Goal: Information Seeking & Learning: Learn about a topic

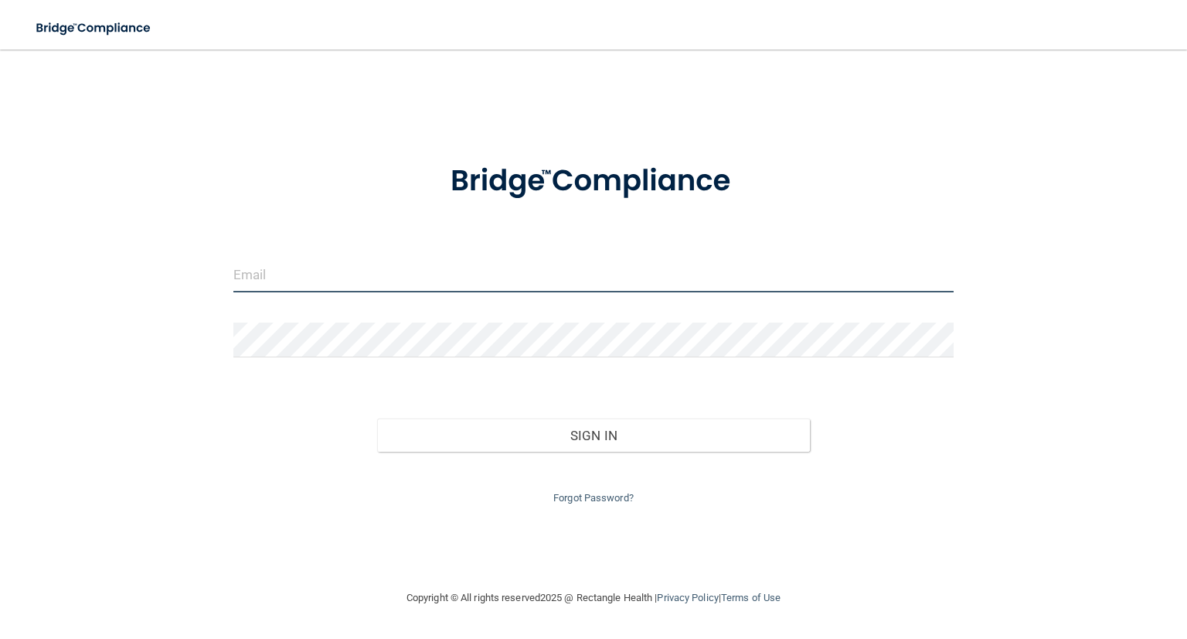
click at [283, 276] on input "email" at bounding box center [593, 274] width 720 height 35
type input "[EMAIL_ADDRESS][DOMAIN_NAME]"
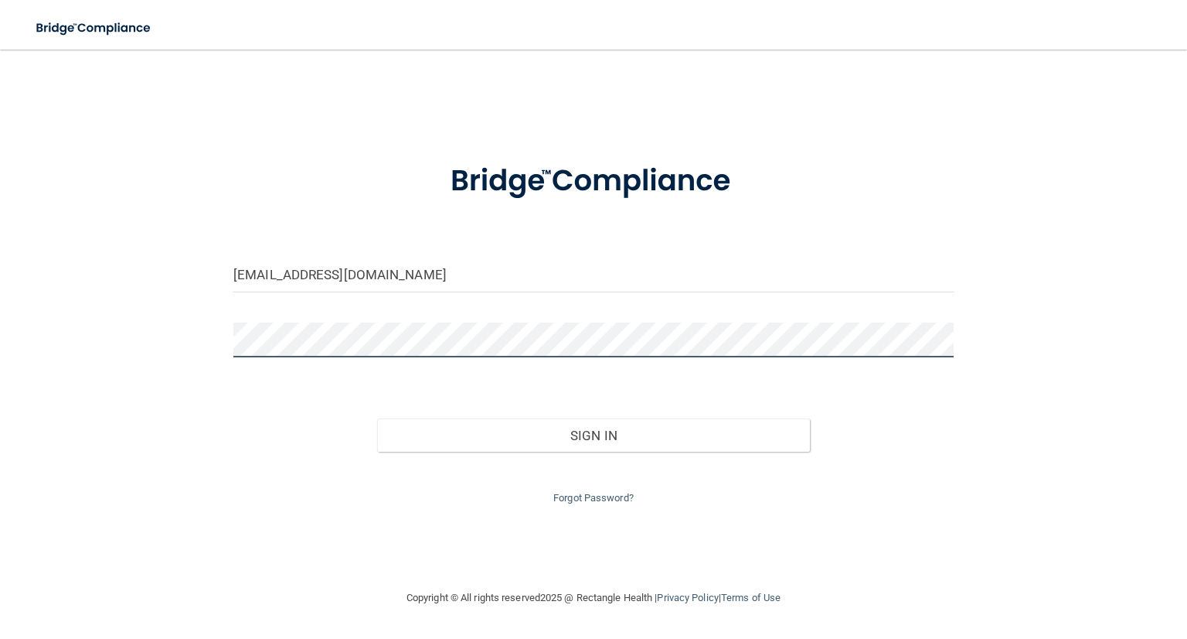
click at [377, 418] on button "Sign In" at bounding box center [593, 435] width 432 height 34
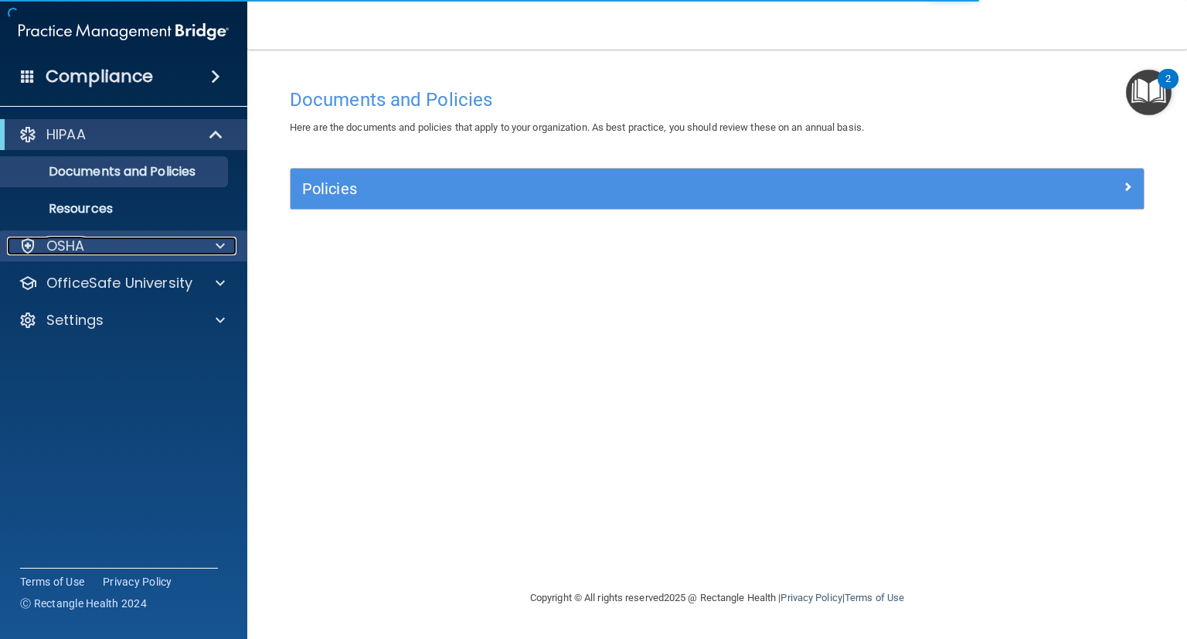
click at [124, 254] on div "OSHA" at bounding box center [103, 246] width 192 height 19
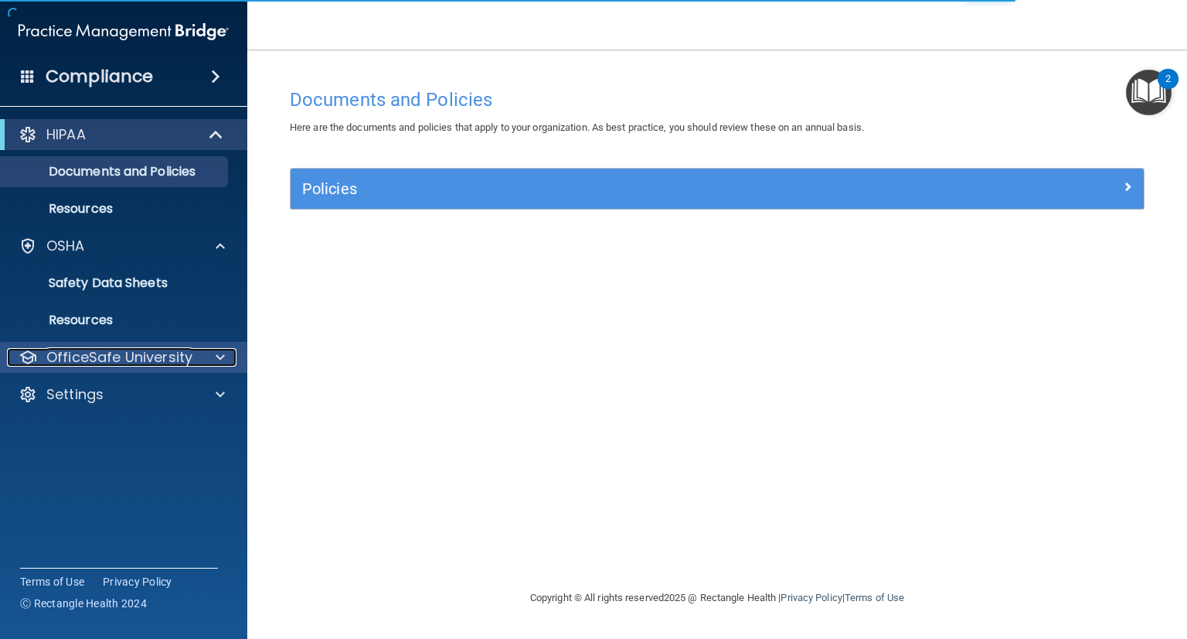
click at [125, 359] on p "OfficeSafe University" at bounding box center [119, 357] width 146 height 19
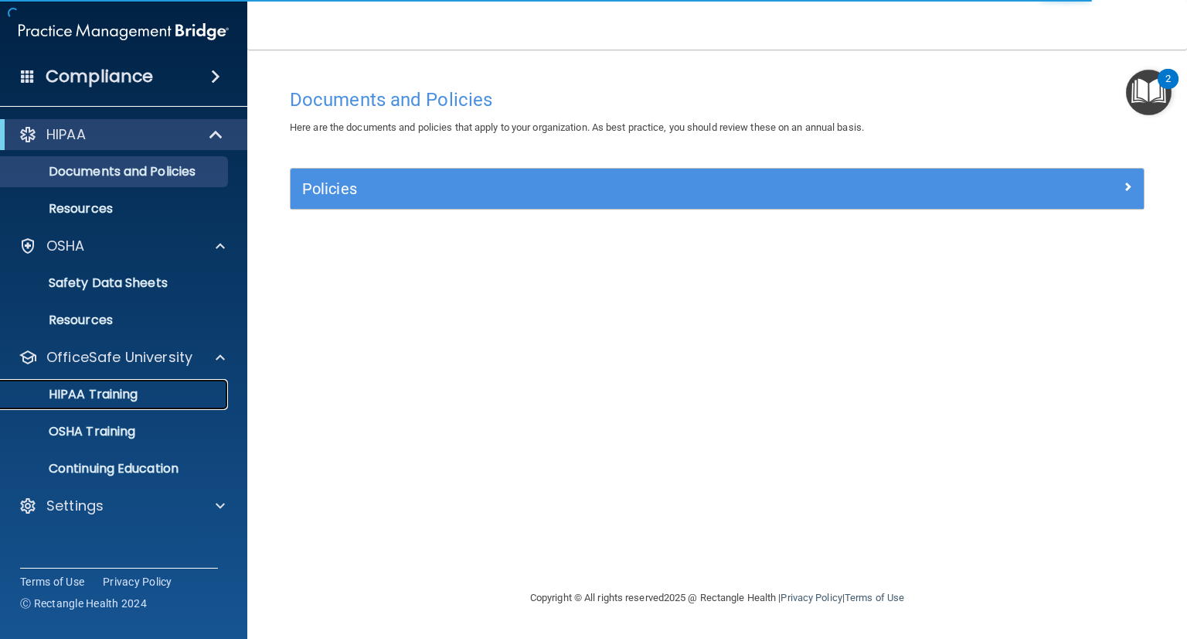
click at [111, 399] on p "HIPAA Training" at bounding box center [74, 394] width 128 height 15
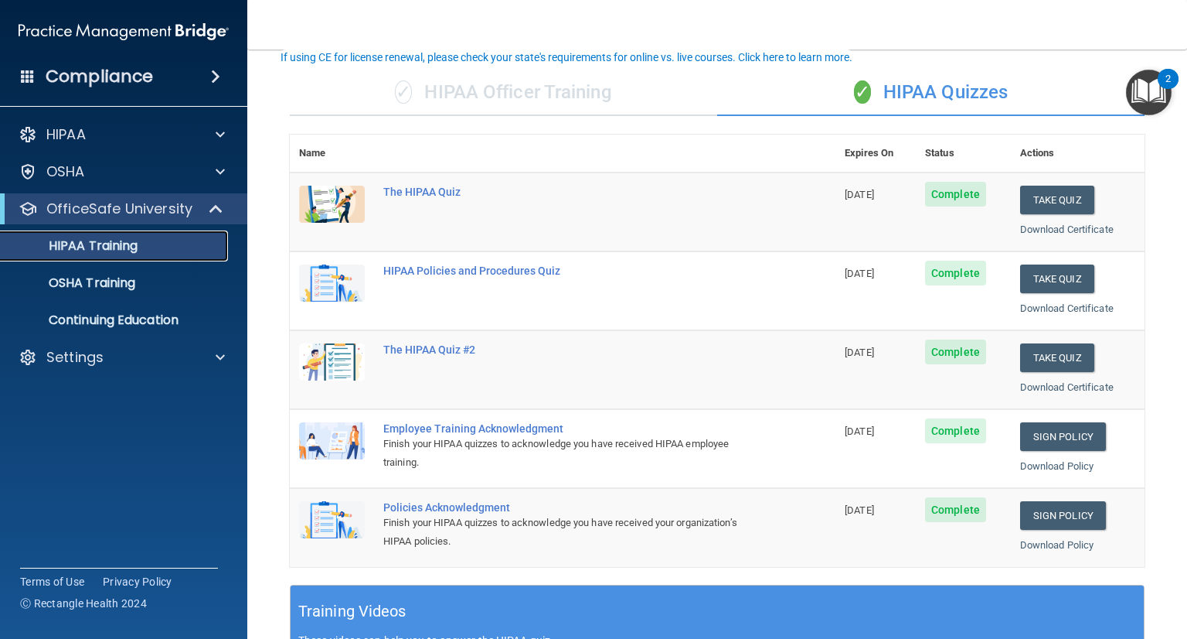
scroll to position [102, 0]
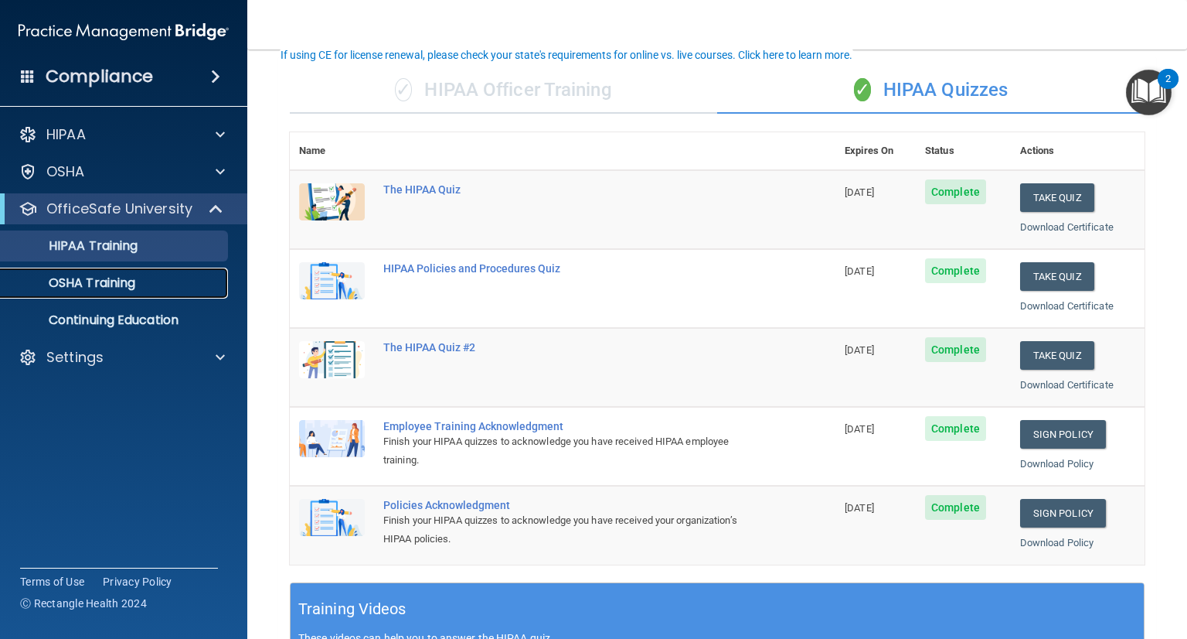
click at [121, 281] on p "OSHA Training" at bounding box center [72, 282] width 125 height 15
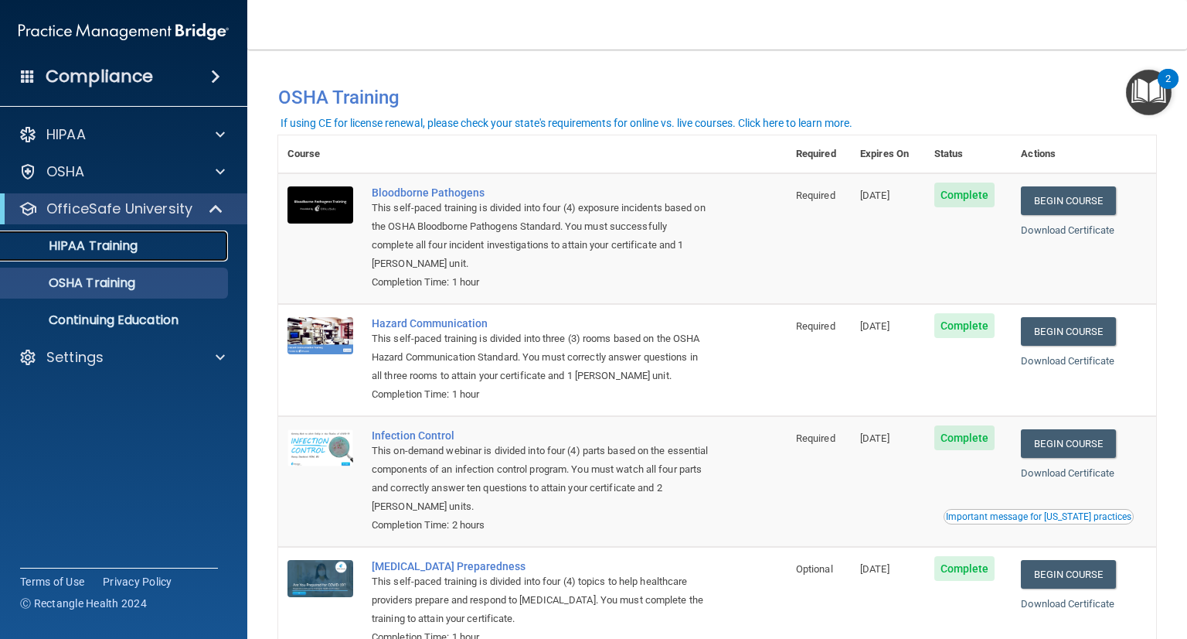
click at [111, 250] on p "HIPAA Training" at bounding box center [74, 245] width 128 height 15
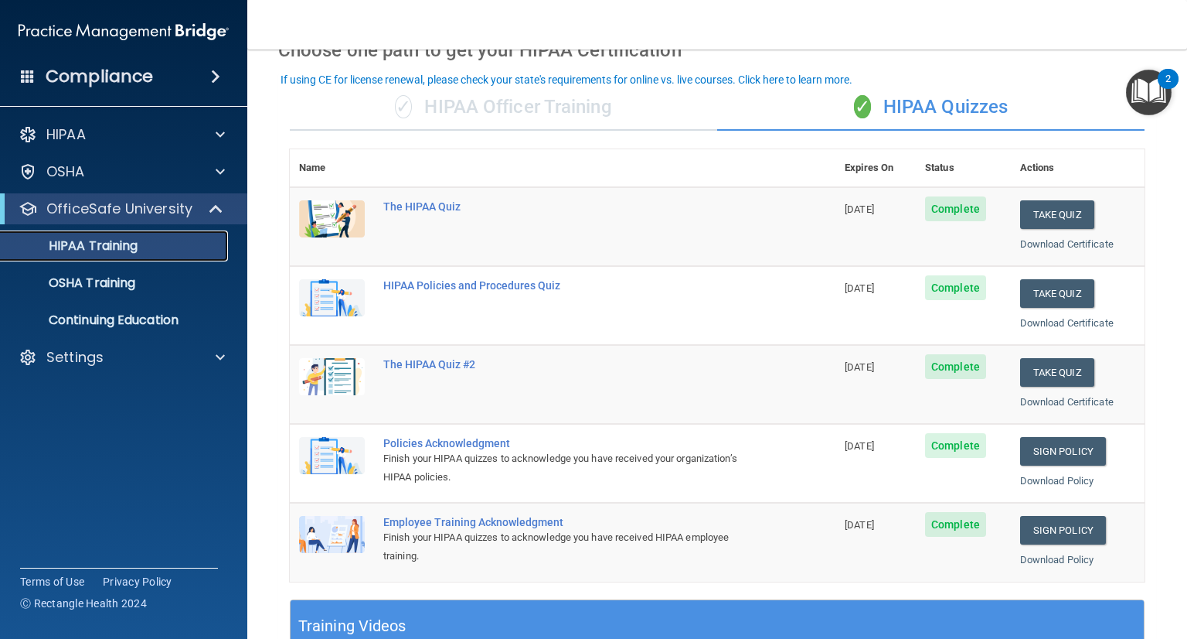
scroll to position [77, 0]
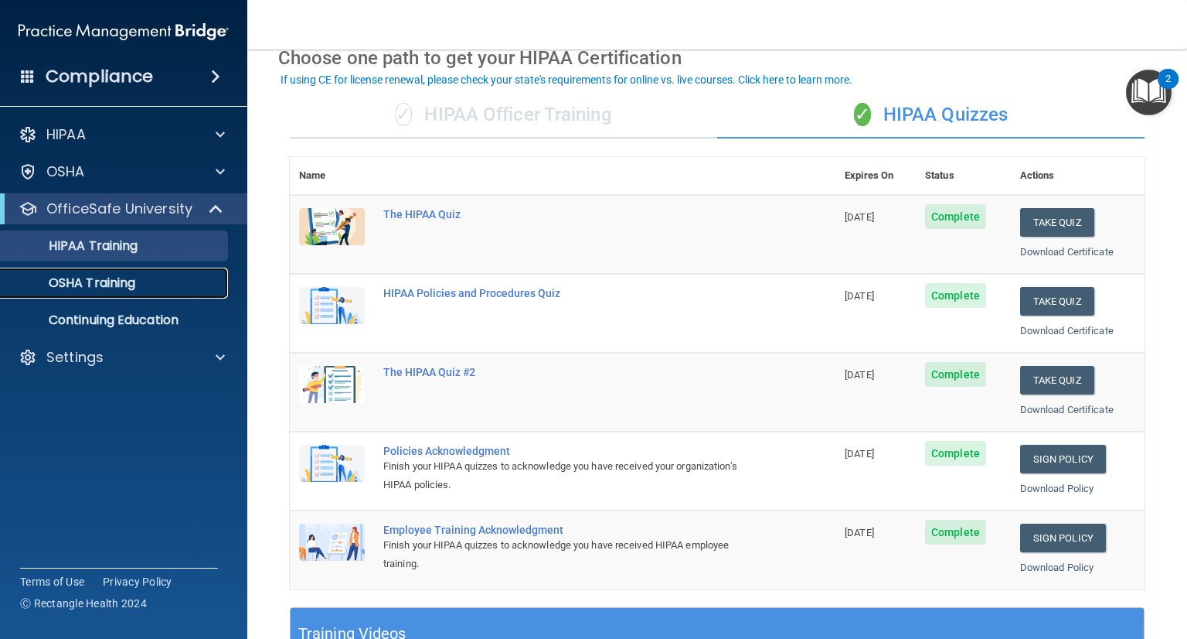
click at [93, 284] on p "OSHA Training" at bounding box center [72, 282] width 125 height 15
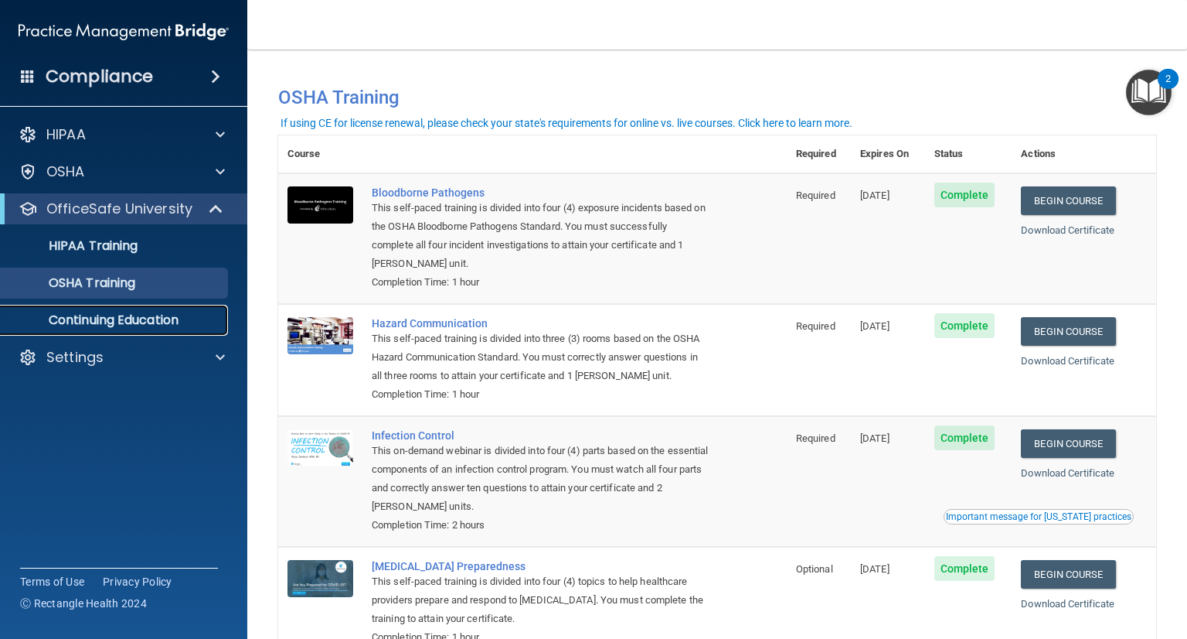
click at [117, 313] on p "Continuing Education" at bounding box center [115, 319] width 211 height 15
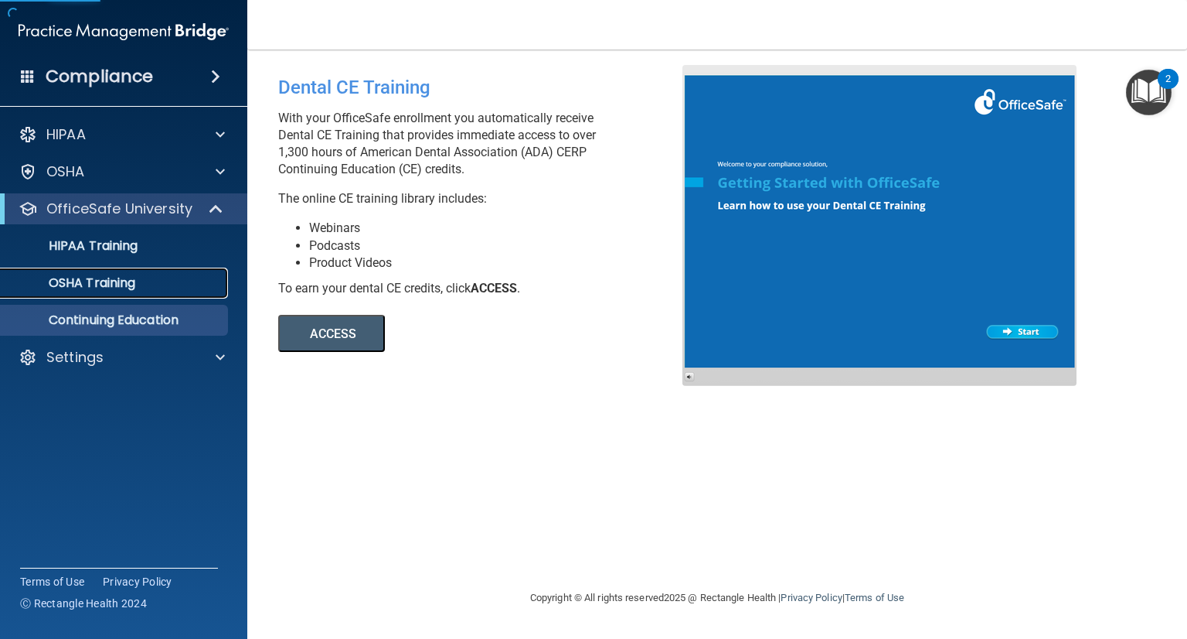
click at [114, 280] on p "OSHA Training" at bounding box center [72, 282] width 125 height 15
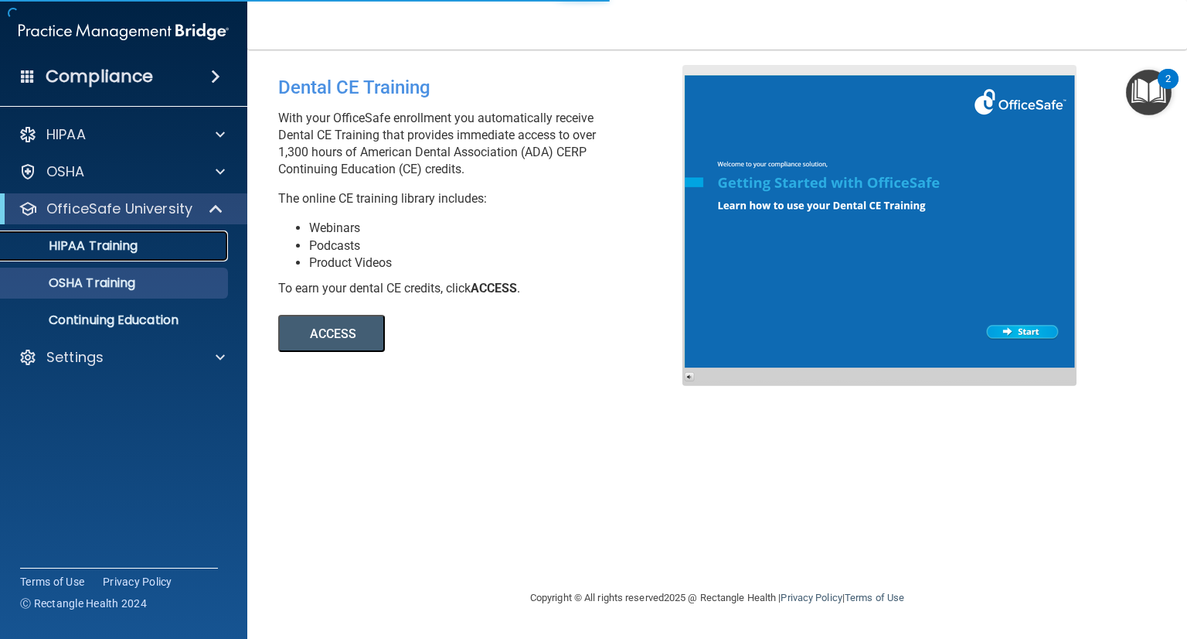
click at [129, 257] on link "HIPAA Training" at bounding box center [107, 245] width 244 height 31
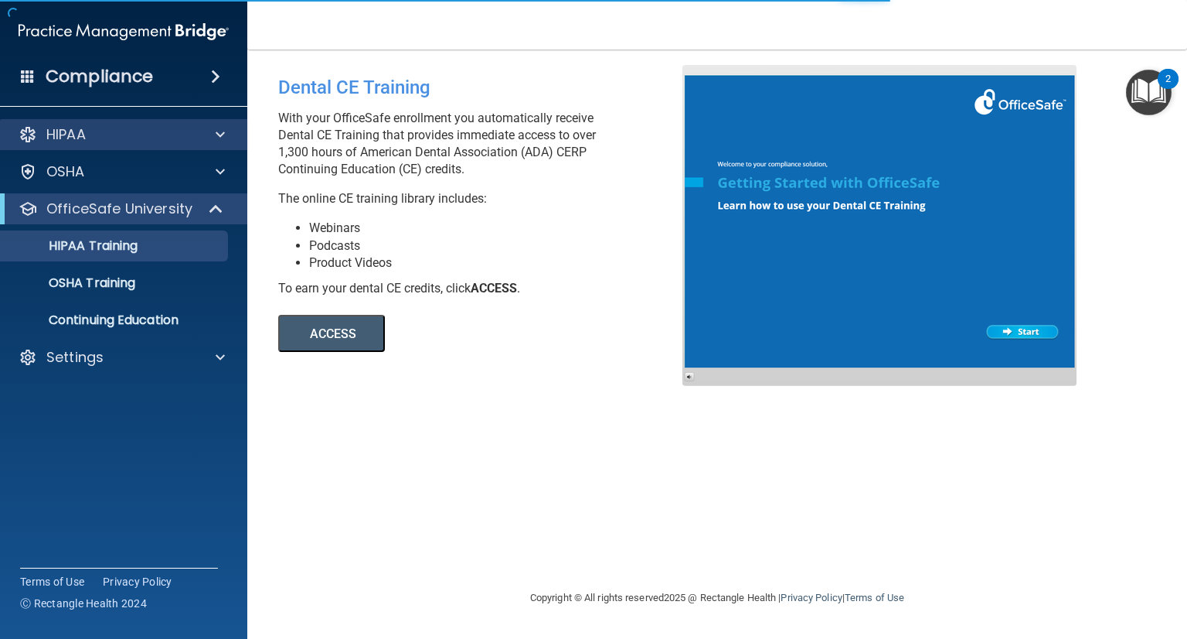
click at [239, 124] on div "HIPAA" at bounding box center [124, 134] width 248 height 31
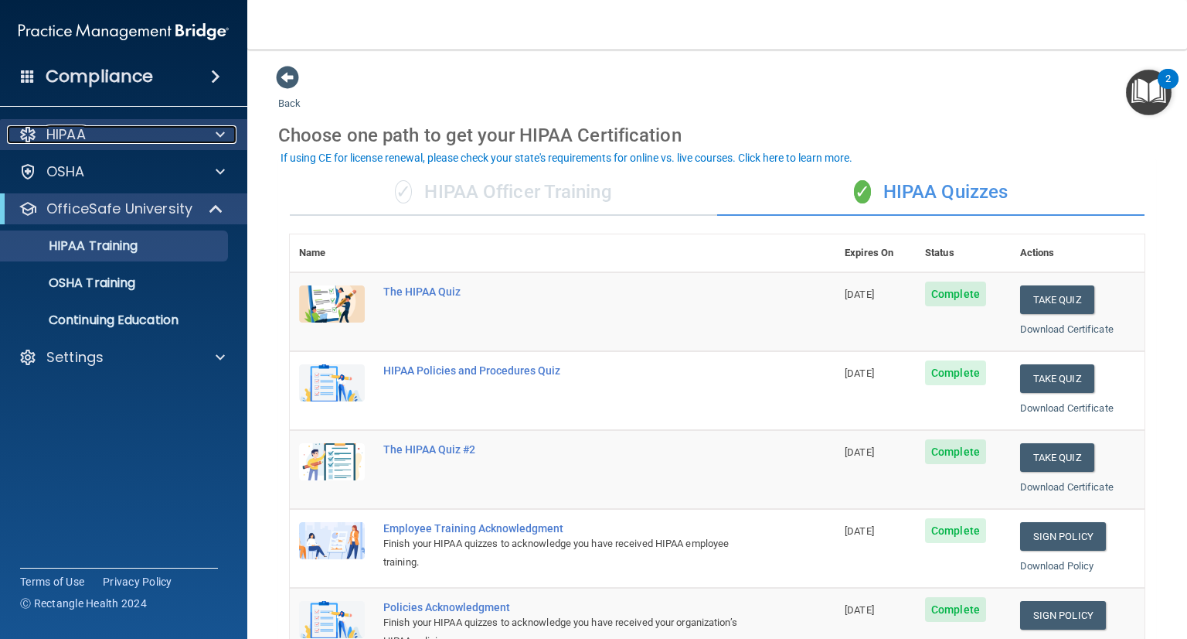
click at [211, 136] on div at bounding box center [218, 134] width 39 height 19
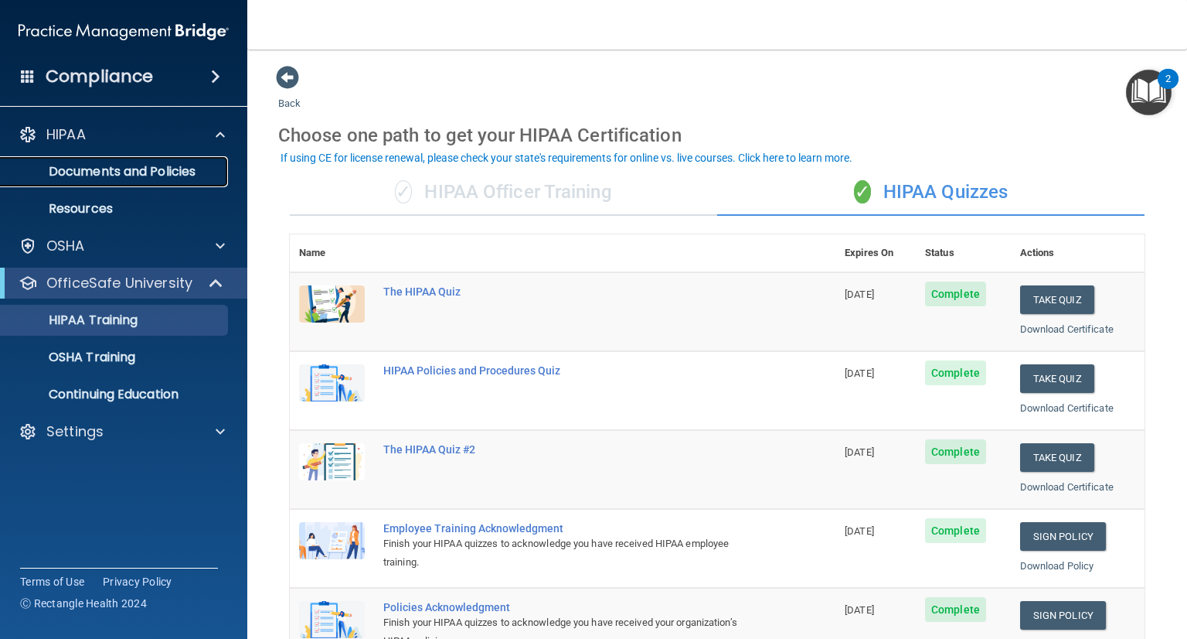
click at [182, 180] on link "Documents and Policies" at bounding box center [107, 171] width 244 height 31
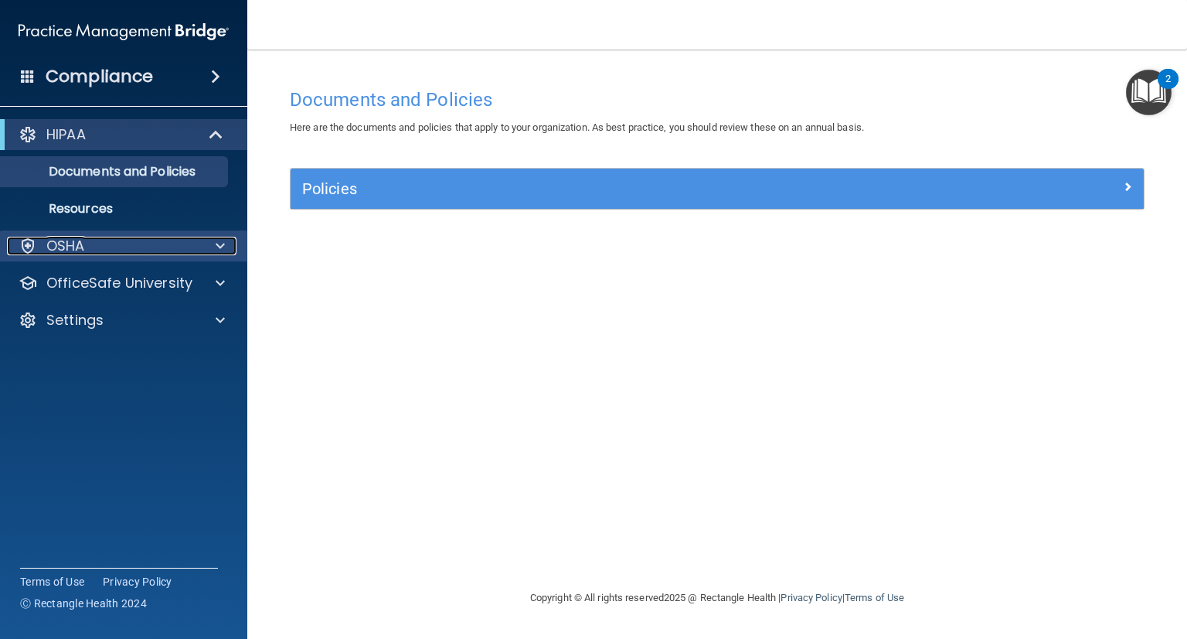
click at [114, 251] on div "OSHA" at bounding box center [103, 246] width 192 height 19
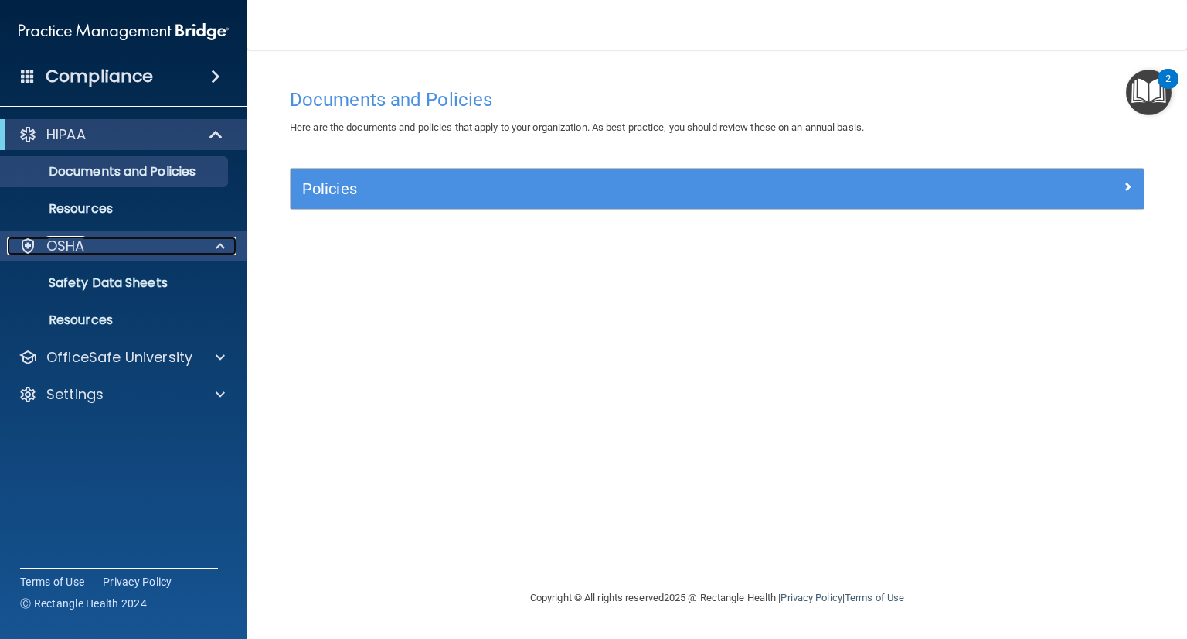
click at [182, 251] on div "OSHA" at bounding box center [103, 246] width 192 height 19
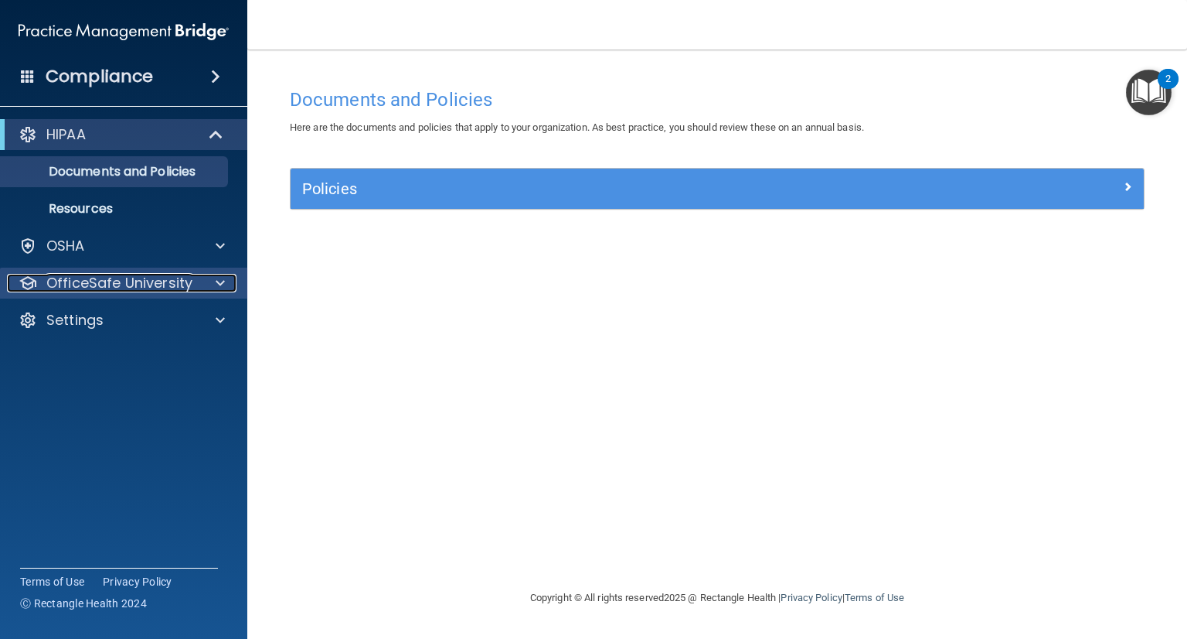
click at [203, 285] on div at bounding box center [218, 283] width 39 height 19
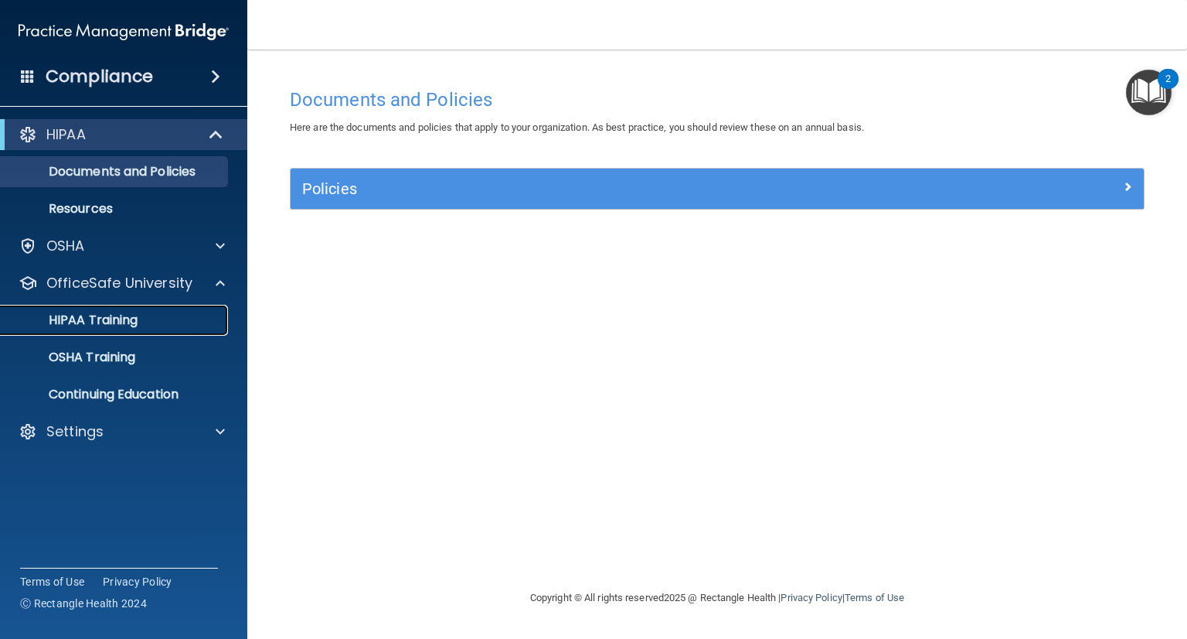
click at [133, 312] on p "HIPAA Training" at bounding box center [74, 319] width 128 height 15
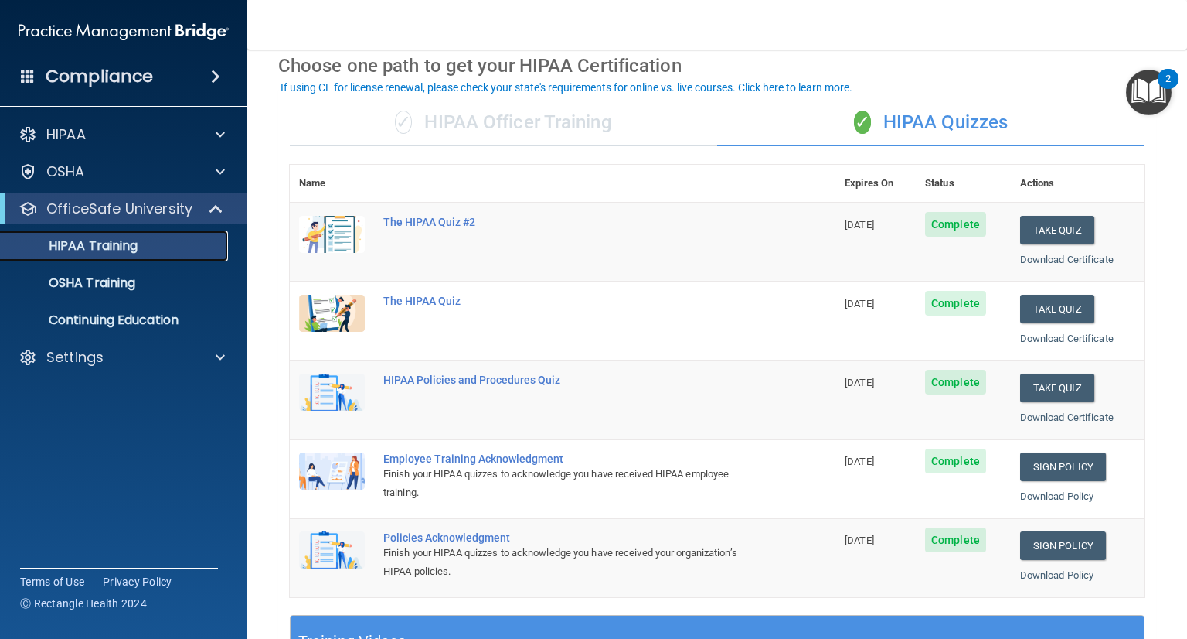
scroll to position [74, 0]
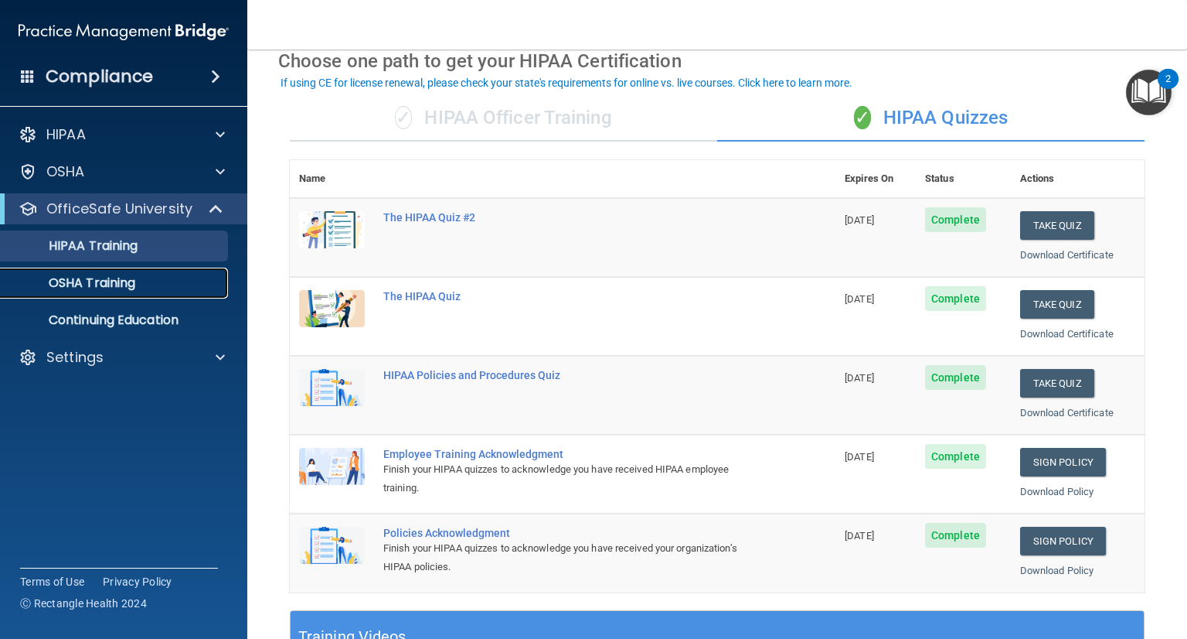
click at [107, 272] on link "OSHA Training" at bounding box center [107, 282] width 244 height 31
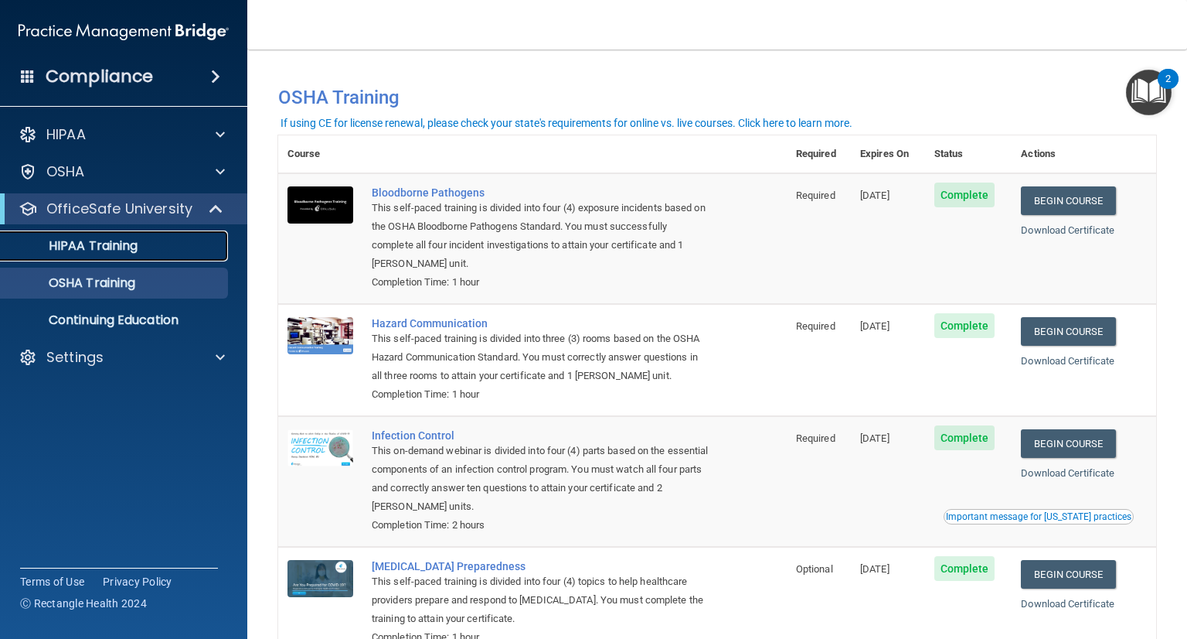
click at [93, 244] on p "HIPAA Training" at bounding box center [74, 245] width 128 height 15
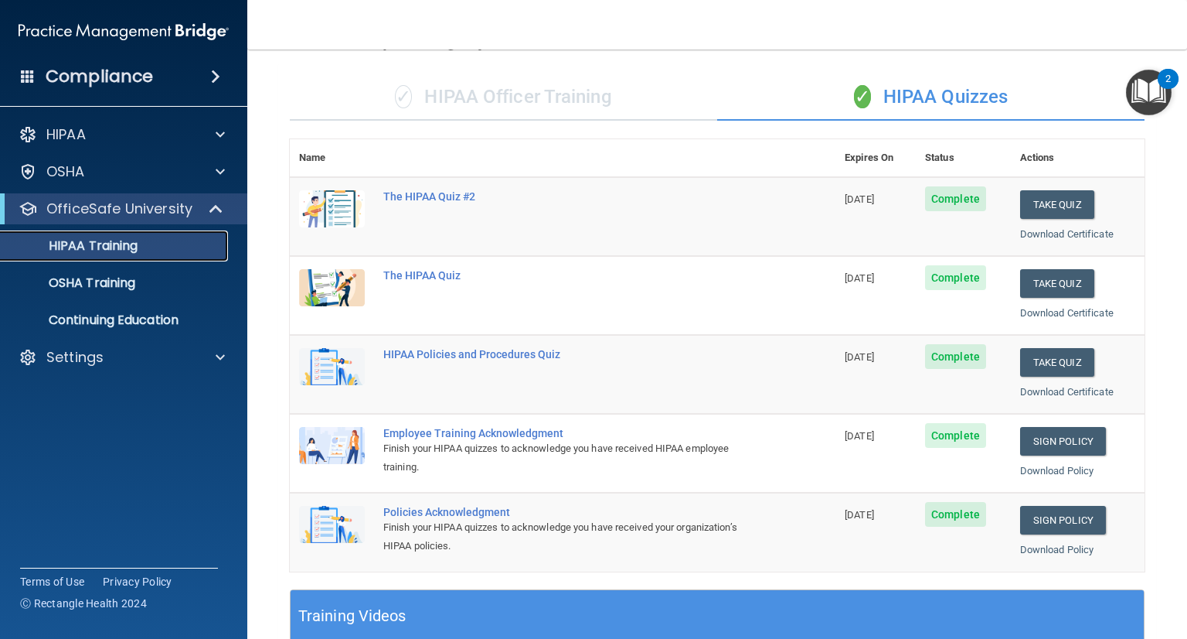
scroll to position [89, 0]
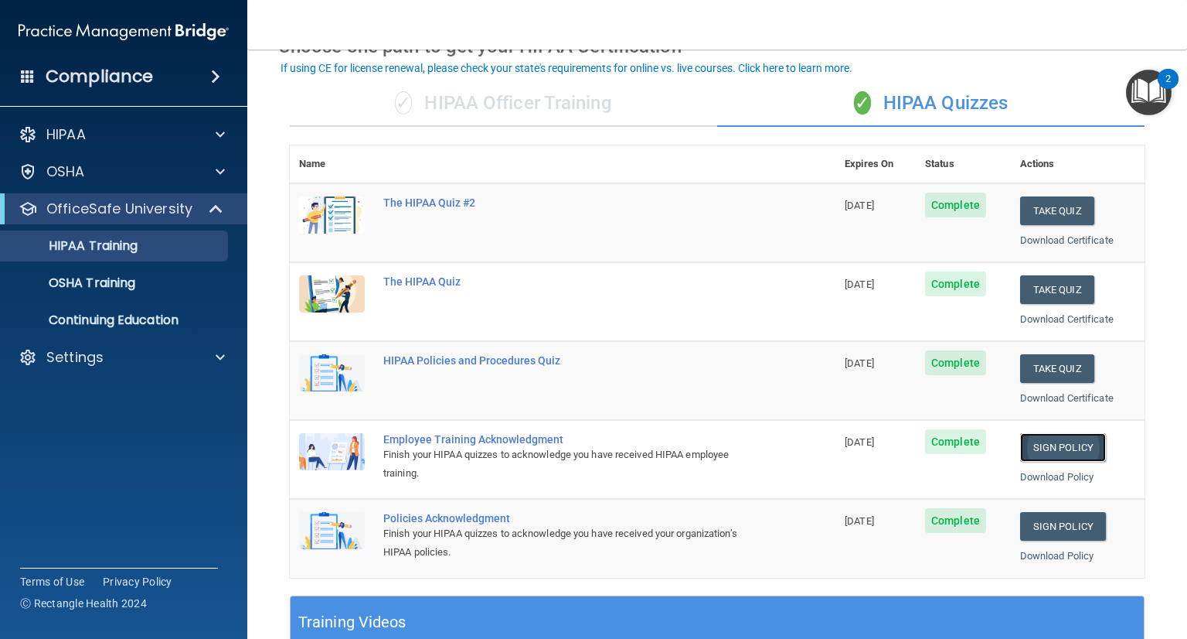
click at [1059, 447] on link "Sign Policy" at bounding box center [1063, 447] width 86 height 29
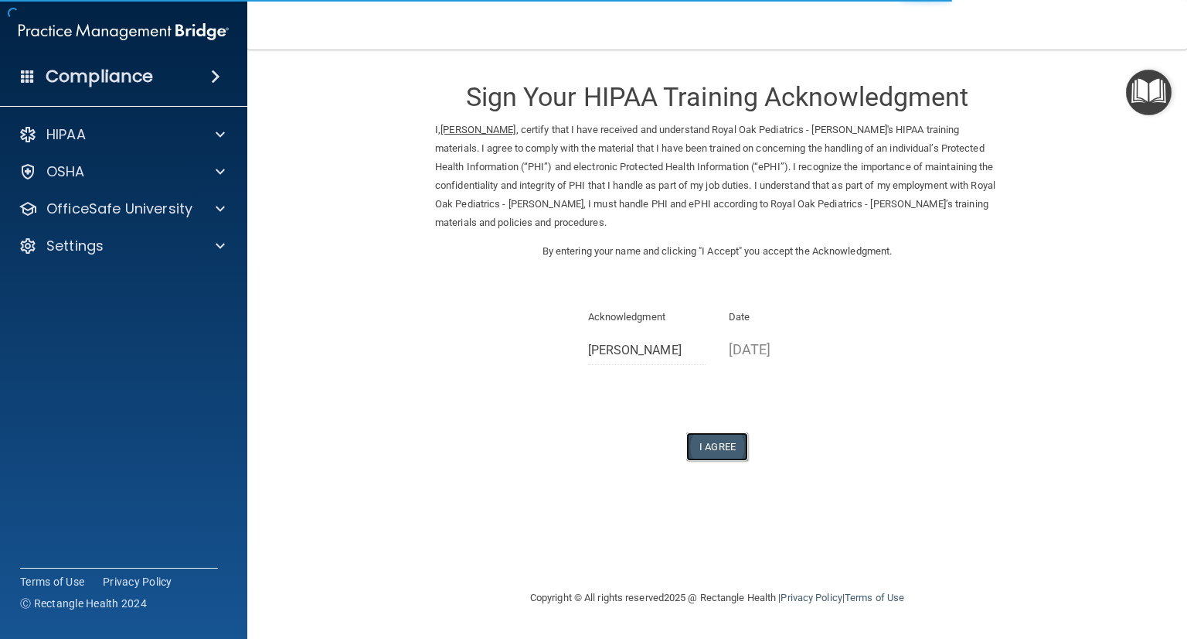
click at [717, 446] on button "I Agree" at bounding box center [717, 446] width 62 height 29
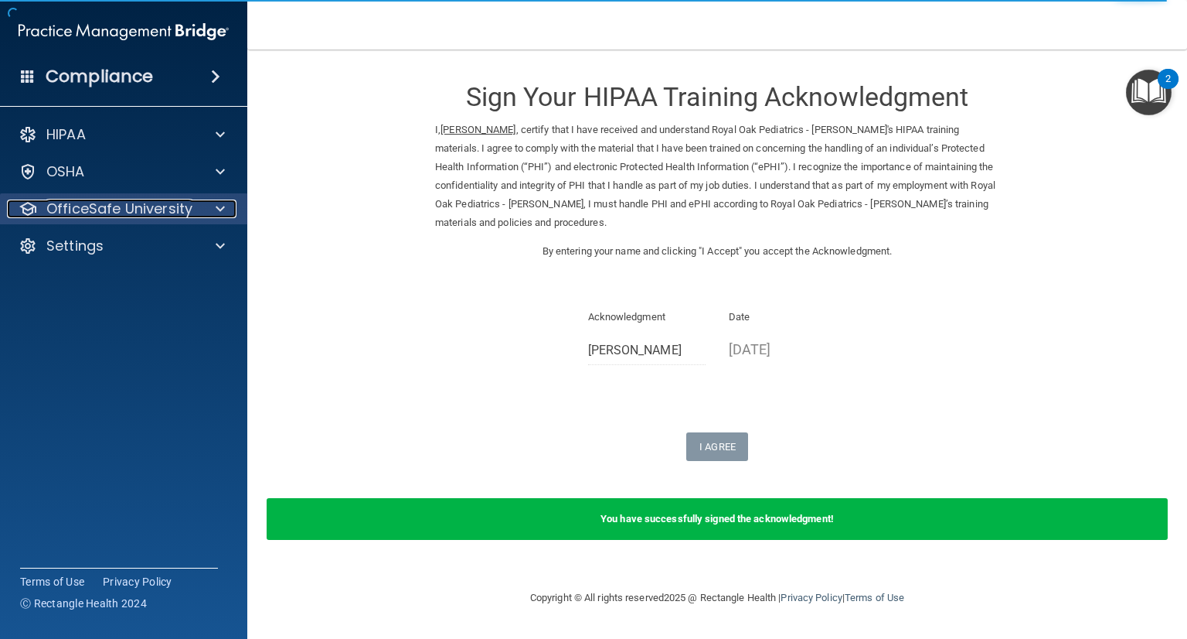
click at [133, 203] on p "OfficeSafe University" at bounding box center [119, 208] width 146 height 19
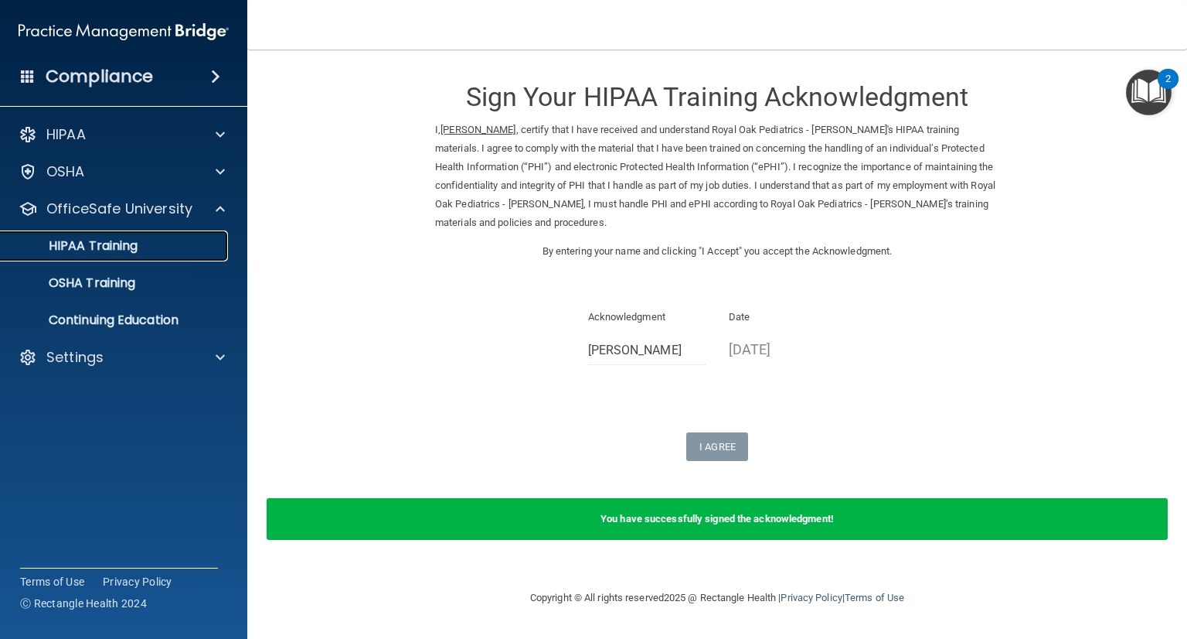
click at [150, 245] on div "HIPAA Training" at bounding box center [115, 245] width 211 height 15
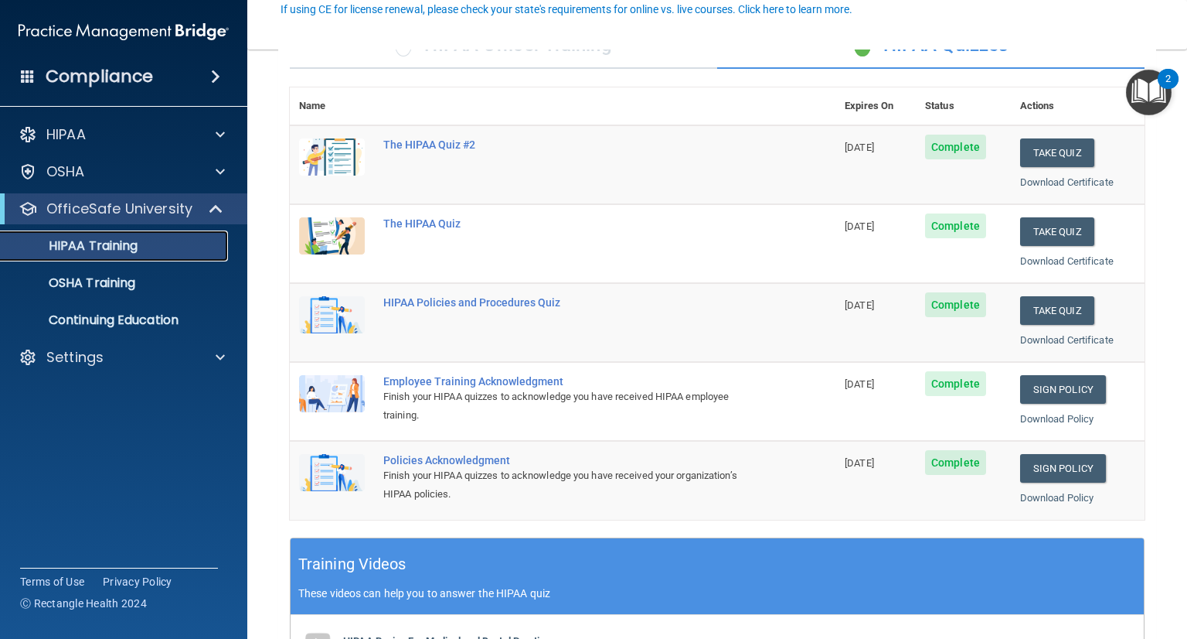
scroll to position [148, 0]
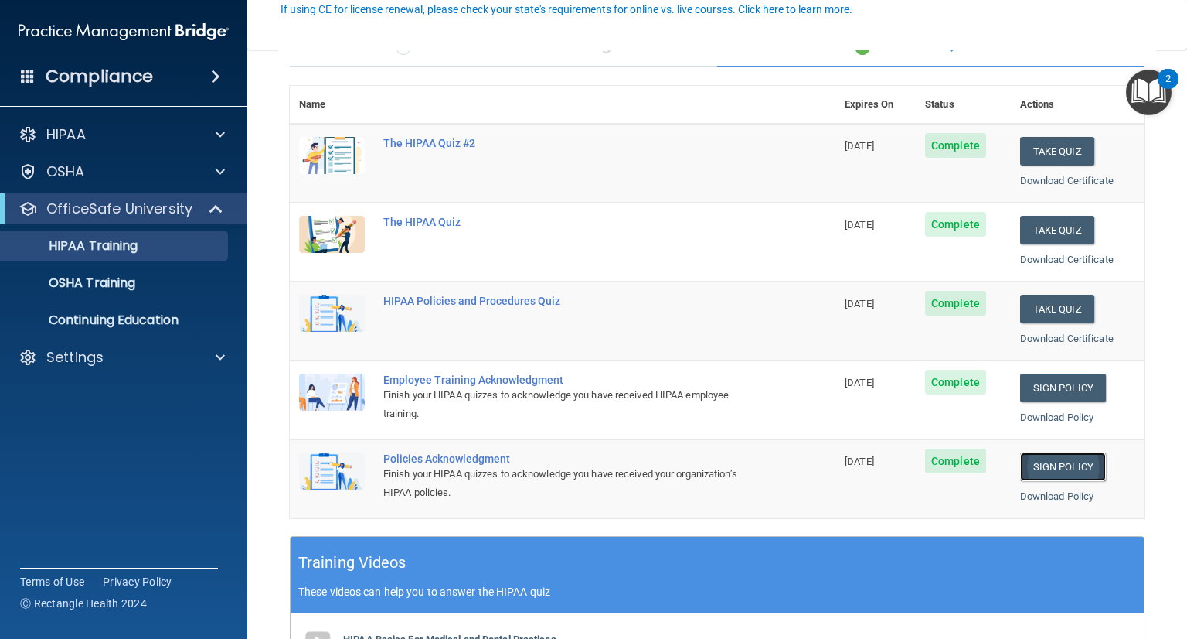
click at [1047, 464] on link "Sign Policy" at bounding box center [1063, 466] width 86 height 29
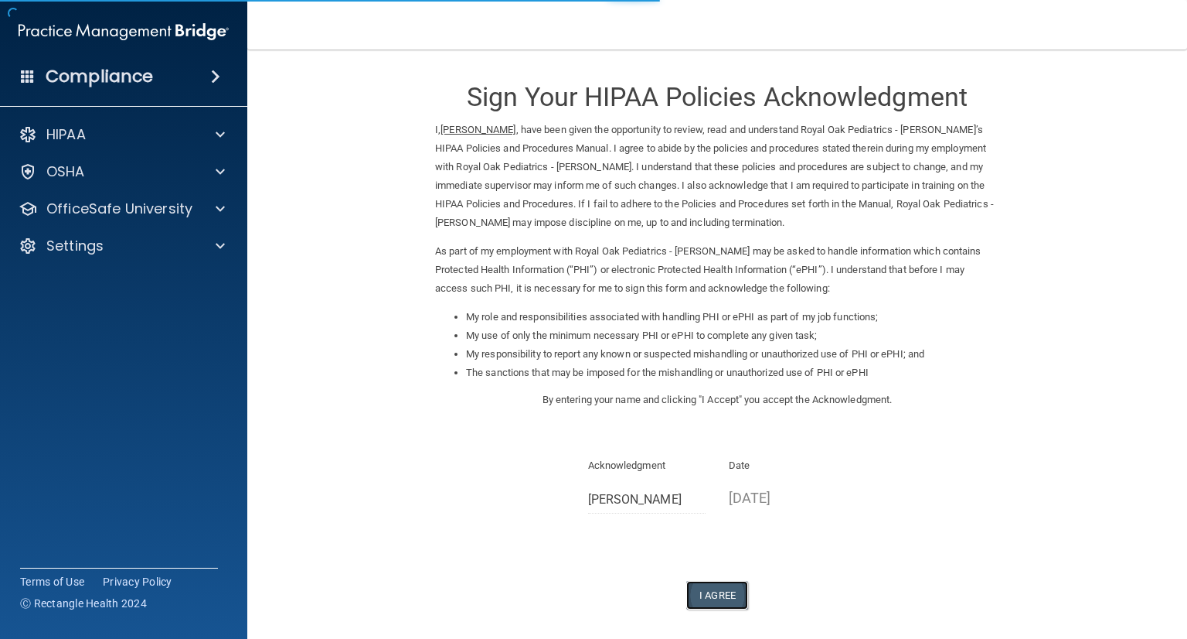
click at [720, 593] on button "I Agree" at bounding box center [717, 595] width 62 height 29
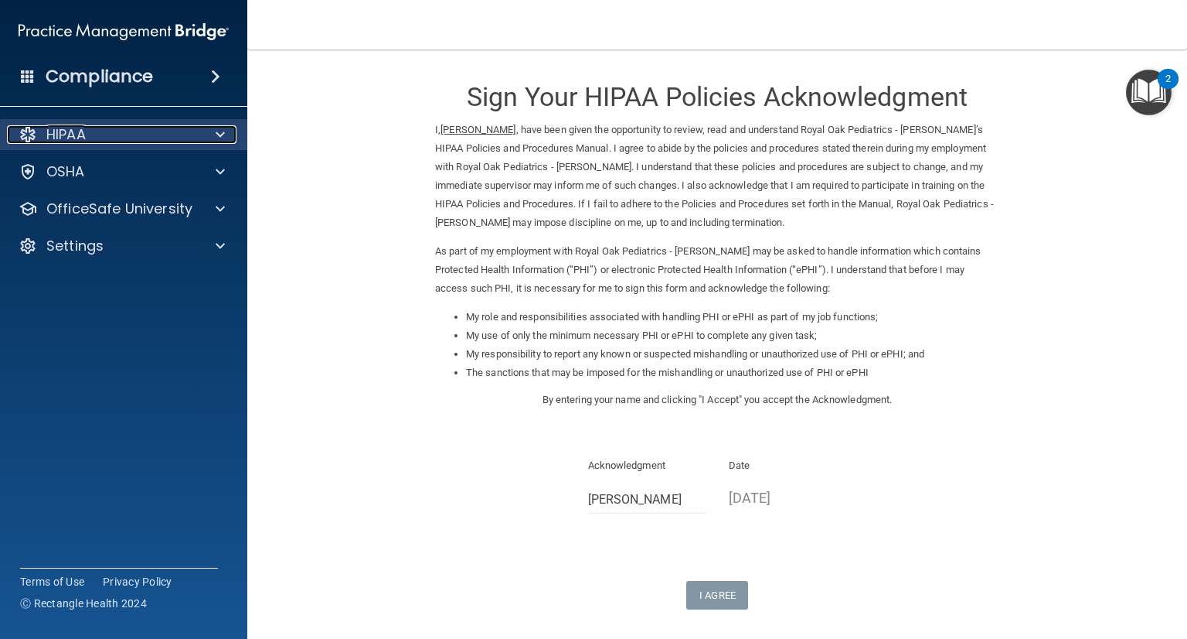
click at [109, 138] on div "HIPAA" at bounding box center [103, 134] width 192 height 19
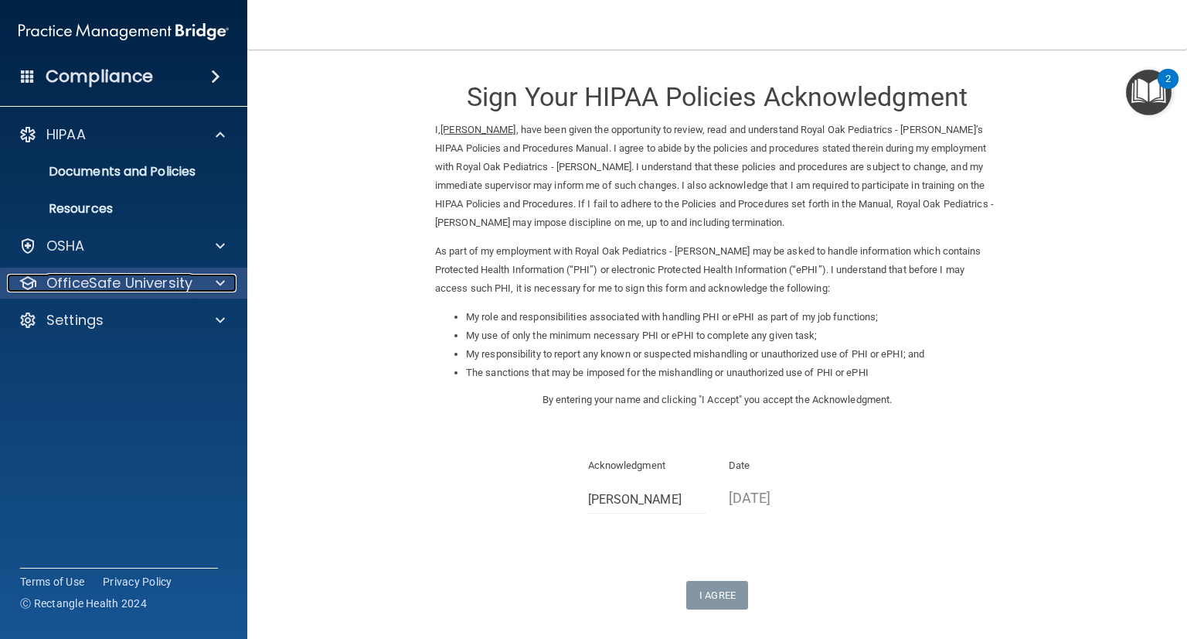
click at [138, 288] on p "OfficeSafe University" at bounding box center [119, 283] width 146 height 19
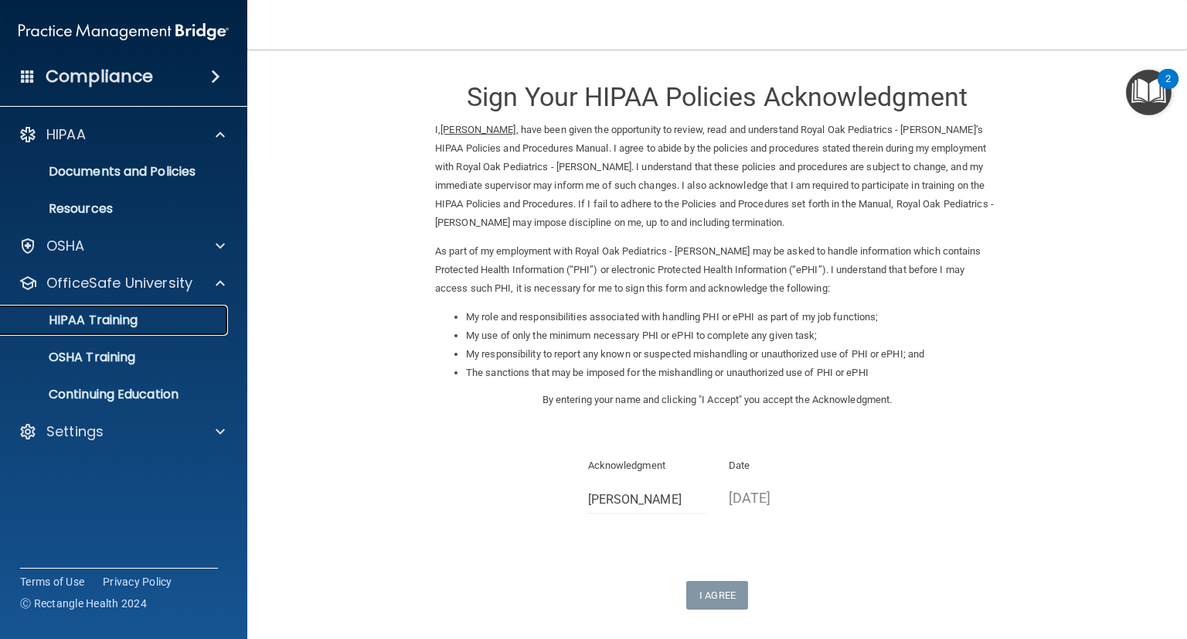
click at [133, 316] on p "HIPAA Training" at bounding box center [74, 319] width 128 height 15
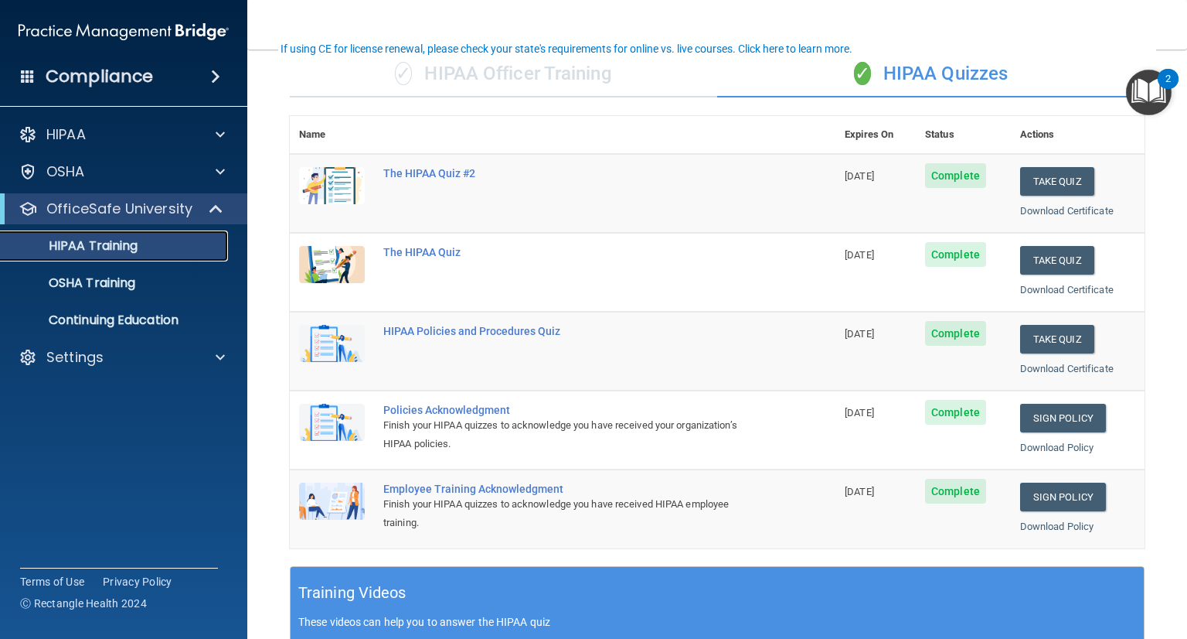
scroll to position [102, 0]
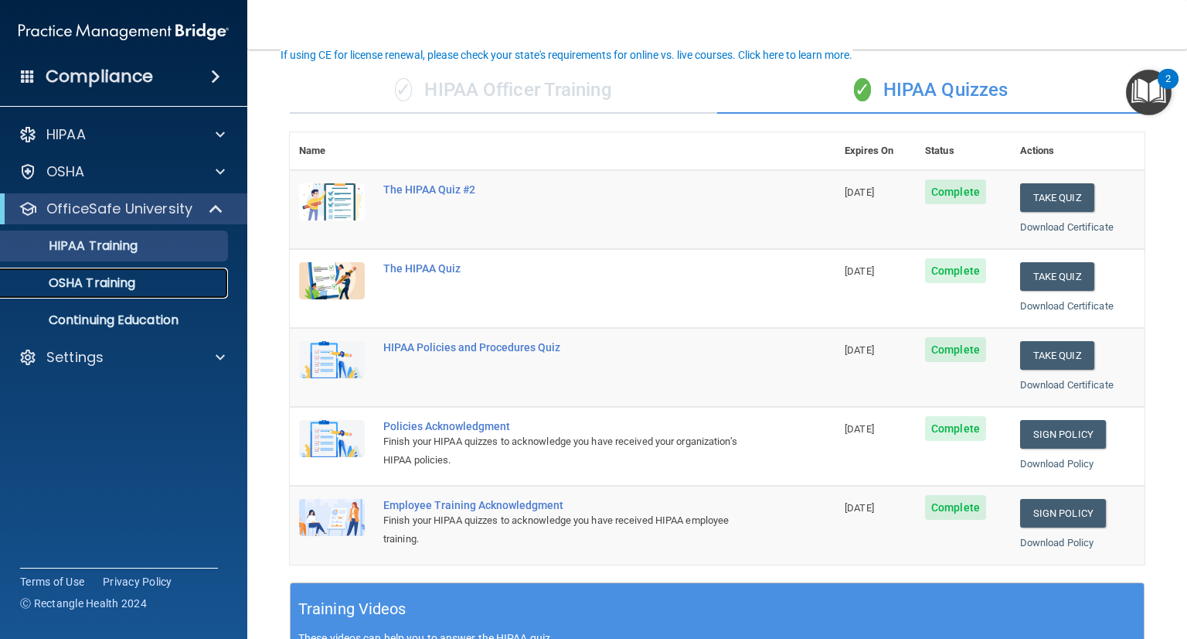
click at [132, 284] on p "OSHA Training" at bounding box center [72, 282] width 125 height 15
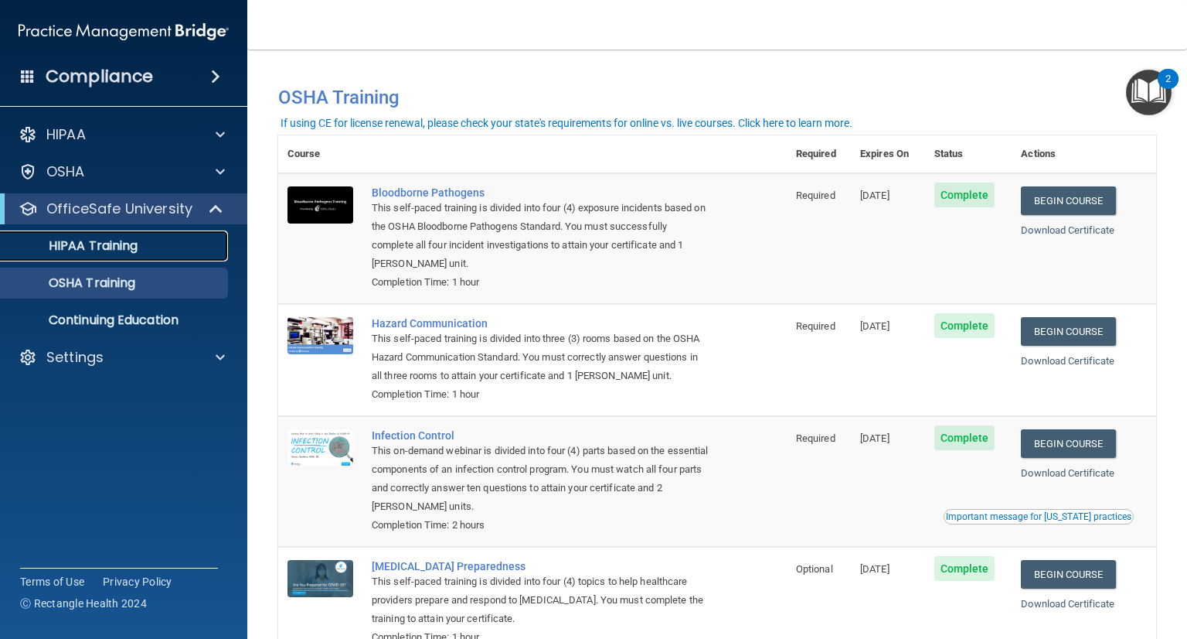
click at [79, 249] on p "HIPAA Training" at bounding box center [74, 245] width 128 height 15
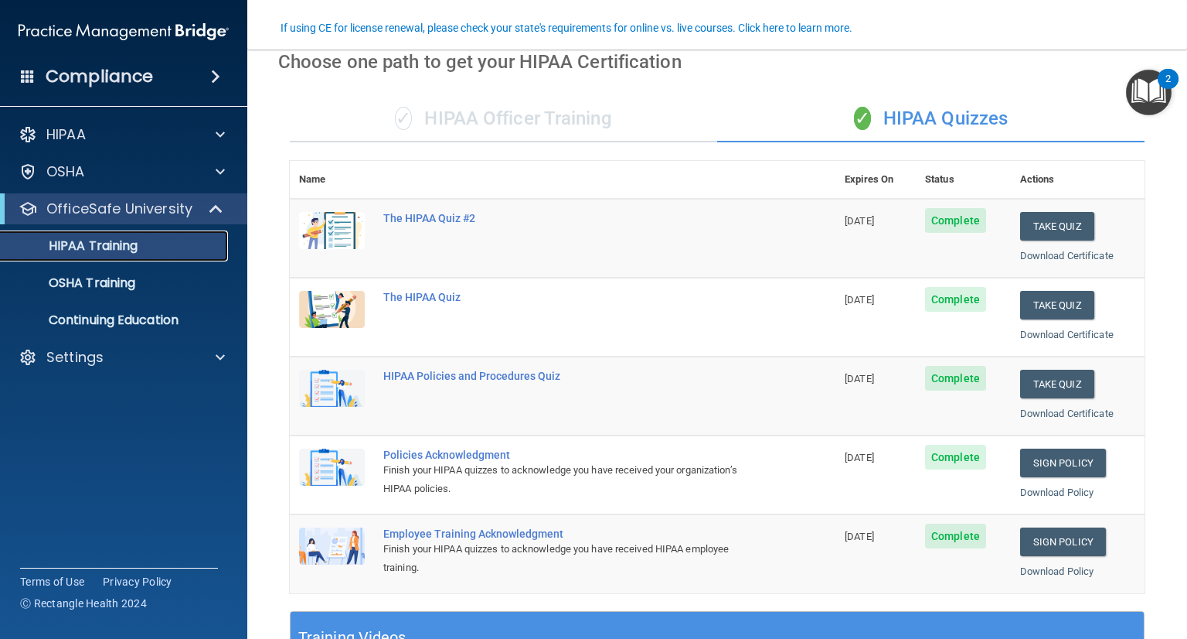
scroll to position [45, 0]
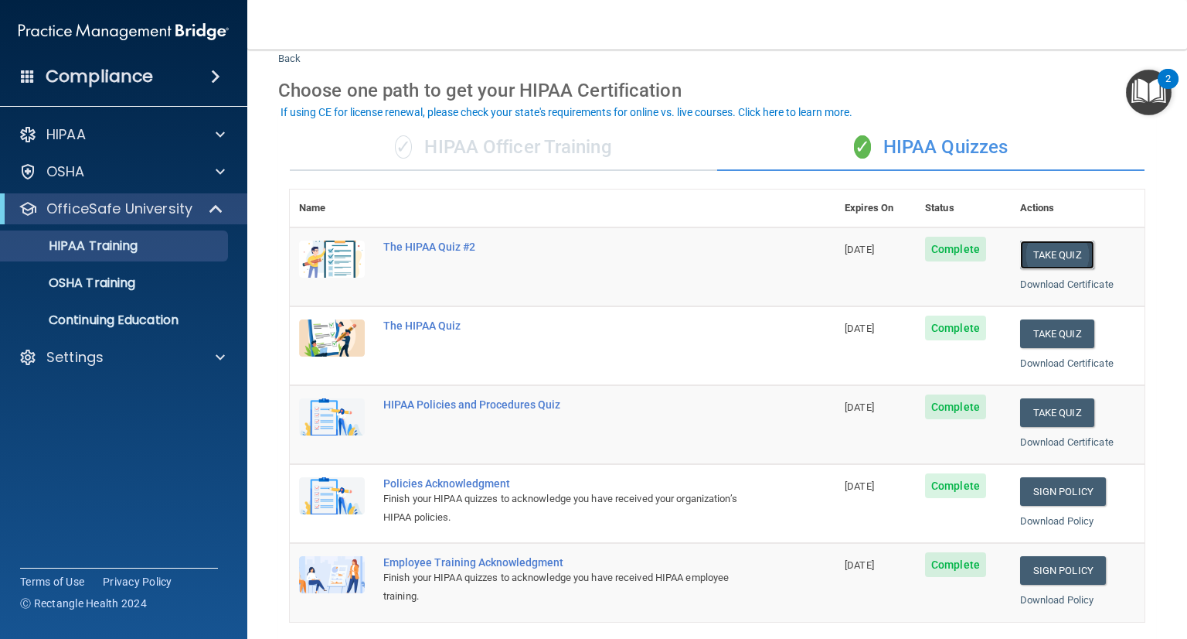
click at [1072, 254] on button "Take Quiz" at bounding box center [1057, 254] width 74 height 29
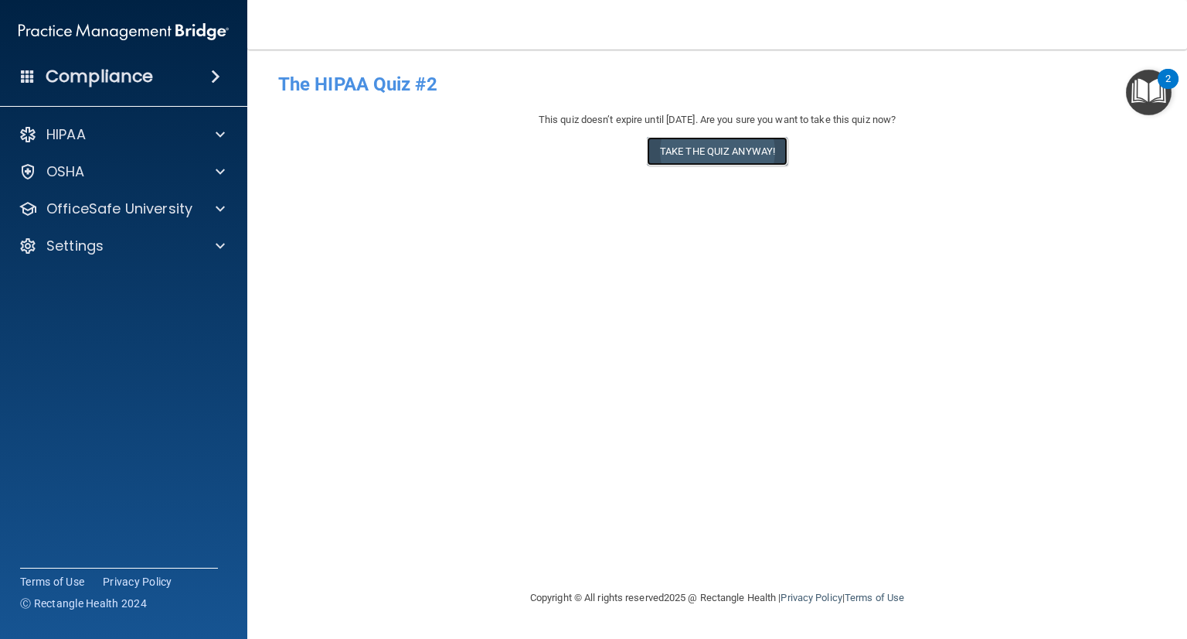
click at [717, 143] on button "Take the quiz anyway!" at bounding box center [717, 151] width 141 height 29
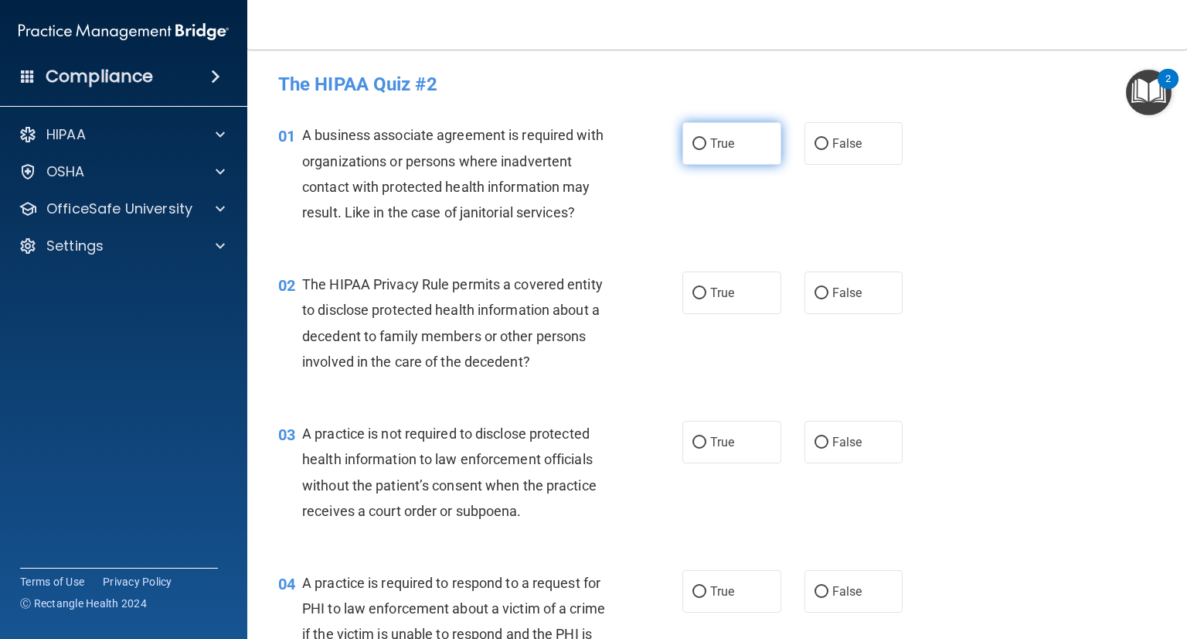
click at [693, 155] on label "True" at bounding box center [732, 143] width 99 height 43
click at [693, 150] on input "True" at bounding box center [700, 144] width 14 height 12
radio input "true"
click at [720, 297] on span "True" at bounding box center [722, 292] width 24 height 15
click at [707, 297] on input "True" at bounding box center [700, 294] width 14 height 12
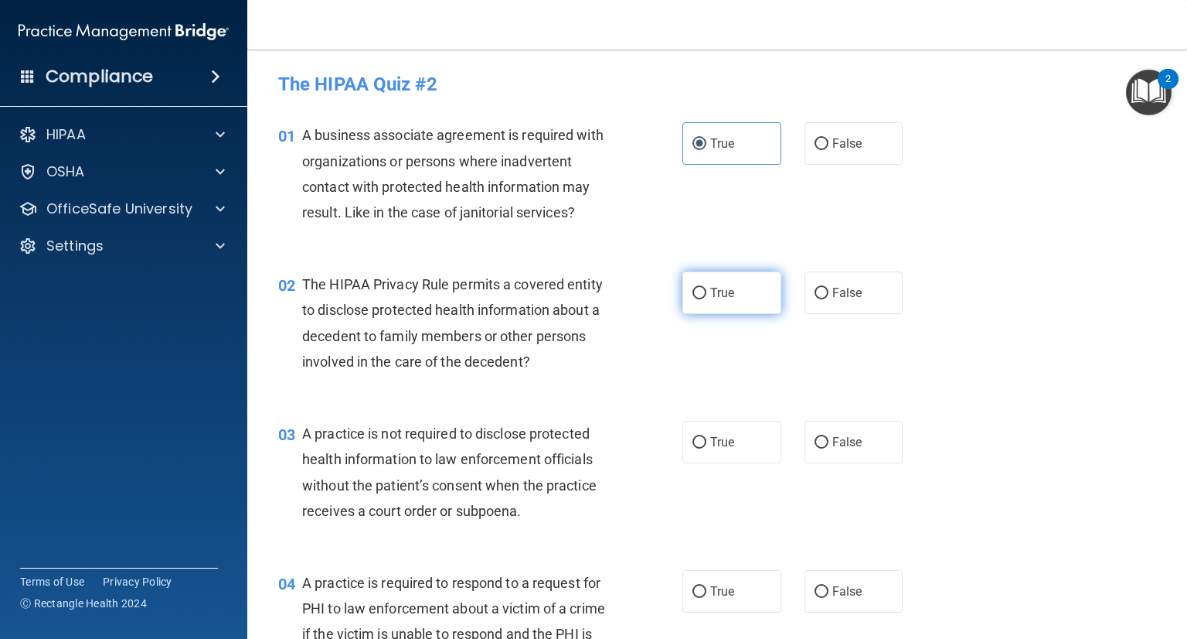
radio input "true"
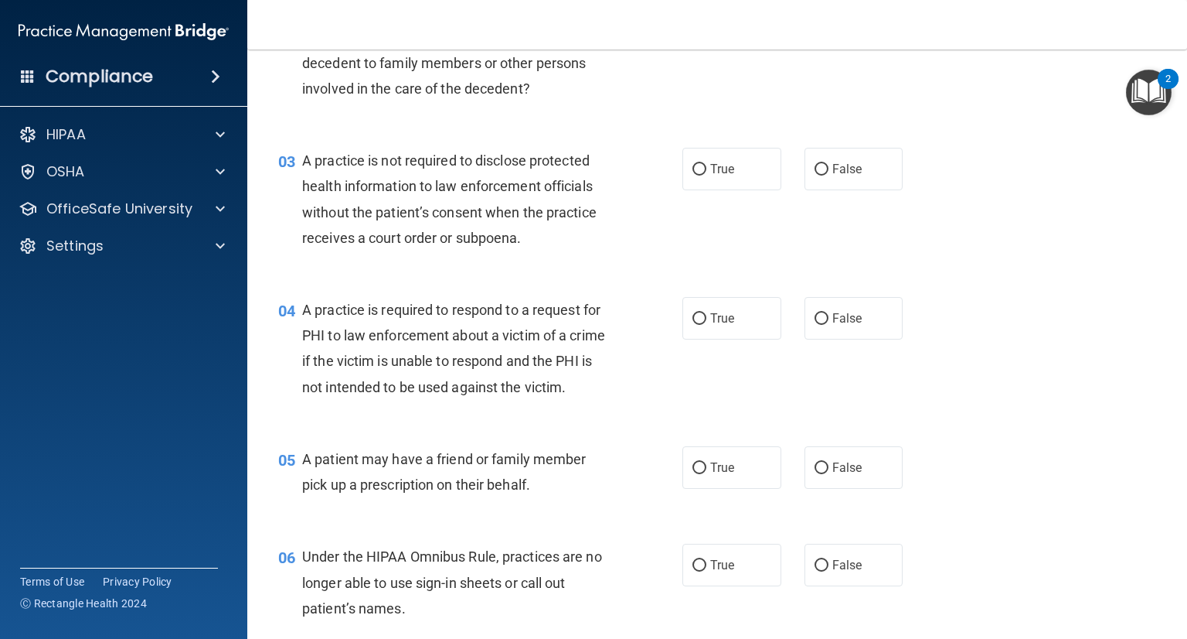
scroll to position [282, 0]
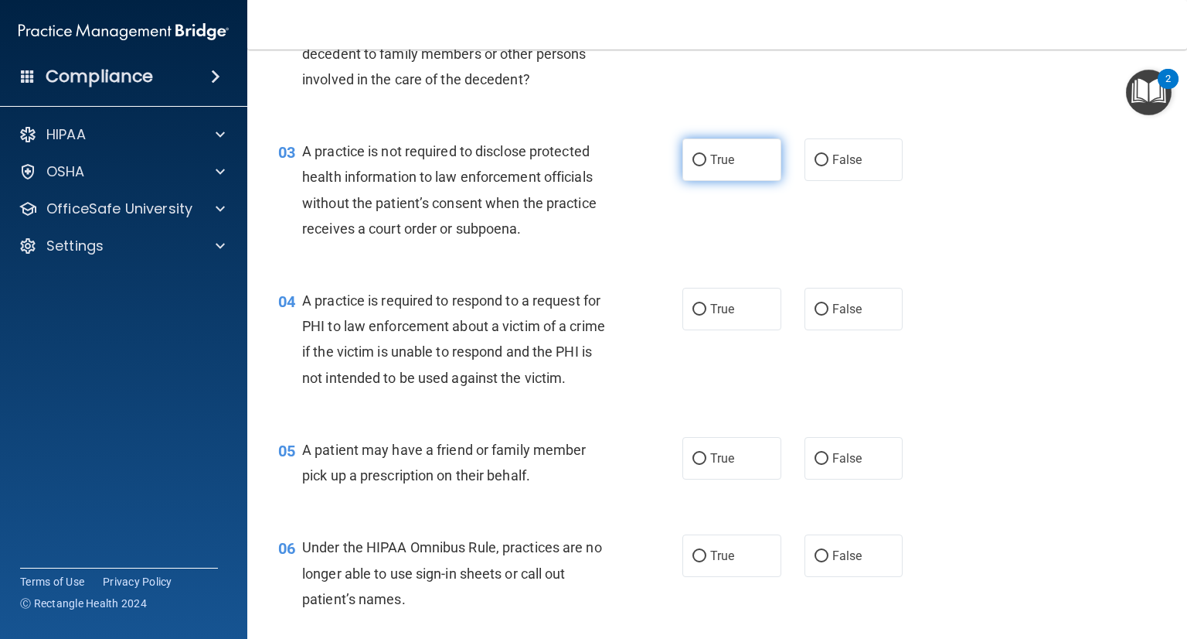
click at [720, 165] on span "True" at bounding box center [722, 159] width 24 height 15
click at [707, 165] on input "True" at bounding box center [700, 161] width 14 height 12
radio input "true"
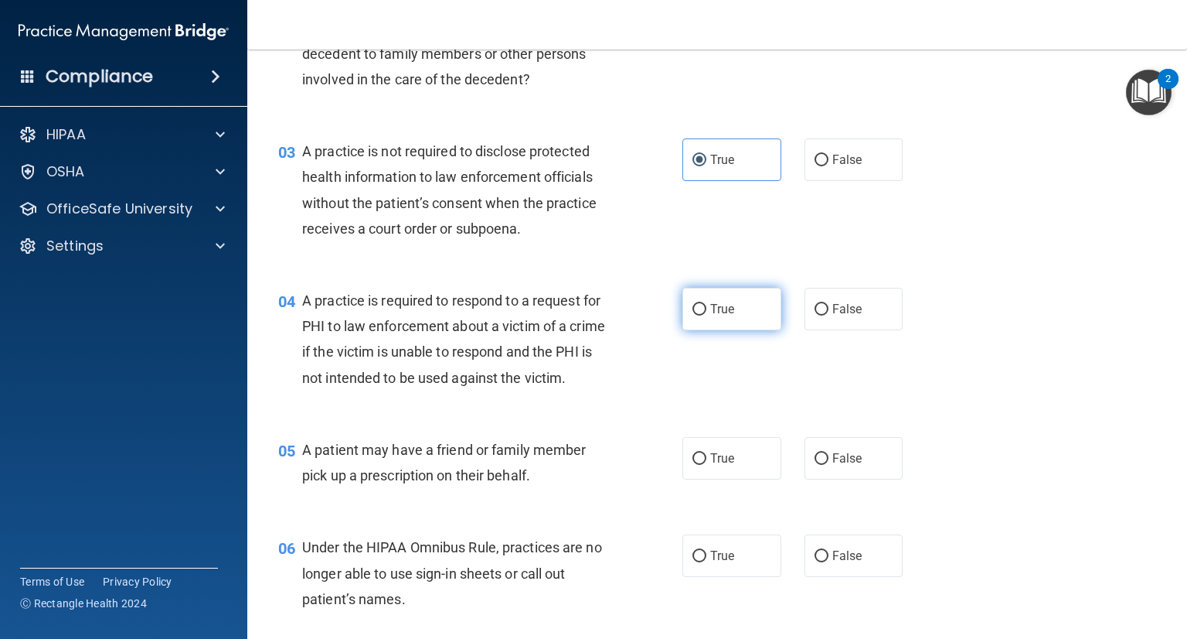
click at [728, 316] on label "True" at bounding box center [732, 309] width 99 height 43
click at [707, 315] on input "True" at bounding box center [700, 310] width 14 height 12
radio input "true"
click at [757, 479] on label "True" at bounding box center [732, 458] width 99 height 43
click at [707, 465] on input "True" at bounding box center [700, 459] width 14 height 12
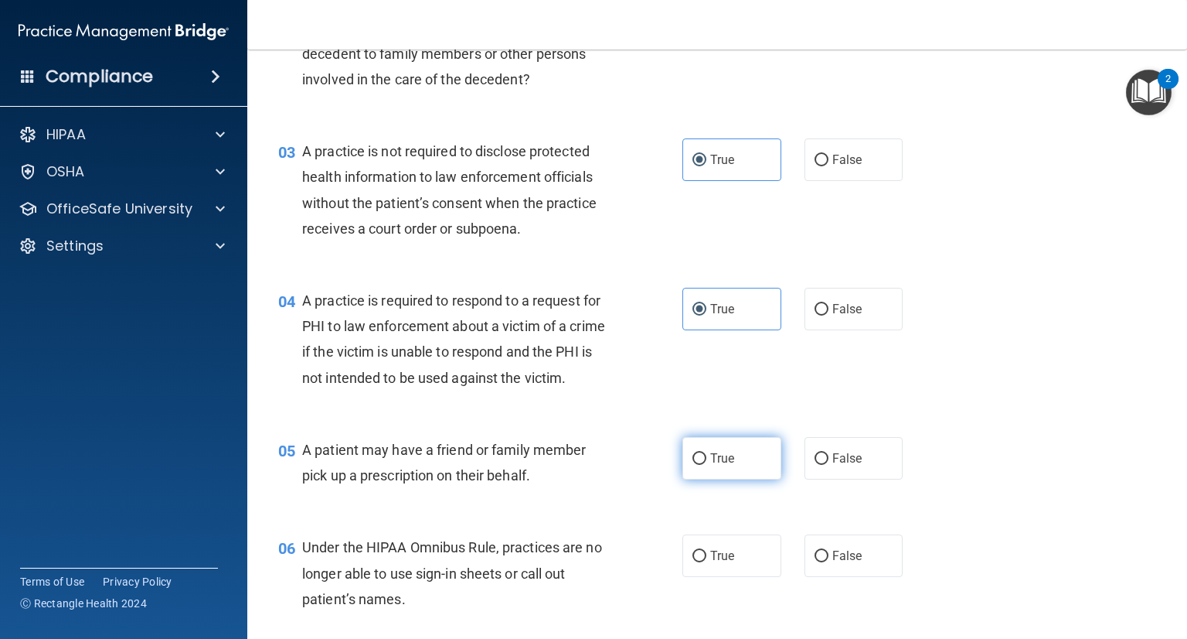
radio input "true"
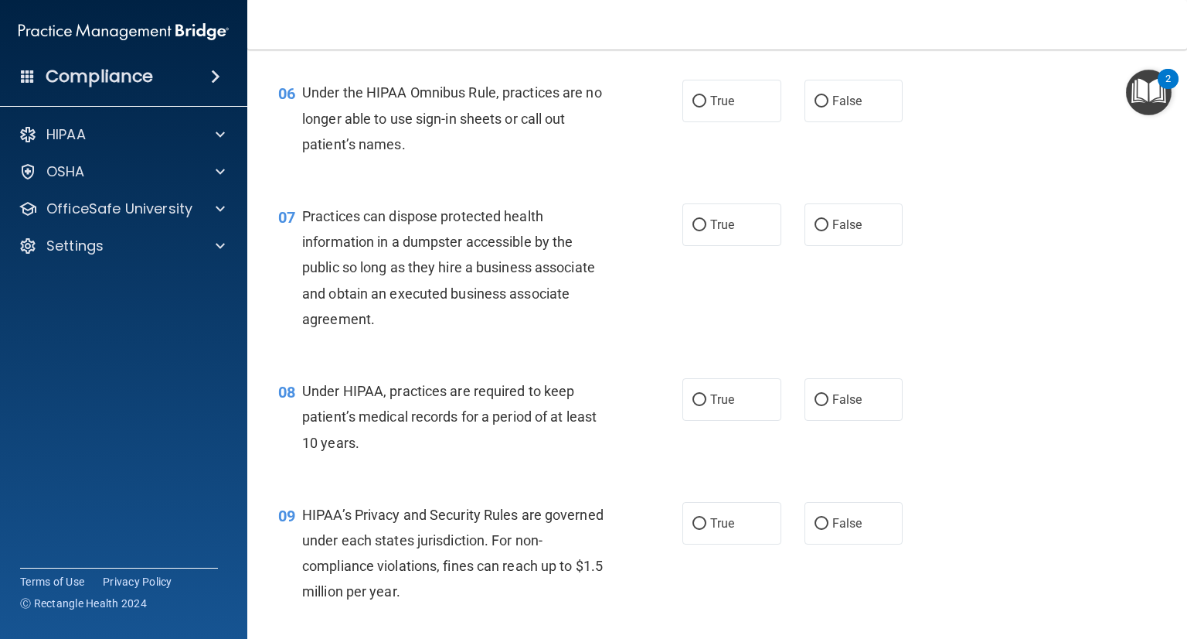
scroll to position [742, 0]
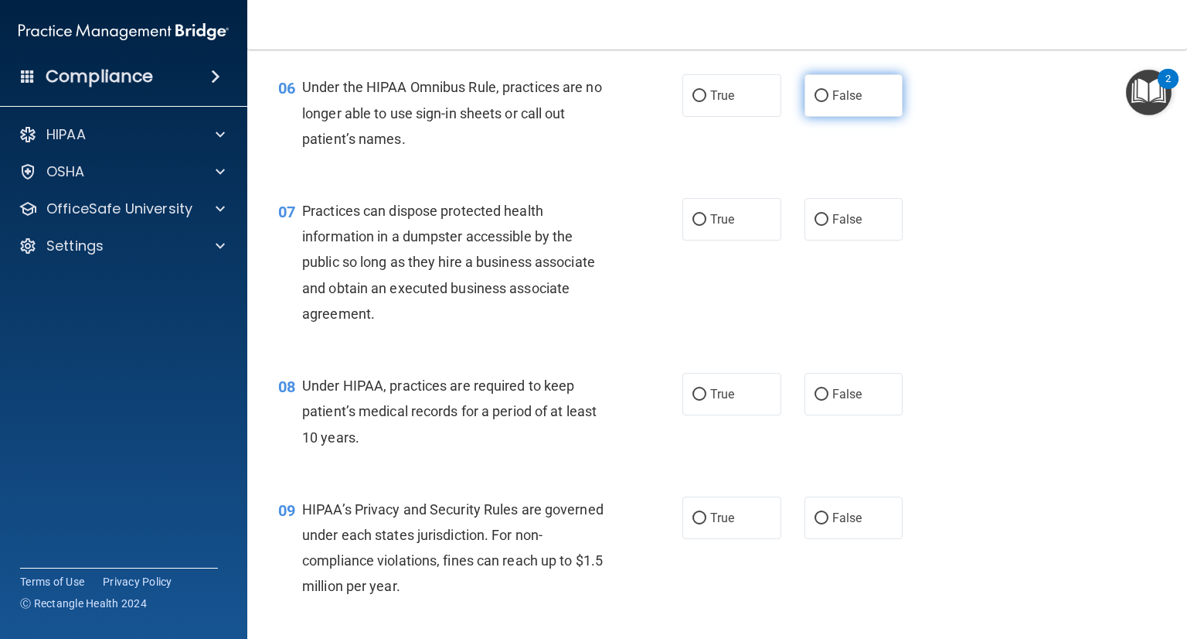
click at [847, 112] on label "False" at bounding box center [854, 95] width 99 height 43
click at [829, 102] on input "False" at bounding box center [822, 96] width 14 height 12
radio input "true"
click at [900, 233] on div "True False" at bounding box center [801, 219] width 237 height 43
click at [872, 238] on label "False" at bounding box center [854, 219] width 99 height 43
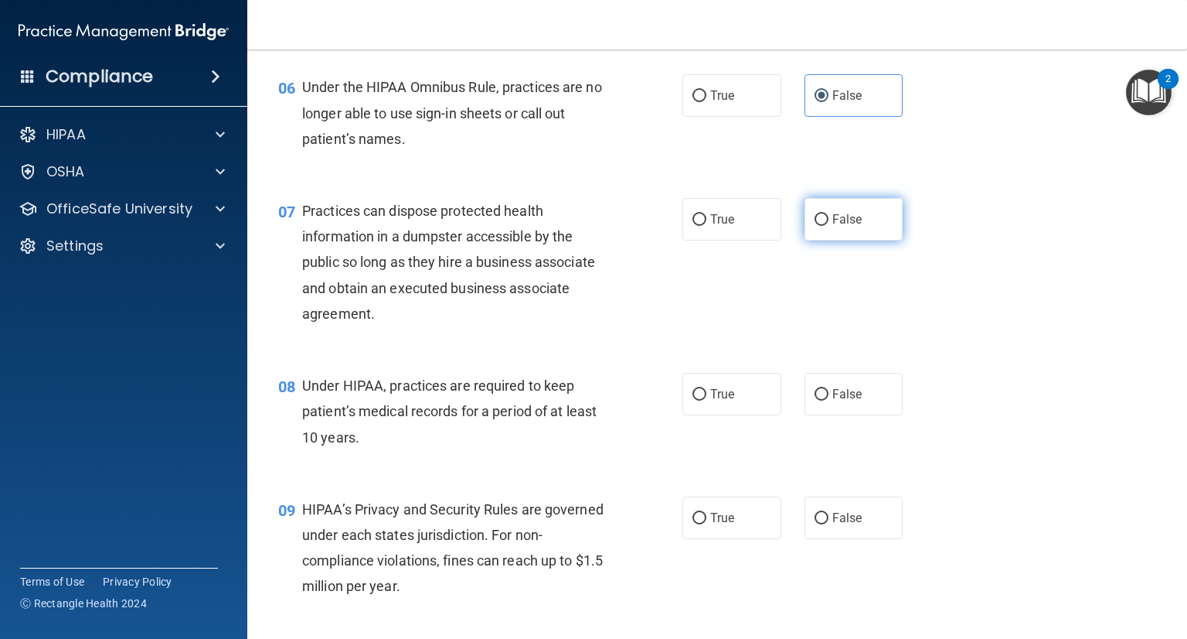
click at [829, 226] on input "False" at bounding box center [822, 220] width 14 height 12
radio input "true"
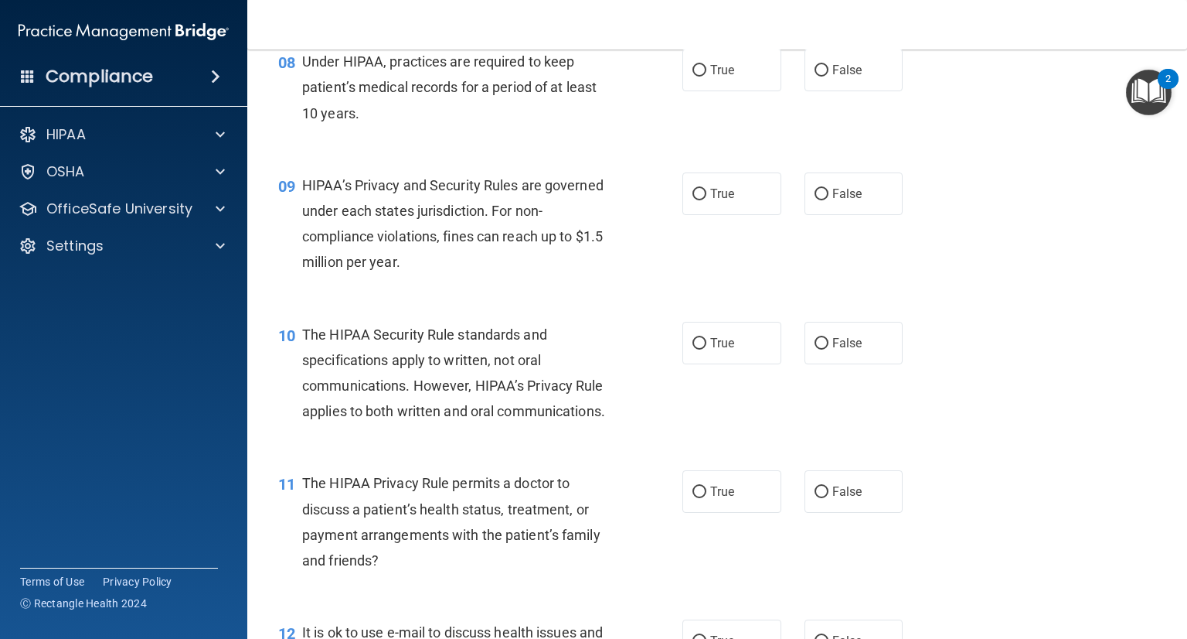
scroll to position [1061, 0]
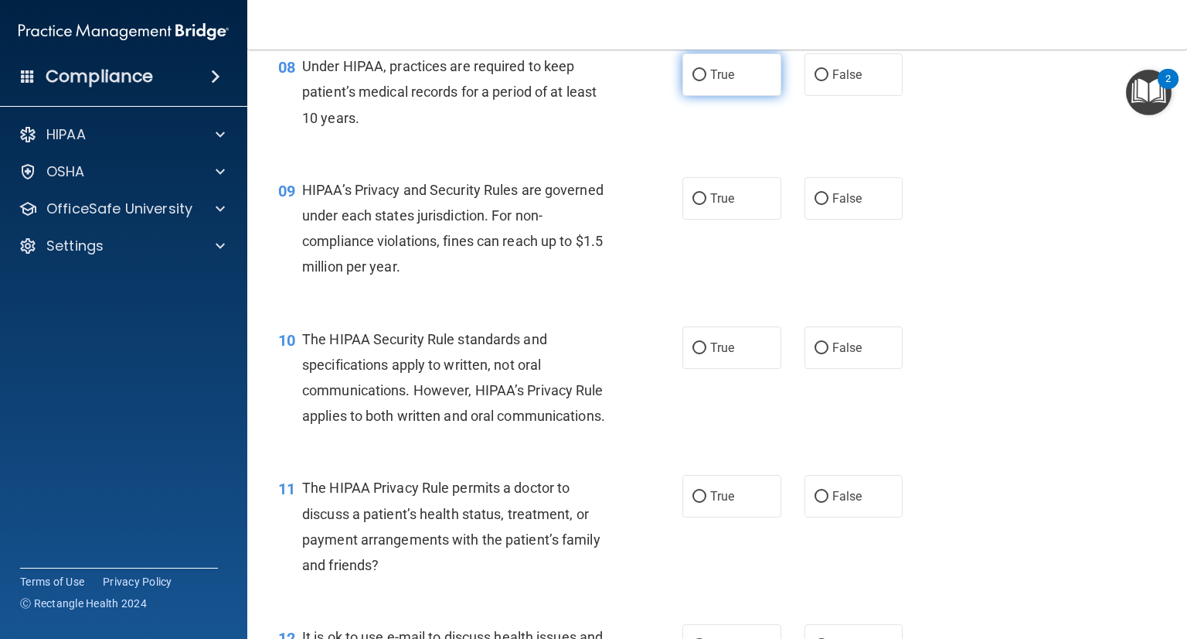
click at [712, 82] on span "True" at bounding box center [722, 74] width 24 height 15
click at [707, 81] on input "True" at bounding box center [700, 76] width 14 height 12
radio input "true"
click at [730, 220] on label "True" at bounding box center [732, 198] width 99 height 43
click at [707, 205] on input "True" at bounding box center [700, 199] width 14 height 12
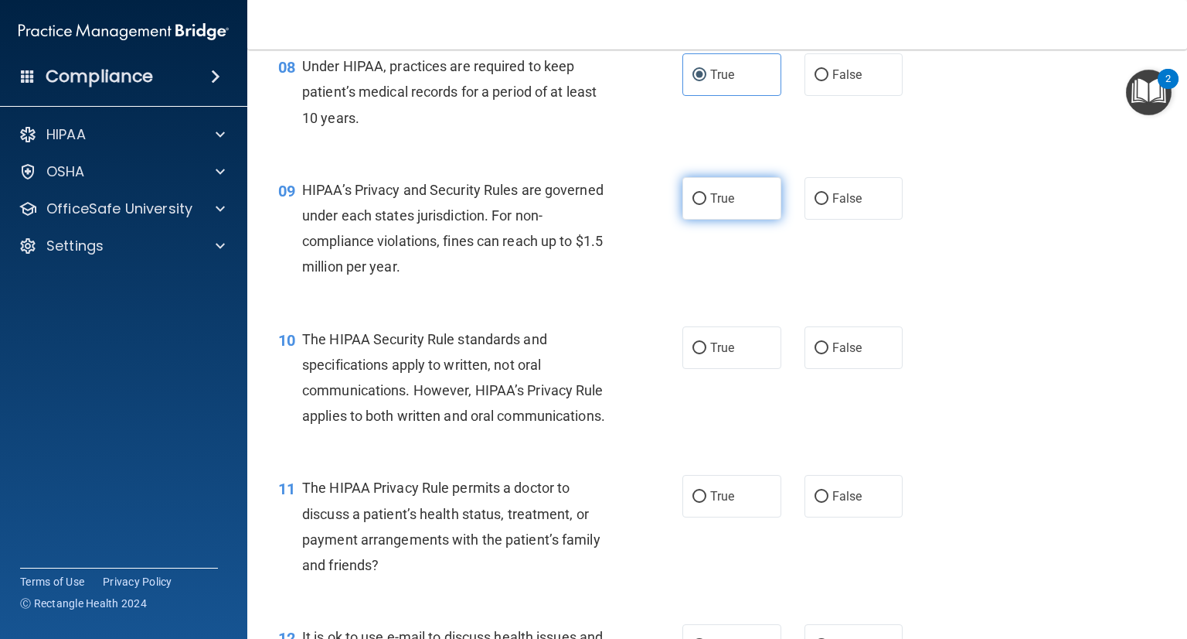
radio input "true"
click at [741, 361] on label "True" at bounding box center [732, 347] width 99 height 43
click at [707, 354] on input "True" at bounding box center [700, 348] width 14 height 12
radio input "true"
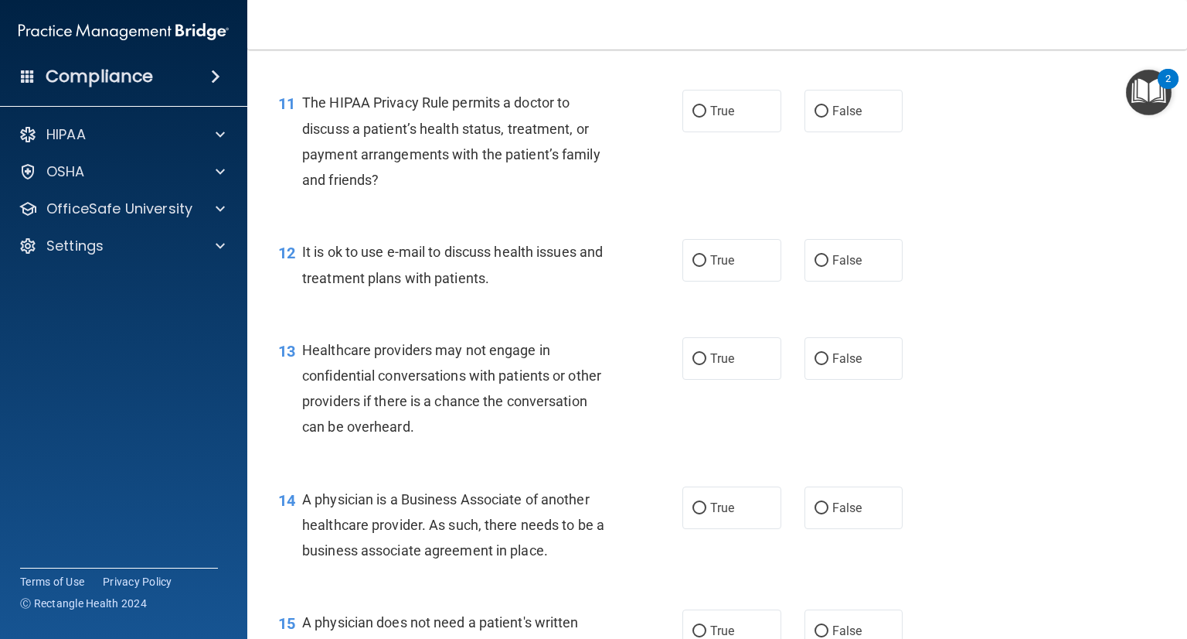
scroll to position [1474, 0]
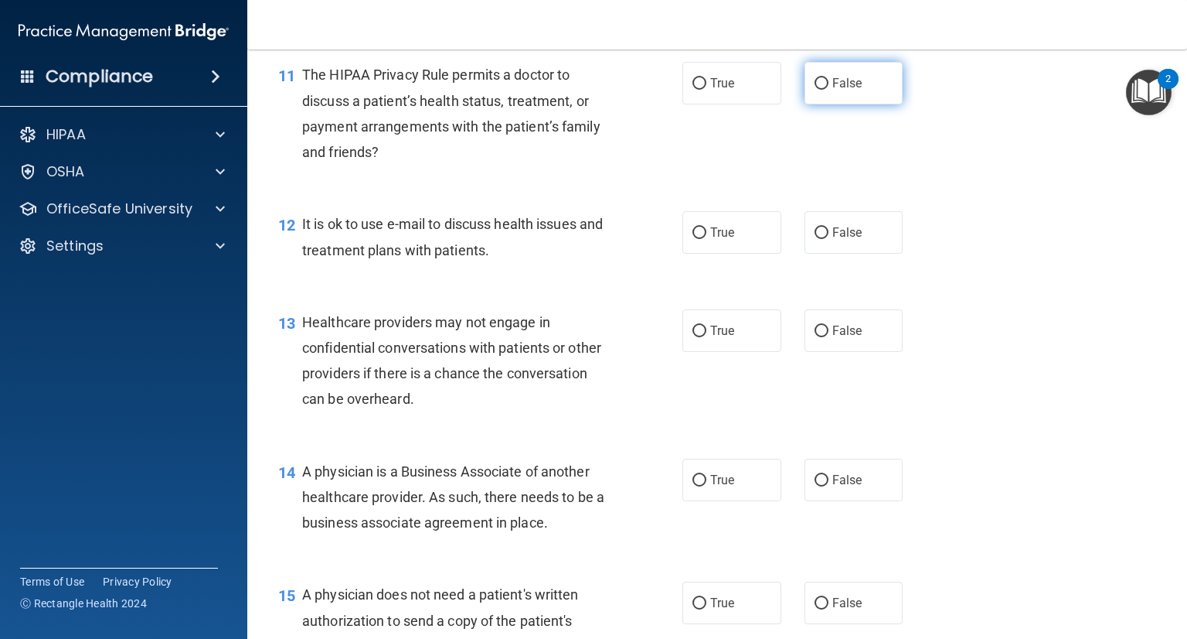
click at [833, 90] on span "False" at bounding box center [848, 83] width 30 height 15
click at [829, 90] on input "False" at bounding box center [822, 84] width 14 height 12
radio input "true"
click at [847, 240] on span "False" at bounding box center [848, 232] width 30 height 15
click at [829, 239] on input "False" at bounding box center [822, 233] width 14 height 12
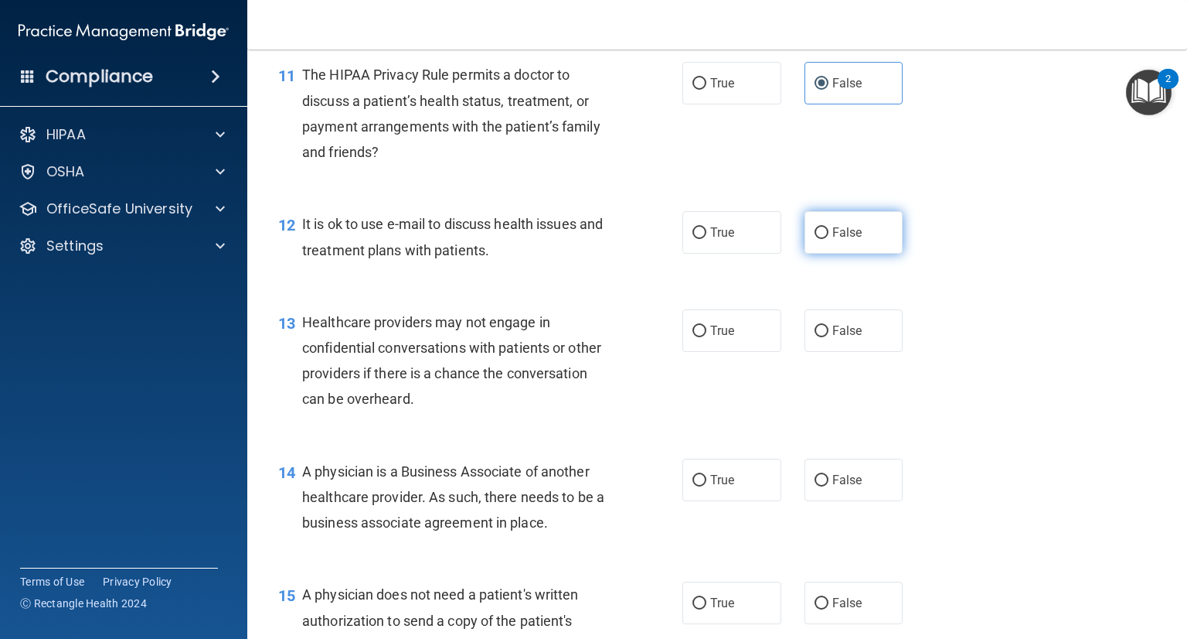
radio input "true"
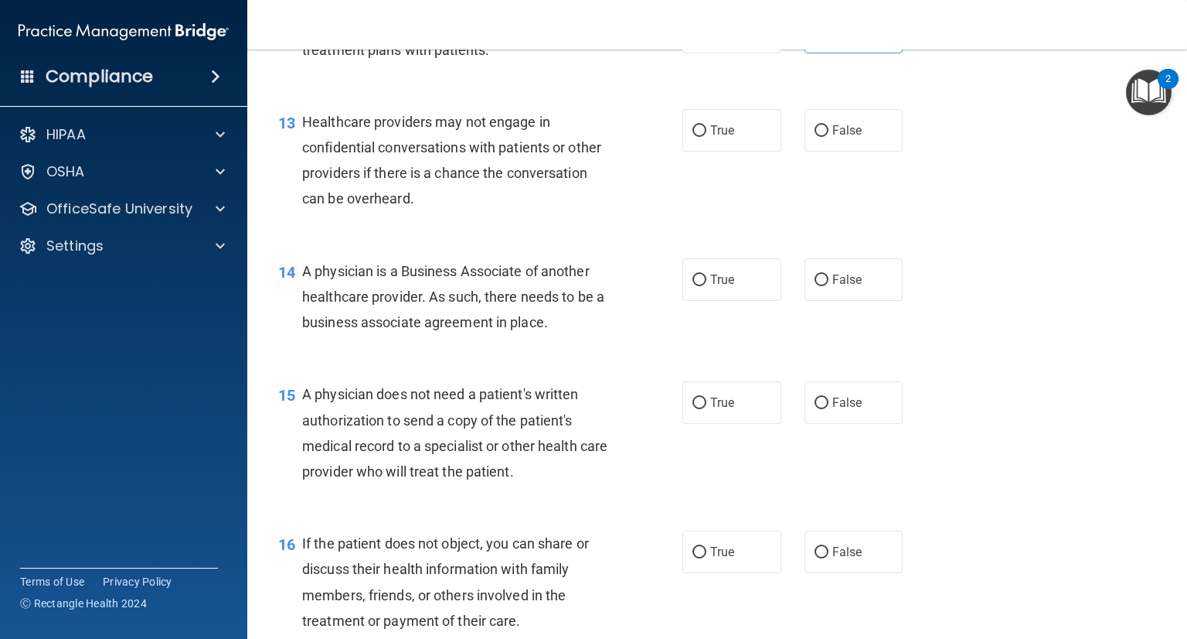
scroll to position [1670, 0]
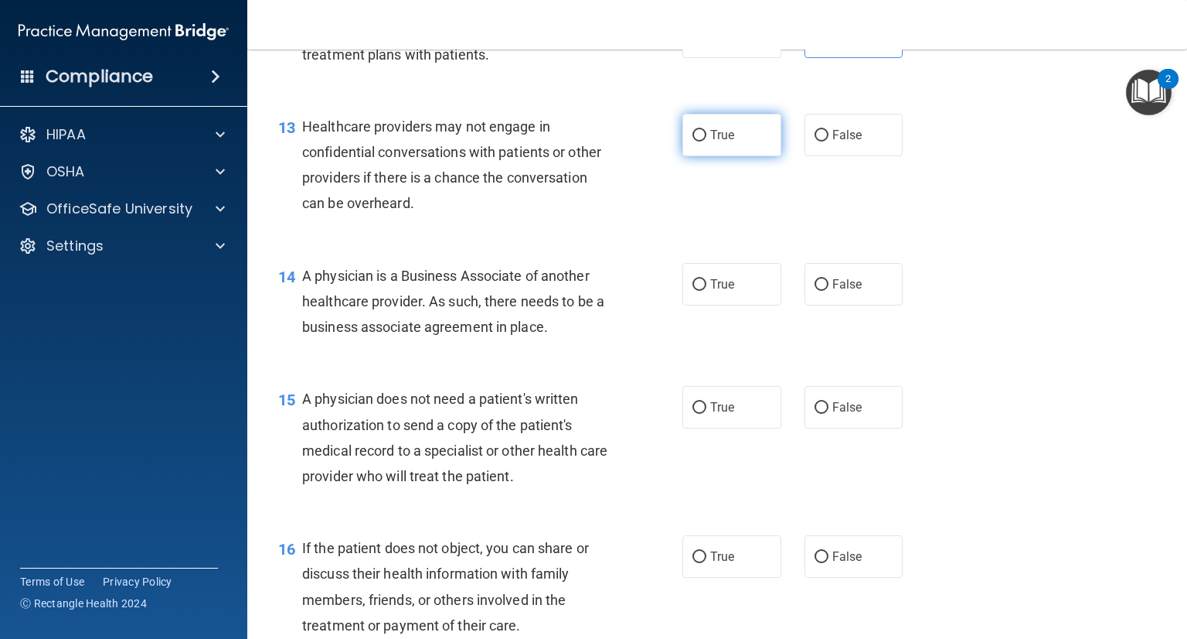
click at [717, 156] on label "True" at bounding box center [732, 135] width 99 height 43
click at [707, 141] on input "True" at bounding box center [700, 136] width 14 height 12
radio input "true"
click at [734, 305] on label "True" at bounding box center [732, 284] width 99 height 43
click at [707, 291] on input "True" at bounding box center [700, 285] width 14 height 12
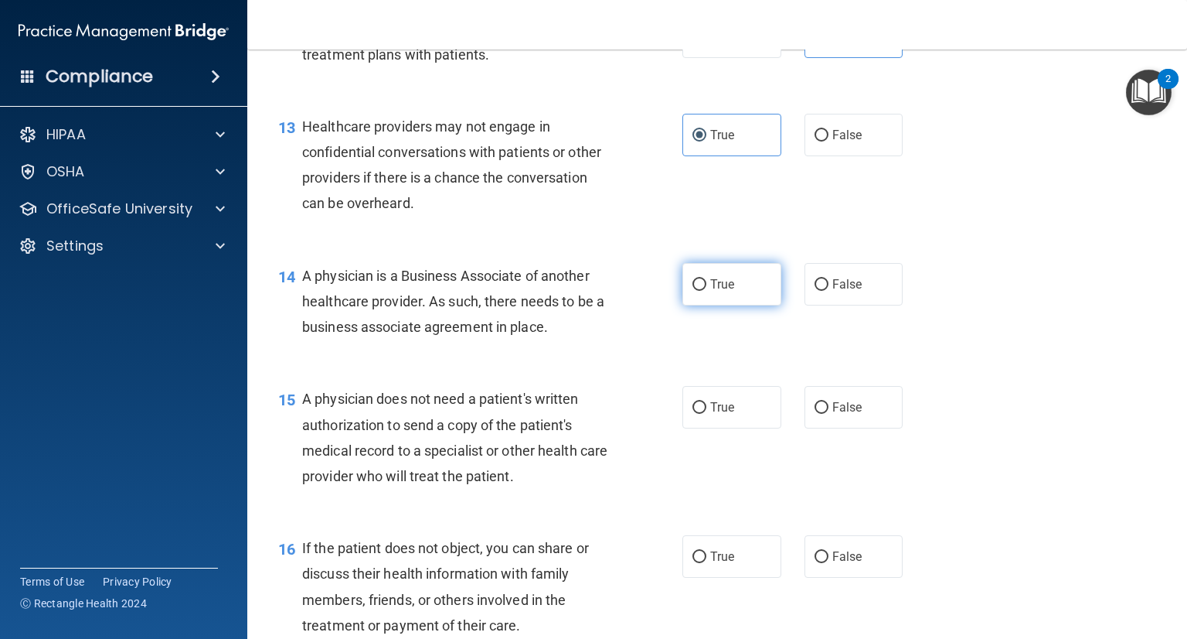
radio input "true"
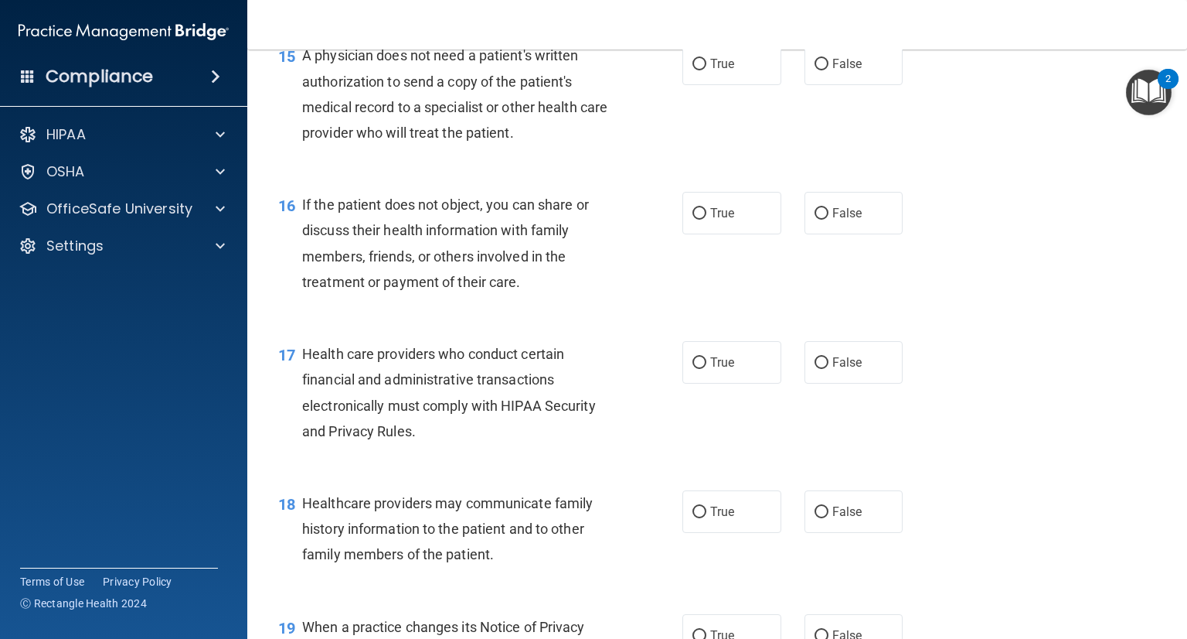
scroll to position [2018, 0]
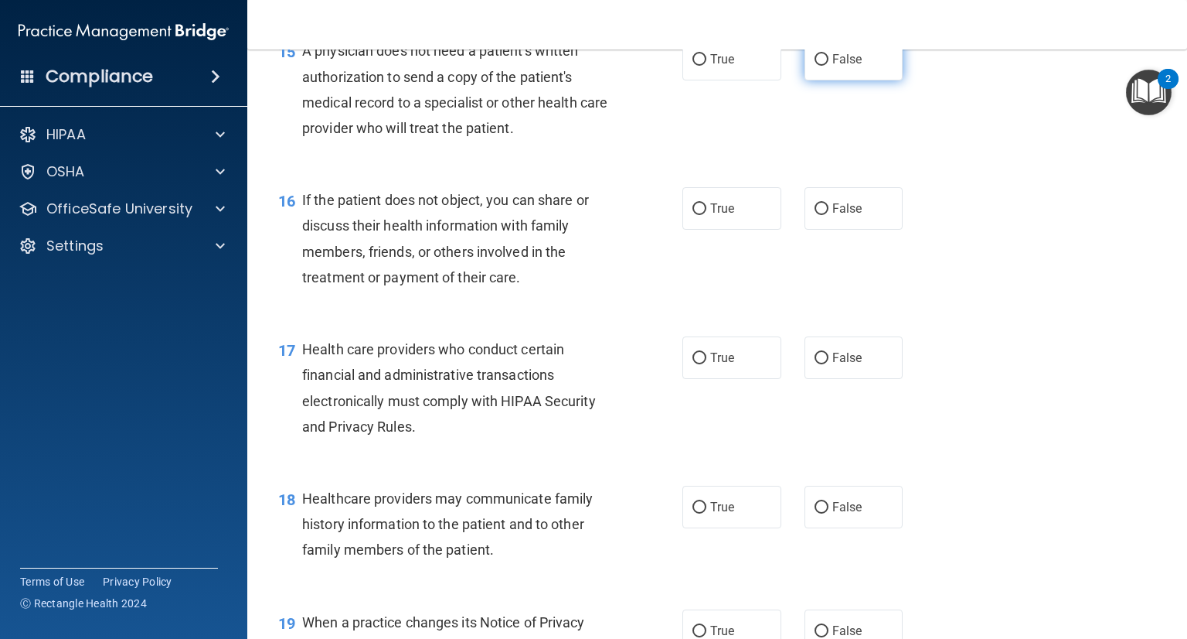
click at [824, 80] on label "False" at bounding box center [854, 59] width 99 height 43
click at [824, 66] on input "False" at bounding box center [822, 60] width 14 height 12
radio input "true"
click at [732, 230] on label "True" at bounding box center [732, 208] width 99 height 43
click at [707, 215] on input "True" at bounding box center [700, 209] width 14 height 12
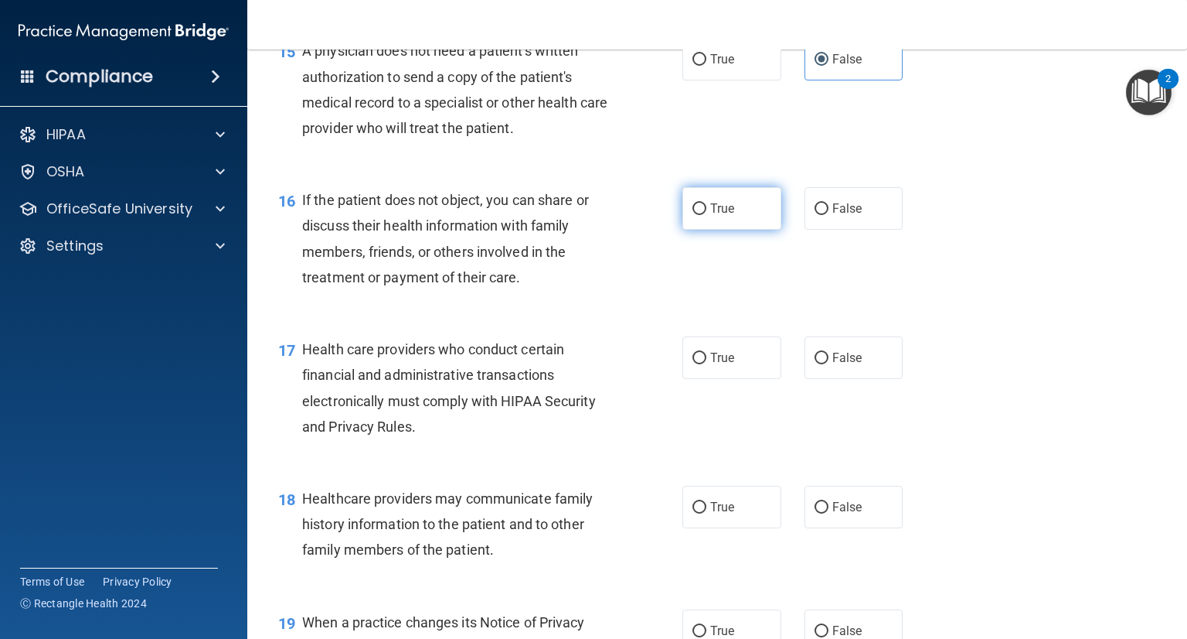
radio input "true"
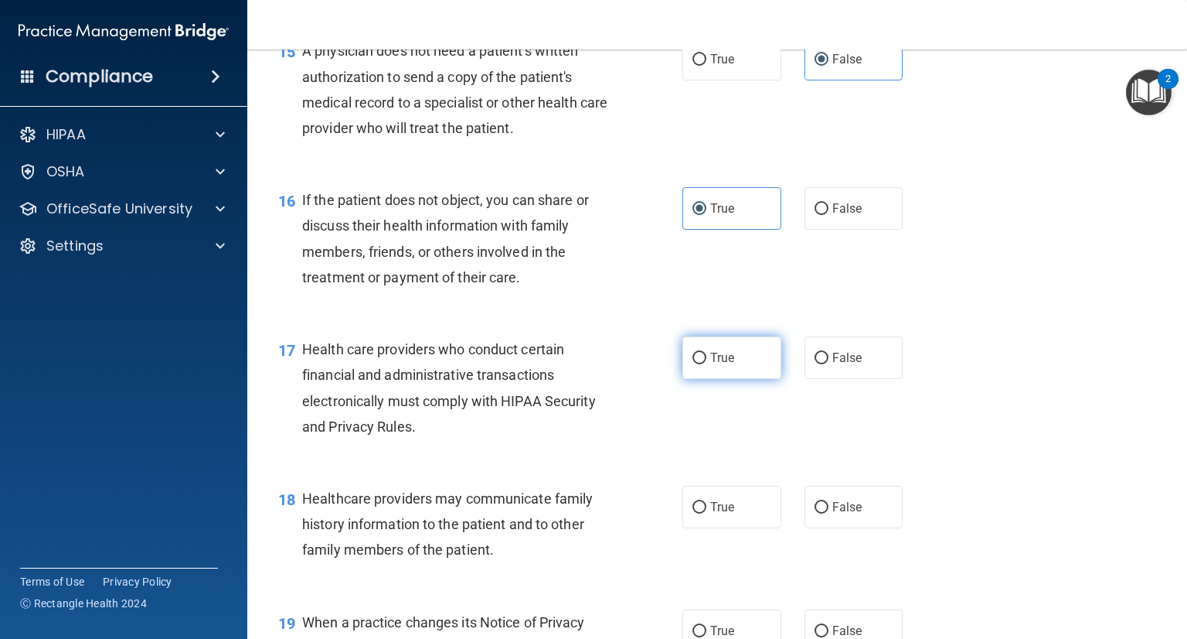
click at [717, 379] on label "True" at bounding box center [732, 357] width 99 height 43
click at [707, 364] on input "True" at bounding box center [700, 358] width 14 height 12
radio input "true"
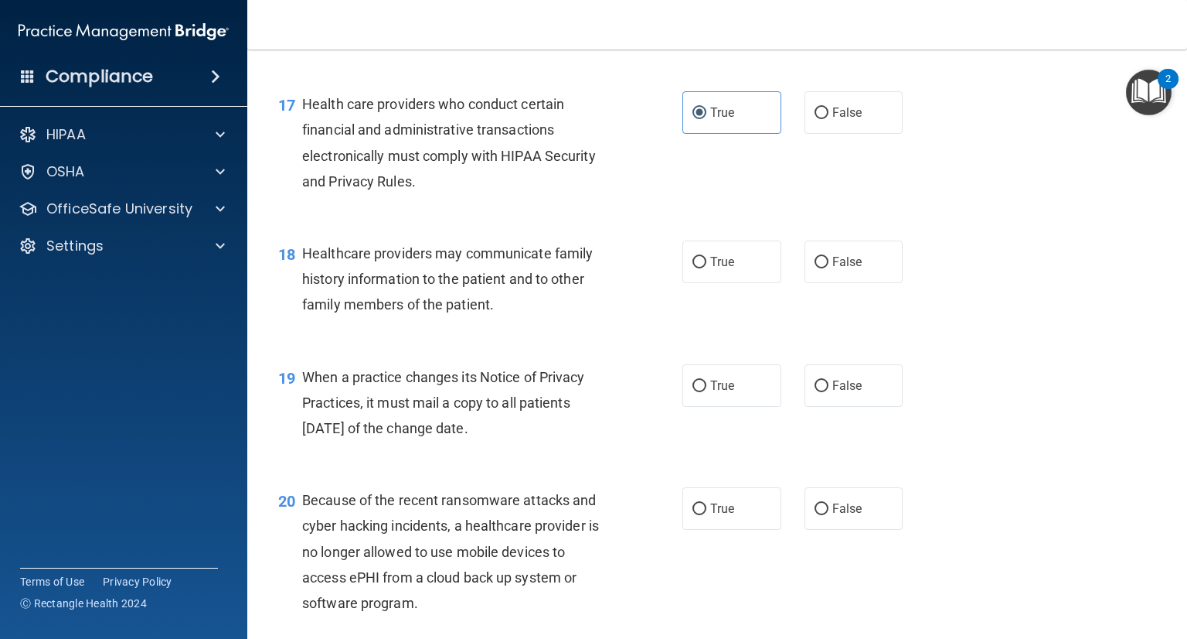
scroll to position [2286, 0]
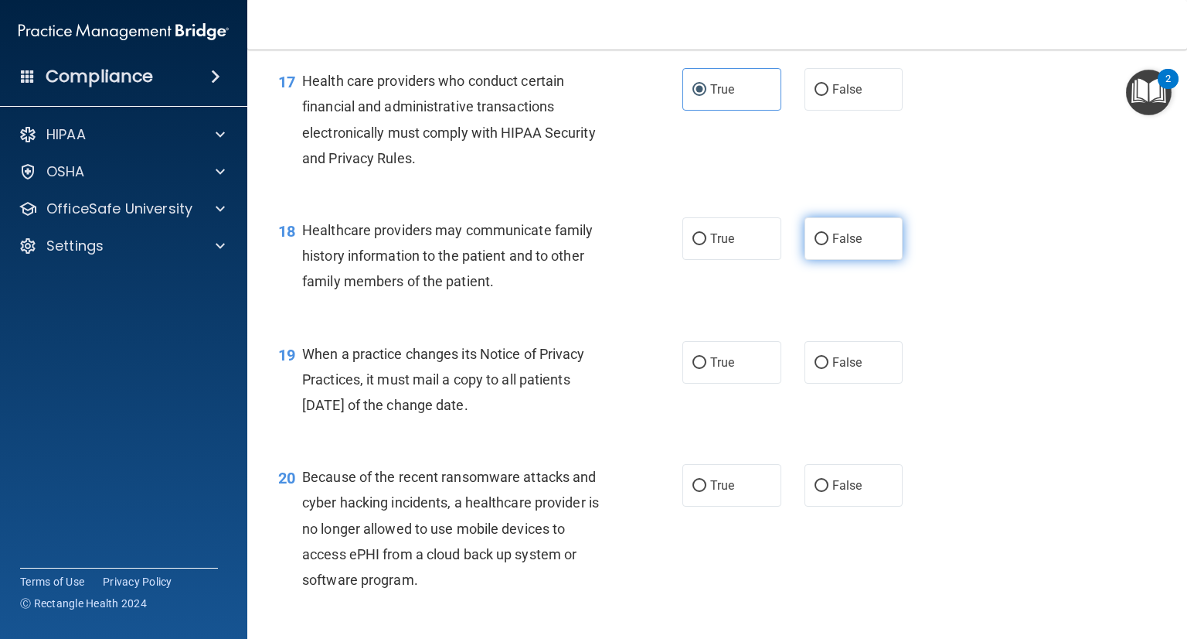
click at [841, 260] on label "False" at bounding box center [854, 238] width 99 height 43
click at [829, 245] on input "False" at bounding box center [822, 239] width 14 height 12
radio input "true"
click at [717, 370] on span "True" at bounding box center [722, 362] width 24 height 15
click at [707, 369] on input "True" at bounding box center [700, 363] width 14 height 12
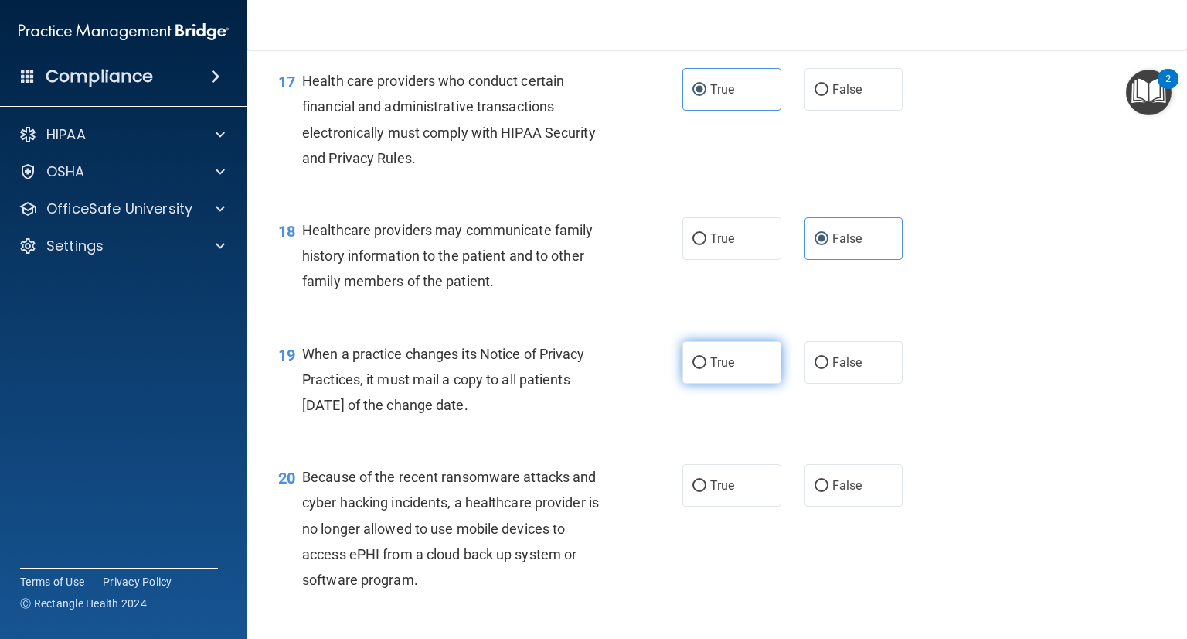
radio input "true"
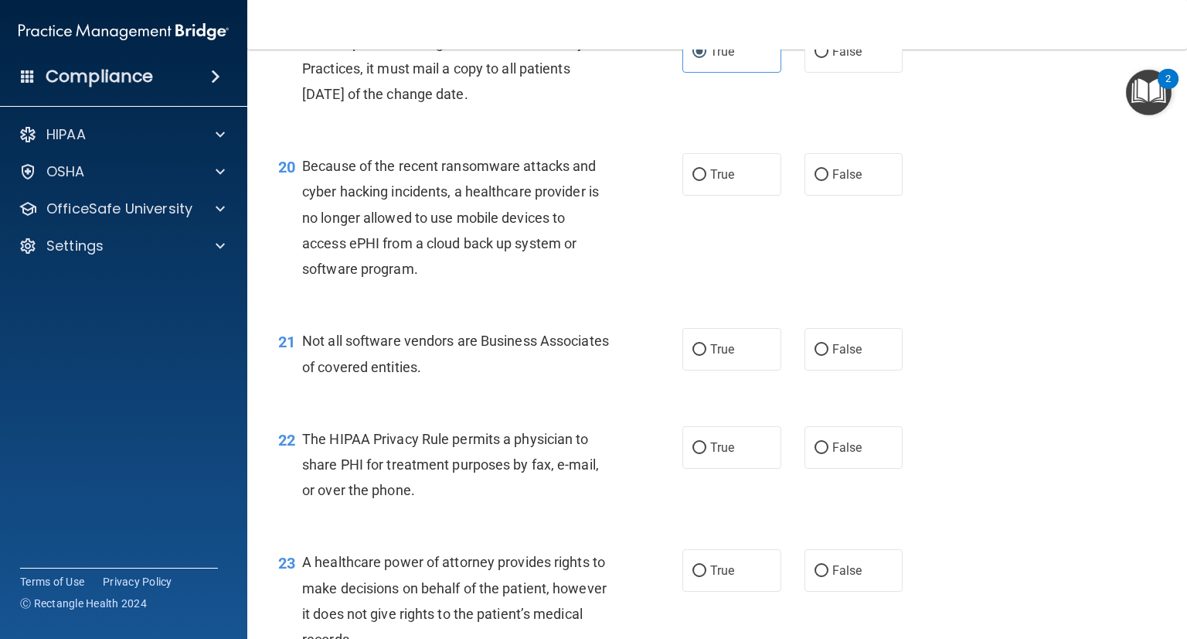
scroll to position [2610, 0]
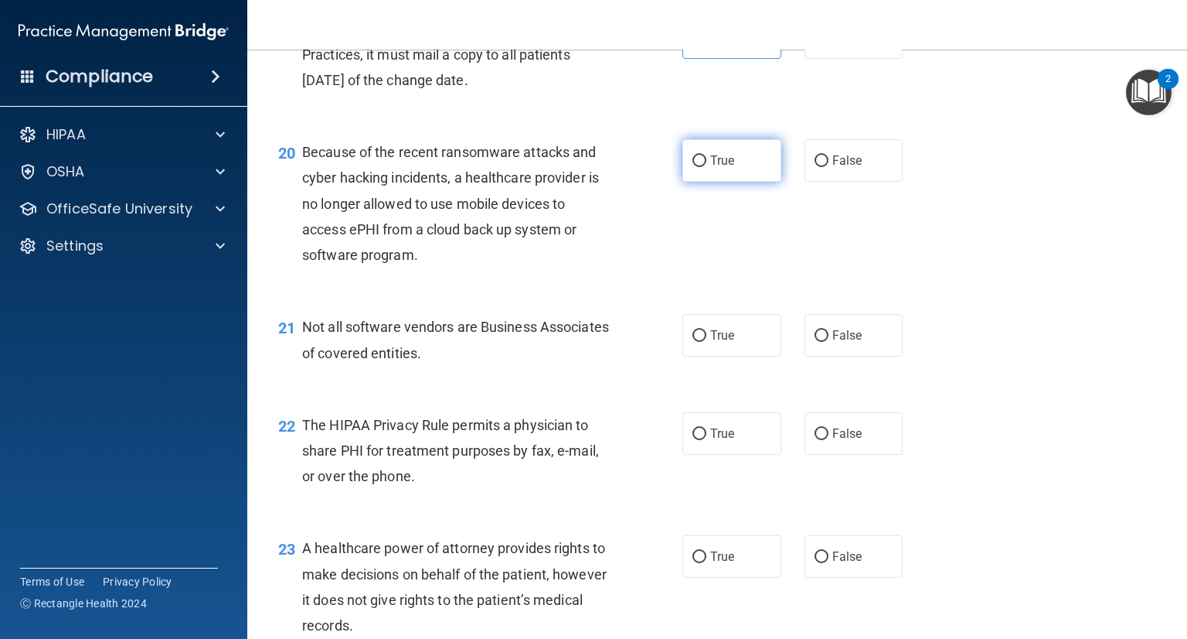
click at [727, 168] on span "True" at bounding box center [722, 160] width 24 height 15
click at [707, 167] on input "True" at bounding box center [700, 161] width 14 height 12
radio input "true"
click at [761, 356] on label "True" at bounding box center [732, 335] width 99 height 43
click at [707, 342] on input "True" at bounding box center [700, 336] width 14 height 12
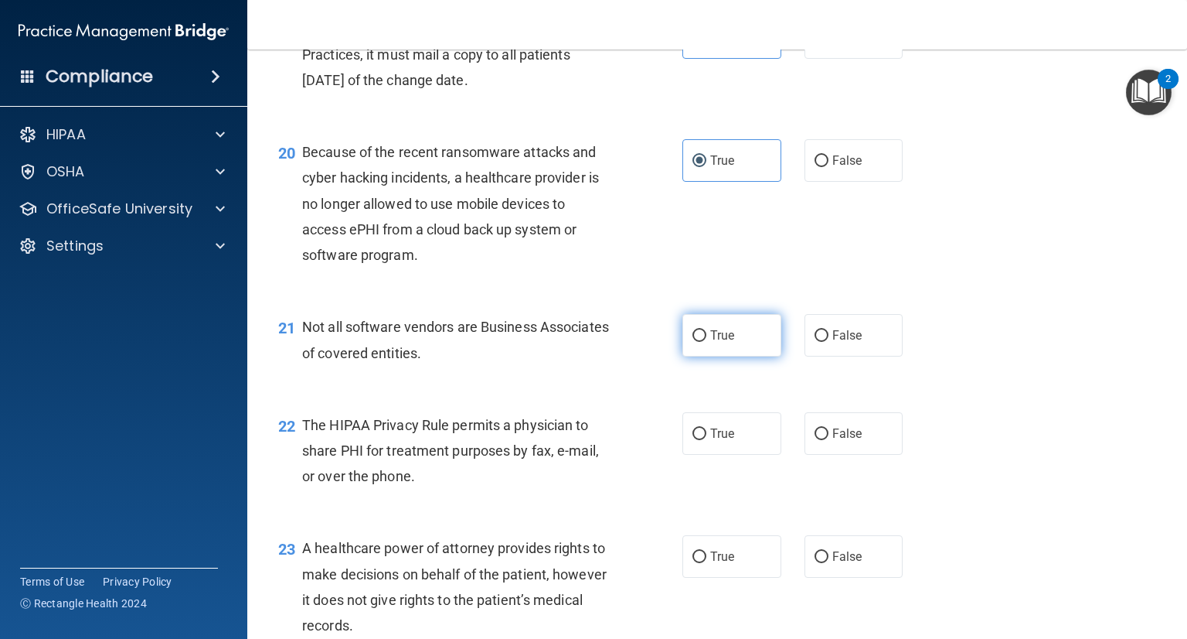
radio input "true"
click at [722, 455] on label "True" at bounding box center [732, 433] width 99 height 43
click at [707, 440] on input "True" at bounding box center [700, 434] width 14 height 12
radio input "true"
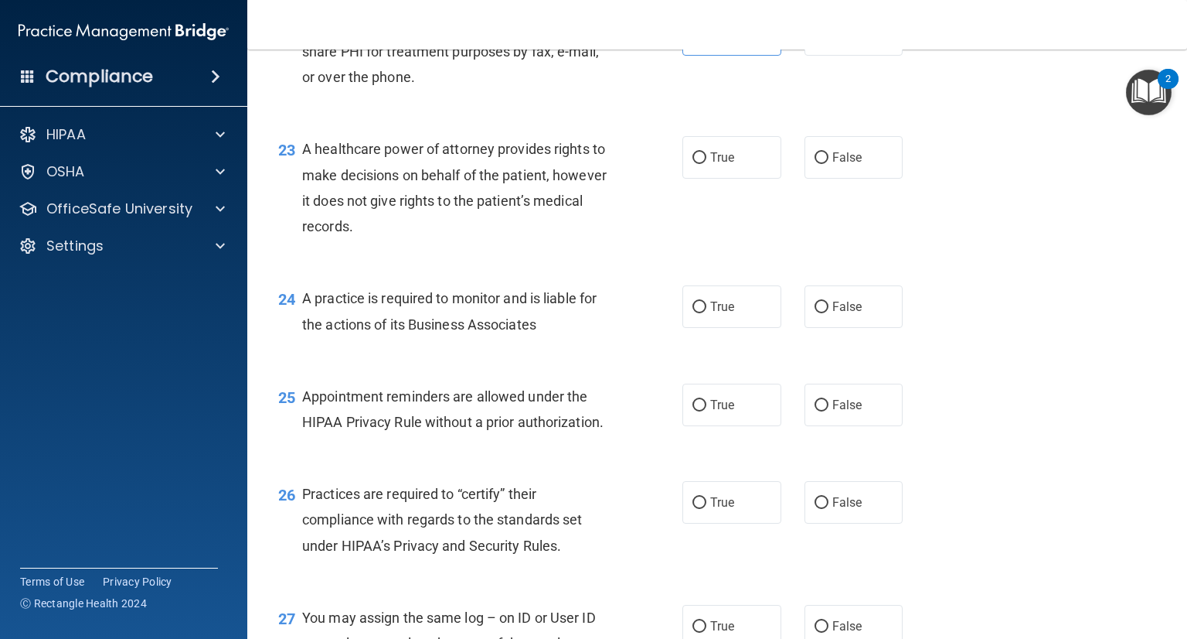
scroll to position [3028, 0]
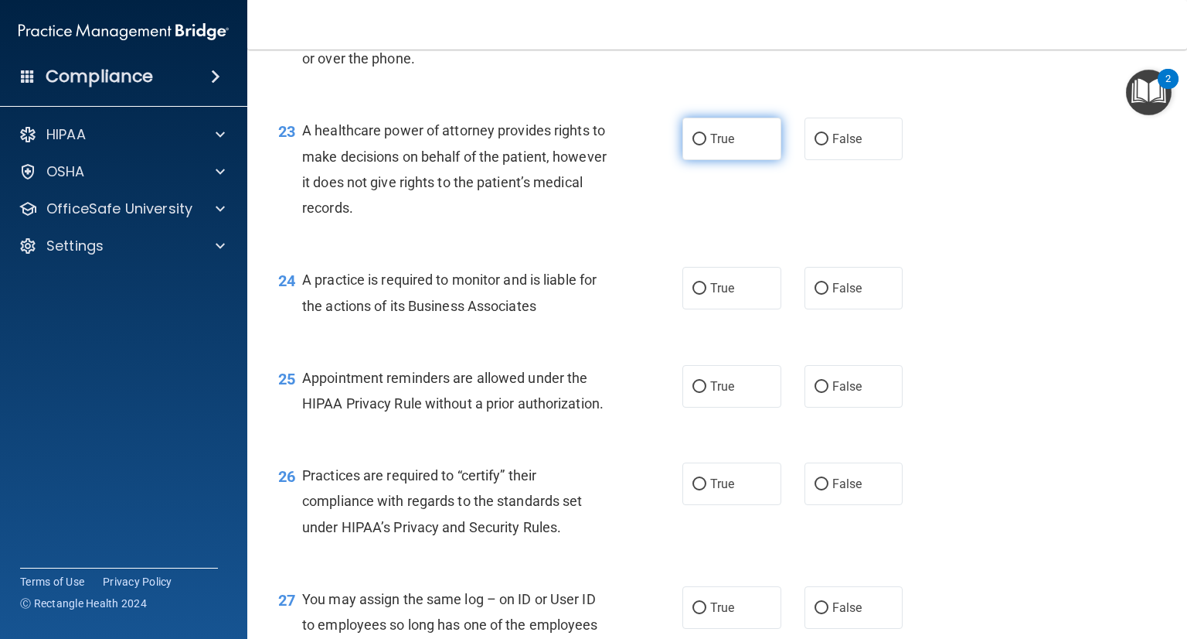
click at [737, 160] on label "True" at bounding box center [732, 138] width 99 height 43
click at [707, 145] on input "True" at bounding box center [700, 140] width 14 height 12
radio input "true"
click at [727, 309] on label "True" at bounding box center [732, 288] width 99 height 43
click at [707, 295] on input "True" at bounding box center [700, 289] width 14 height 12
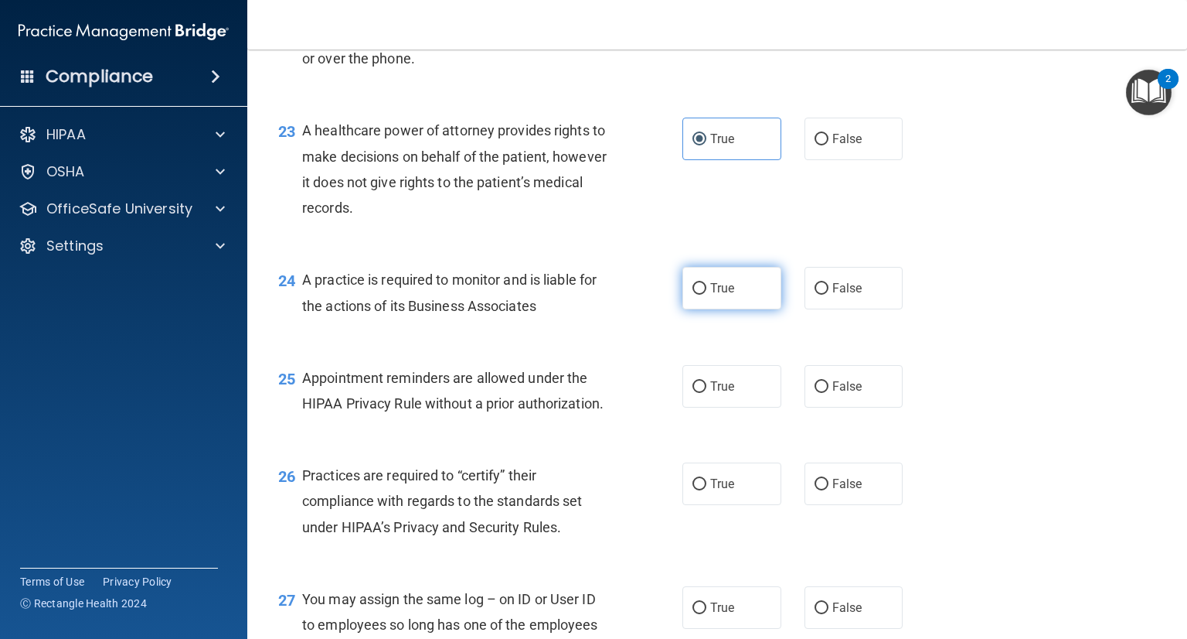
radio input "true"
click at [718, 393] on span "True" at bounding box center [722, 386] width 24 height 15
click at [707, 393] on input "True" at bounding box center [700, 387] width 14 height 12
radio input "true"
click at [737, 503] on div "26 Practices are required to “certify” their compliance with regards to the sta…" at bounding box center [717, 505] width 901 height 124
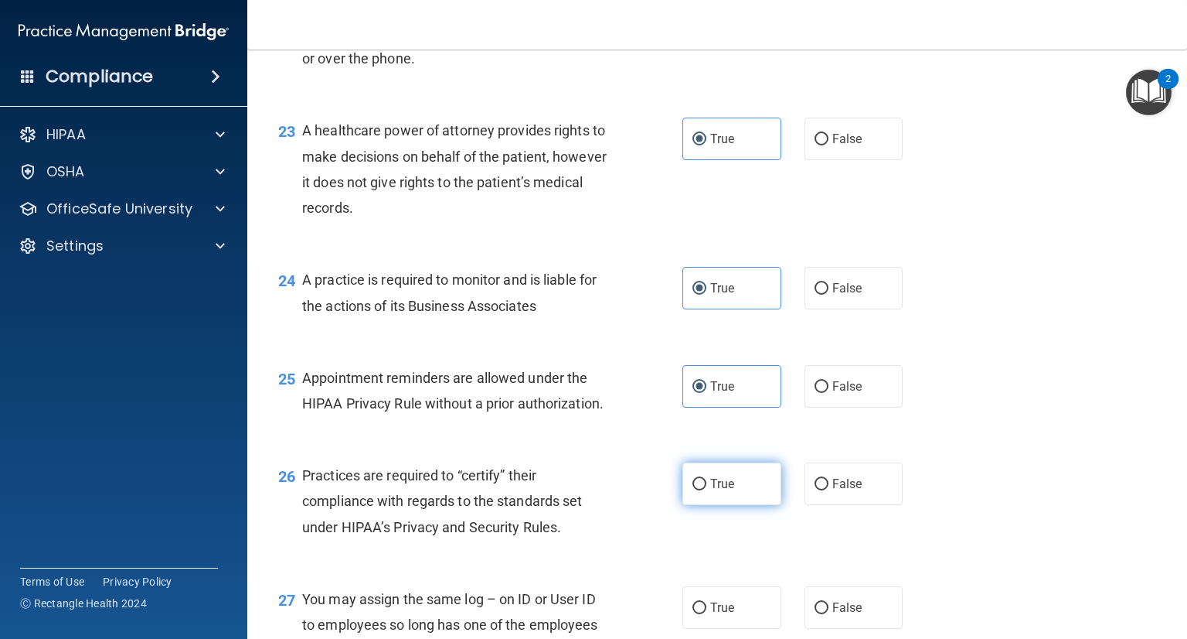
click at [754, 505] on label "True" at bounding box center [732, 483] width 99 height 43
click at [707, 490] on input "True" at bounding box center [700, 484] width 14 height 12
radio input "true"
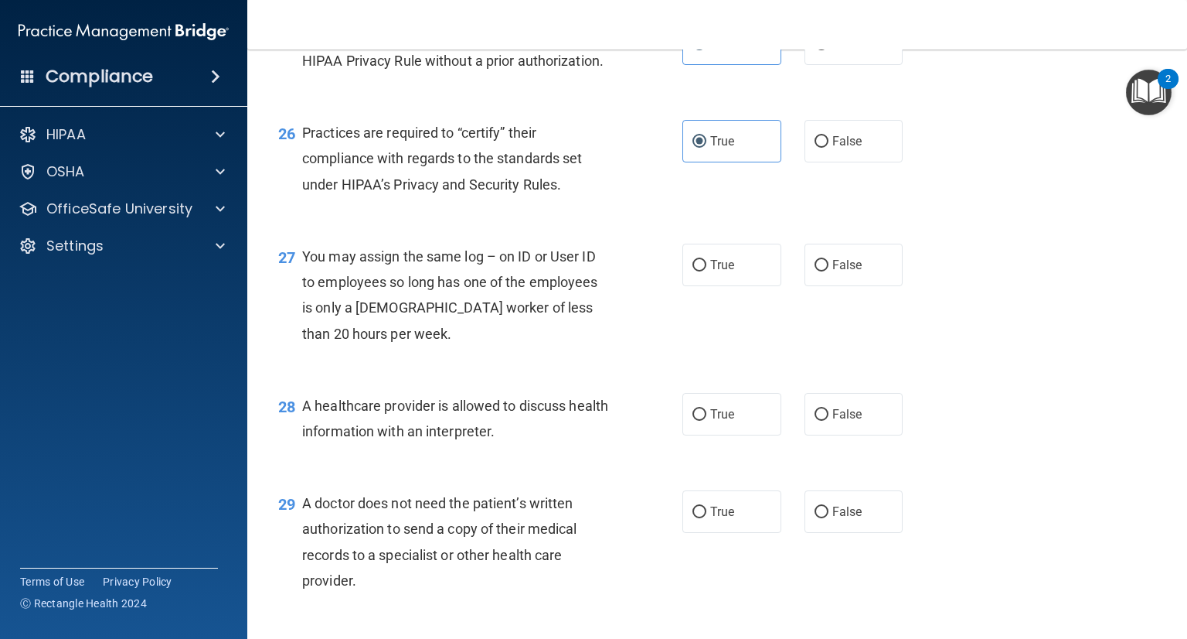
scroll to position [3404, 0]
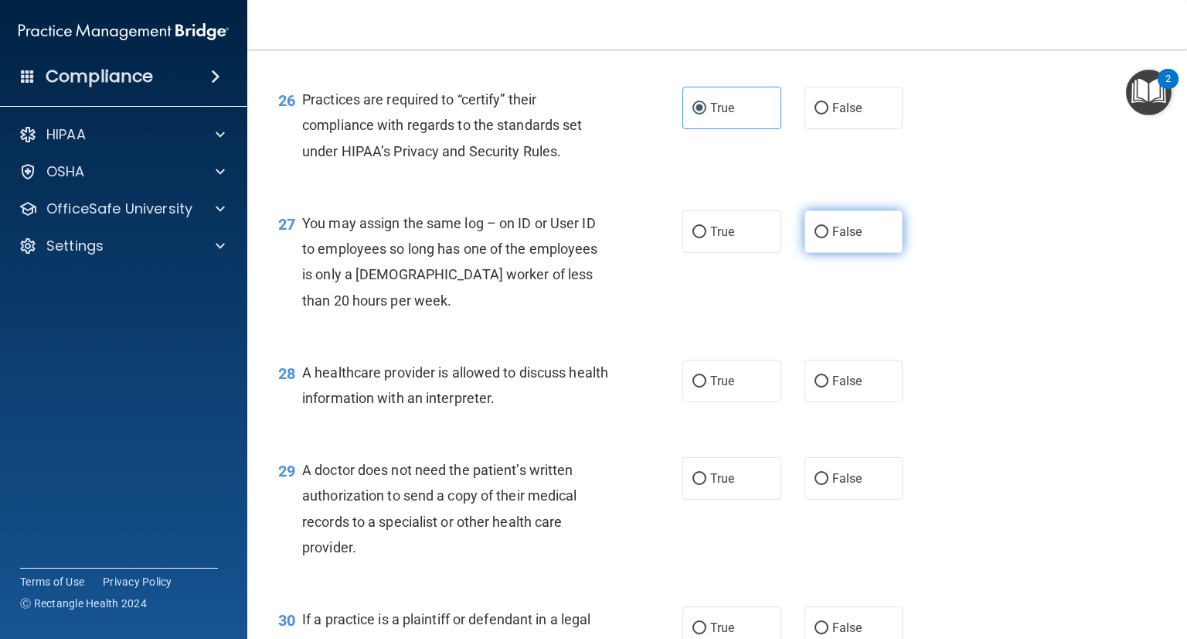
click at [875, 253] on label "False" at bounding box center [854, 231] width 99 height 43
click at [829, 238] on input "False" at bounding box center [822, 232] width 14 height 12
radio input "true"
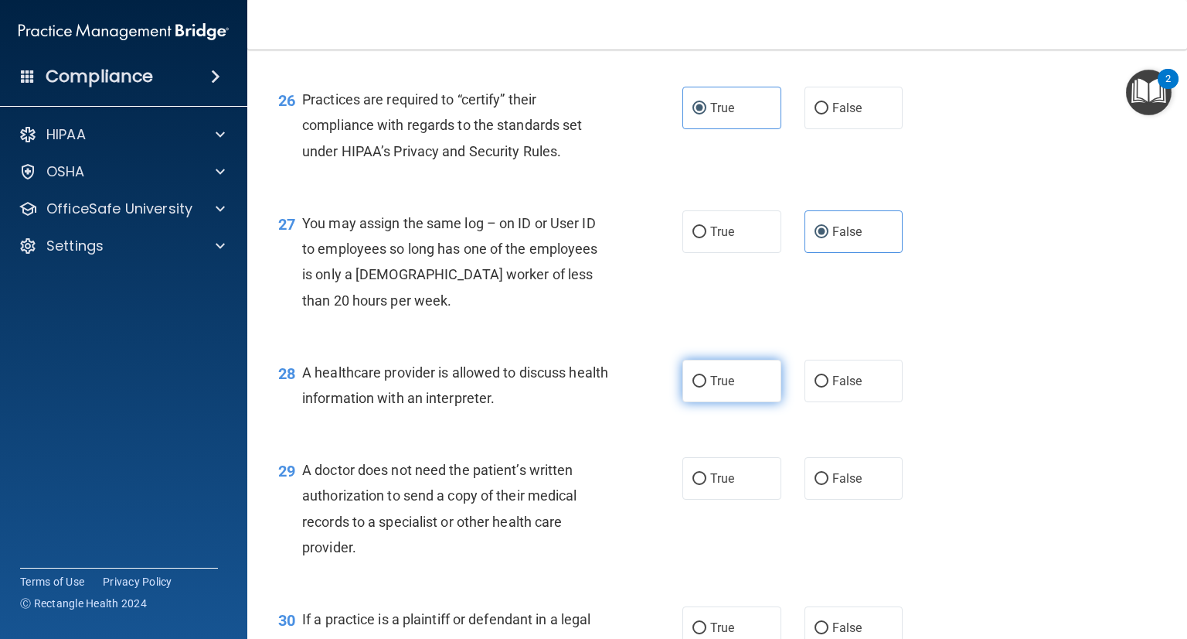
click at [705, 402] on label "True" at bounding box center [732, 380] width 99 height 43
click at [705, 387] on input "True" at bounding box center [700, 382] width 14 height 12
radio input "true"
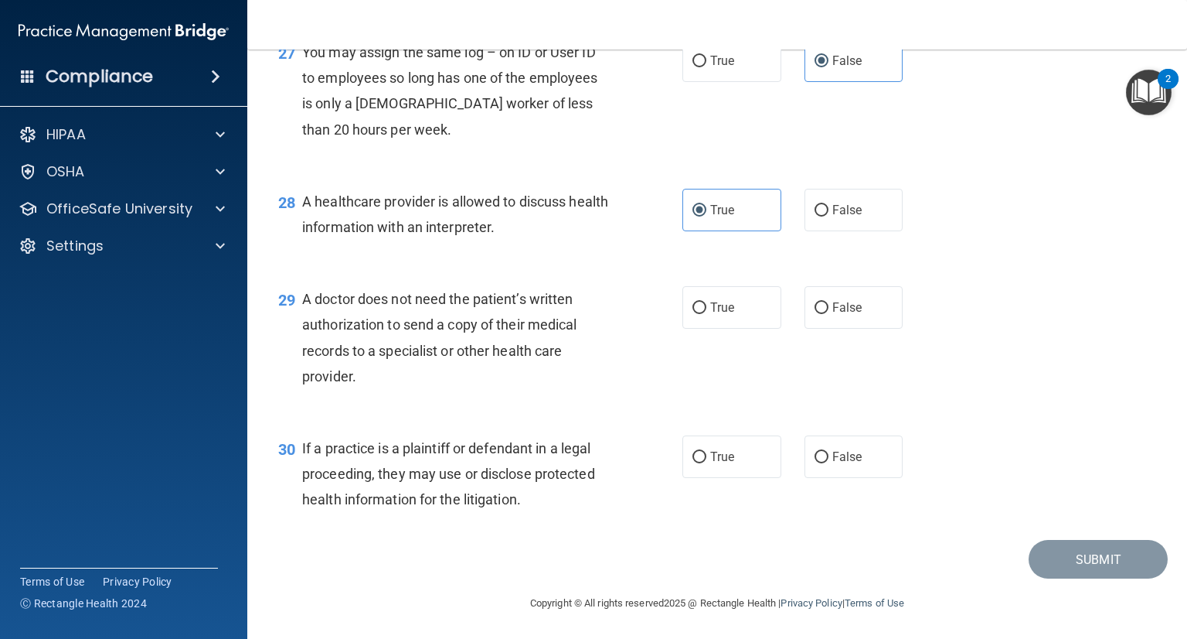
scroll to position [3628, 0]
click at [860, 228] on label "False" at bounding box center [854, 208] width 99 height 43
click at [829, 215] on input "False" at bounding box center [822, 209] width 14 height 12
radio input "true"
radio input "false"
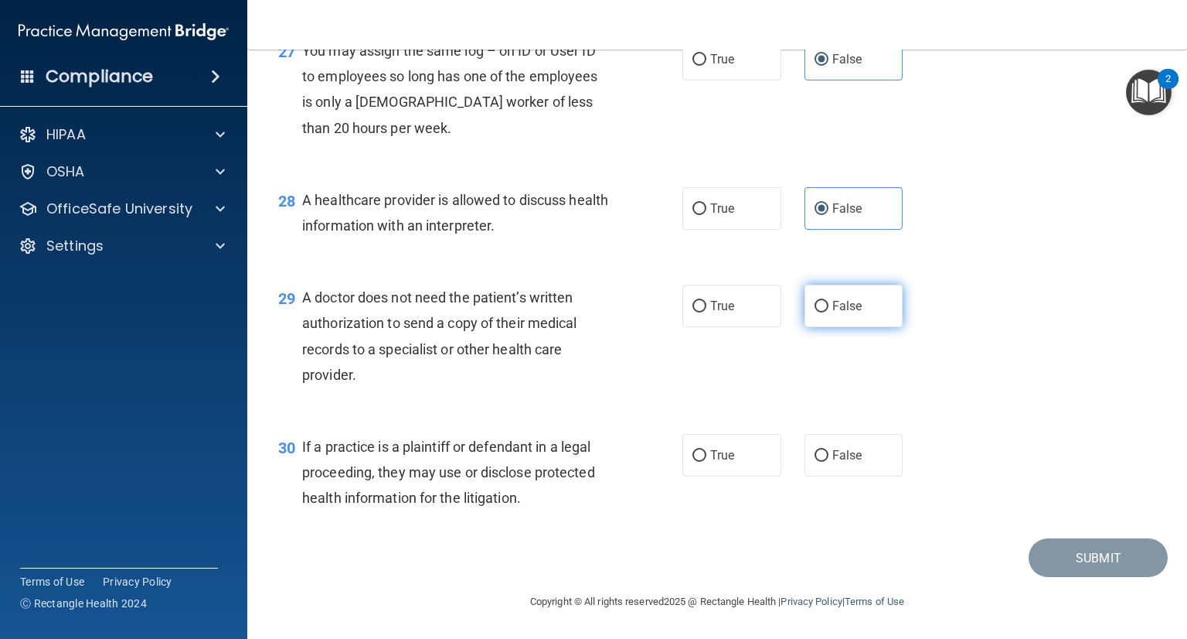
click at [833, 302] on span "False" at bounding box center [848, 305] width 30 height 15
click at [829, 302] on input "False" at bounding box center [822, 307] width 14 height 12
radio input "true"
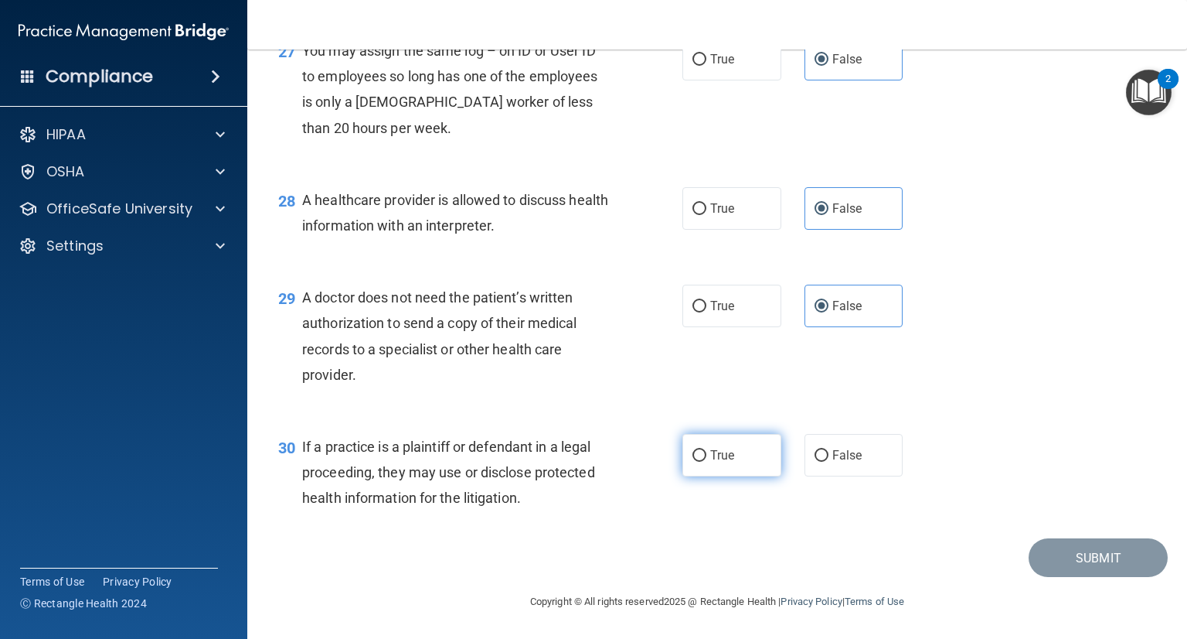
click at [722, 458] on span "True" at bounding box center [722, 455] width 24 height 15
click at [707, 458] on input "True" at bounding box center [700, 456] width 14 height 12
radio input "true"
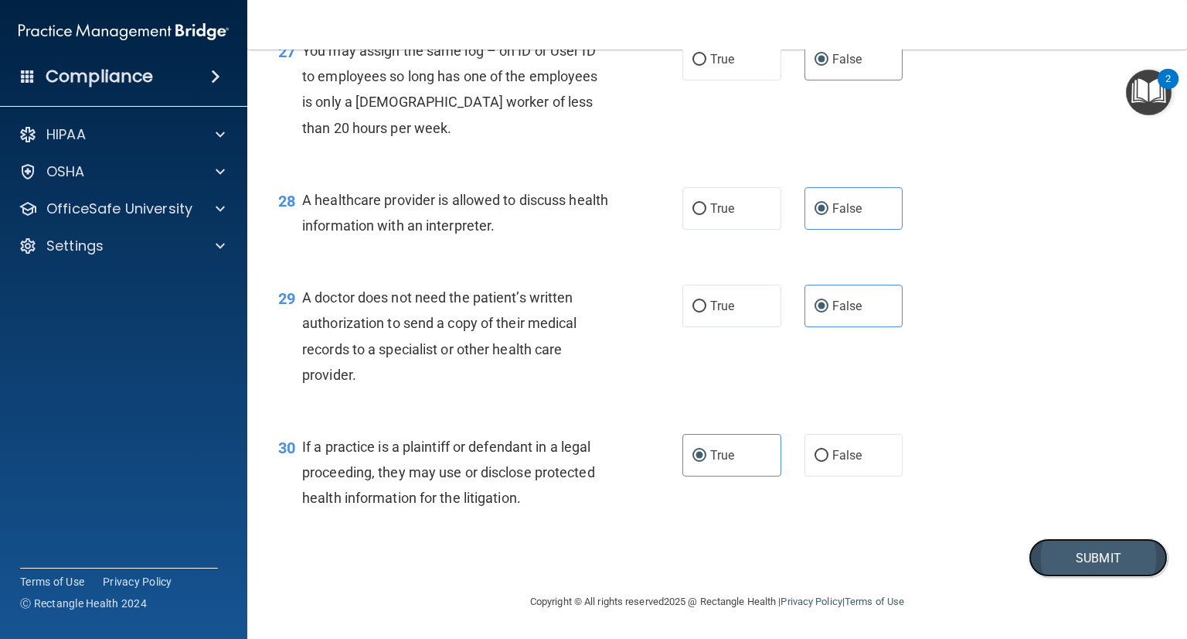
click at [1092, 565] on button "Submit" at bounding box center [1098, 557] width 139 height 39
click at [109, 82] on h4 "Compliance" at bounding box center [99, 77] width 107 height 22
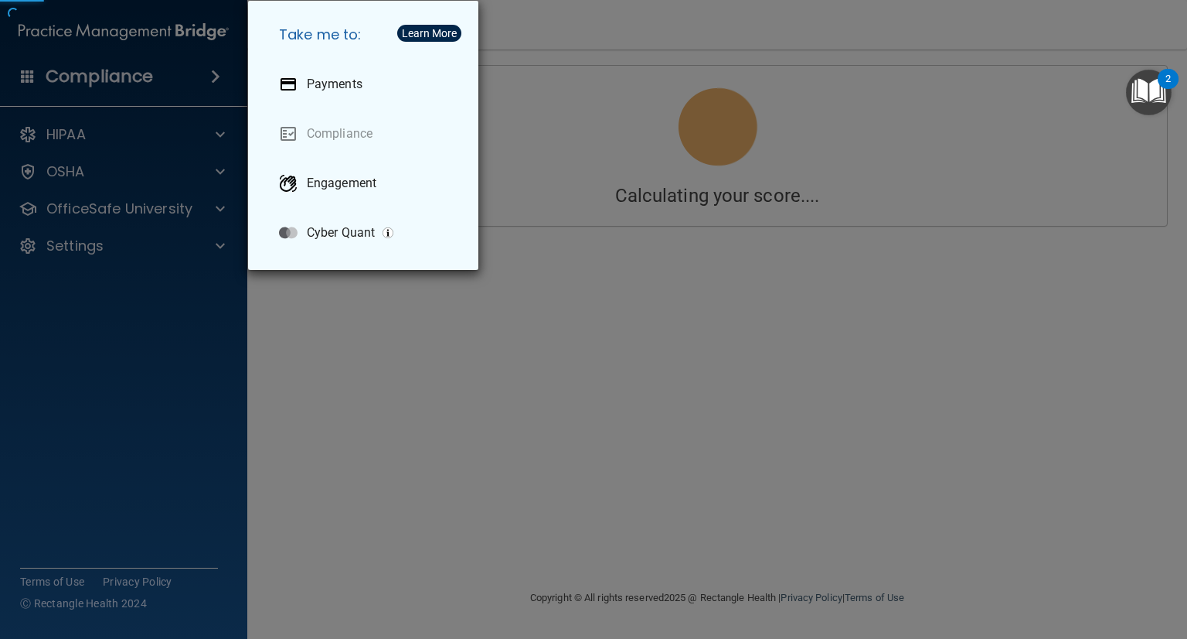
click at [1124, 149] on div "Take me to: Payments Compliance Engagement Cyber Quant" at bounding box center [593, 319] width 1187 height 639
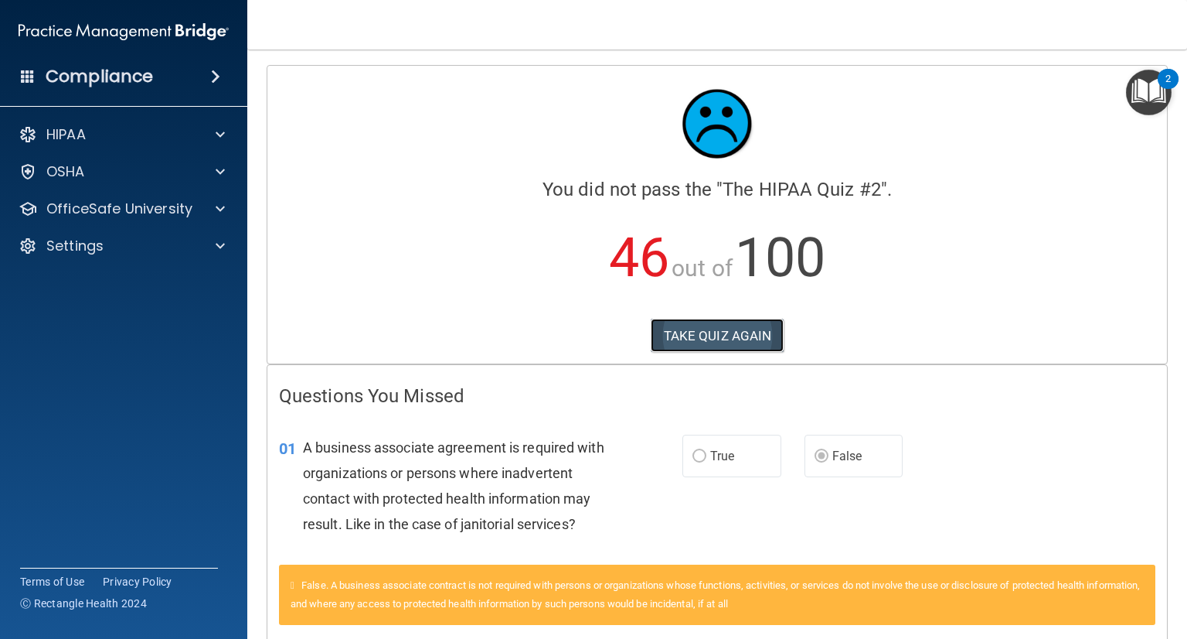
click at [700, 331] on button "TAKE QUIZ AGAIN" at bounding box center [718, 335] width 134 height 34
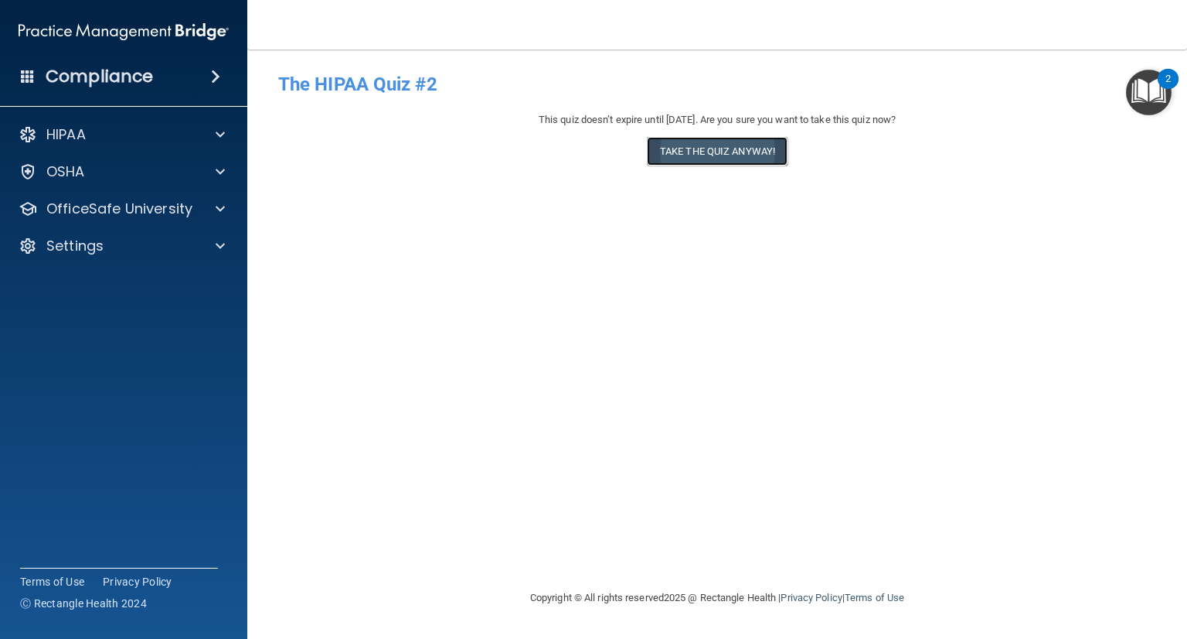
click at [693, 145] on button "Take the quiz anyway!" at bounding box center [717, 151] width 141 height 29
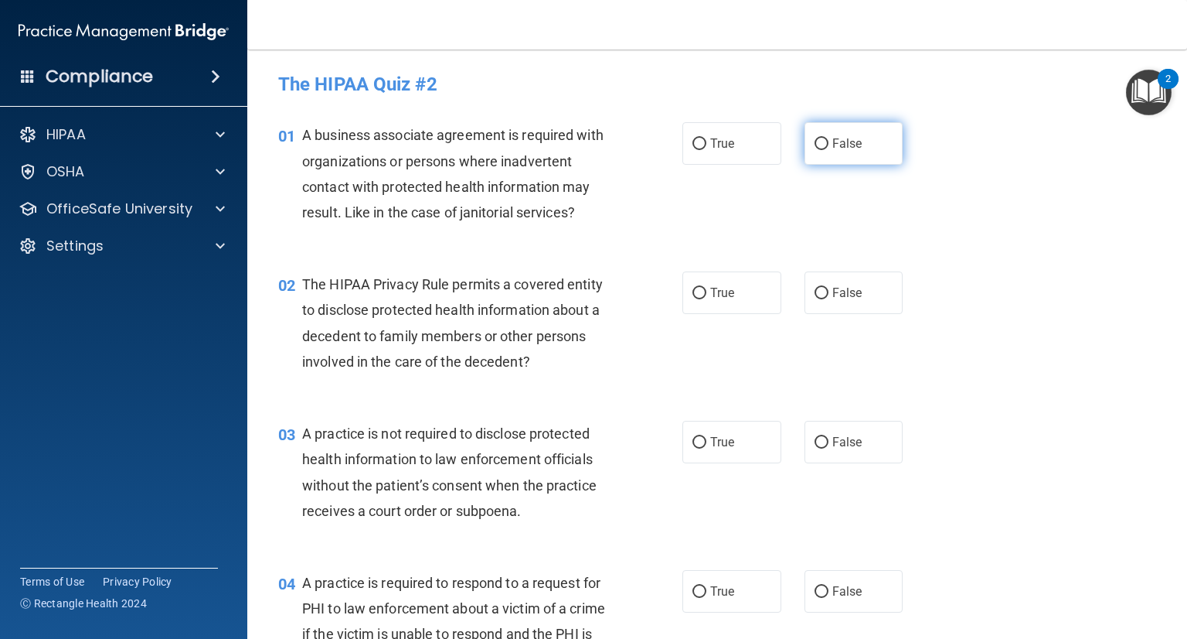
click at [815, 143] on input "False" at bounding box center [822, 144] width 14 height 12
radio input "true"
click at [857, 120] on div "01 A business associate agreement is required with organizations or persons whe…" at bounding box center [717, 177] width 901 height 149
click at [723, 298] on span "True" at bounding box center [722, 292] width 24 height 15
click at [707, 298] on input "True" at bounding box center [700, 294] width 14 height 12
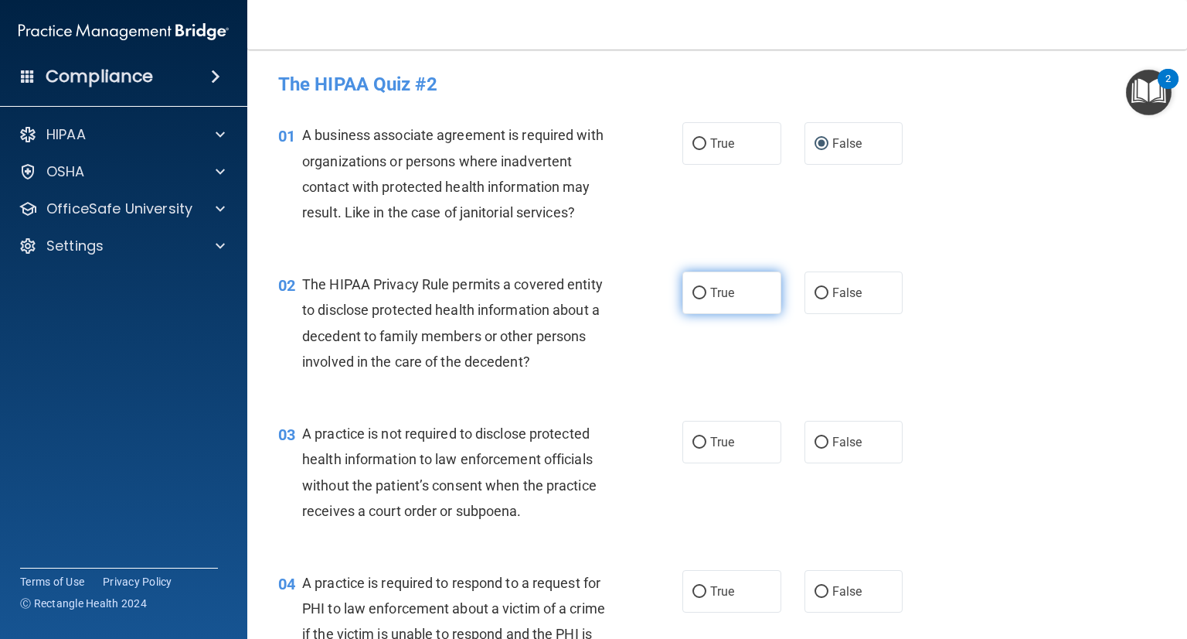
radio input "true"
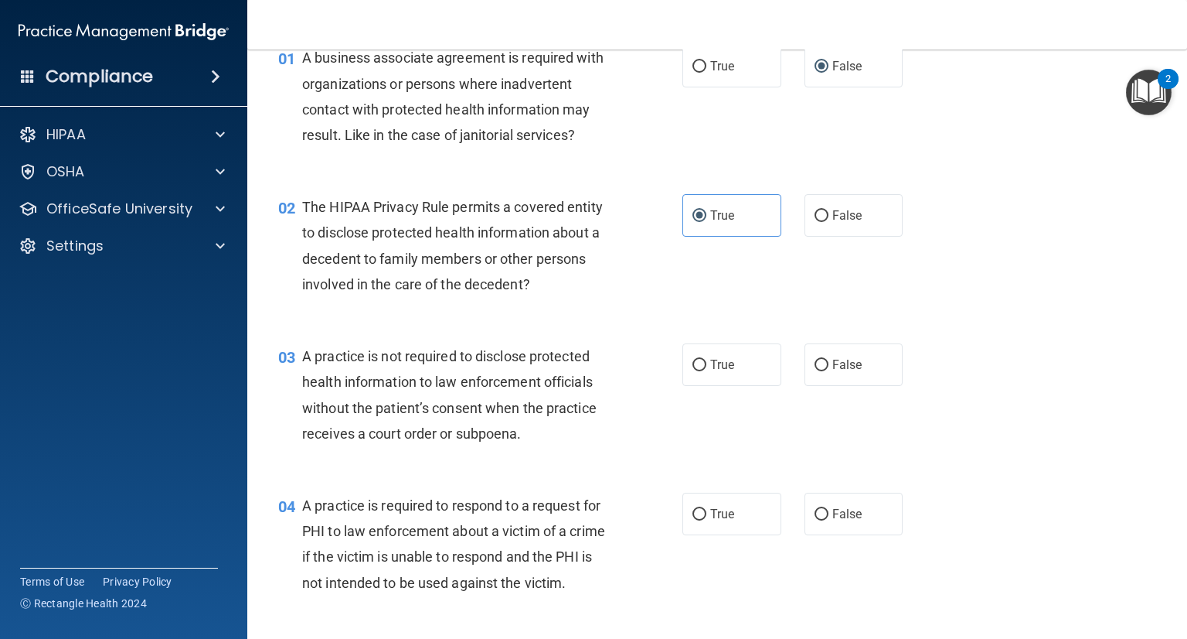
scroll to position [83, 0]
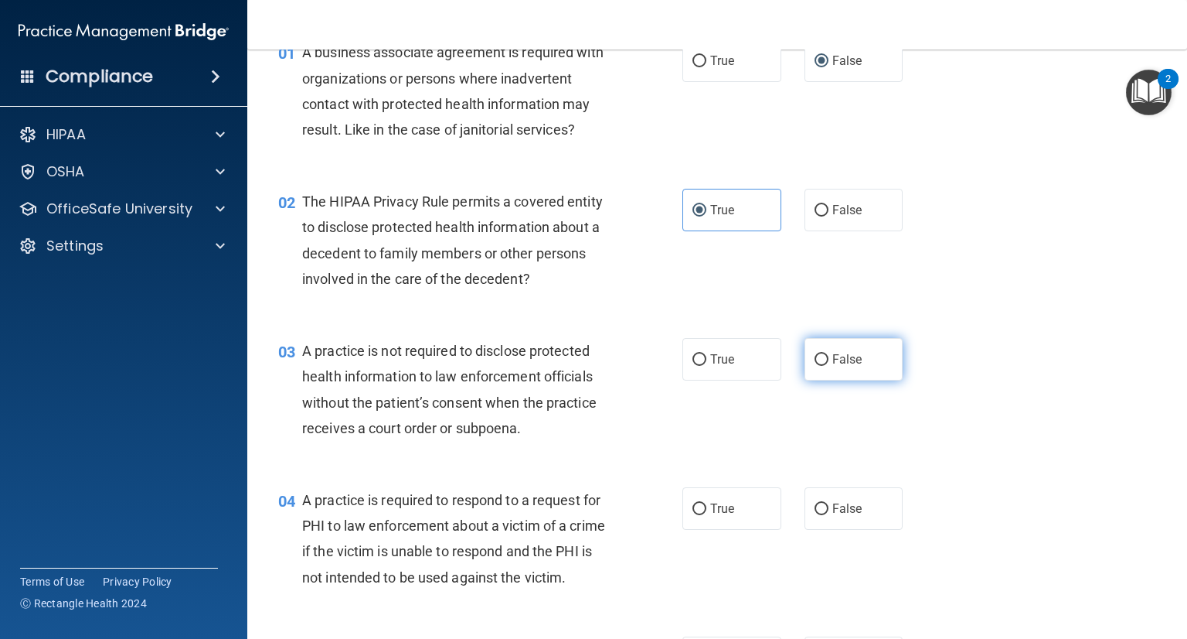
click at [809, 351] on label "False" at bounding box center [854, 359] width 99 height 43
click at [815, 354] on input "False" at bounding box center [822, 360] width 14 height 12
radio input "true"
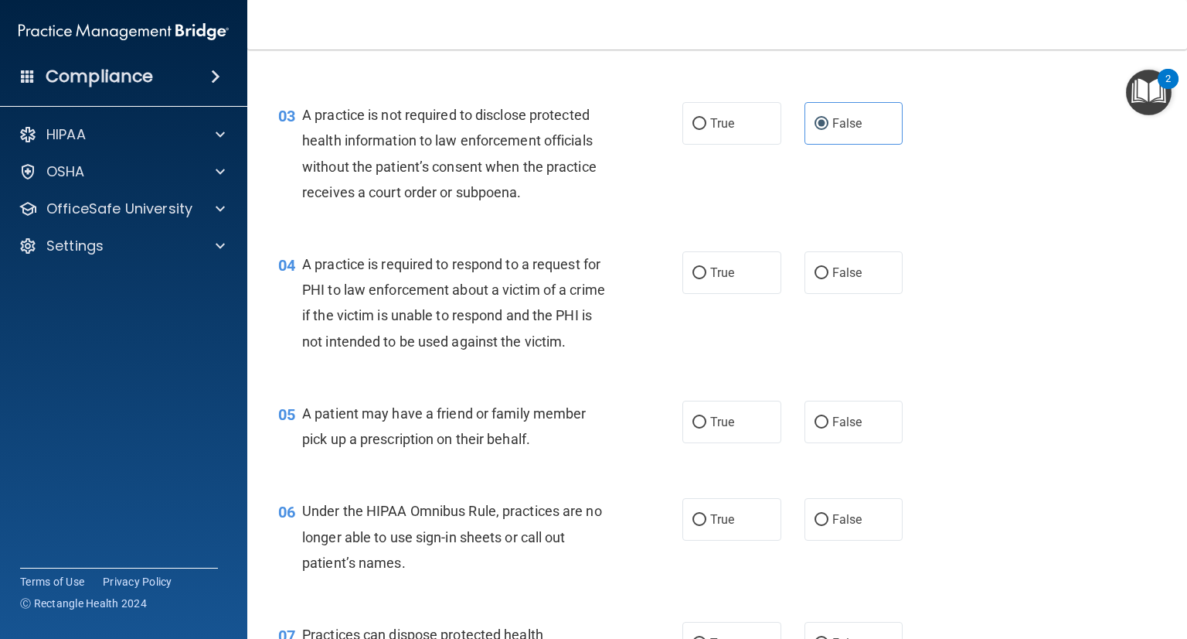
scroll to position [328, 0]
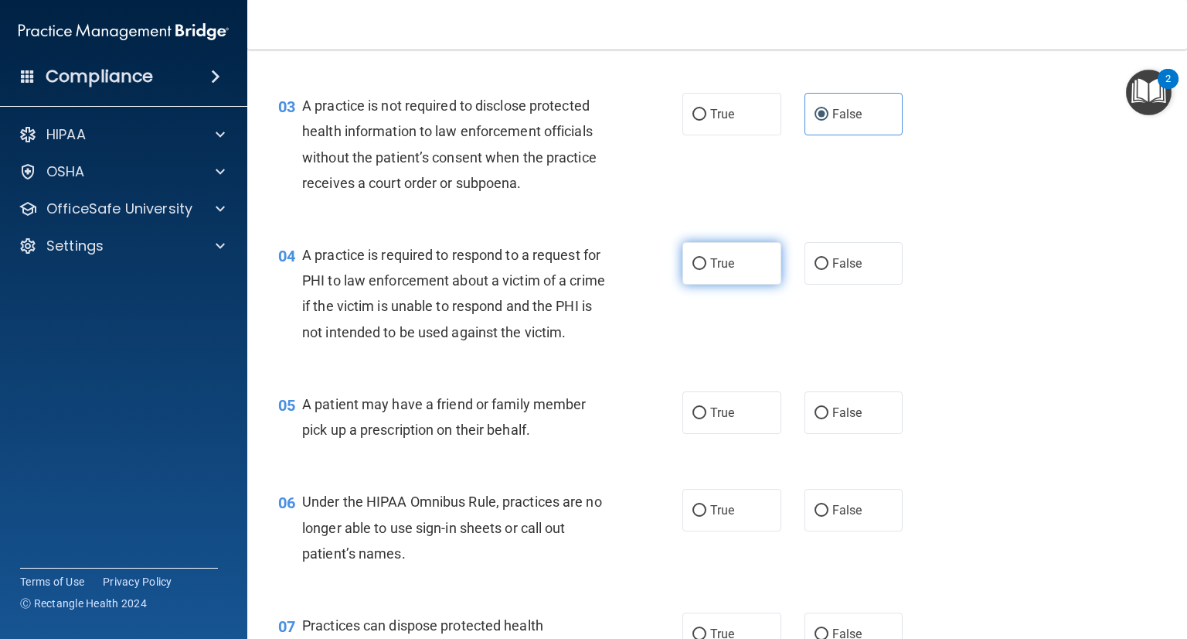
click at [708, 278] on label "True" at bounding box center [732, 263] width 99 height 43
click at [707, 270] on input "True" at bounding box center [700, 264] width 14 height 12
radio input "true"
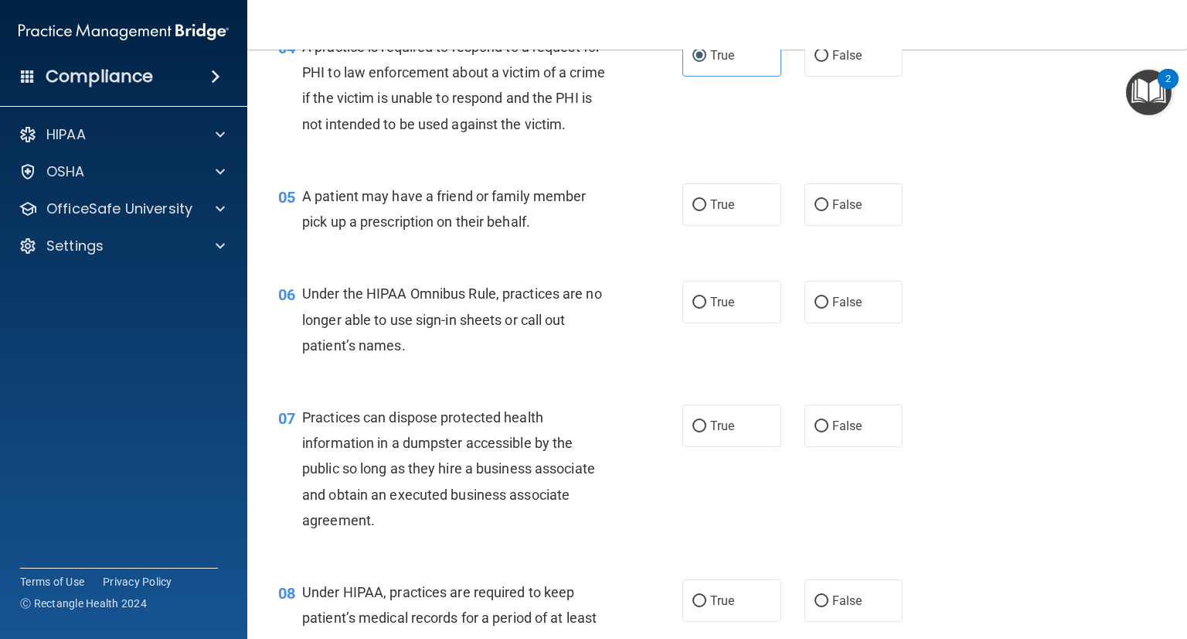
scroll to position [545, 0]
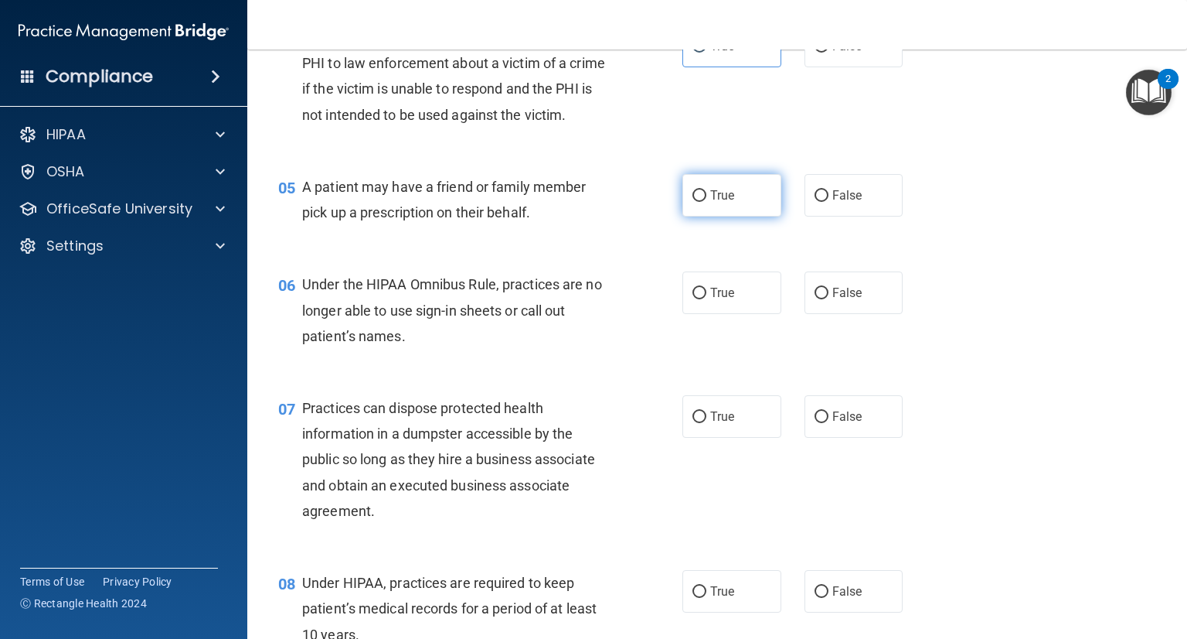
click at [740, 216] on label "True" at bounding box center [732, 195] width 99 height 43
click at [707, 202] on input "True" at bounding box center [700, 196] width 14 height 12
radio input "true"
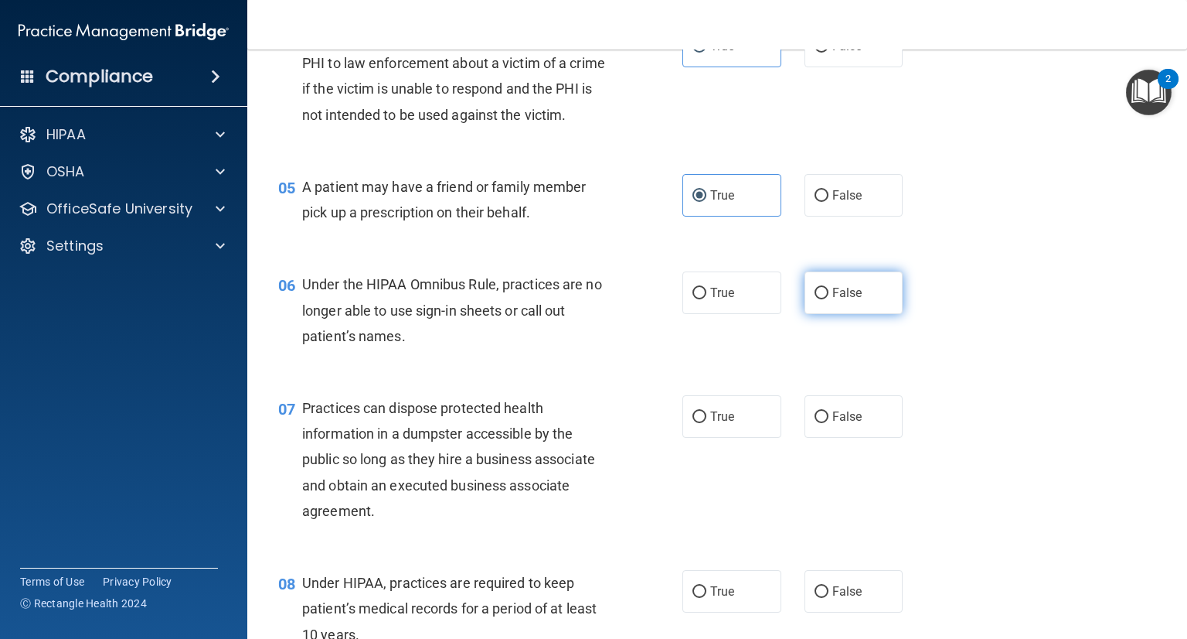
click at [810, 304] on label "False" at bounding box center [854, 292] width 99 height 43
click at [815, 299] on input "False" at bounding box center [822, 294] width 14 height 12
radio input "true"
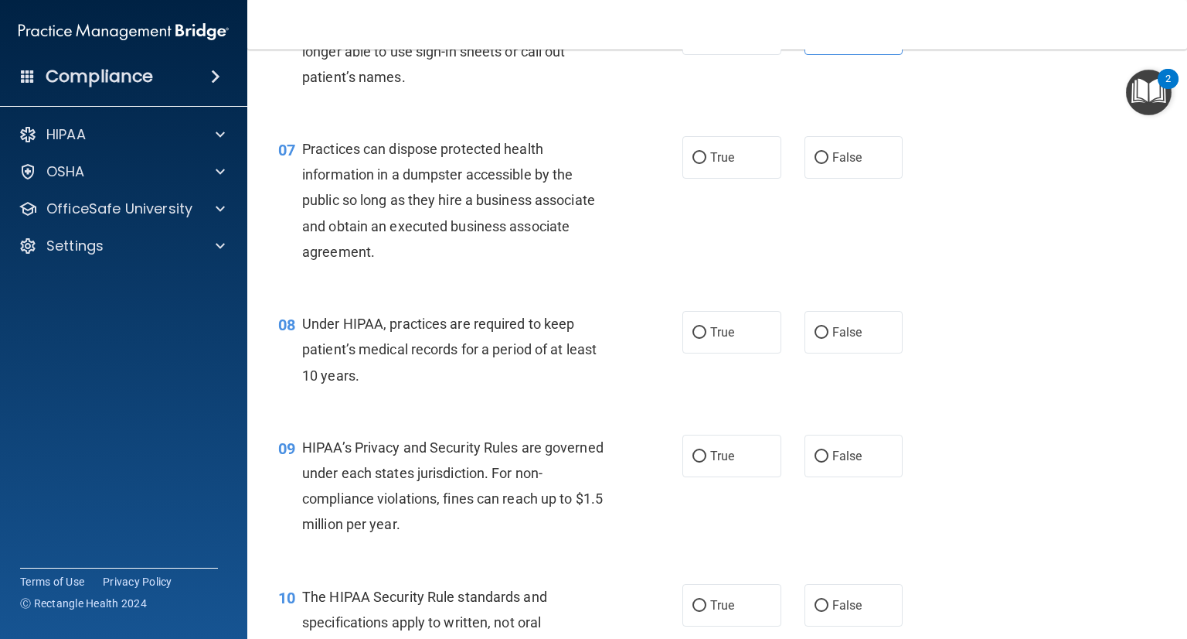
scroll to position [795, 0]
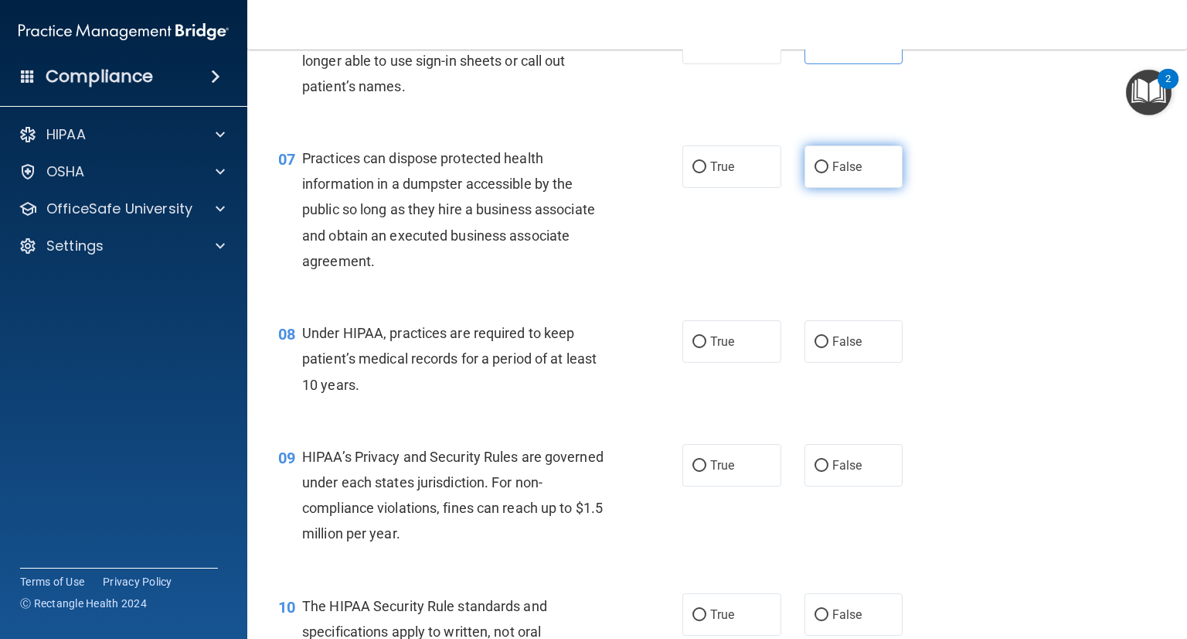
click at [850, 174] on span "False" at bounding box center [848, 166] width 30 height 15
click at [829, 173] on input "False" at bounding box center [822, 168] width 14 height 12
radio input "true"
click at [833, 349] on span "False" at bounding box center [848, 341] width 30 height 15
click at [828, 348] on input "False" at bounding box center [822, 342] width 14 height 12
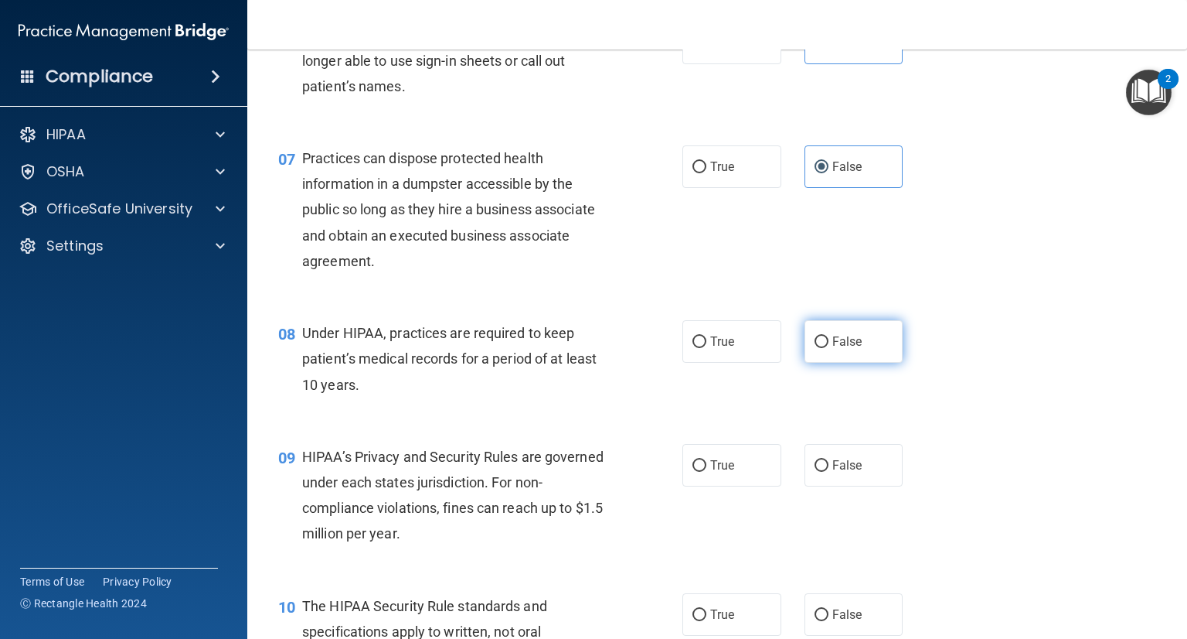
radio input "true"
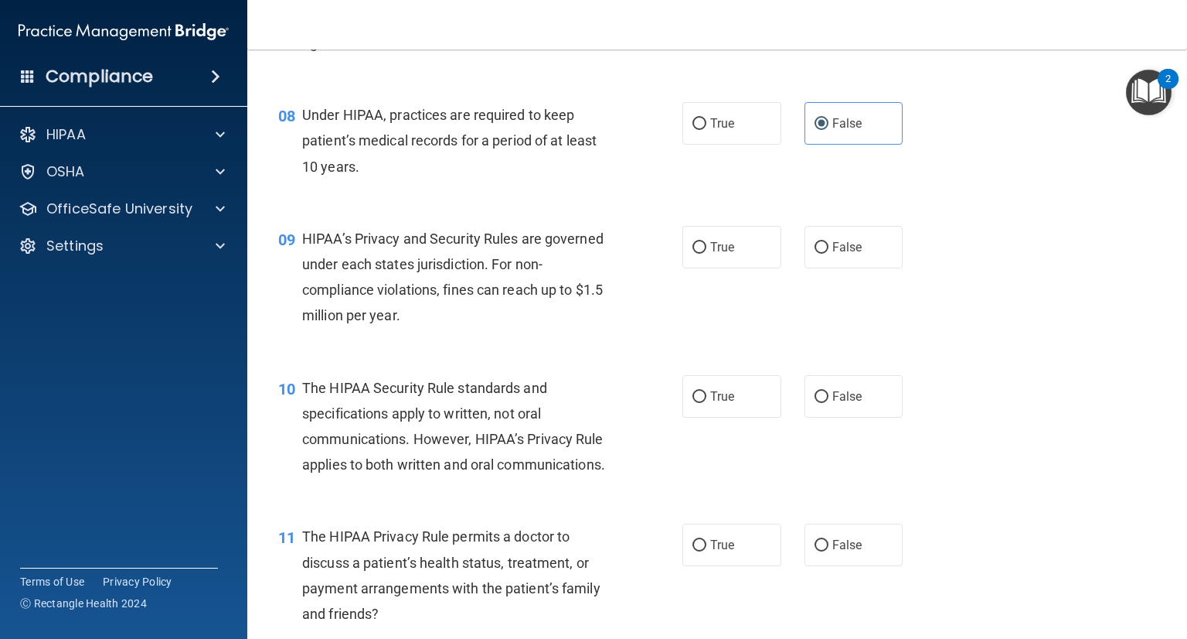
scroll to position [1027, 0]
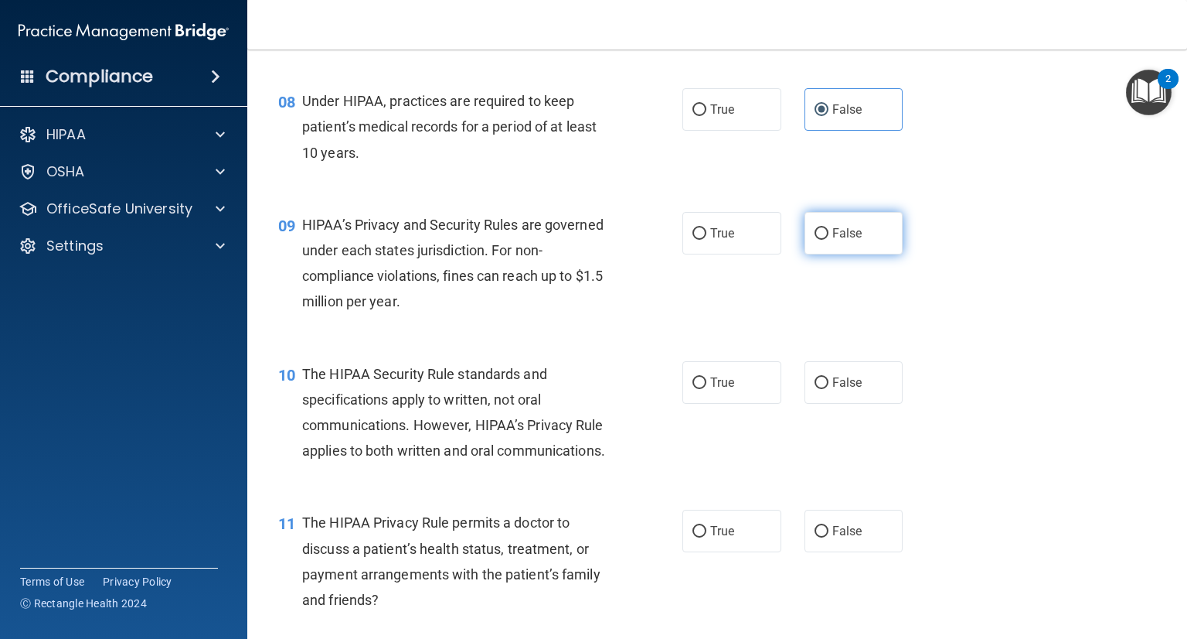
click at [846, 254] on label "False" at bounding box center [854, 233] width 99 height 43
click at [829, 240] on input "False" at bounding box center [822, 234] width 14 height 12
radio input "true"
click at [727, 397] on label "True" at bounding box center [732, 382] width 99 height 43
click at [707, 389] on input "True" at bounding box center [700, 383] width 14 height 12
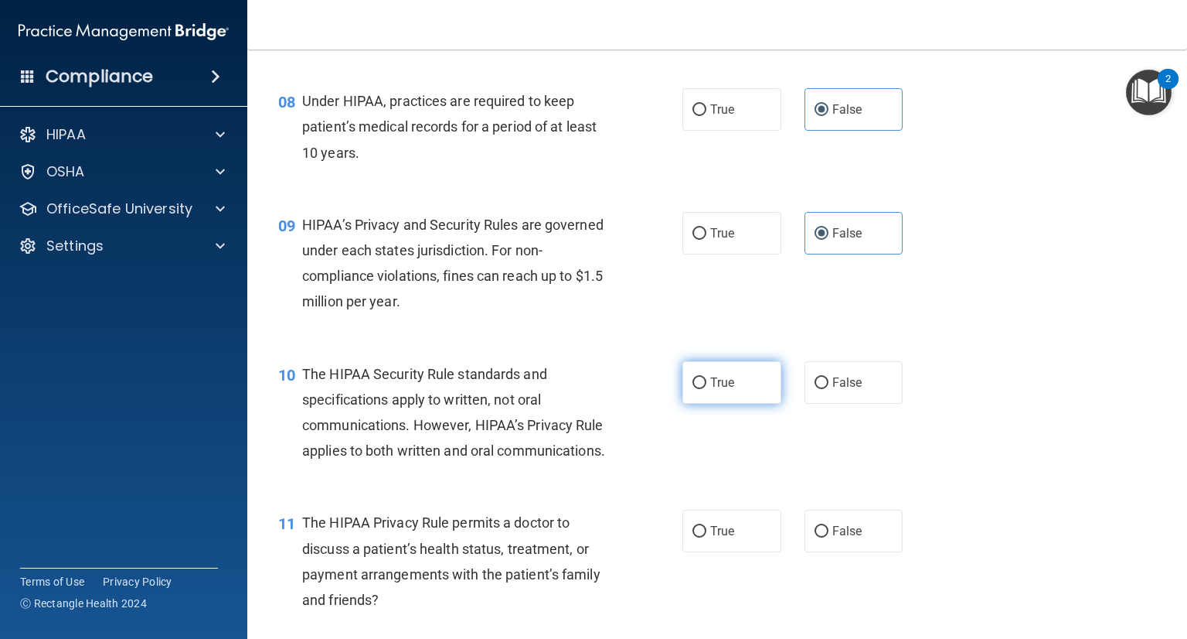
radio input "true"
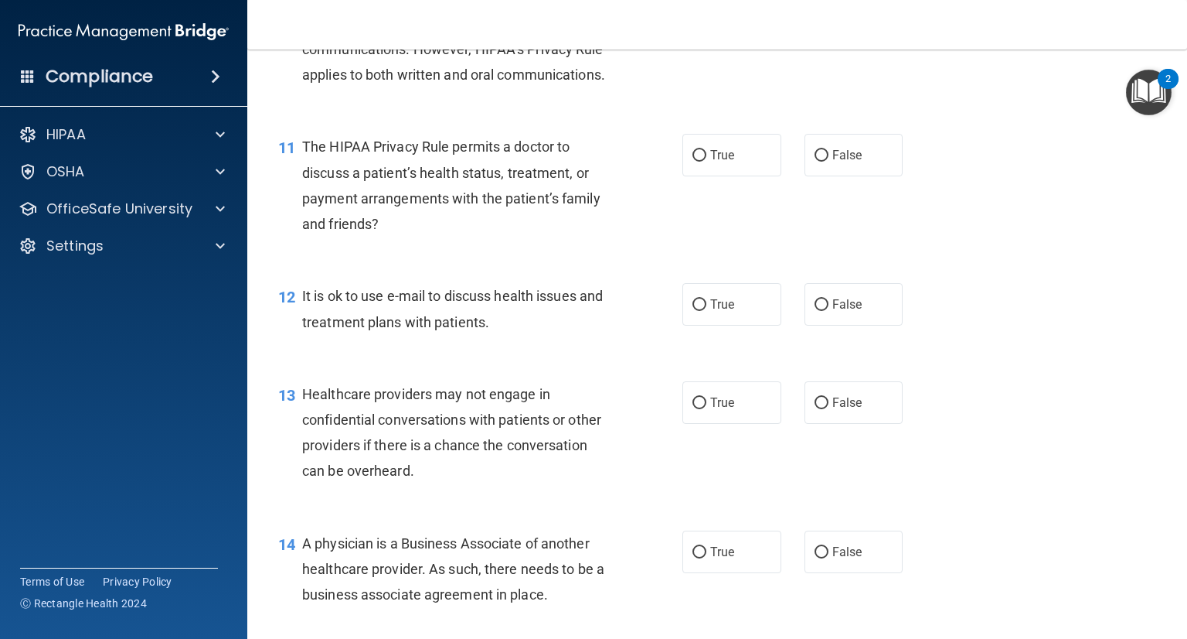
scroll to position [1421, 0]
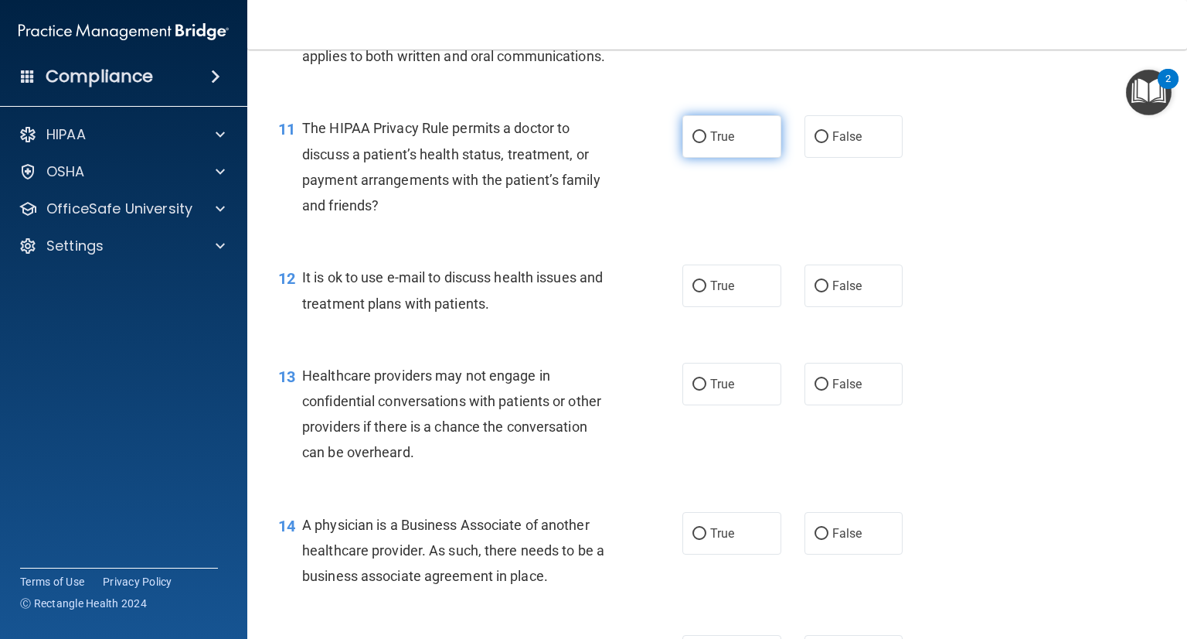
click at [748, 158] on label "True" at bounding box center [732, 136] width 99 height 43
click at [707, 143] on input "True" at bounding box center [700, 137] width 14 height 12
radio input "true"
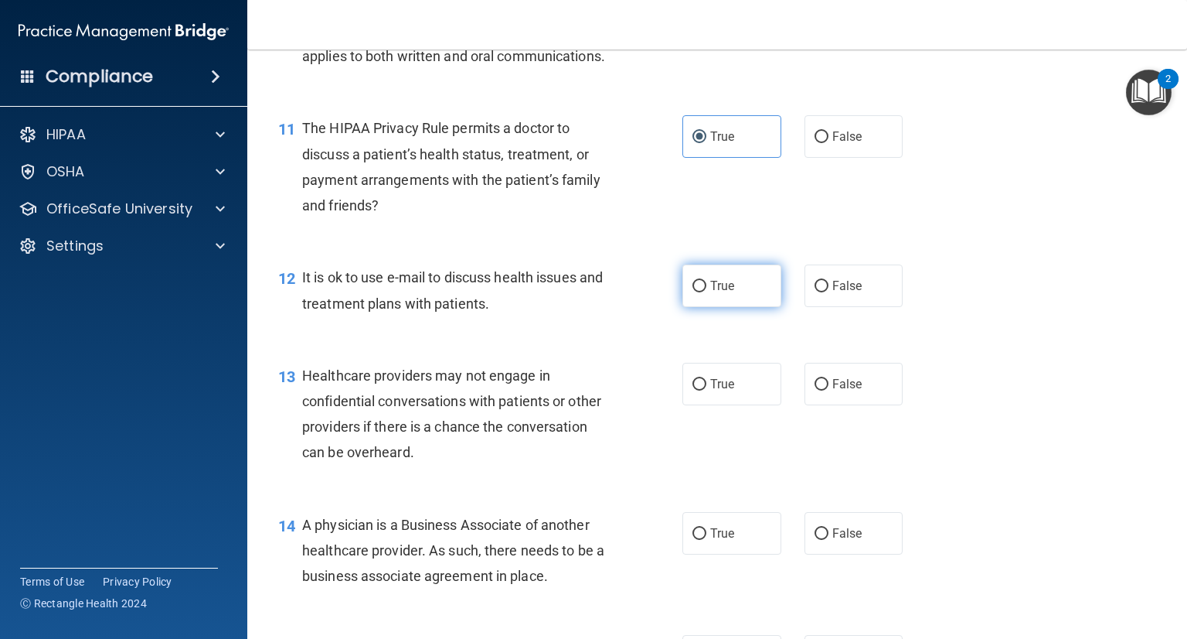
click at [746, 307] on label "True" at bounding box center [732, 285] width 99 height 43
click at [707, 292] on input "True" at bounding box center [700, 287] width 14 height 12
radio input "true"
click at [711, 405] on label "True" at bounding box center [732, 384] width 99 height 43
click at [707, 390] on input "True" at bounding box center [700, 385] width 14 height 12
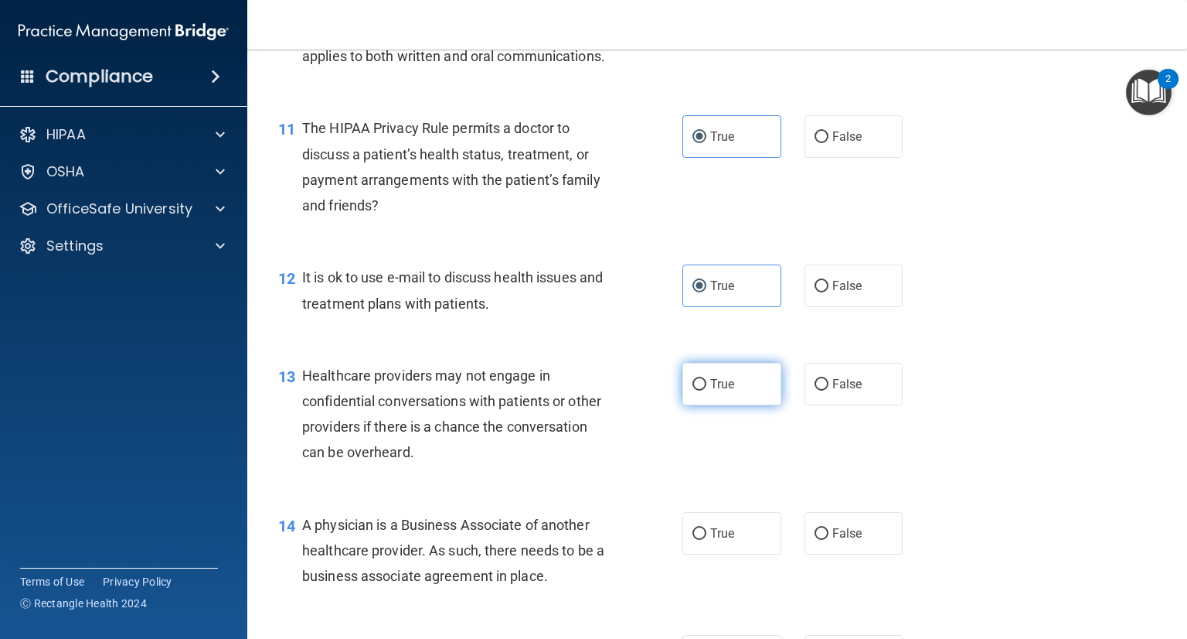
radio input "true"
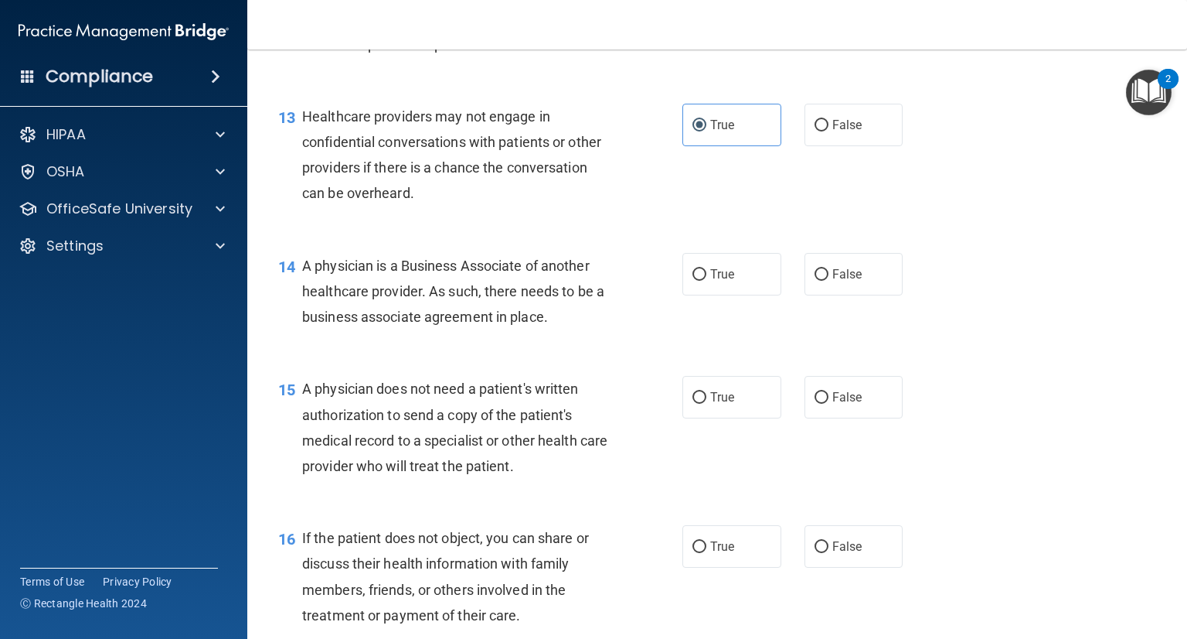
scroll to position [1685, 0]
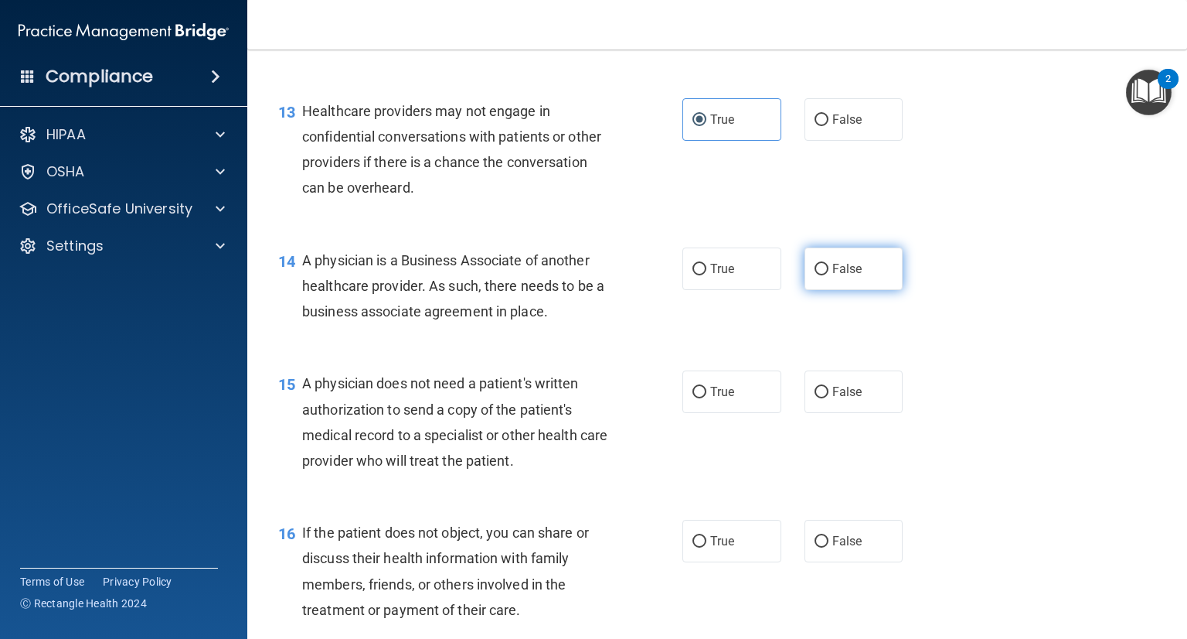
click at [819, 290] on label "False" at bounding box center [854, 268] width 99 height 43
click at [819, 275] on input "False" at bounding box center [822, 270] width 14 height 12
radio input "true"
click at [805, 413] on label "False" at bounding box center [854, 391] width 99 height 43
click at [815, 398] on input "False" at bounding box center [822, 393] width 14 height 12
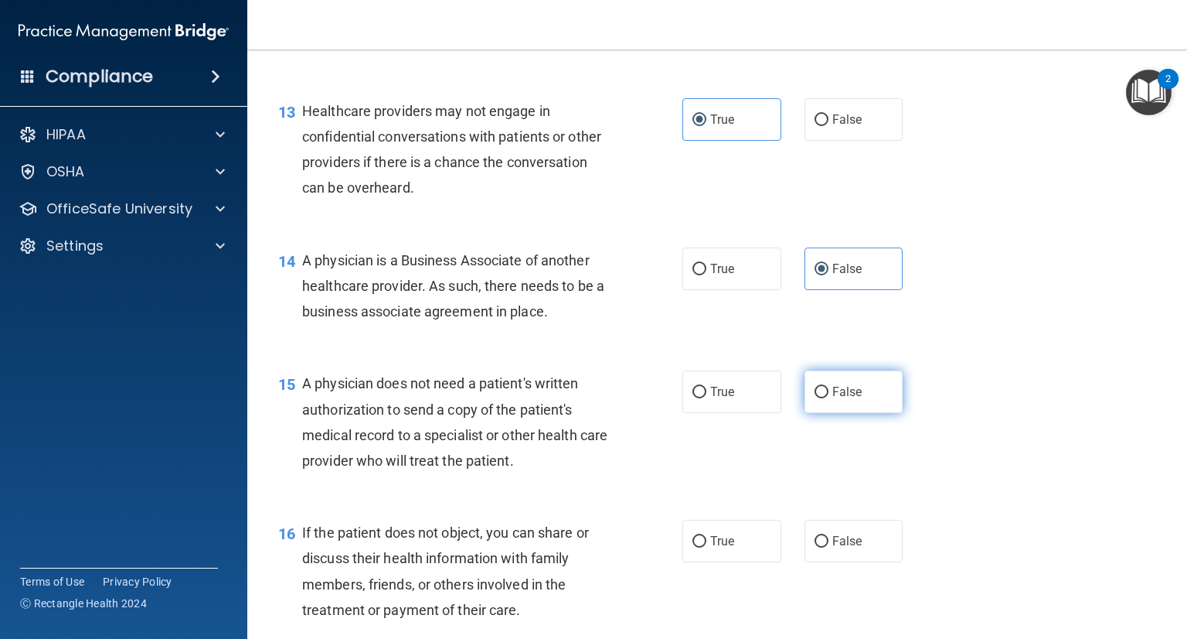
radio input "true"
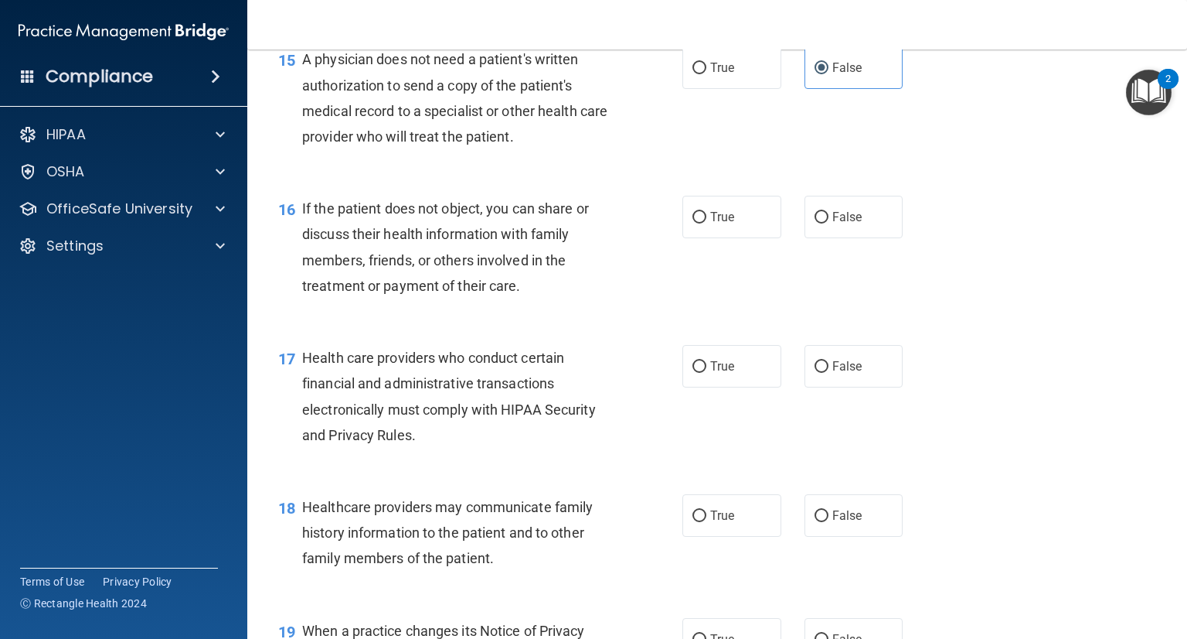
scroll to position [2065, 0]
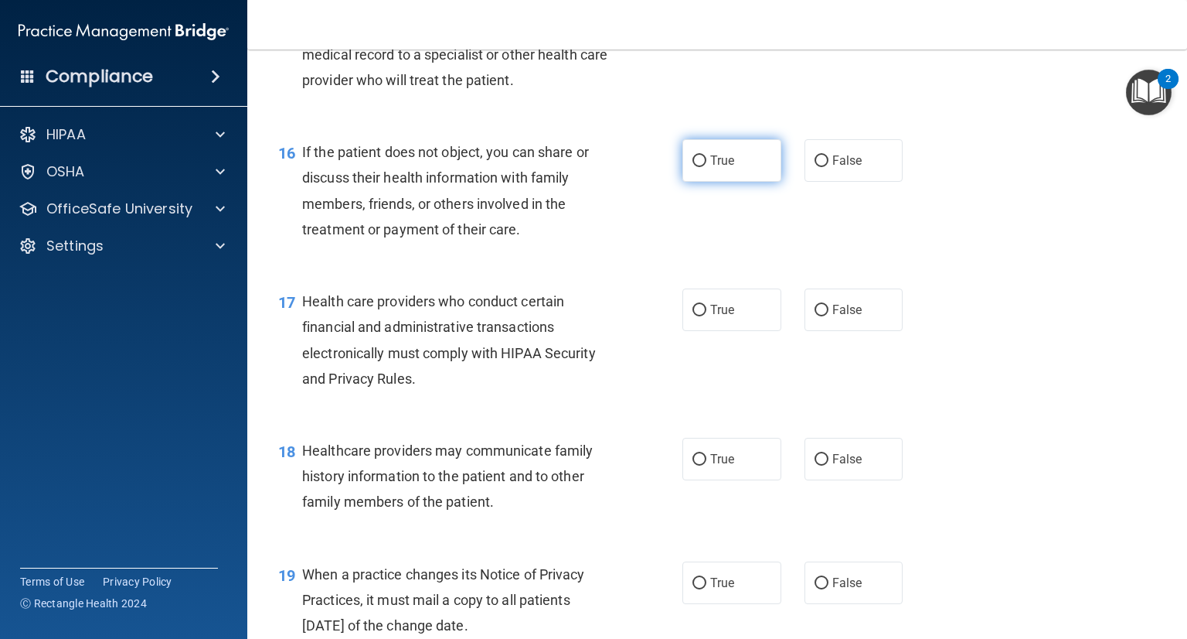
click at [713, 182] on label "True" at bounding box center [732, 160] width 99 height 43
click at [707, 167] on input "True" at bounding box center [700, 161] width 14 height 12
radio input "true"
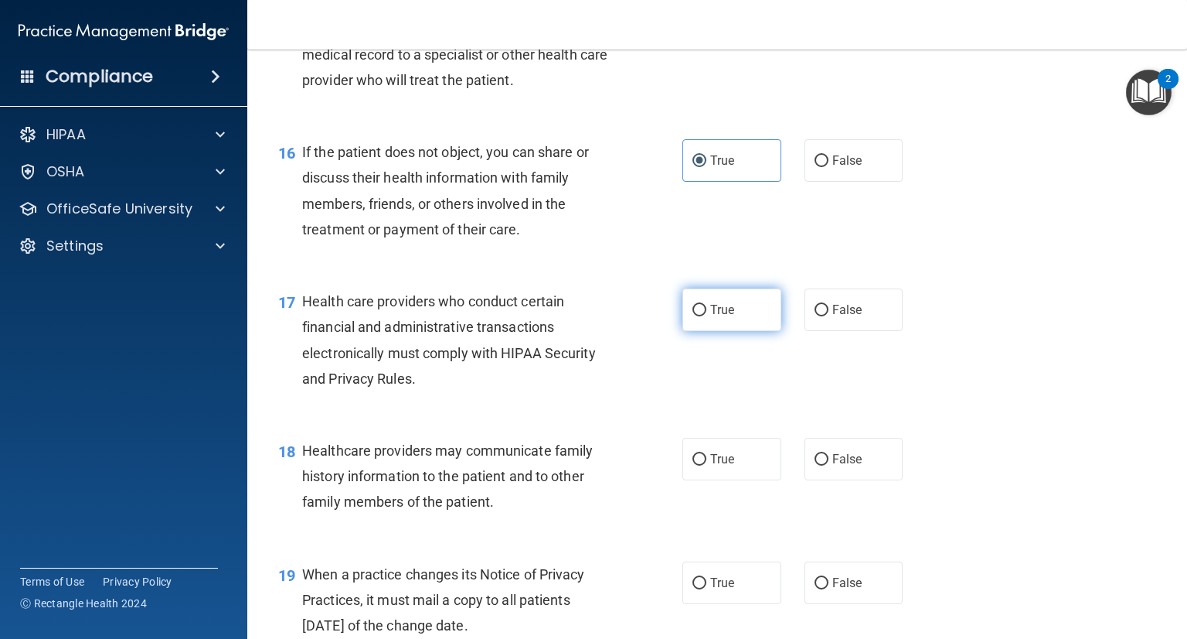
click at [735, 331] on label "True" at bounding box center [732, 309] width 99 height 43
click at [707, 316] on input "True" at bounding box center [700, 311] width 14 height 12
radio input "true"
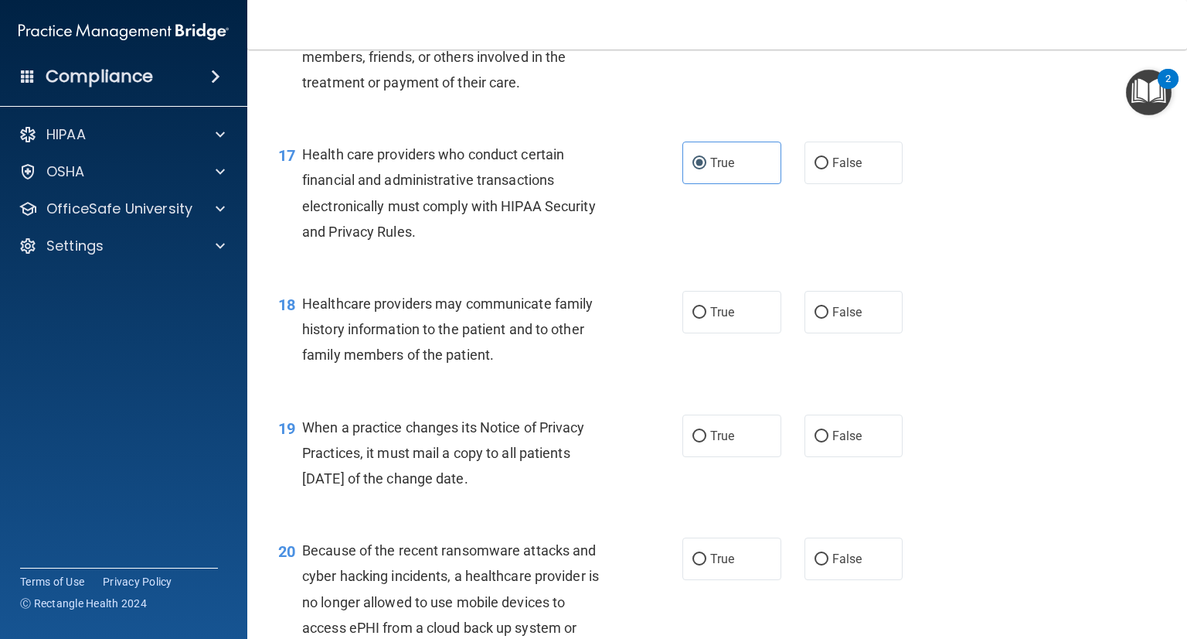
scroll to position [2208, 0]
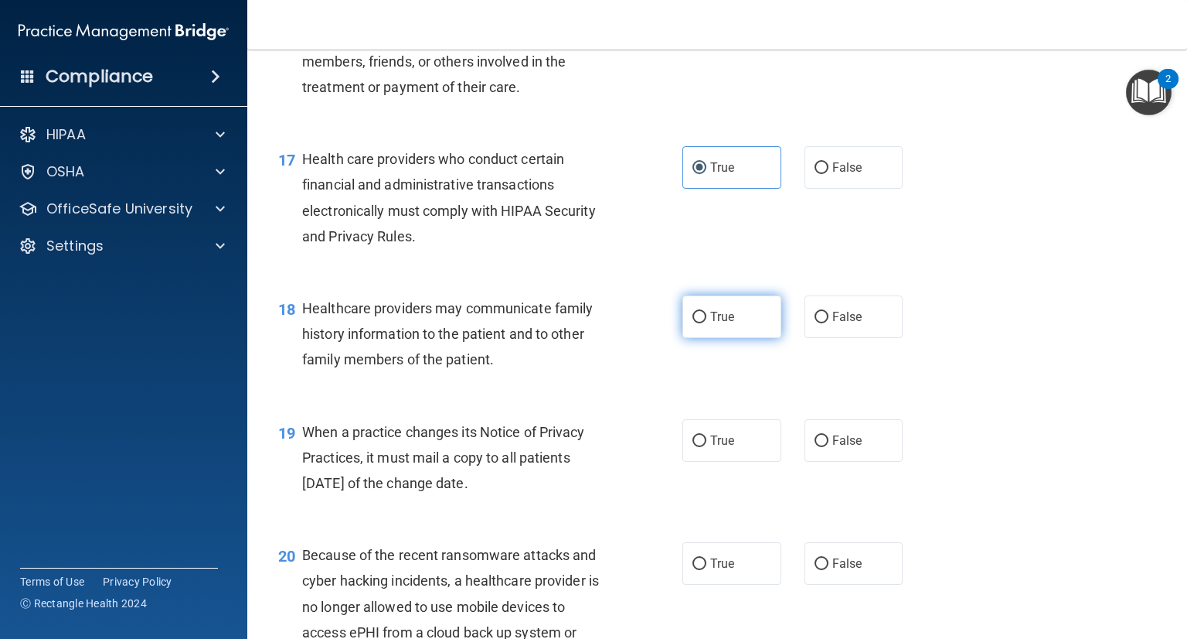
click at [719, 324] on span "True" at bounding box center [722, 316] width 24 height 15
click at [707, 323] on input "True" at bounding box center [700, 318] width 14 height 12
radio input "true"
click at [867, 461] on label "False" at bounding box center [854, 440] width 99 height 43
click at [829, 447] on input "False" at bounding box center [822, 441] width 14 height 12
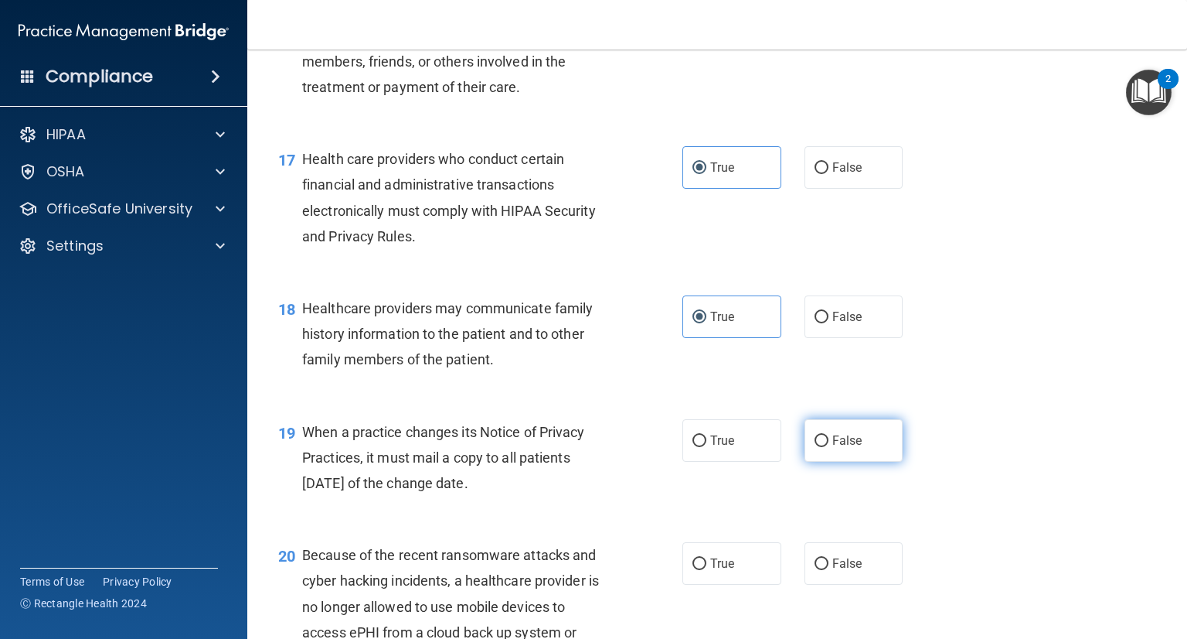
radio input "true"
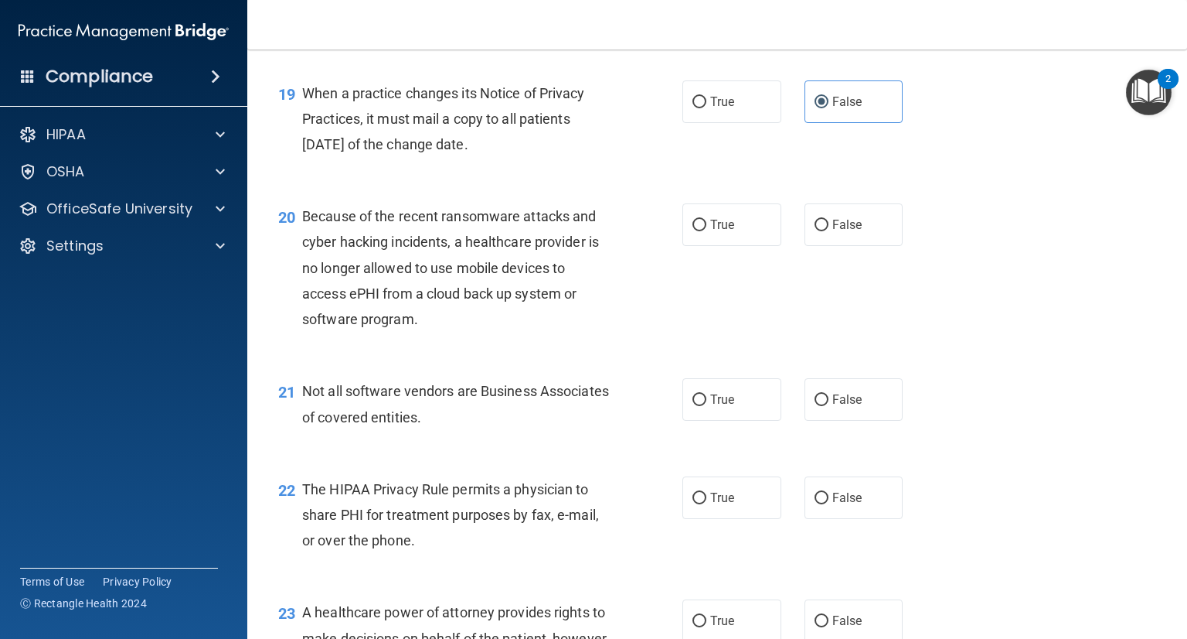
scroll to position [2556, 0]
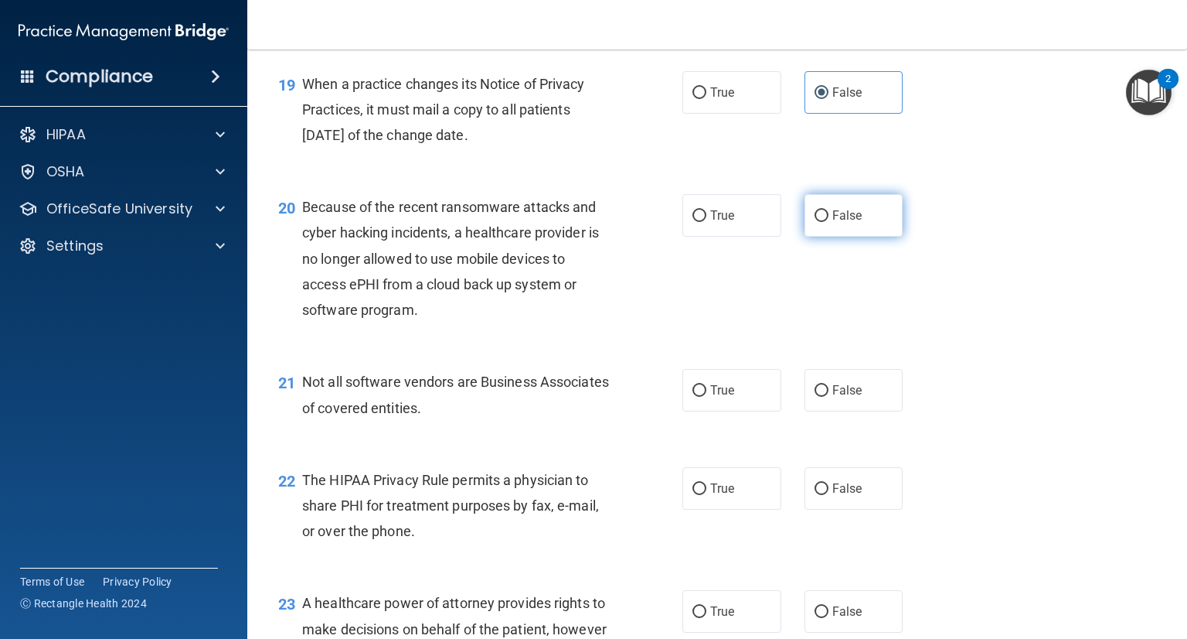
click at [845, 223] on span "False" at bounding box center [848, 215] width 30 height 15
click at [829, 222] on input "False" at bounding box center [822, 216] width 14 height 12
radio input "true"
click at [724, 397] on span "True" at bounding box center [722, 390] width 24 height 15
click at [707, 397] on input "True" at bounding box center [700, 391] width 14 height 12
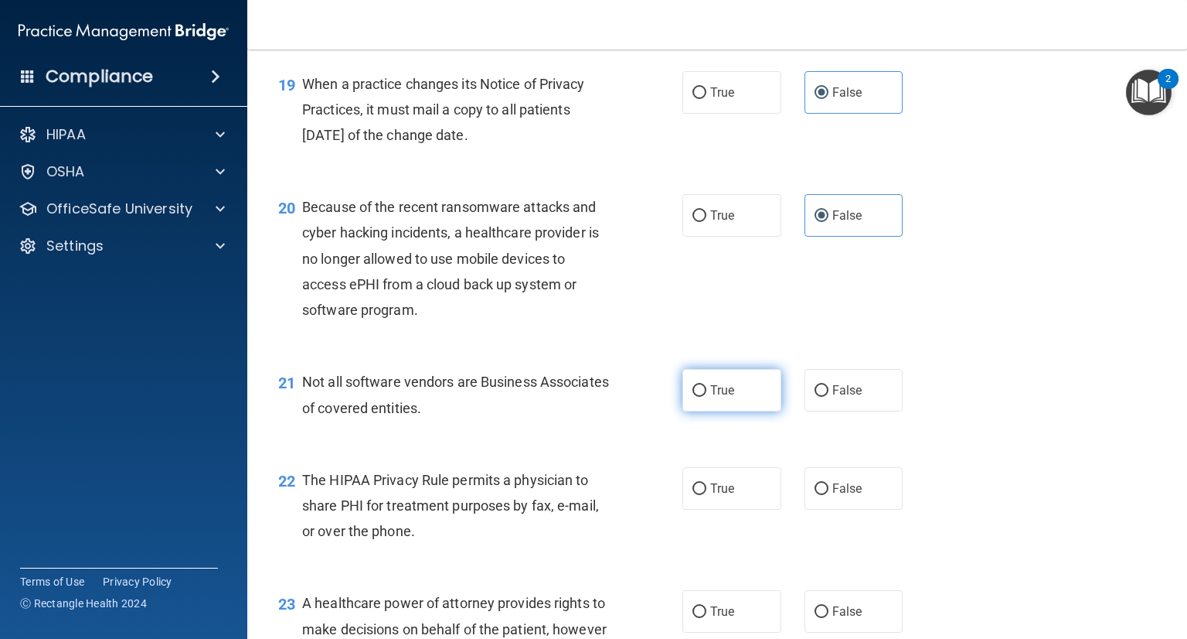
radio input "true"
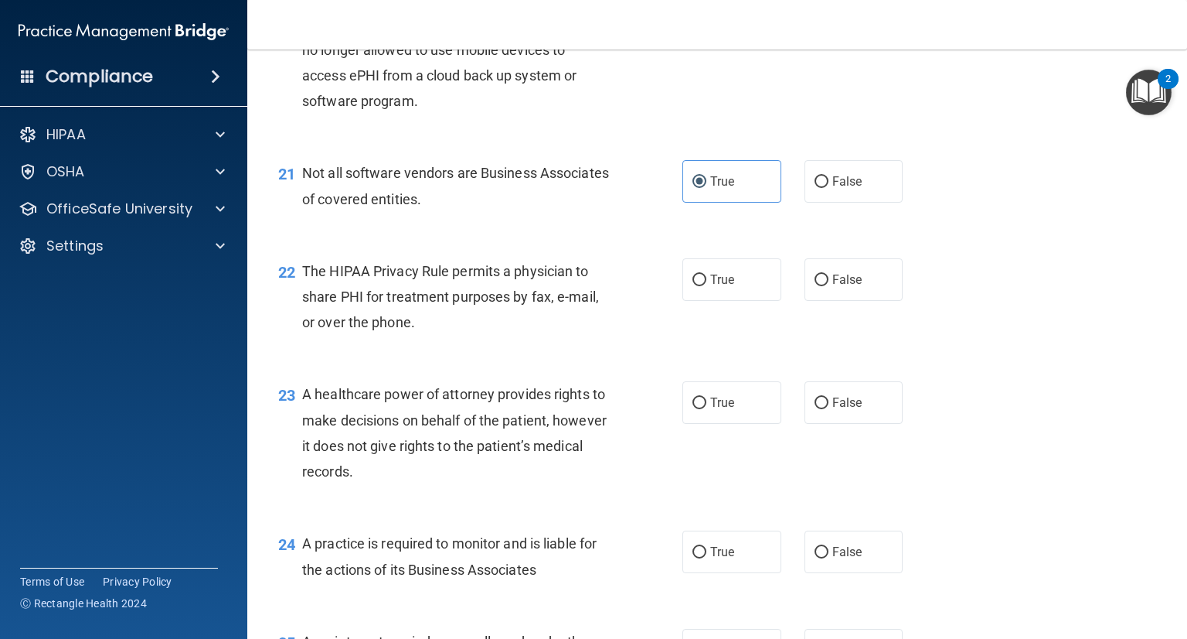
scroll to position [2787, 0]
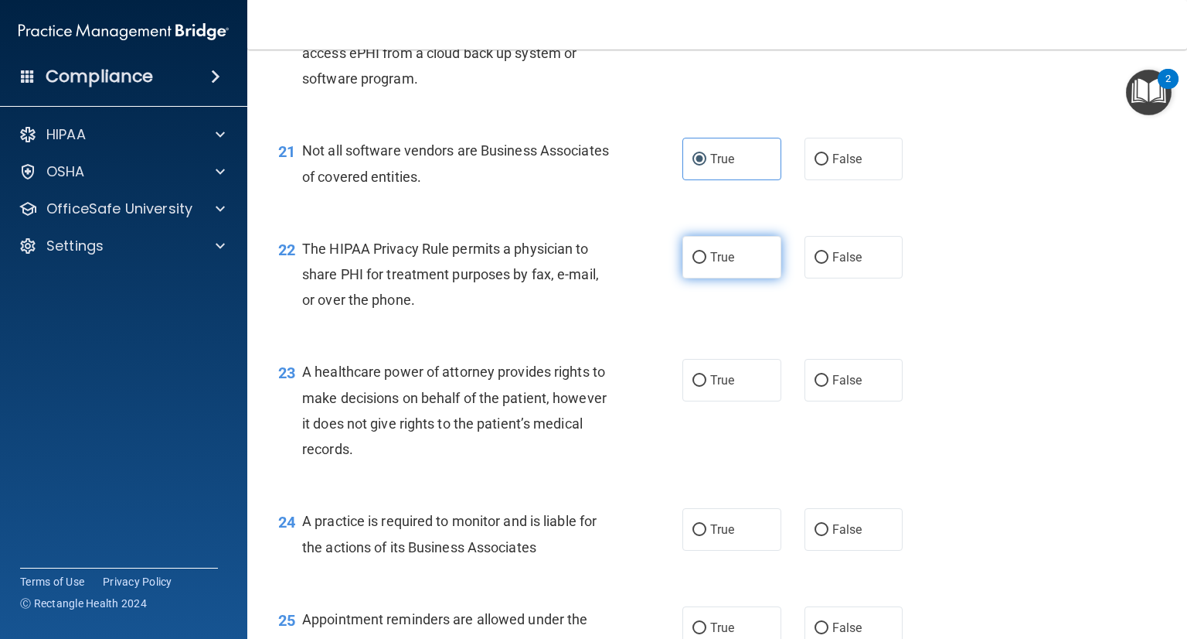
click at [756, 278] on label "True" at bounding box center [732, 257] width 99 height 43
click at [707, 264] on input "True" at bounding box center [700, 258] width 14 height 12
radio input "true"
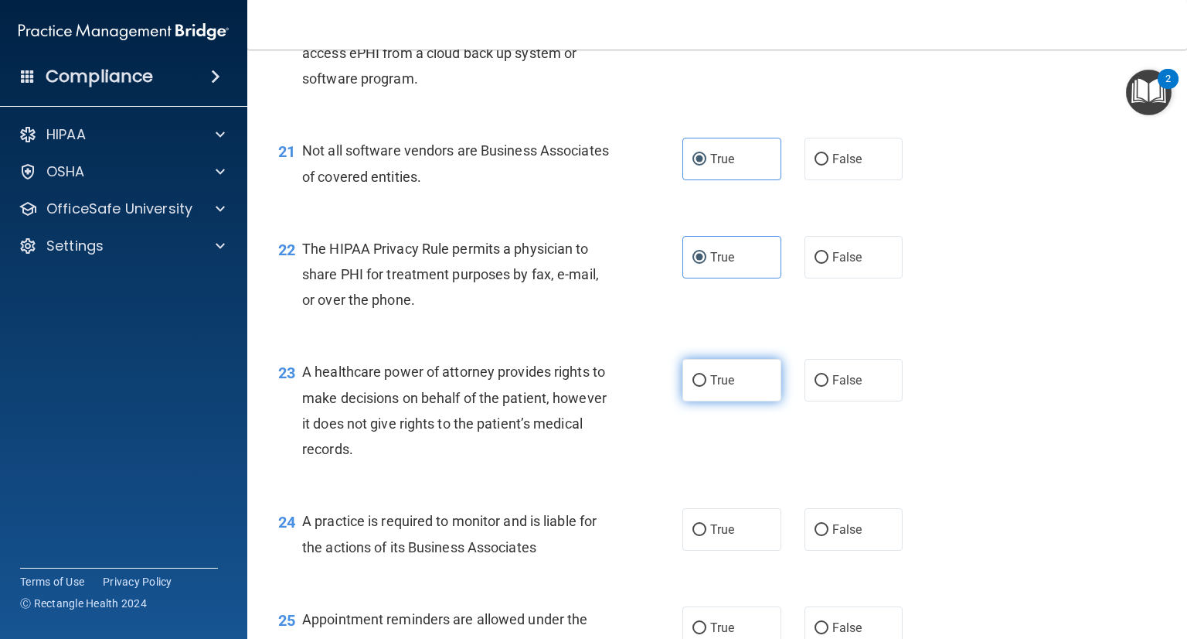
click at [745, 401] on label "True" at bounding box center [732, 380] width 99 height 43
click at [707, 387] on input "True" at bounding box center [700, 381] width 14 height 12
radio input "true"
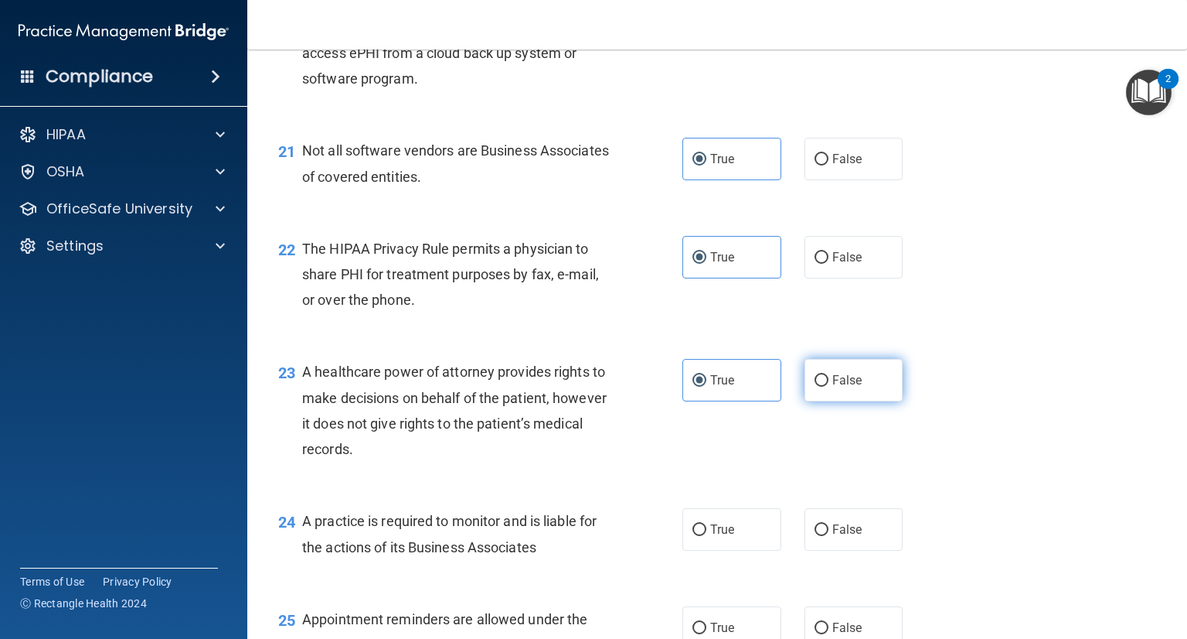
click at [832, 401] on label "False" at bounding box center [854, 380] width 99 height 43
click at [829, 387] on input "False" at bounding box center [822, 381] width 14 height 12
radio input "true"
radio input "false"
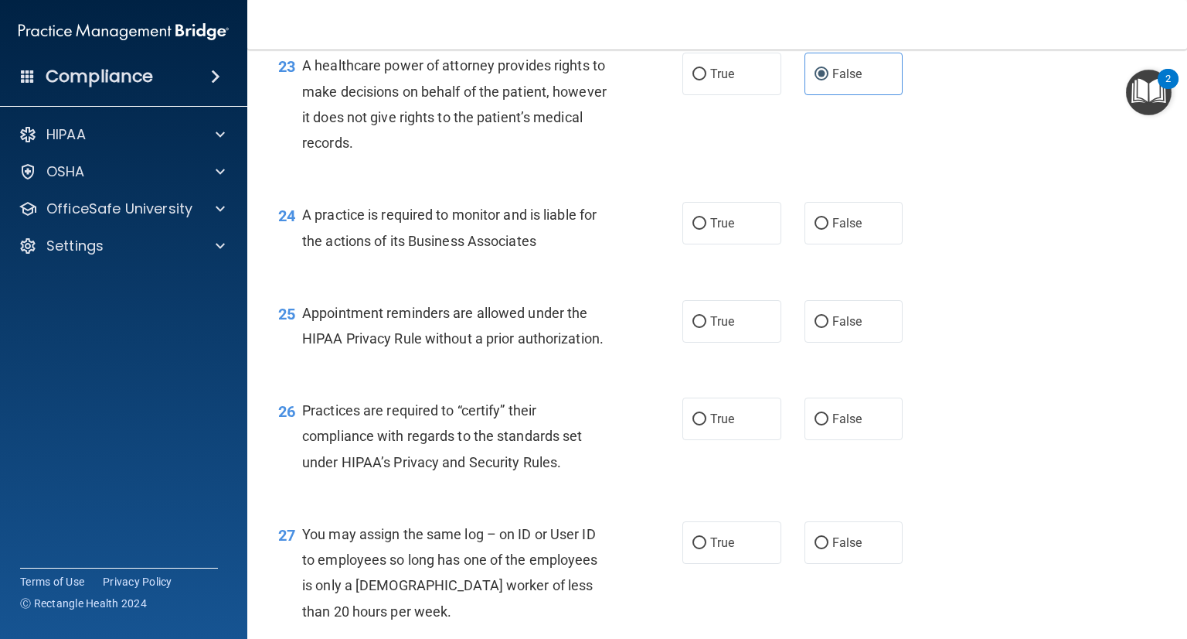
scroll to position [3102, 0]
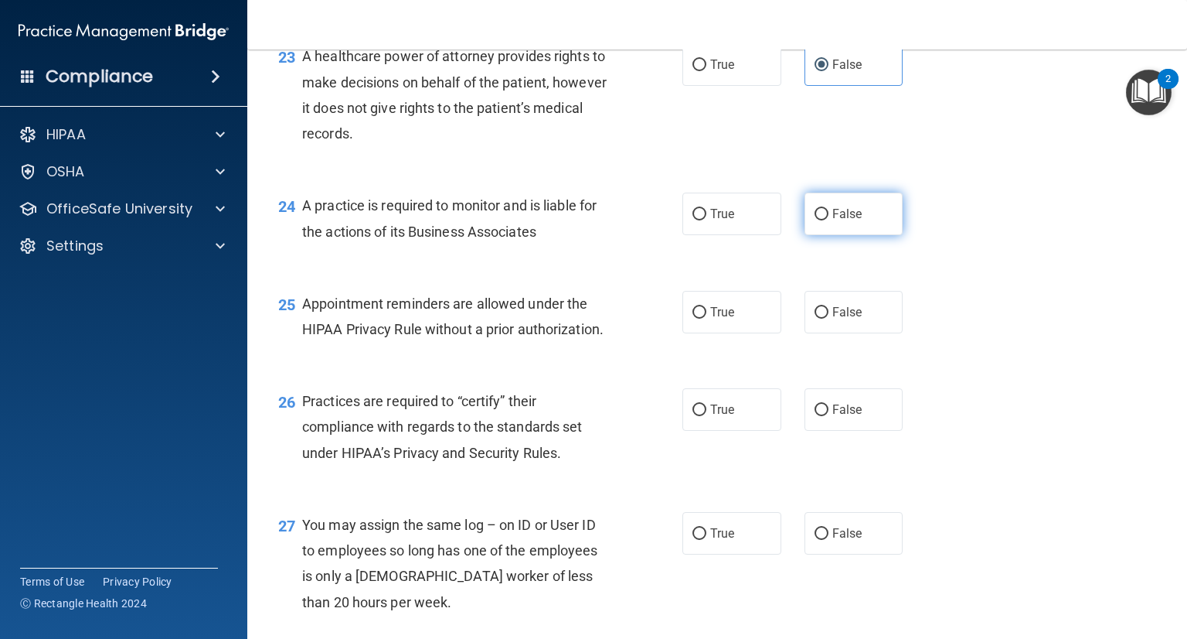
click at [852, 221] on span "False" at bounding box center [848, 213] width 30 height 15
click at [829, 220] on input "False" at bounding box center [822, 215] width 14 height 12
radio input "true"
click at [733, 333] on label "True" at bounding box center [732, 312] width 99 height 43
click at [707, 318] on input "True" at bounding box center [700, 313] width 14 height 12
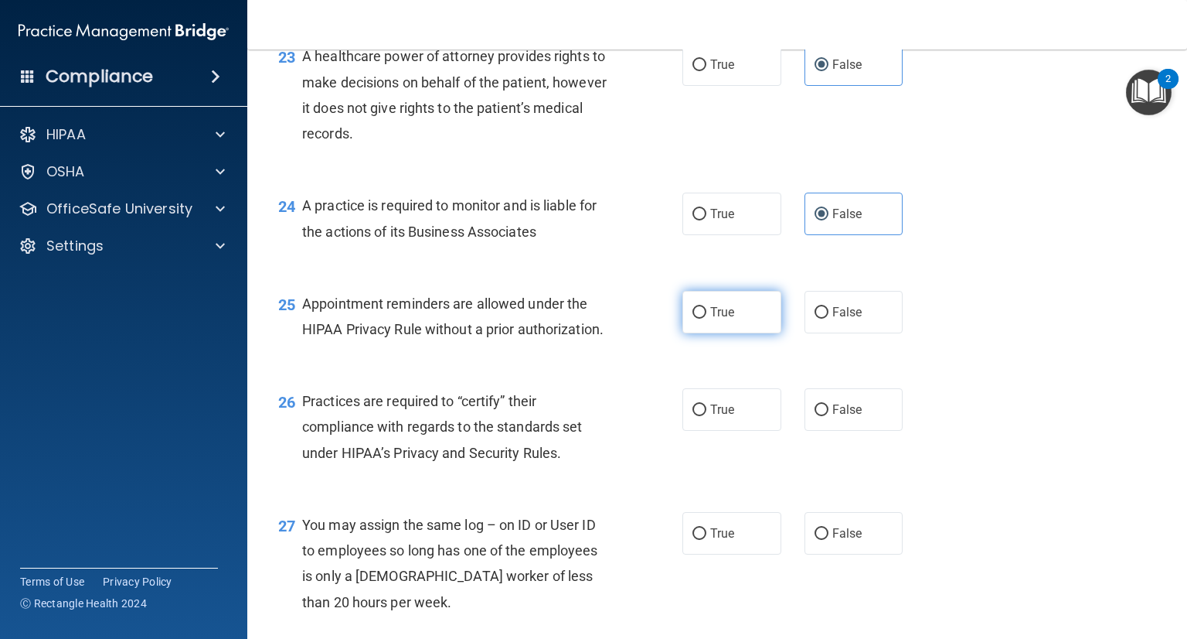
radio input "true"
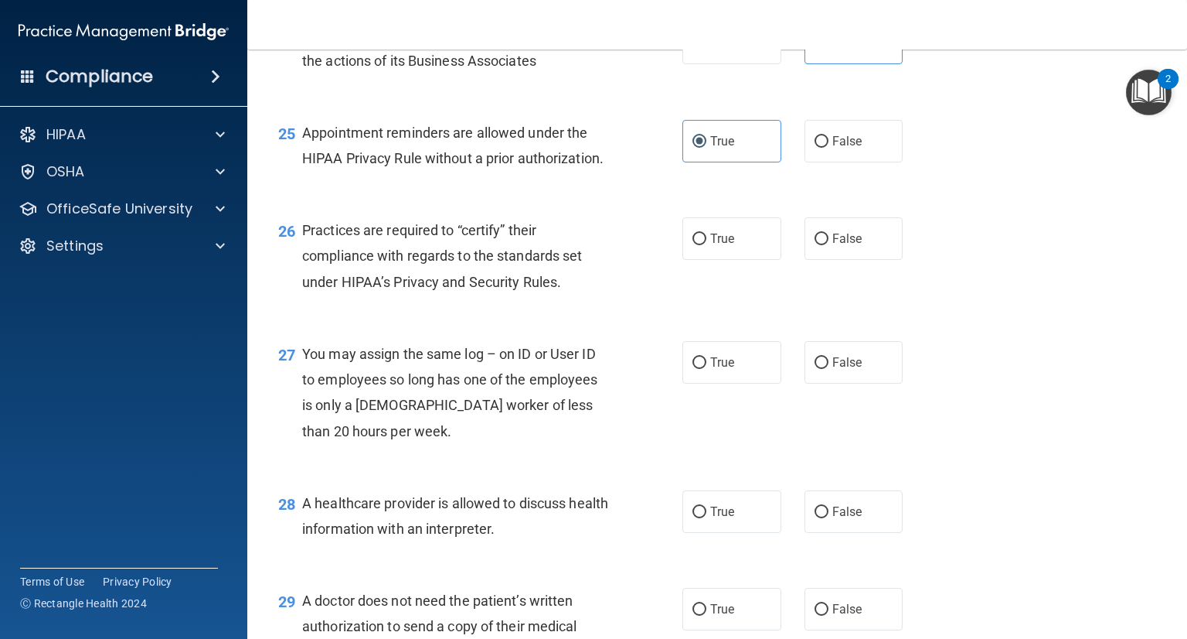
scroll to position [3311, 0]
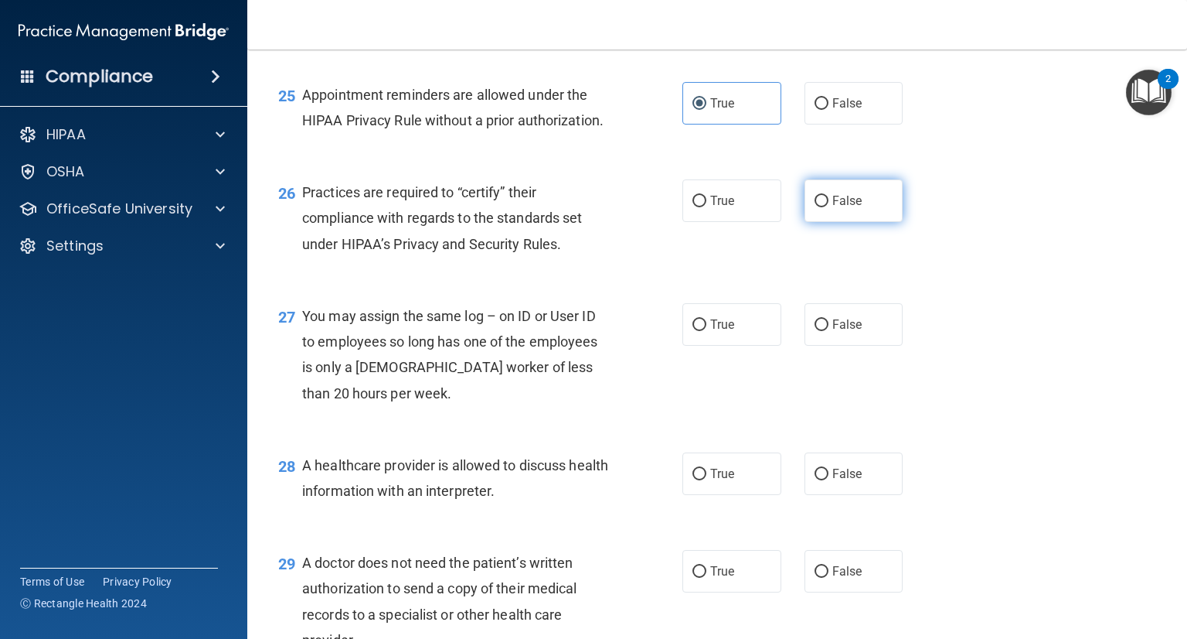
click at [862, 222] on label "False" at bounding box center [854, 200] width 99 height 43
click at [829, 207] on input "False" at bounding box center [822, 202] width 14 height 12
radio input "true"
click at [853, 346] on label "False" at bounding box center [854, 324] width 99 height 43
click at [829, 331] on input "False" at bounding box center [822, 325] width 14 height 12
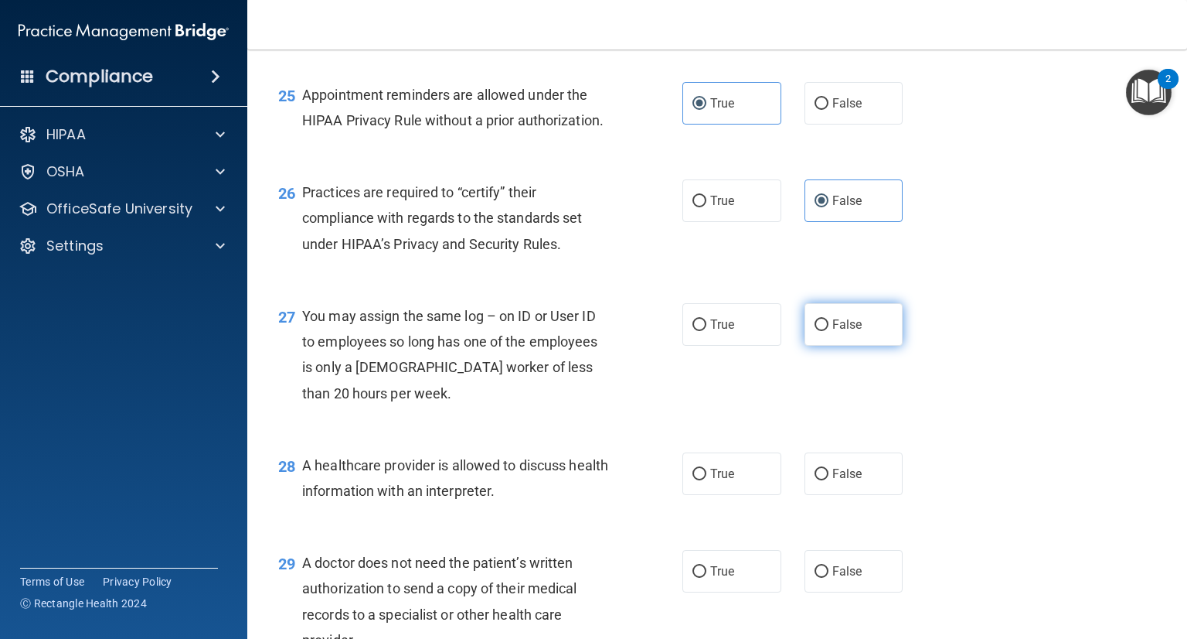
radio input "true"
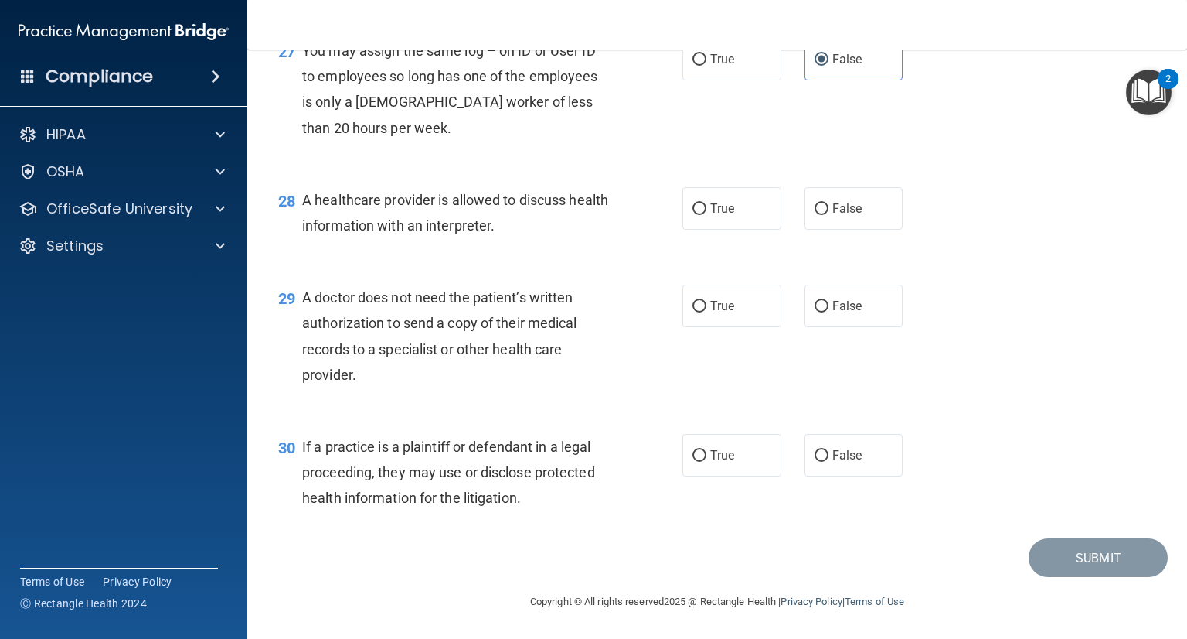
scroll to position [3628, 0]
click at [734, 221] on label "True" at bounding box center [732, 208] width 99 height 43
click at [707, 215] on input "True" at bounding box center [700, 209] width 14 height 12
radio input "true"
click at [722, 308] on span "True" at bounding box center [722, 305] width 24 height 15
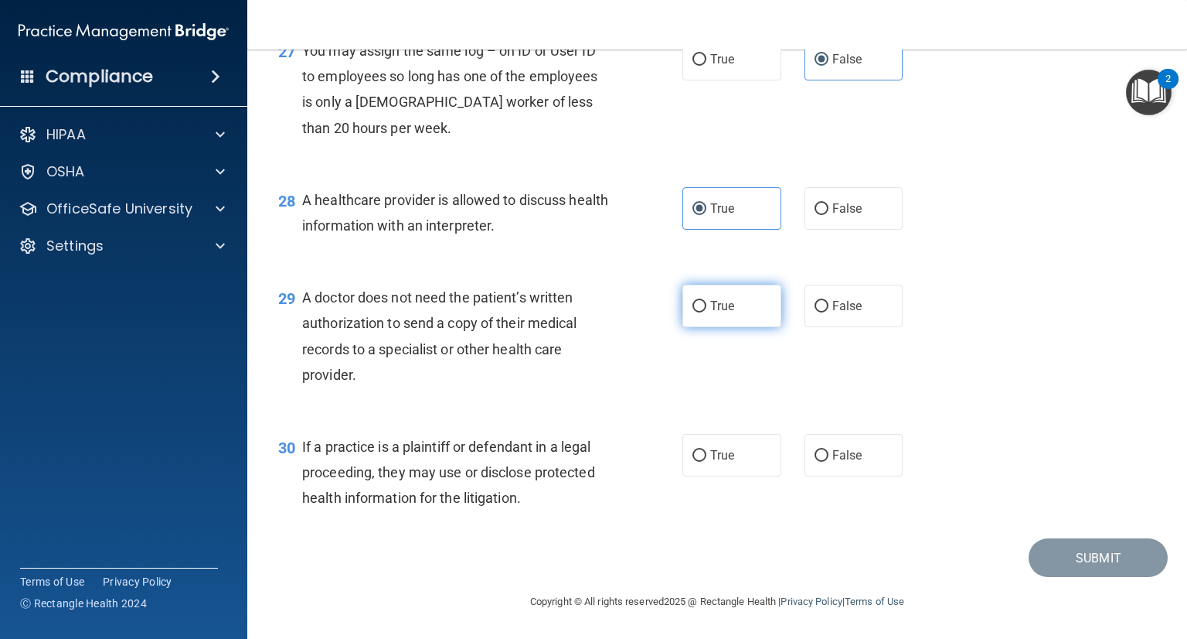
click at [707, 308] on input "True" at bounding box center [700, 307] width 14 height 12
radio input "true"
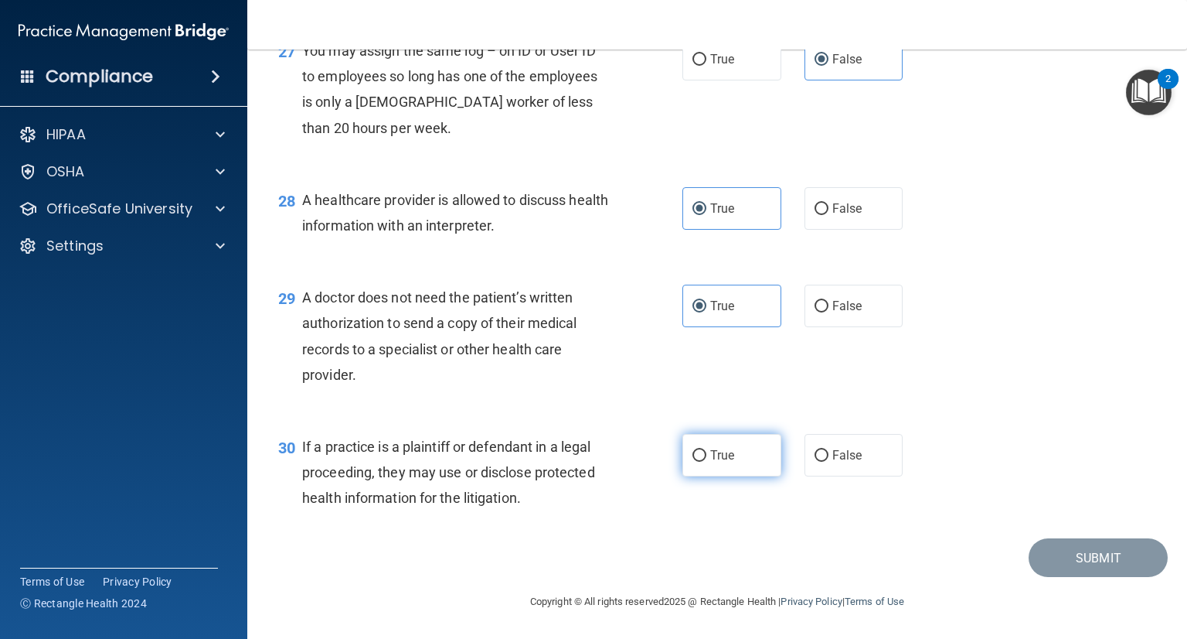
click at [734, 454] on label "True" at bounding box center [732, 455] width 99 height 43
click at [707, 454] on input "True" at bounding box center [700, 456] width 14 height 12
radio input "true"
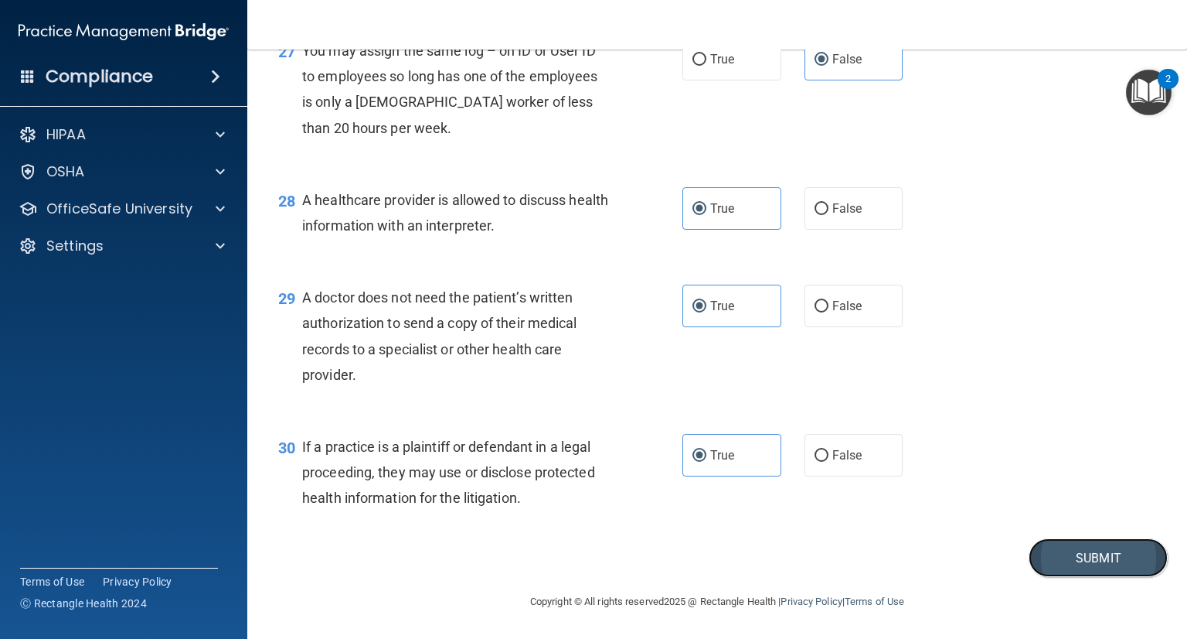
click at [1071, 555] on button "Submit" at bounding box center [1098, 557] width 139 height 39
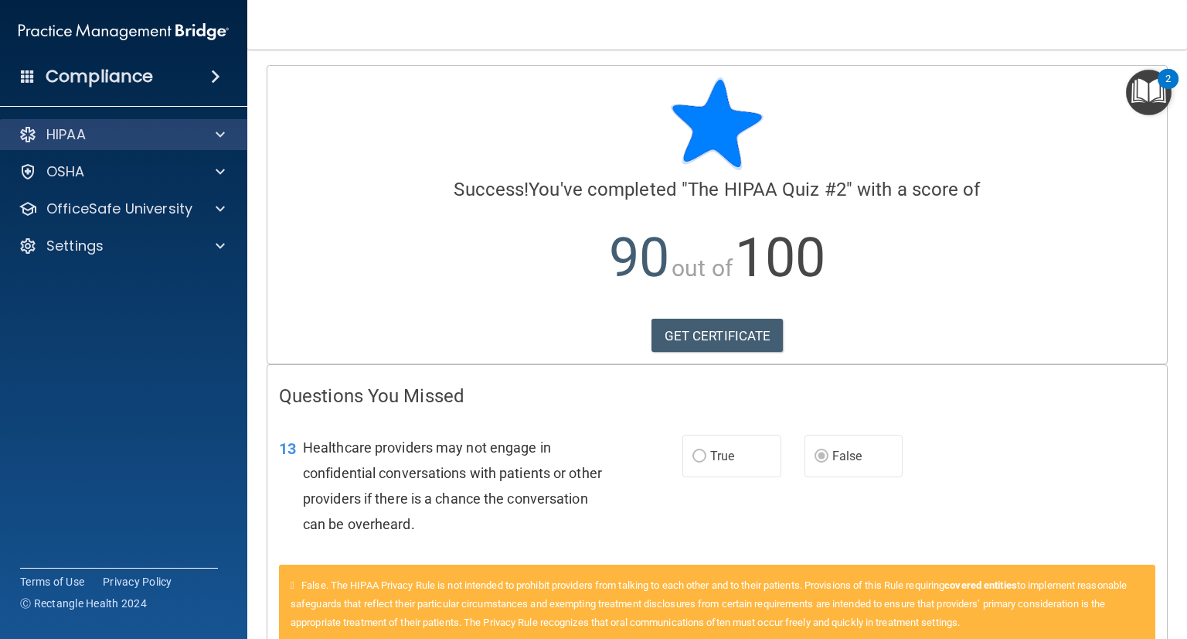
click at [96, 146] on div "HIPAA" at bounding box center [124, 134] width 248 height 31
click at [90, 142] on div "HIPAA" at bounding box center [103, 134] width 192 height 19
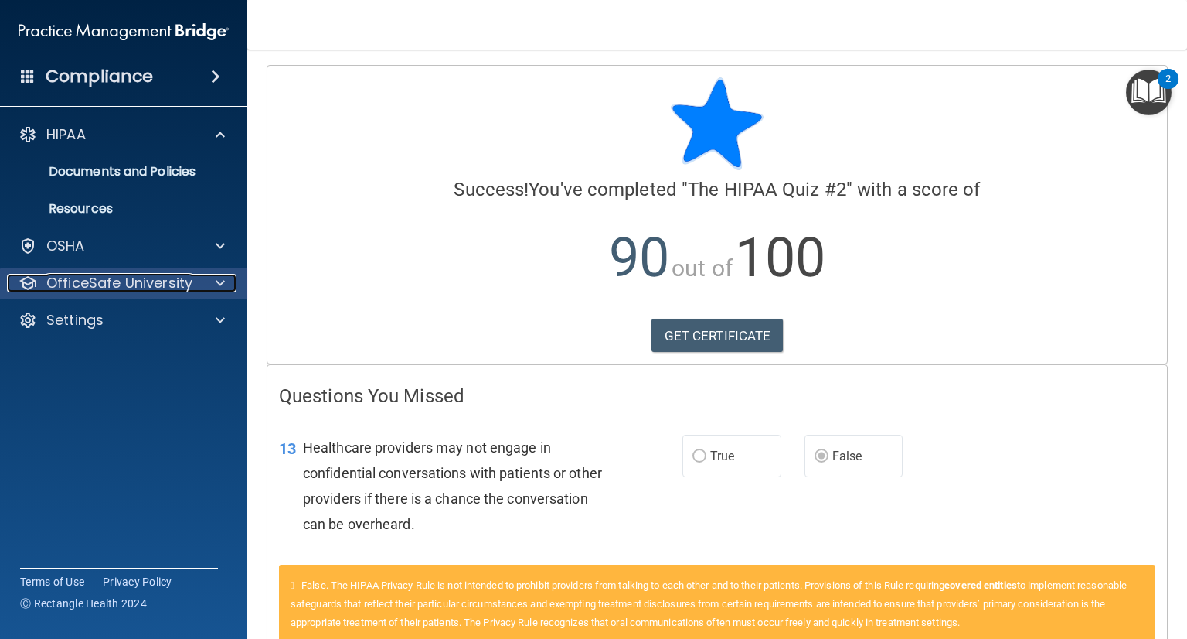
click at [179, 288] on p "OfficeSafe University" at bounding box center [119, 283] width 146 height 19
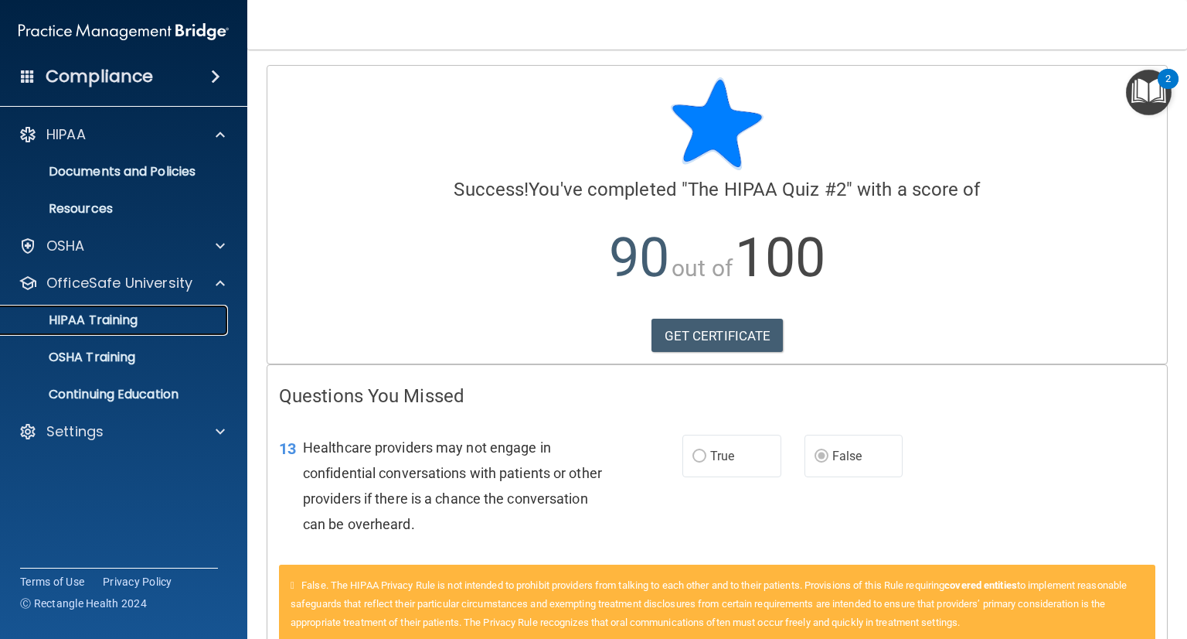
click at [158, 311] on link "HIPAA Training" at bounding box center [107, 320] width 244 height 31
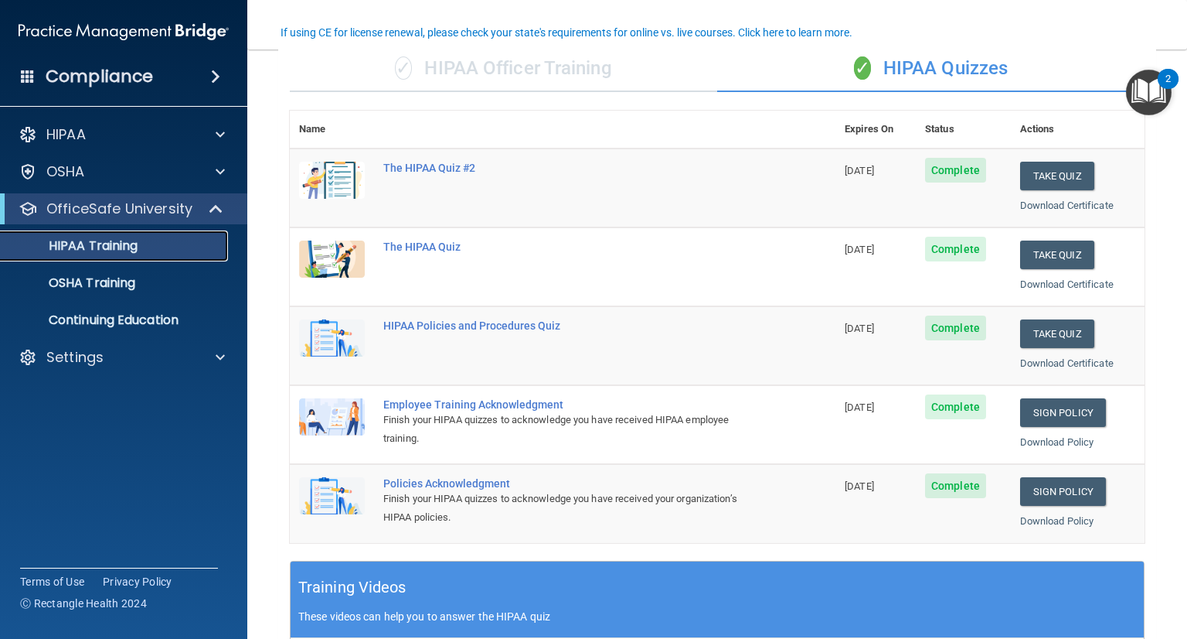
scroll to position [127, 0]
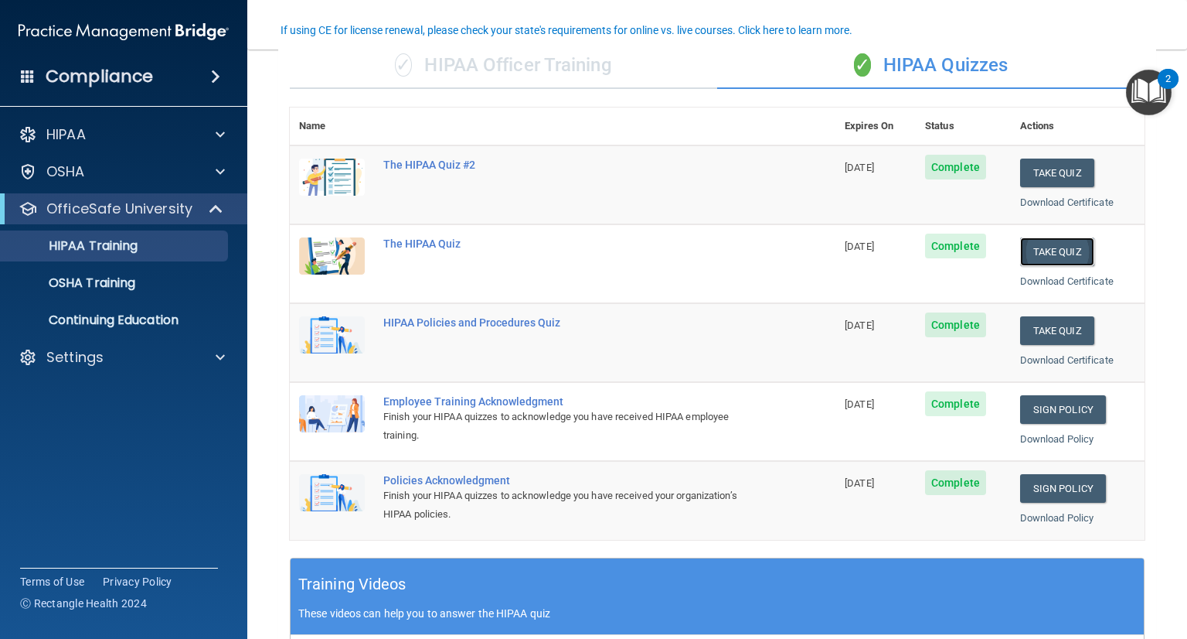
click at [1036, 243] on button "Take Quiz" at bounding box center [1057, 251] width 74 height 29
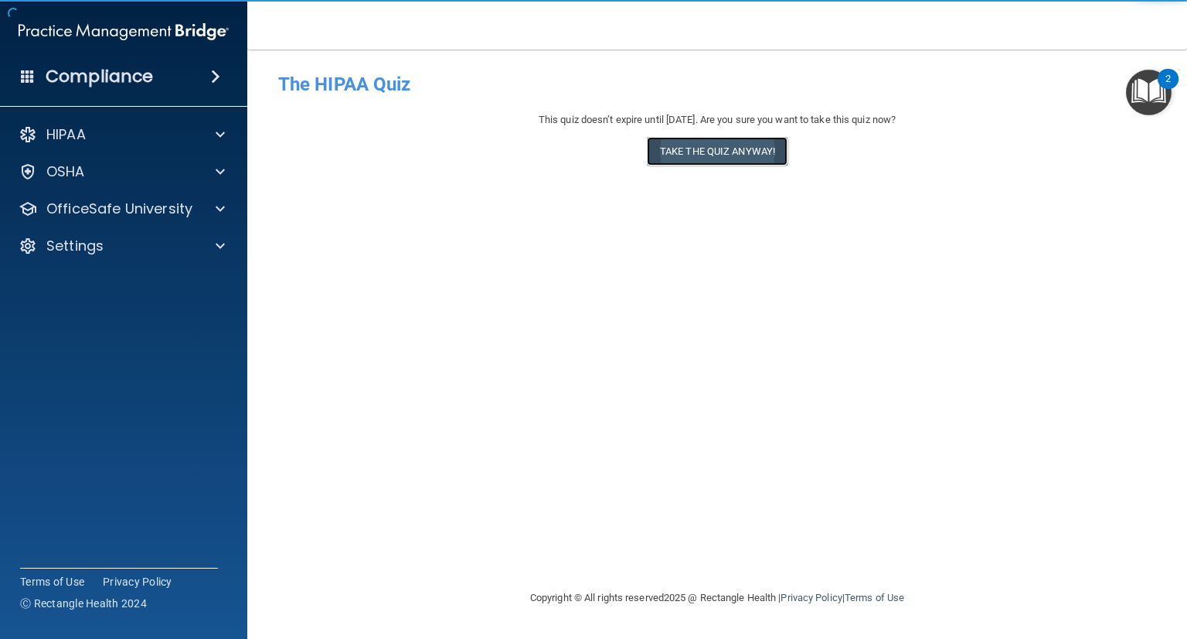
click at [714, 143] on button "Take the quiz anyway!" at bounding box center [717, 151] width 141 height 29
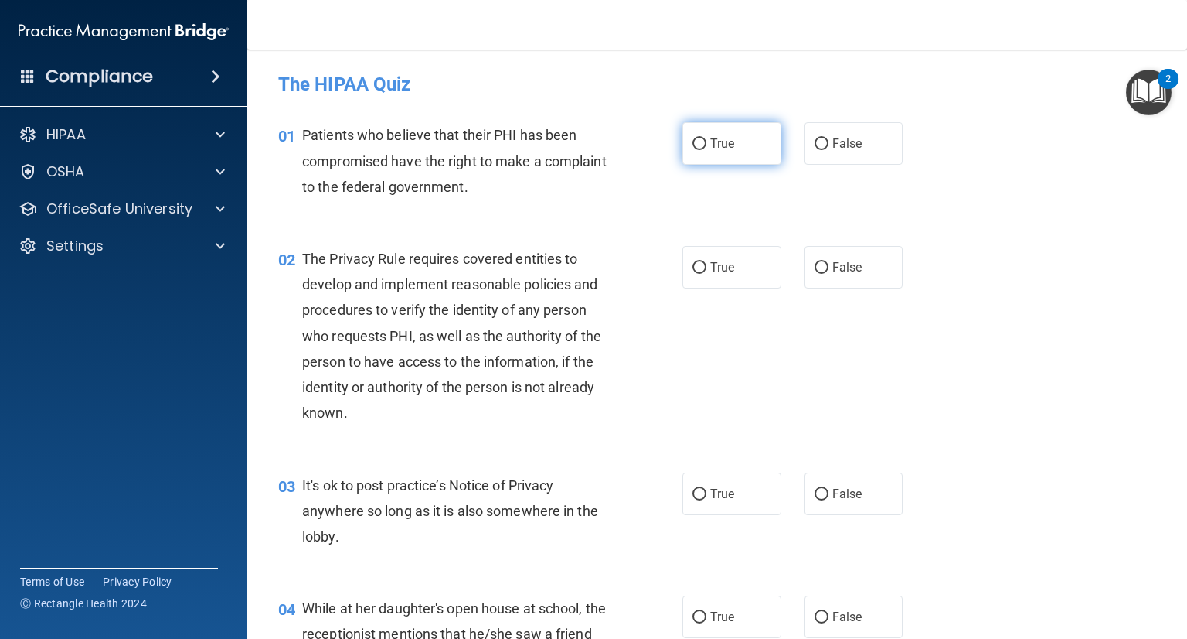
click at [743, 141] on label "True" at bounding box center [732, 143] width 99 height 43
click at [707, 141] on input "True" at bounding box center [700, 144] width 14 height 12
radio input "true"
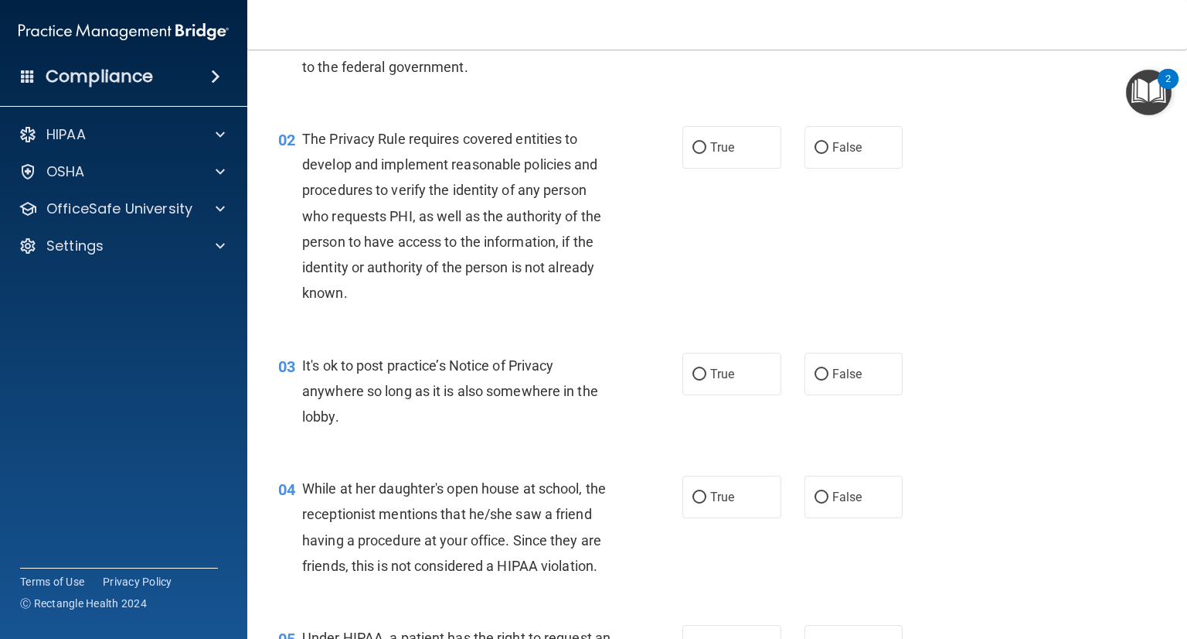
scroll to position [138, 0]
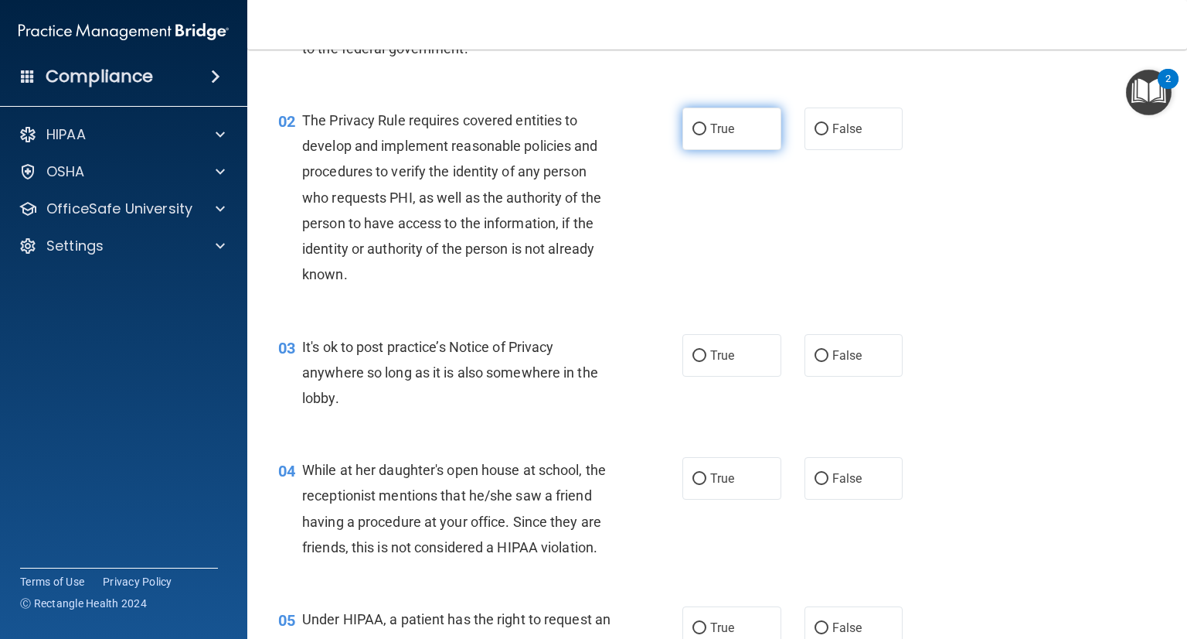
click at [730, 131] on label "True" at bounding box center [732, 128] width 99 height 43
click at [707, 131] on input "True" at bounding box center [700, 130] width 14 height 12
radio input "true"
click at [705, 366] on label "True" at bounding box center [732, 355] width 99 height 43
click at [705, 362] on input "True" at bounding box center [700, 356] width 14 height 12
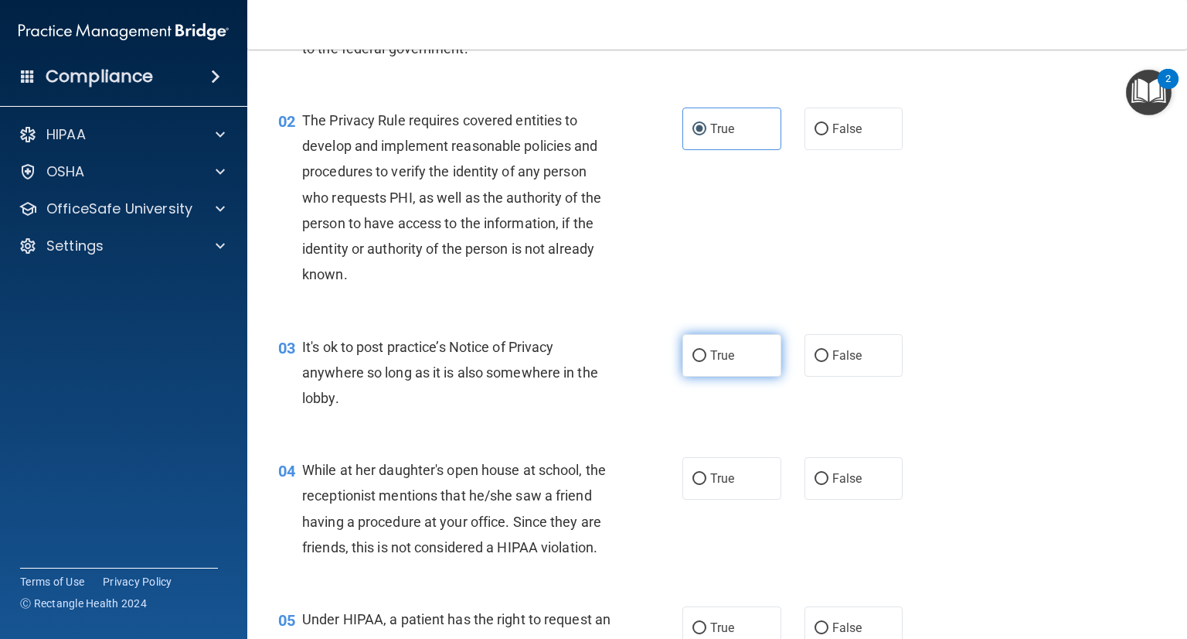
radio input "true"
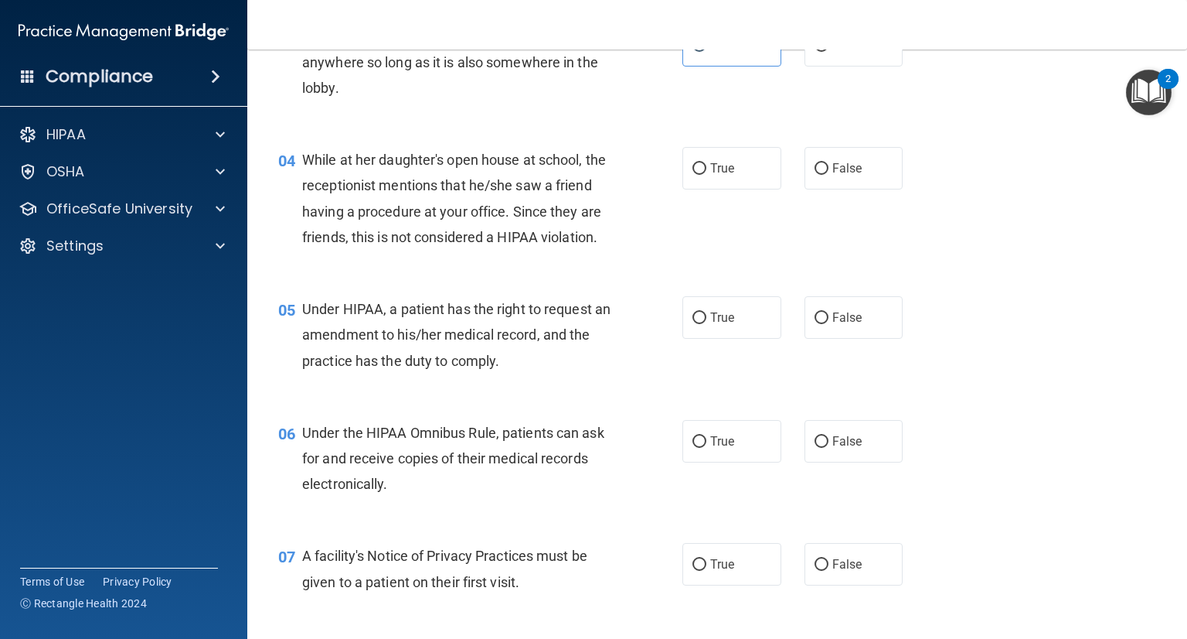
scroll to position [453, 0]
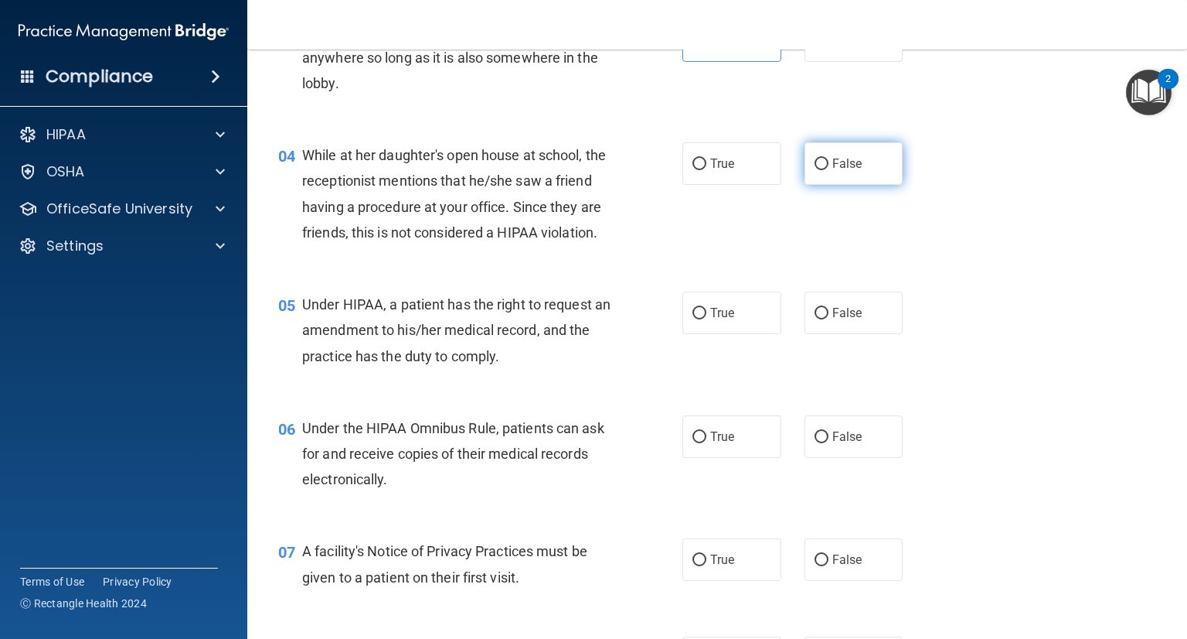
click at [883, 158] on label "False" at bounding box center [854, 163] width 99 height 43
click at [829, 158] on input "False" at bounding box center [822, 164] width 14 height 12
radio input "true"
click at [722, 327] on label "True" at bounding box center [732, 312] width 99 height 43
click at [707, 319] on input "True" at bounding box center [700, 314] width 14 height 12
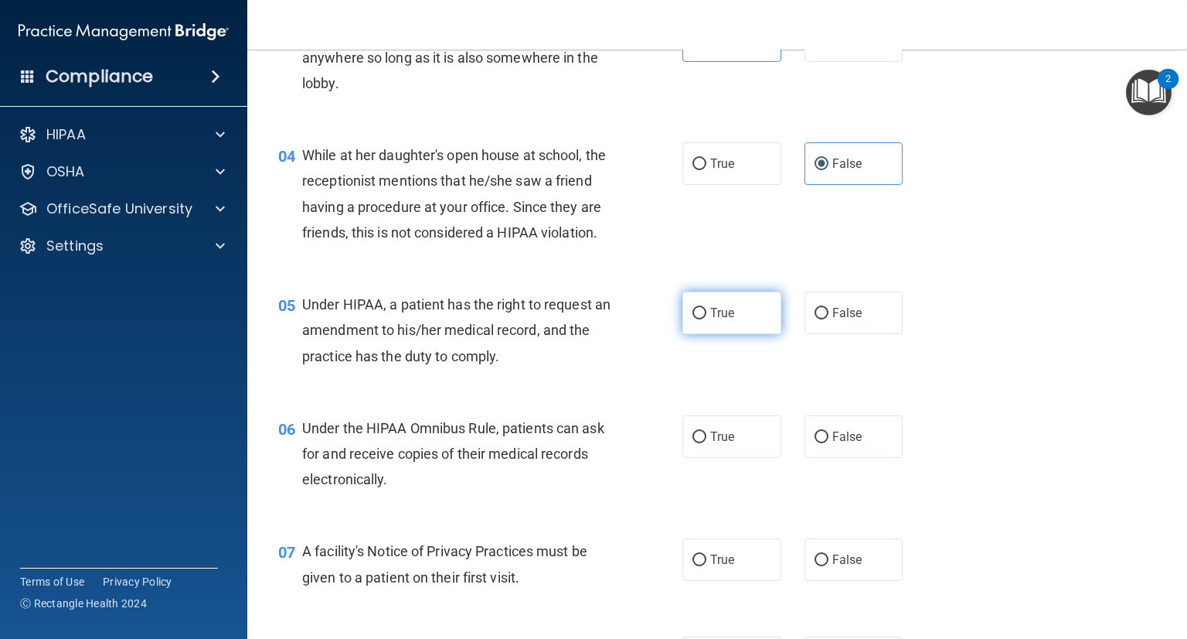
radio input "true"
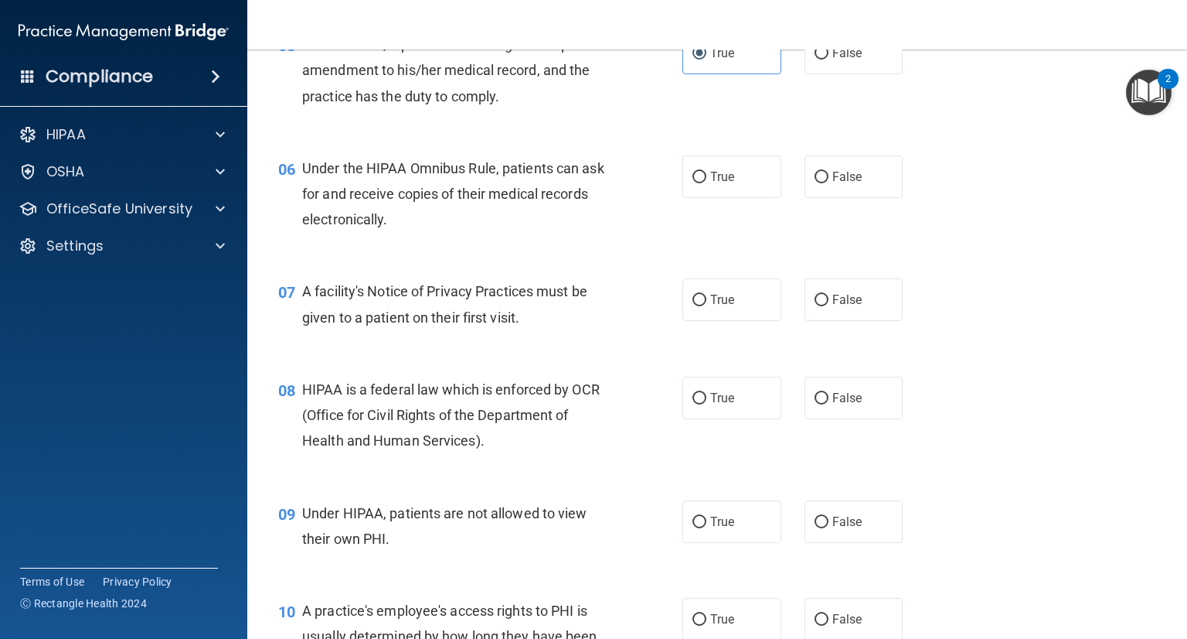
scroll to position [727, 0]
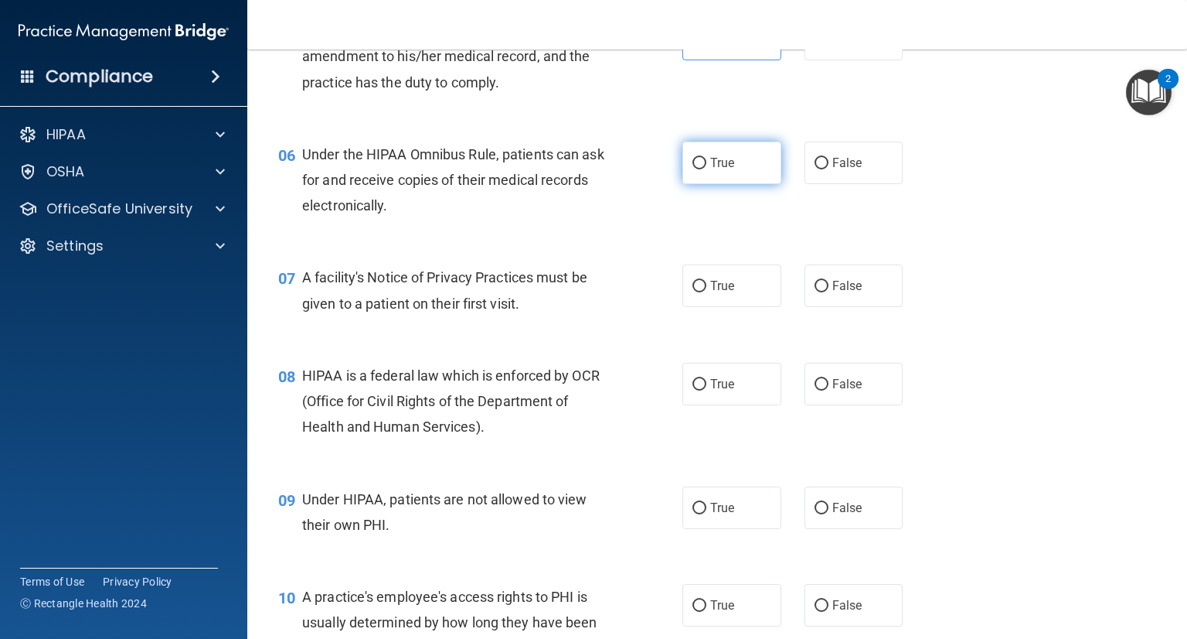
click at [723, 170] on span "True" at bounding box center [722, 162] width 24 height 15
click at [707, 169] on input "True" at bounding box center [700, 164] width 14 height 12
radio input "true"
click at [741, 307] on label "True" at bounding box center [732, 285] width 99 height 43
click at [707, 292] on input "True" at bounding box center [700, 287] width 14 height 12
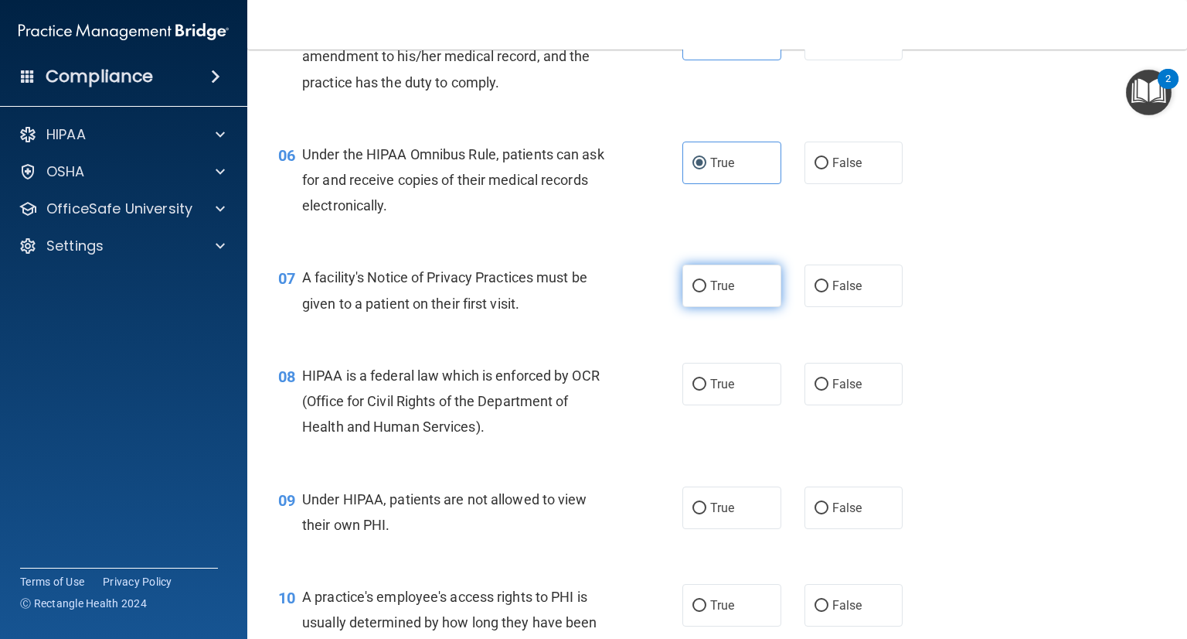
radio input "true"
click at [721, 405] on label "True" at bounding box center [732, 384] width 99 height 43
click at [707, 390] on input "True" at bounding box center [700, 385] width 14 height 12
radio input "true"
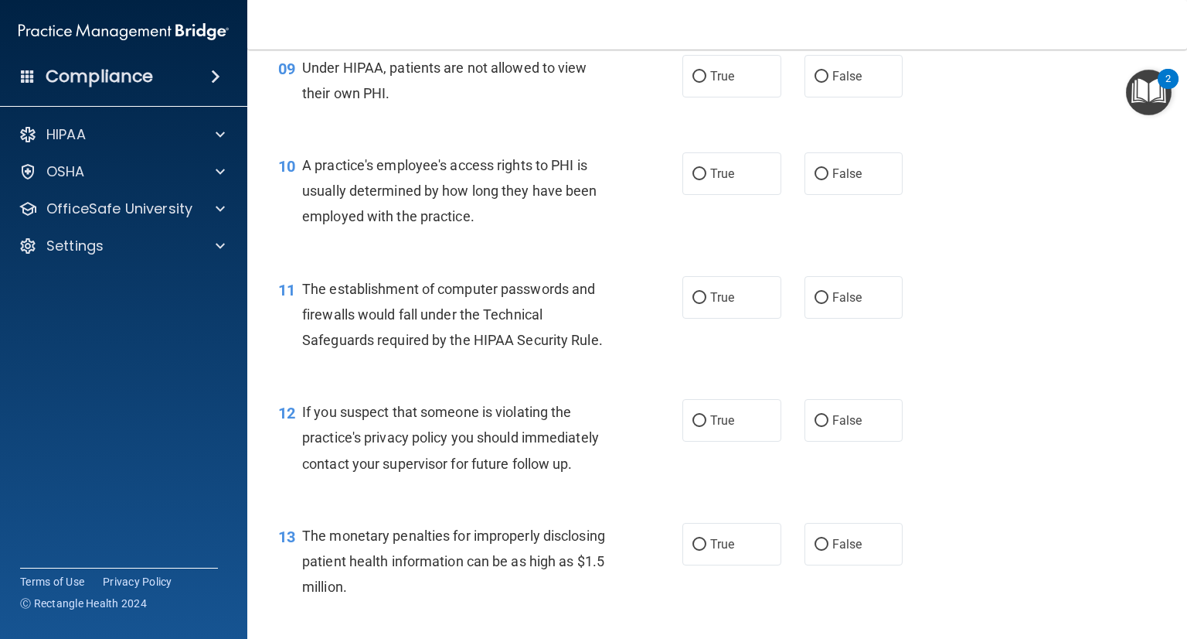
scroll to position [1153, 0]
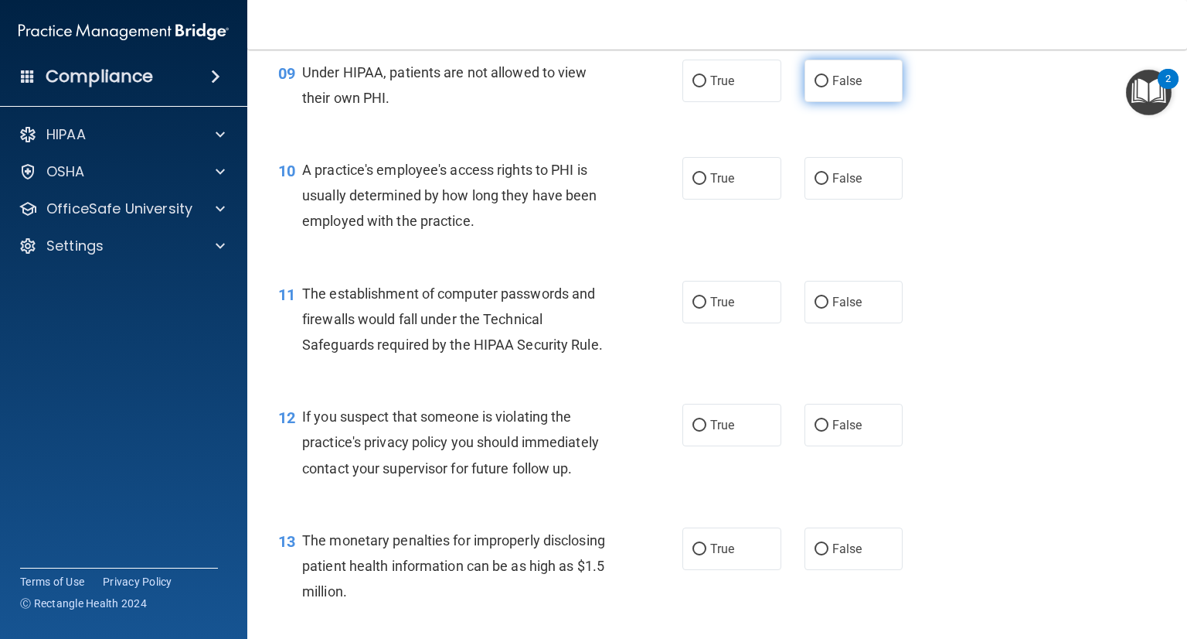
click at [850, 88] on span "False" at bounding box center [848, 80] width 30 height 15
click at [829, 87] on input "False" at bounding box center [822, 82] width 14 height 12
radio input "true"
click at [805, 183] on label "False" at bounding box center [854, 178] width 99 height 43
click at [815, 183] on input "False" at bounding box center [822, 179] width 14 height 12
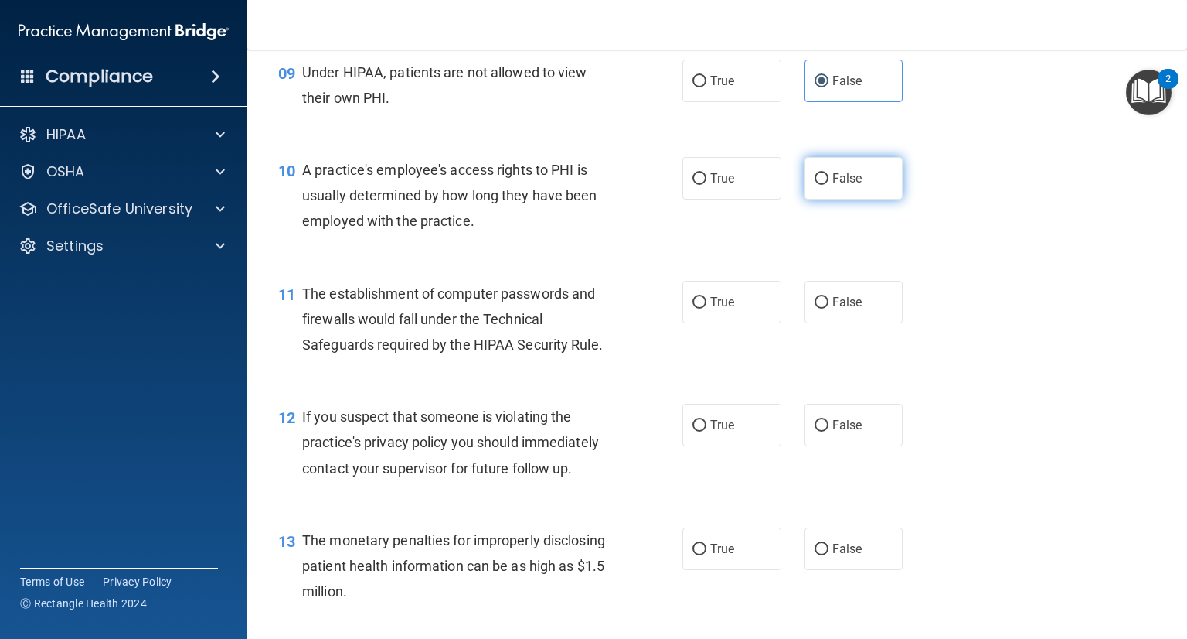
radio input "true"
click at [744, 316] on label "True" at bounding box center [732, 302] width 99 height 43
click at [707, 308] on input "True" at bounding box center [700, 303] width 14 height 12
radio input "true"
click at [733, 417] on div "12 If you suspect that someone is violating the practice's privacy policy you s…" at bounding box center [717, 446] width 901 height 124
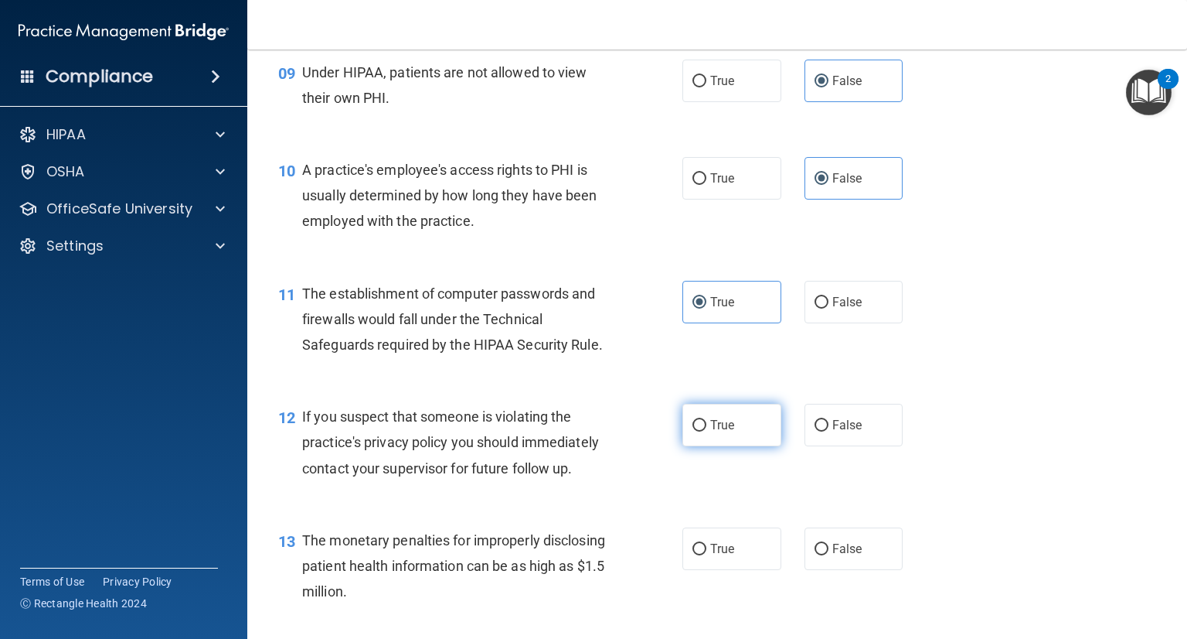
click at [722, 432] on span "True" at bounding box center [722, 424] width 24 height 15
click at [707, 431] on input "True" at bounding box center [700, 426] width 14 height 12
radio input "true"
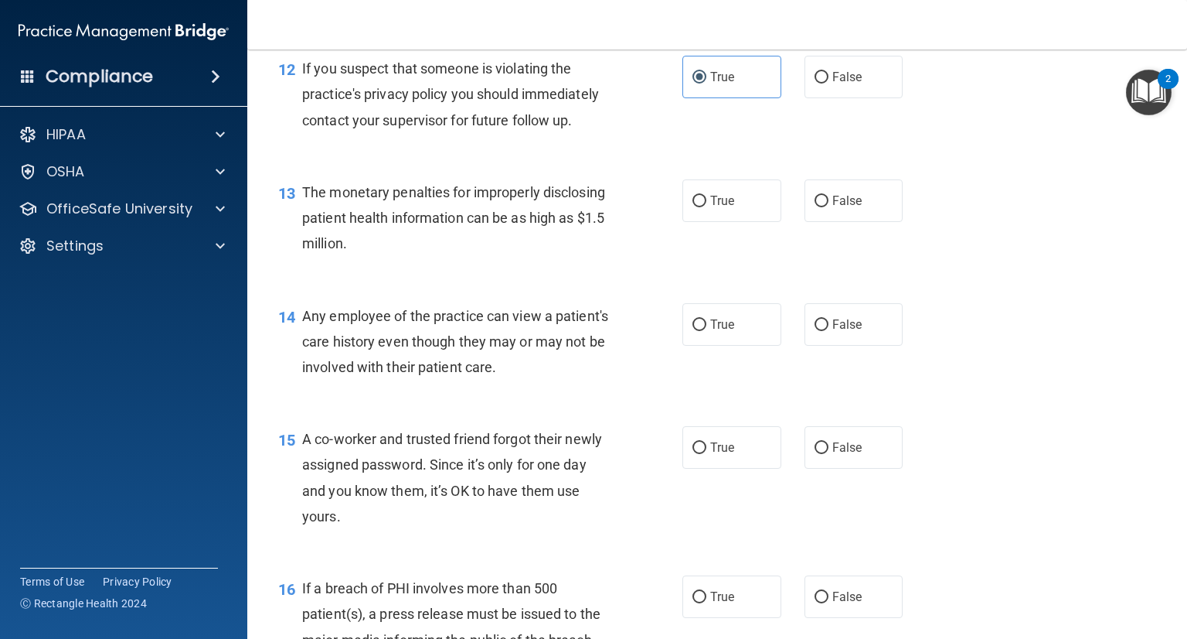
scroll to position [1580, 0]
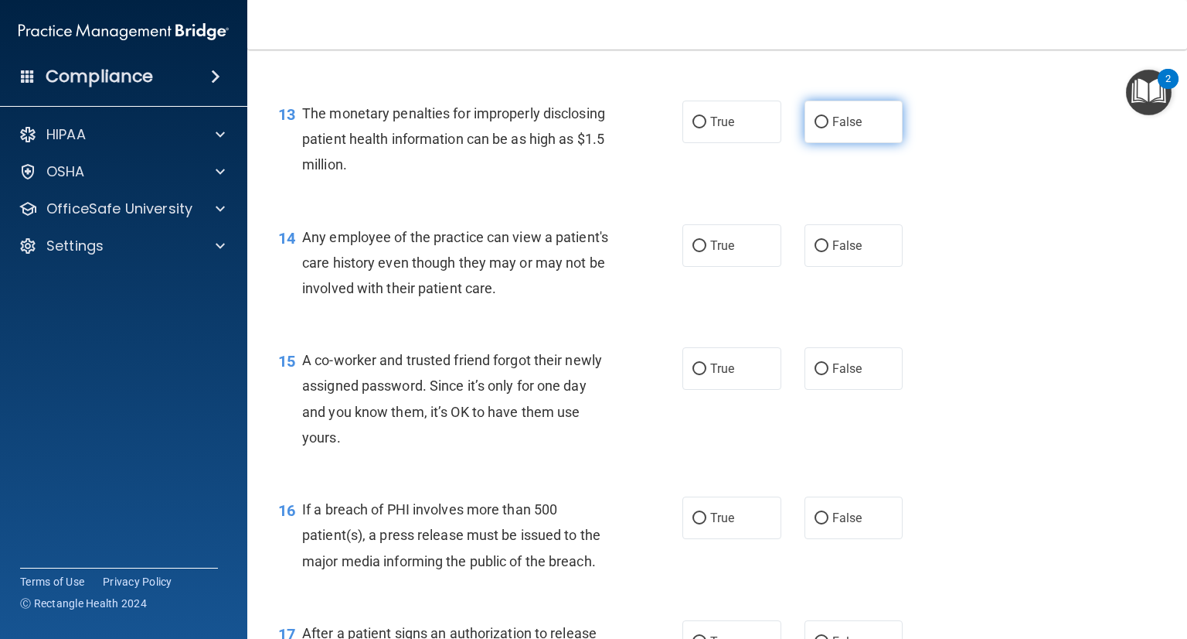
click at [819, 143] on label "False" at bounding box center [854, 121] width 99 height 43
click at [819, 128] on input "False" at bounding box center [822, 123] width 14 height 12
radio input "true"
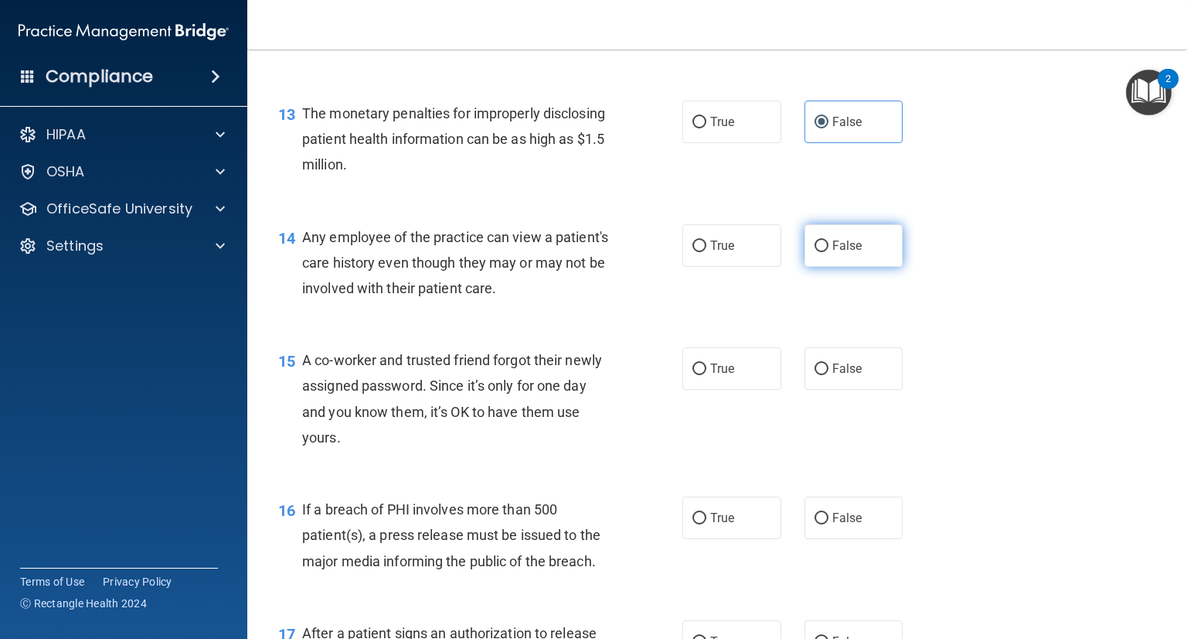
click at [833, 253] on span "False" at bounding box center [848, 245] width 30 height 15
click at [829, 252] on input "False" at bounding box center [822, 246] width 14 height 12
radio input "true"
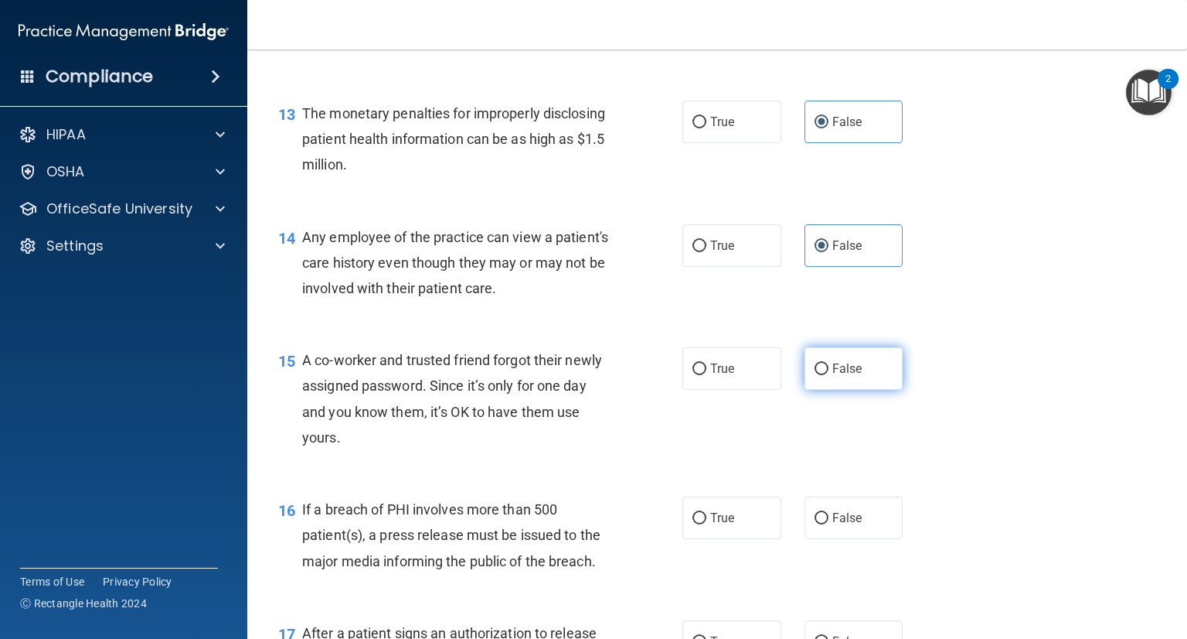
click at [836, 376] on span "False" at bounding box center [848, 368] width 30 height 15
click at [829, 375] on input "False" at bounding box center [822, 369] width 14 height 12
radio input "true"
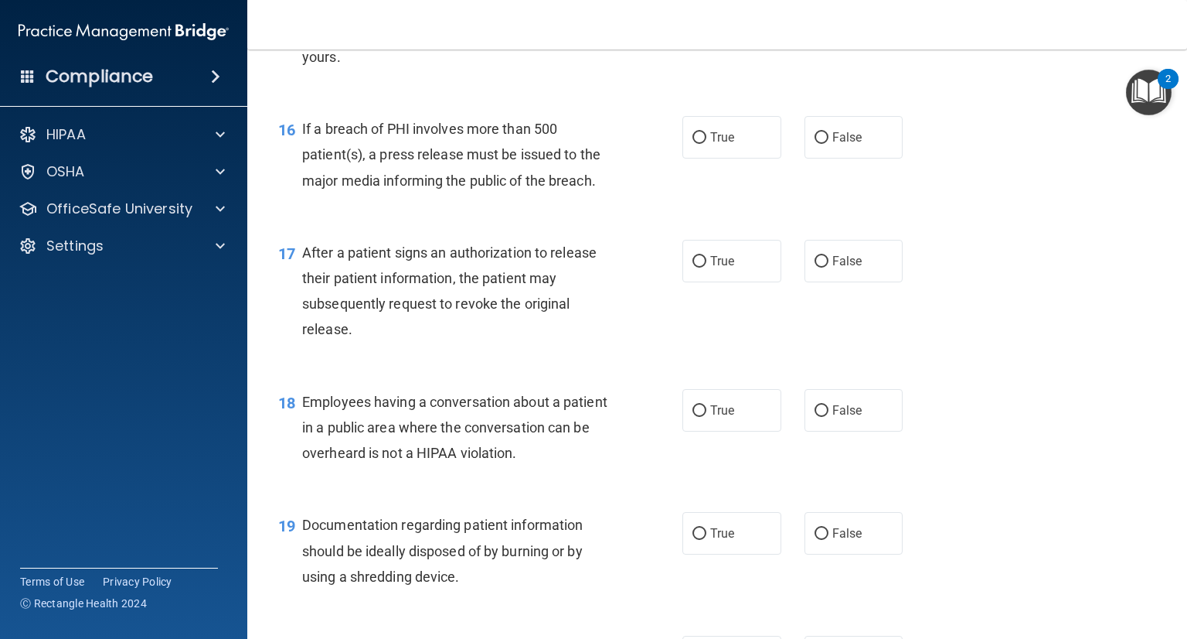
scroll to position [1970, 0]
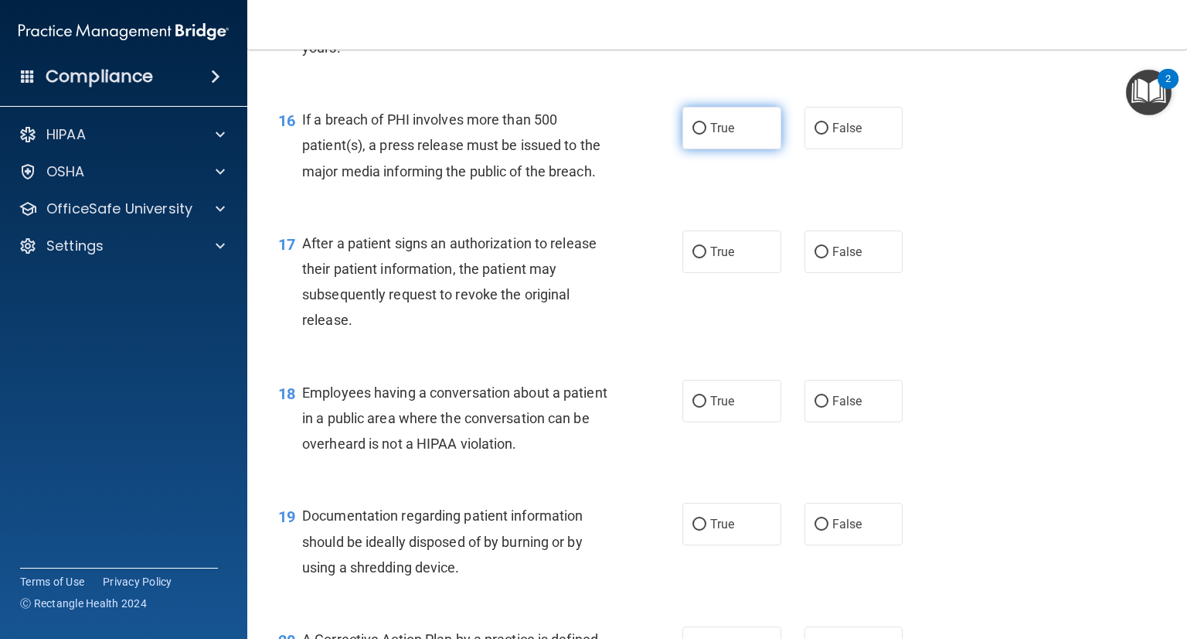
click at [699, 135] on input "True" at bounding box center [700, 129] width 14 height 12
radio input "true"
click at [761, 273] on label "True" at bounding box center [732, 251] width 99 height 43
click at [707, 258] on input "True" at bounding box center [700, 253] width 14 height 12
radio input "true"
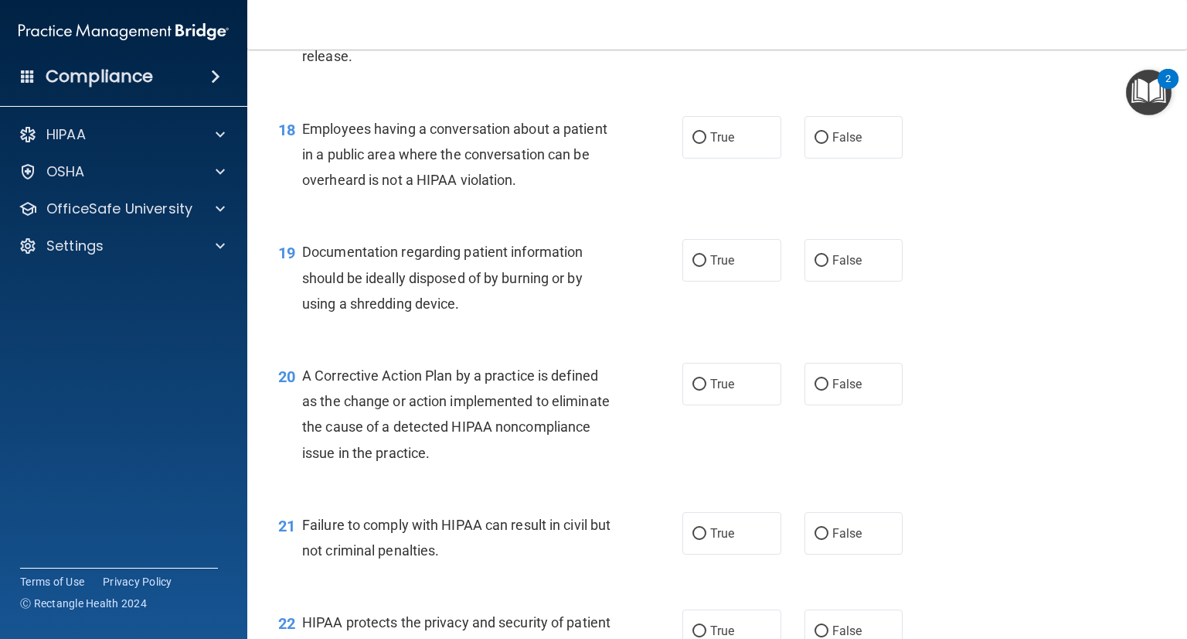
scroll to position [2257, 0]
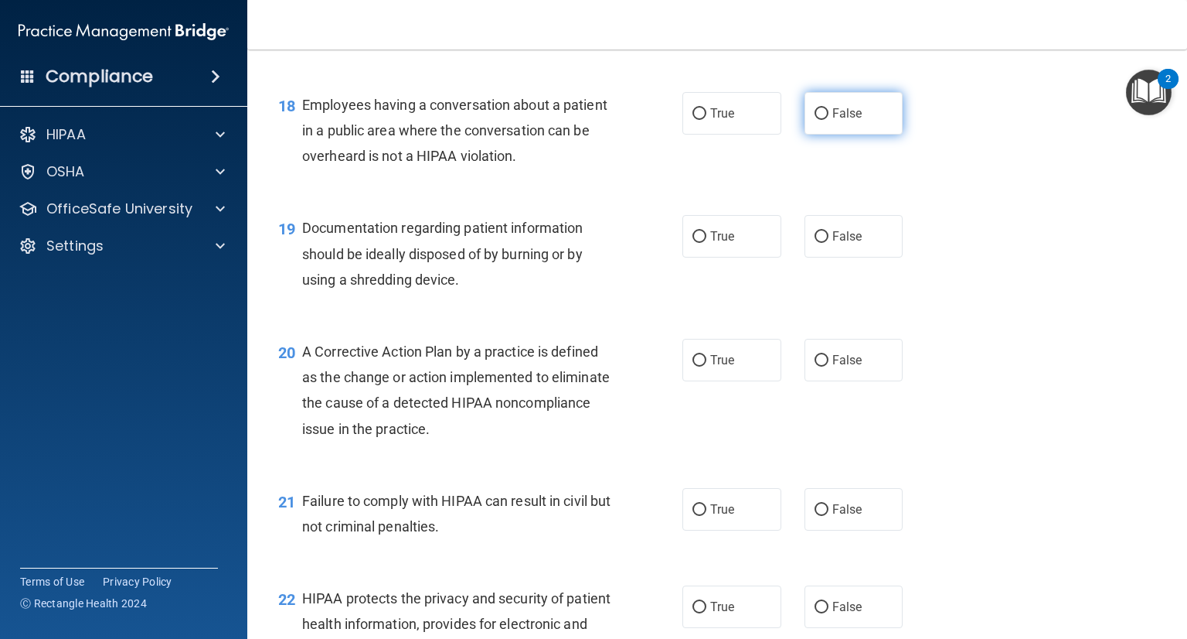
click at [824, 135] on label "False" at bounding box center [854, 113] width 99 height 43
click at [824, 120] on input "False" at bounding box center [822, 114] width 14 height 12
radio input "true"
click at [734, 257] on label "True" at bounding box center [732, 236] width 99 height 43
click at [707, 243] on input "True" at bounding box center [700, 237] width 14 height 12
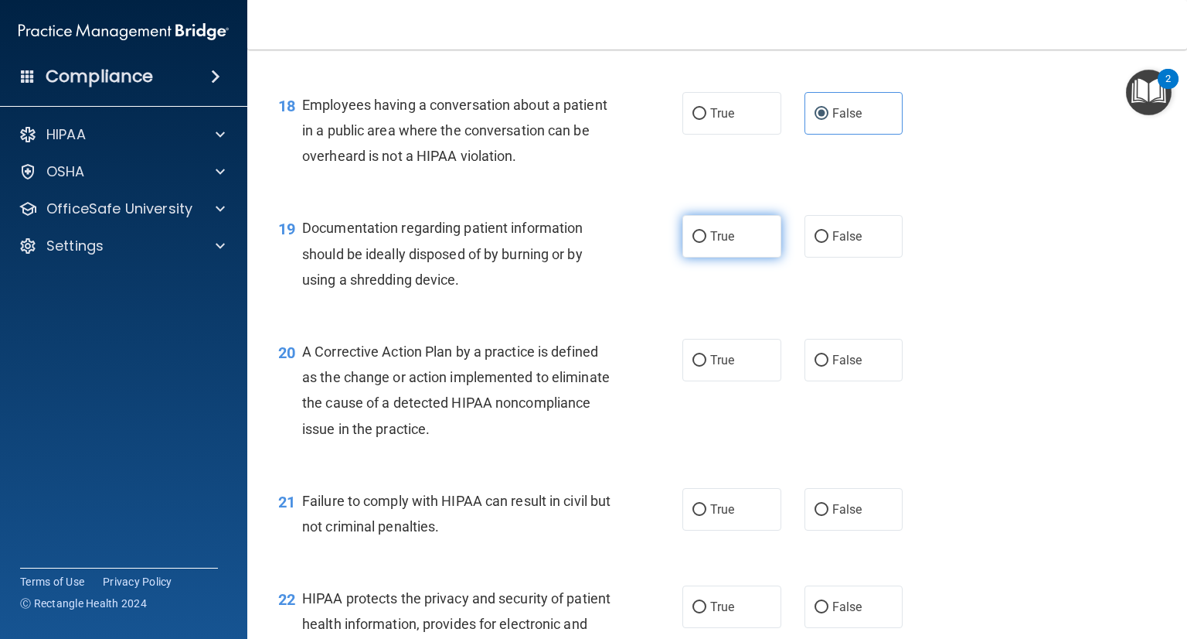
radio input "true"
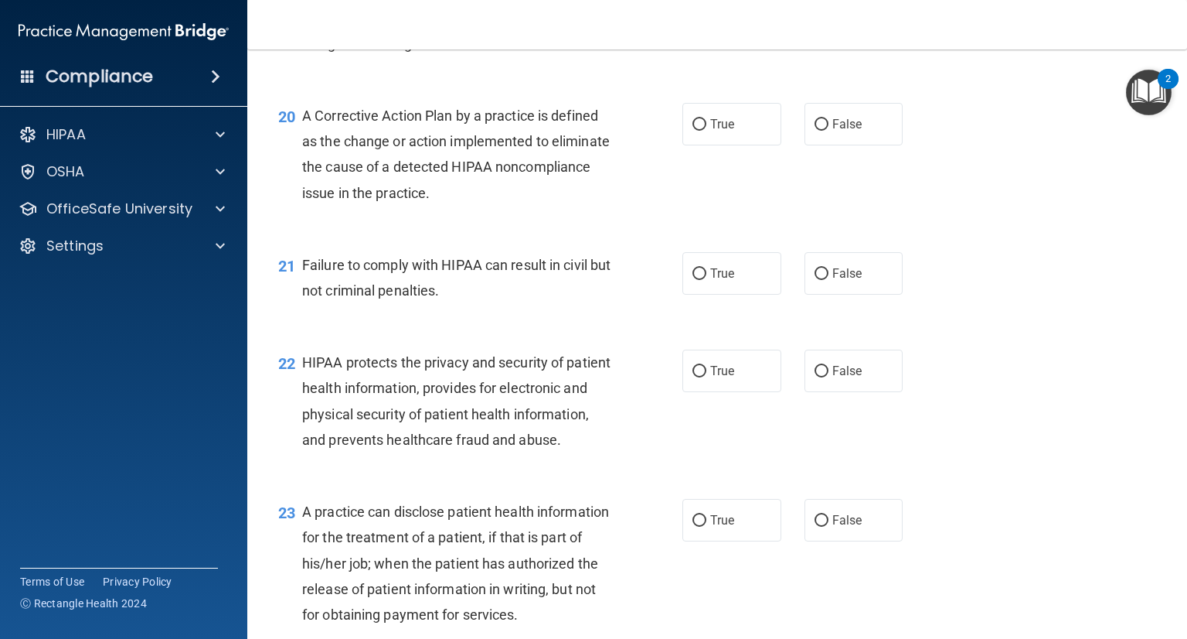
scroll to position [2498, 0]
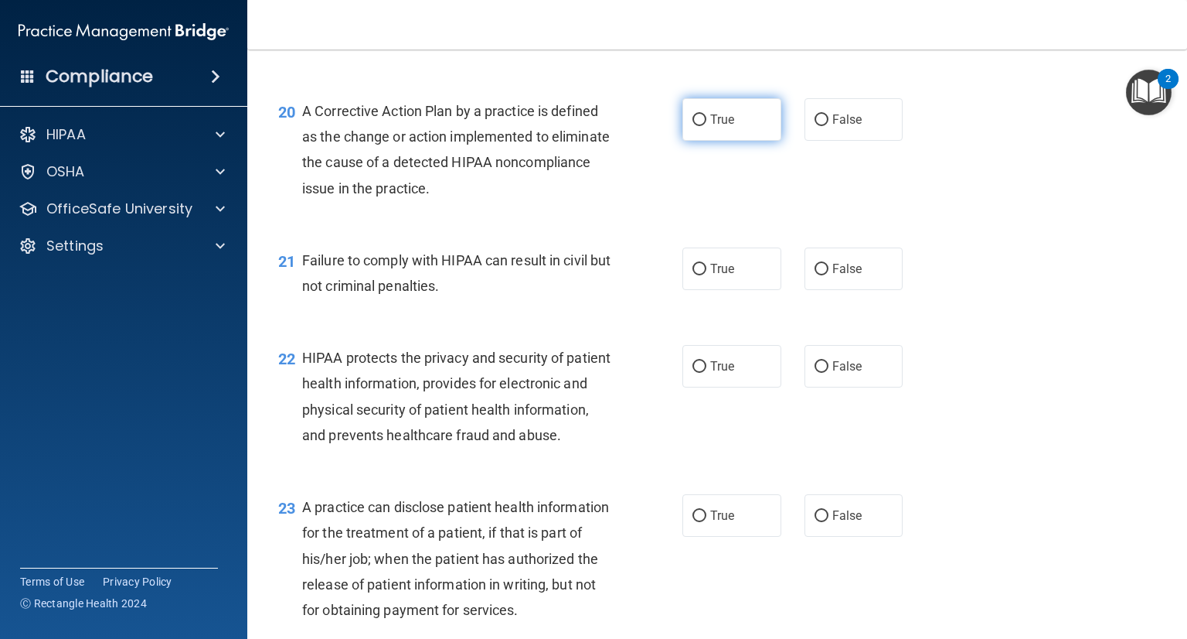
click at [711, 127] on span "True" at bounding box center [722, 119] width 24 height 15
click at [707, 126] on input "True" at bounding box center [700, 120] width 14 height 12
radio input "true"
click at [892, 272] on div "21 Failure to comply with HIPAA can result in civil but not criminal penalties.…" at bounding box center [717, 276] width 901 height 97
click at [842, 276] on span "False" at bounding box center [848, 268] width 30 height 15
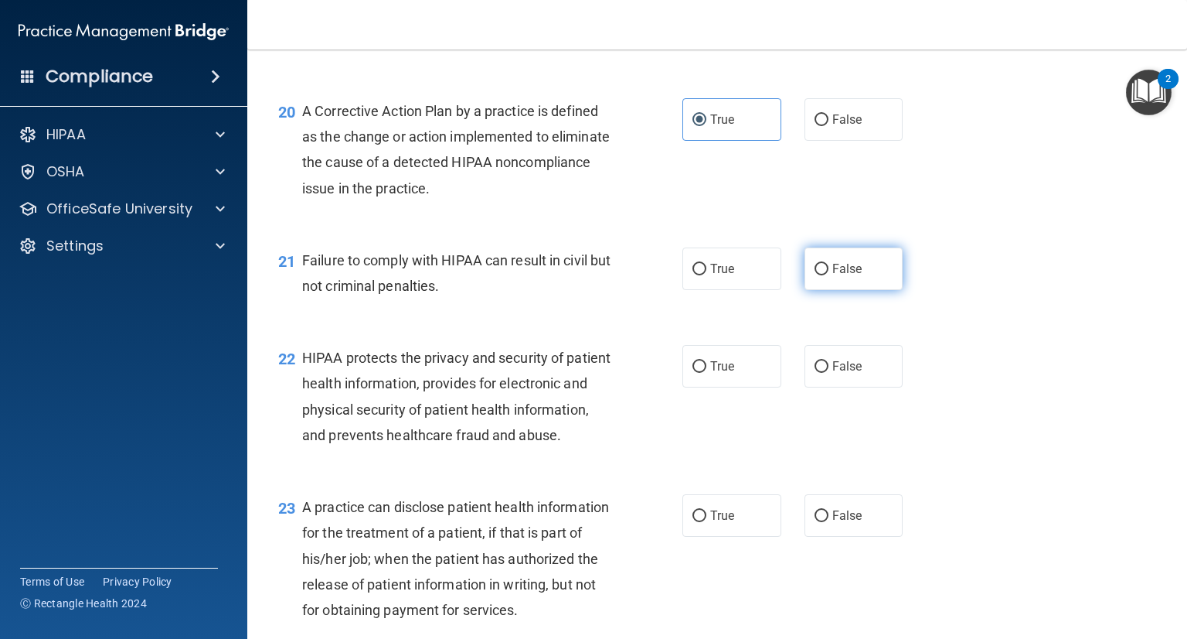
click at [829, 275] on input "False" at bounding box center [822, 270] width 14 height 12
radio input "true"
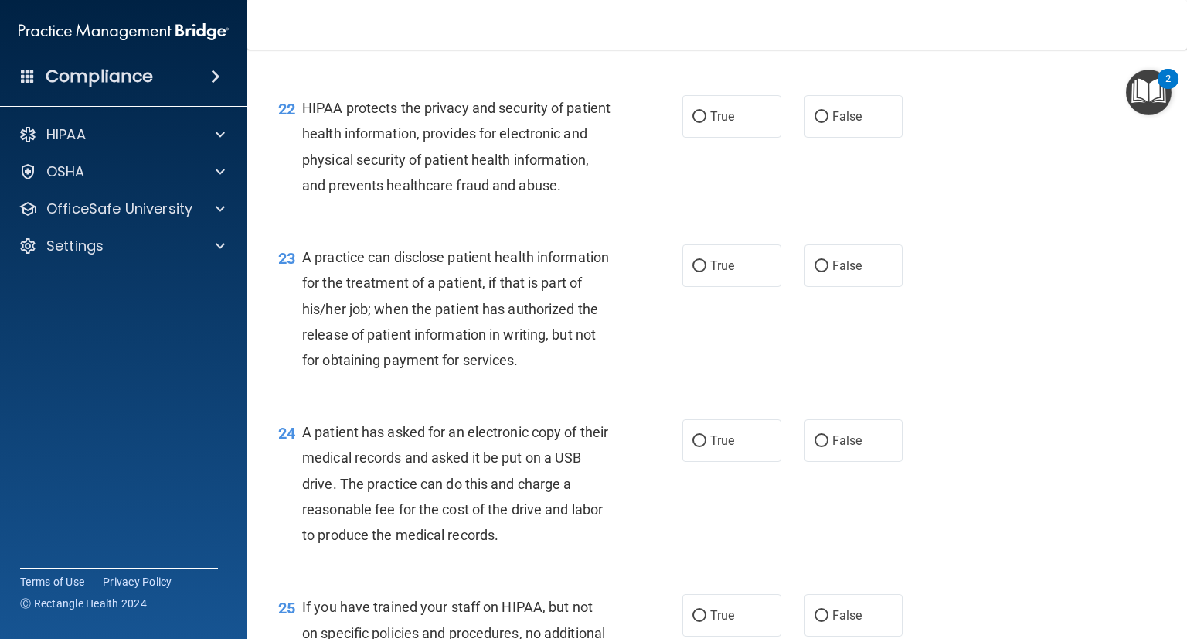
scroll to position [2757, 0]
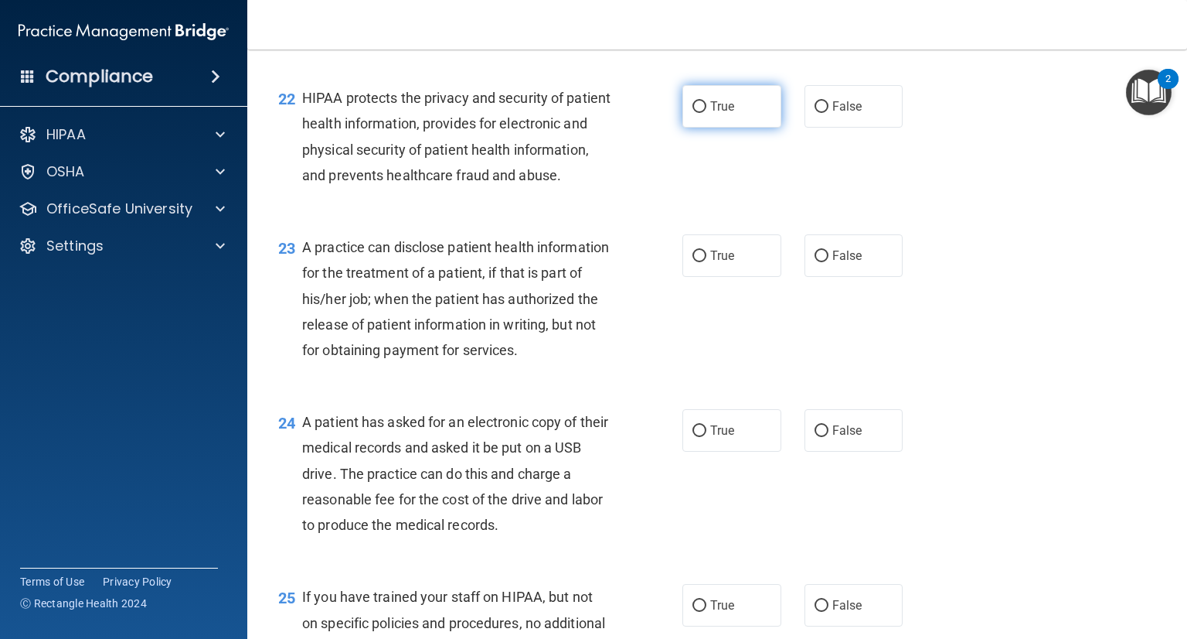
click at [711, 114] on span "True" at bounding box center [722, 106] width 24 height 15
click at [707, 113] on input "True" at bounding box center [700, 107] width 14 height 12
radio input "true"
click at [714, 277] on label "True" at bounding box center [732, 255] width 99 height 43
click at [707, 262] on input "True" at bounding box center [700, 256] width 14 height 12
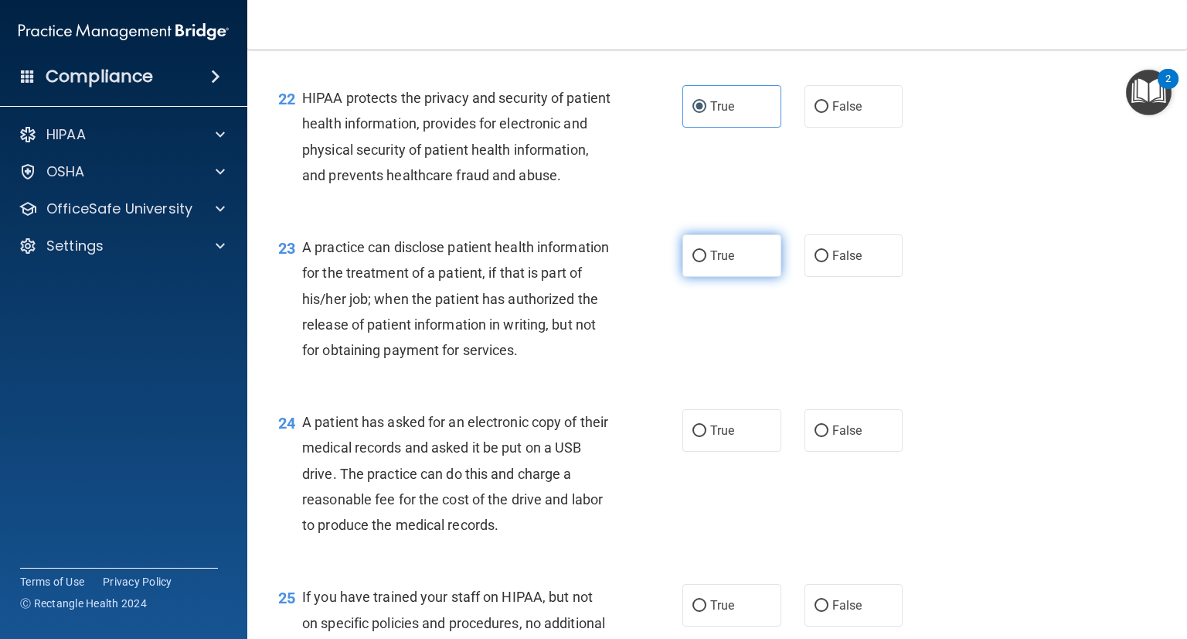
radio input "true"
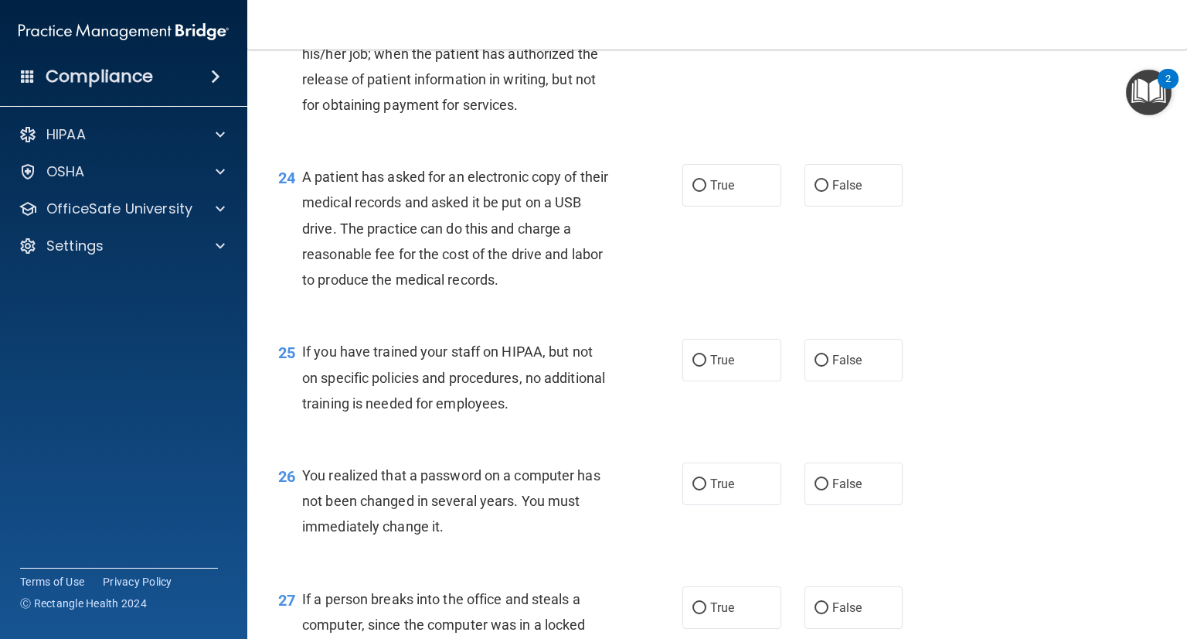
scroll to position [3007, 0]
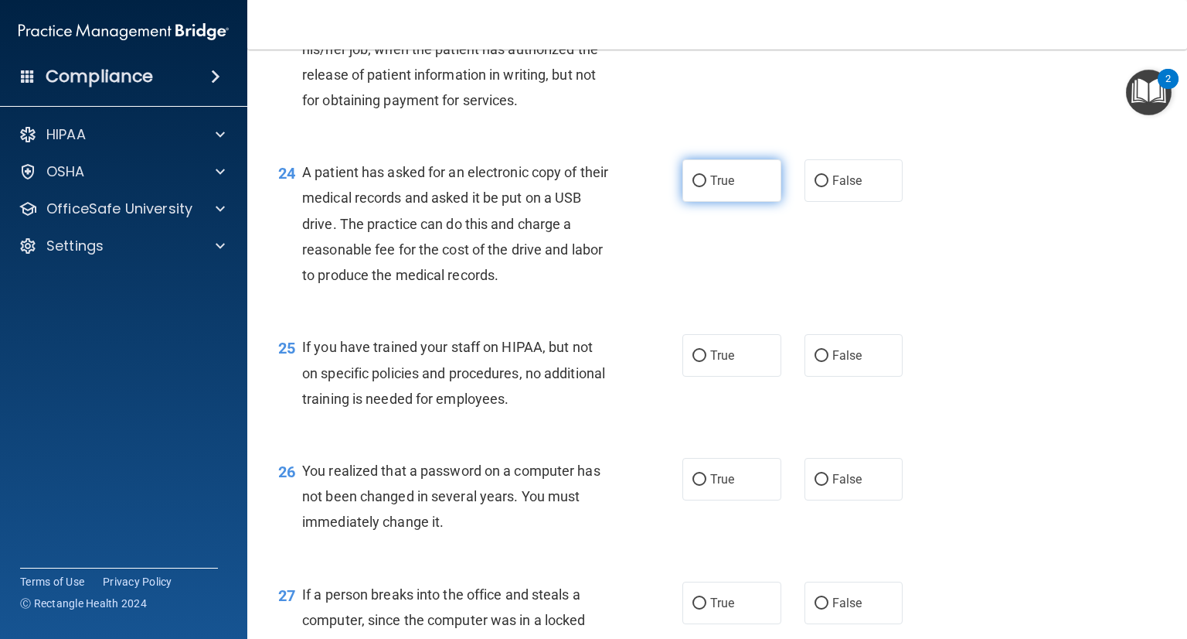
click at [703, 202] on label "True" at bounding box center [732, 180] width 99 height 43
click at [703, 187] on input "True" at bounding box center [700, 181] width 14 height 12
radio input "true"
click at [839, 363] on span "False" at bounding box center [848, 355] width 30 height 15
click at [829, 362] on input "False" at bounding box center [822, 356] width 14 height 12
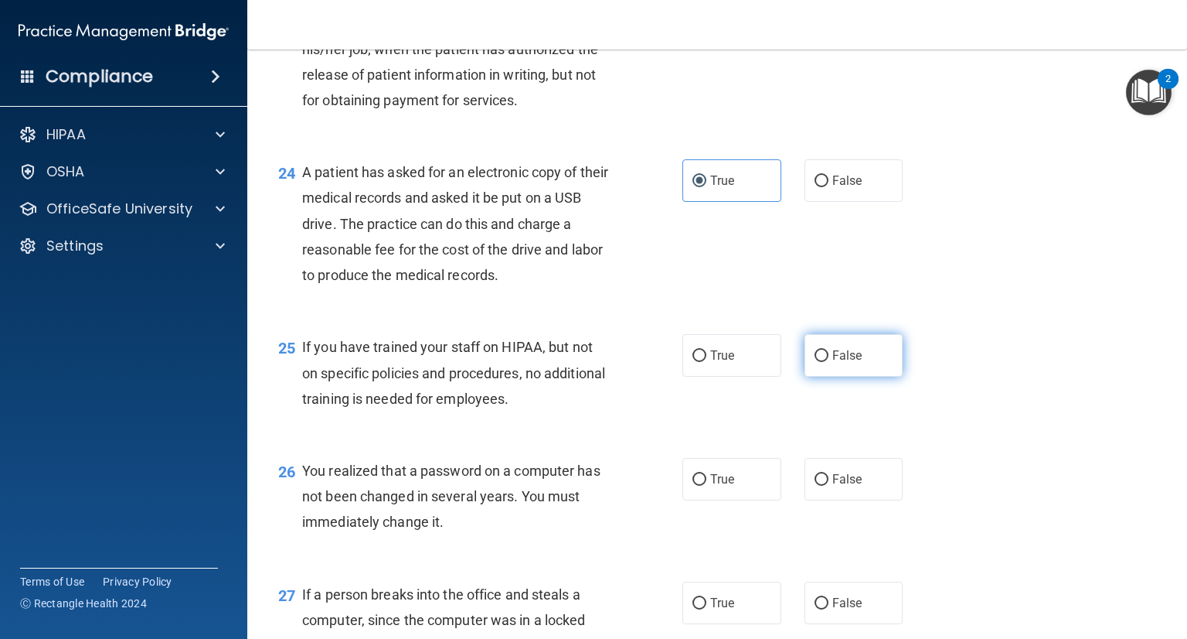
radio input "true"
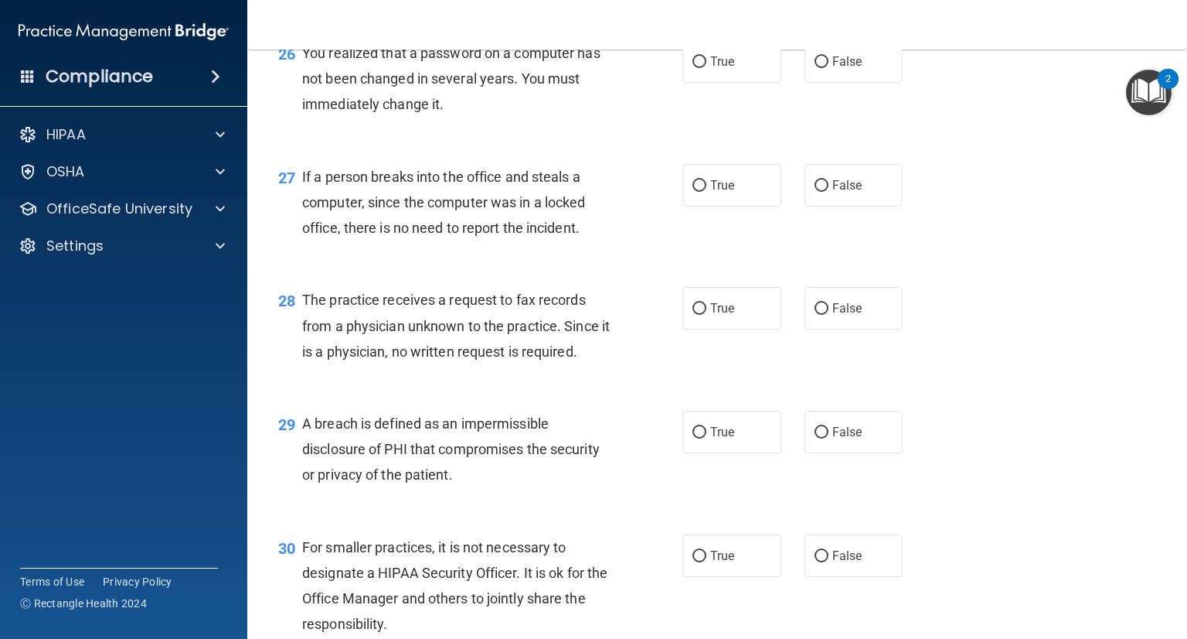
scroll to position [3438, 0]
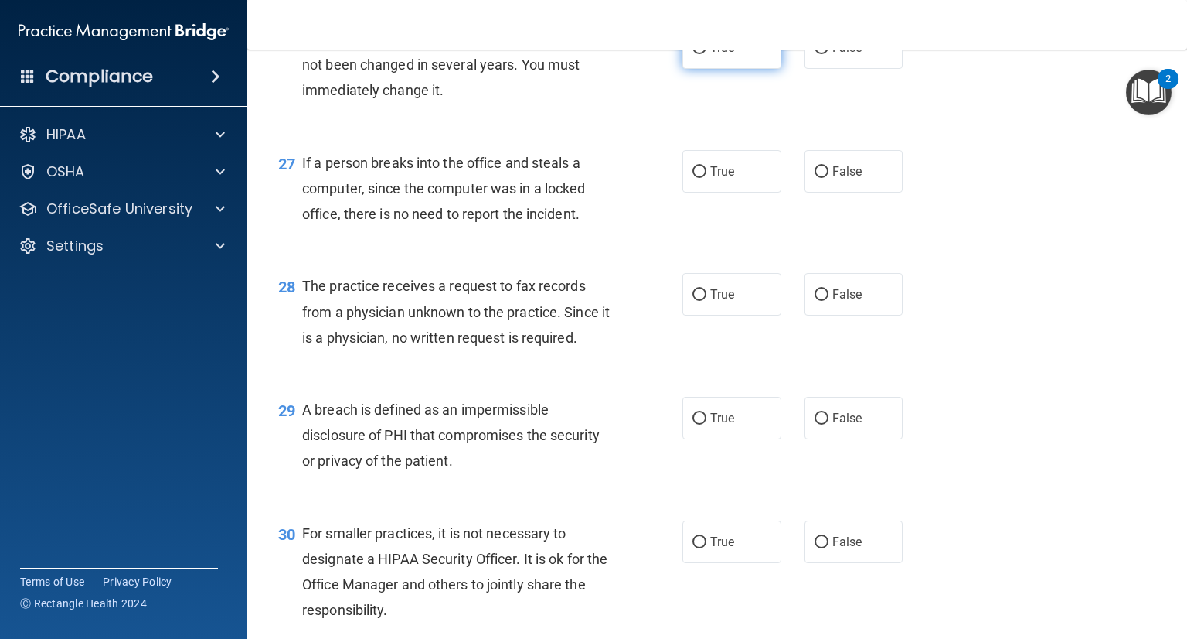
click at [728, 55] on span "True" at bounding box center [722, 47] width 24 height 15
click at [707, 54] on input "True" at bounding box center [700, 49] width 14 height 12
radio input "true"
click at [829, 192] on label "False" at bounding box center [854, 171] width 99 height 43
click at [829, 178] on input "False" at bounding box center [822, 172] width 14 height 12
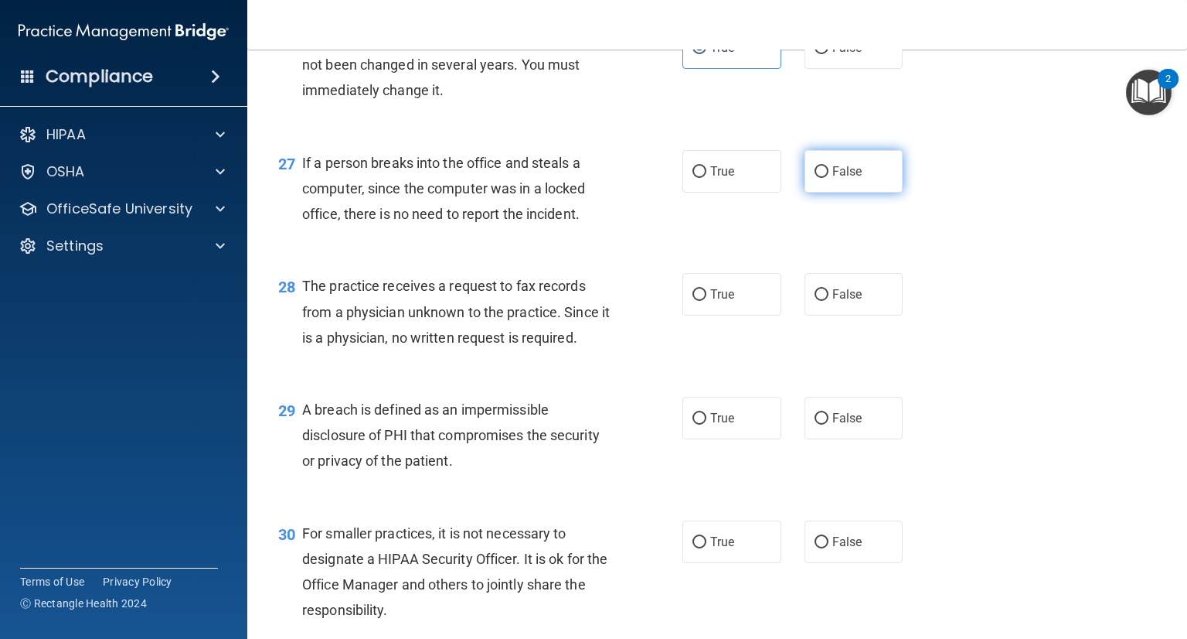
radio input "true"
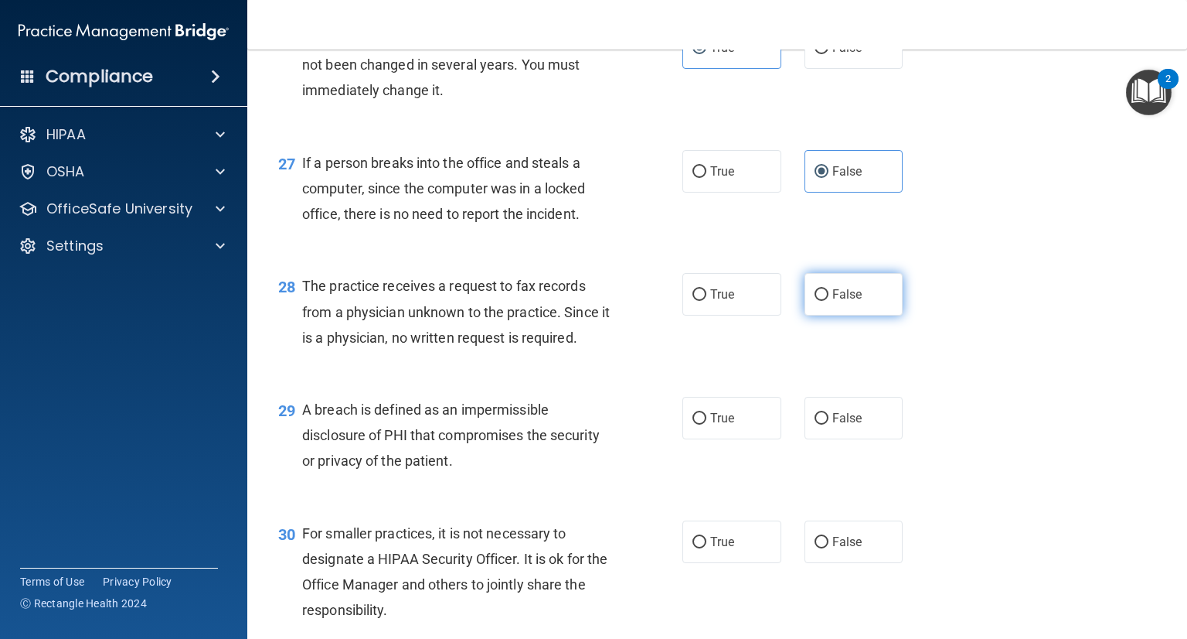
click at [870, 315] on label "False" at bounding box center [854, 294] width 99 height 43
click at [829, 301] on input "False" at bounding box center [822, 295] width 14 height 12
radio input "true"
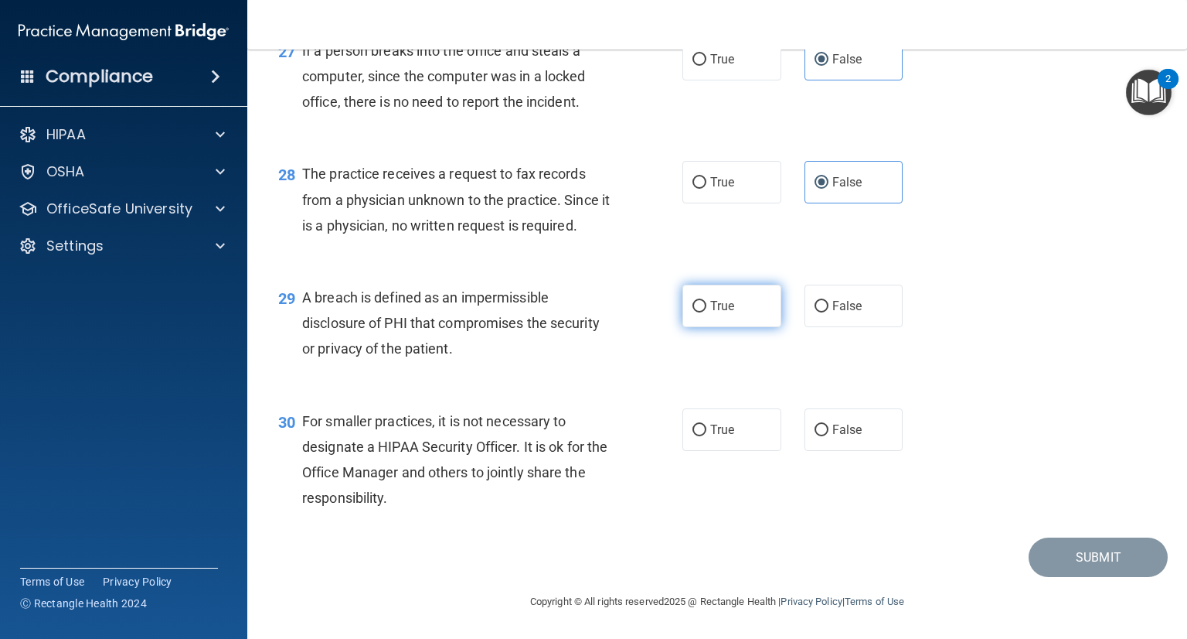
click at [710, 306] on span "True" at bounding box center [722, 305] width 24 height 15
click at [707, 306] on input "True" at bounding box center [700, 307] width 14 height 12
radio input "true"
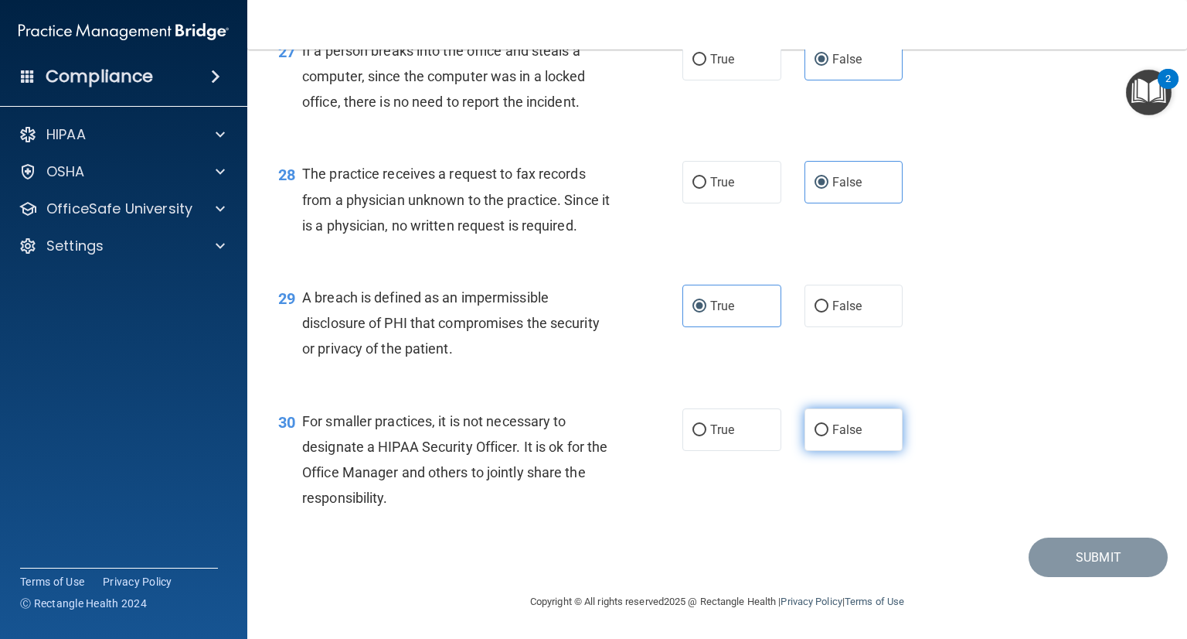
click at [844, 436] on label "False" at bounding box center [854, 429] width 99 height 43
click at [829, 436] on input "False" at bounding box center [822, 430] width 14 height 12
radio input "true"
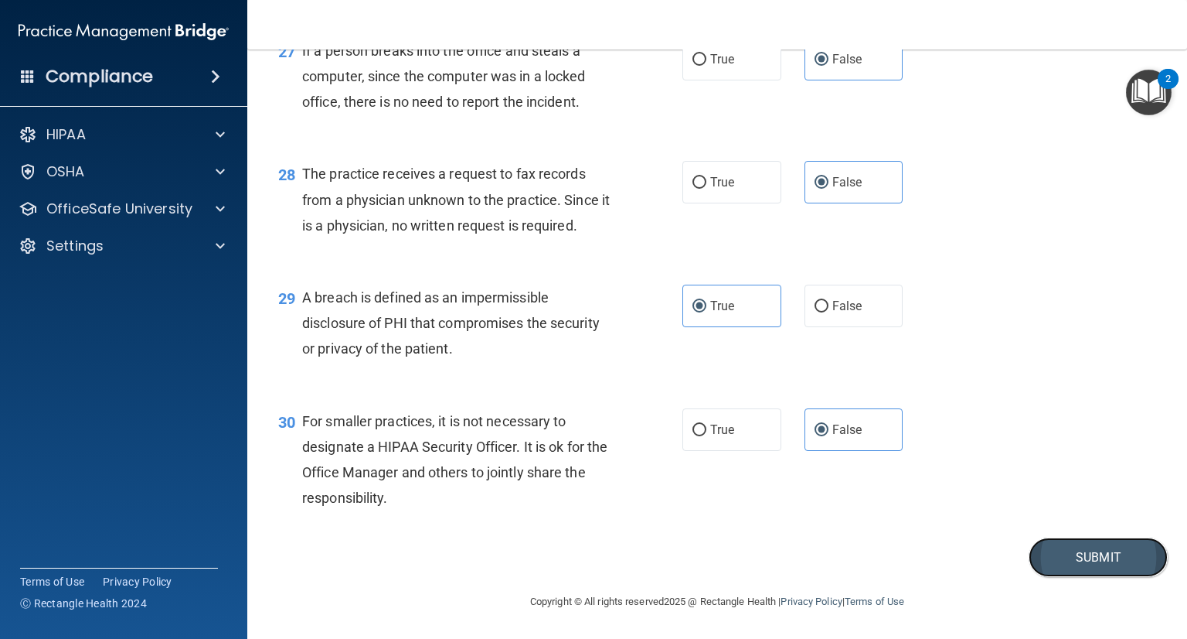
click at [1085, 552] on button "Submit" at bounding box center [1098, 556] width 139 height 39
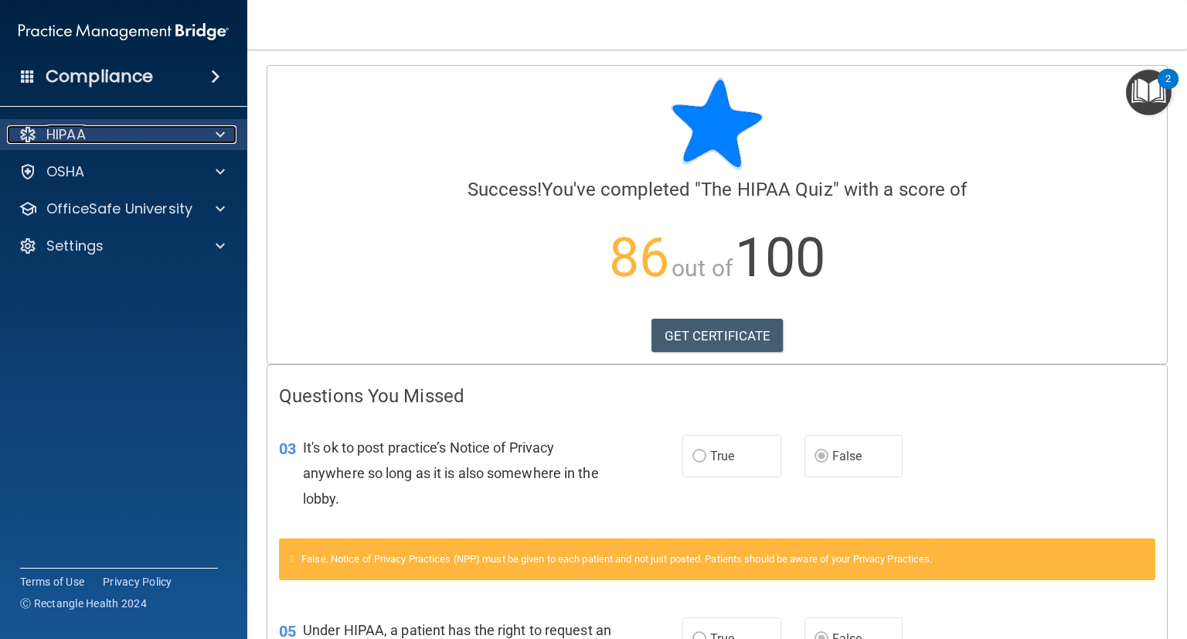
click at [142, 127] on div "HIPAA" at bounding box center [103, 134] width 192 height 19
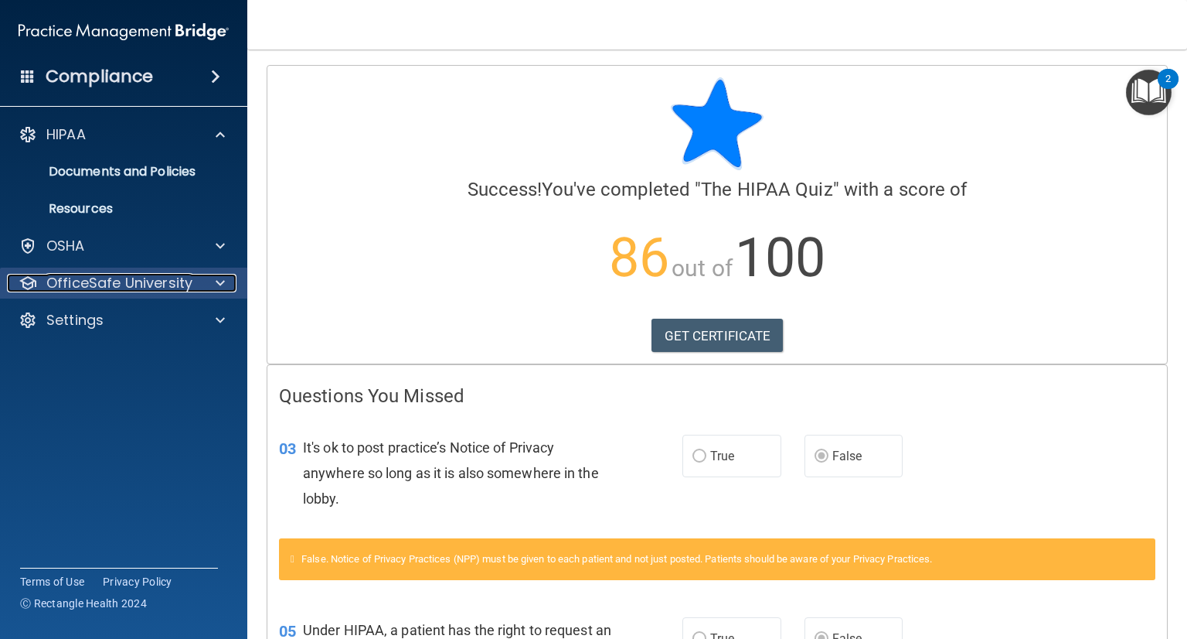
click at [189, 278] on p "OfficeSafe University" at bounding box center [119, 283] width 146 height 19
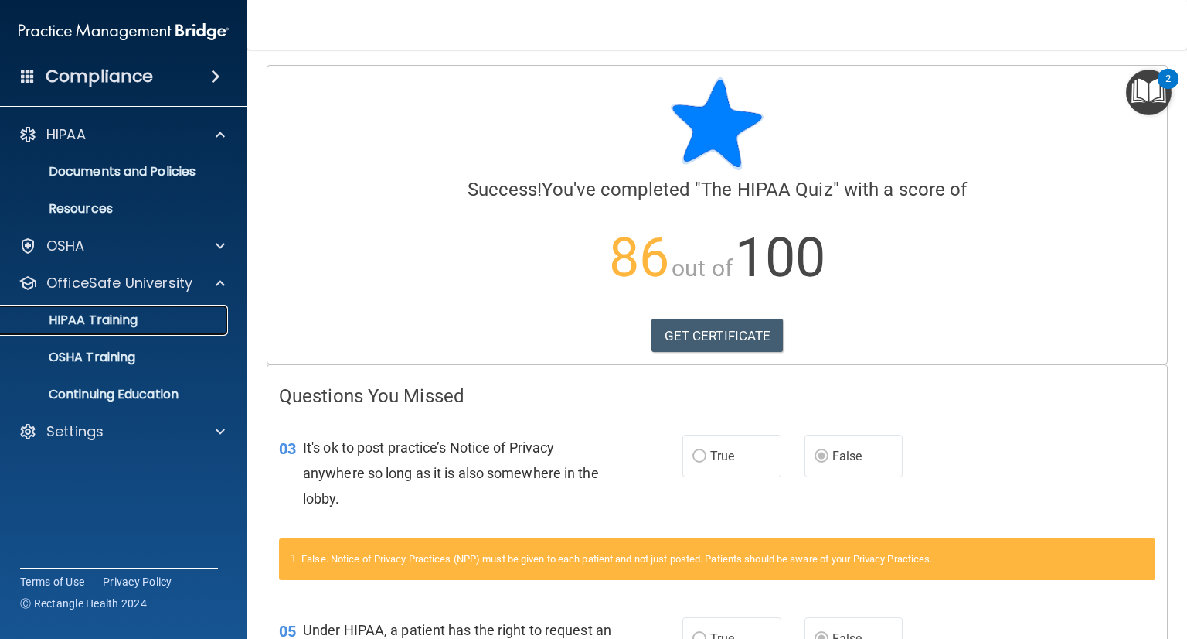
click at [167, 309] on link "HIPAA Training" at bounding box center [107, 320] width 244 height 31
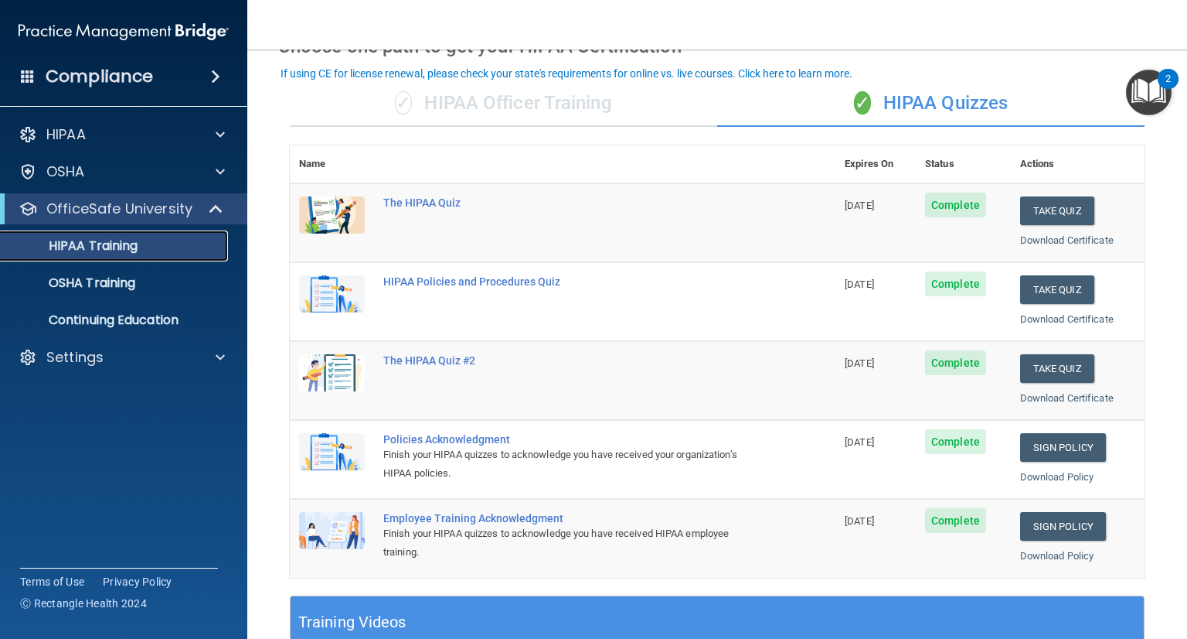
scroll to position [102, 0]
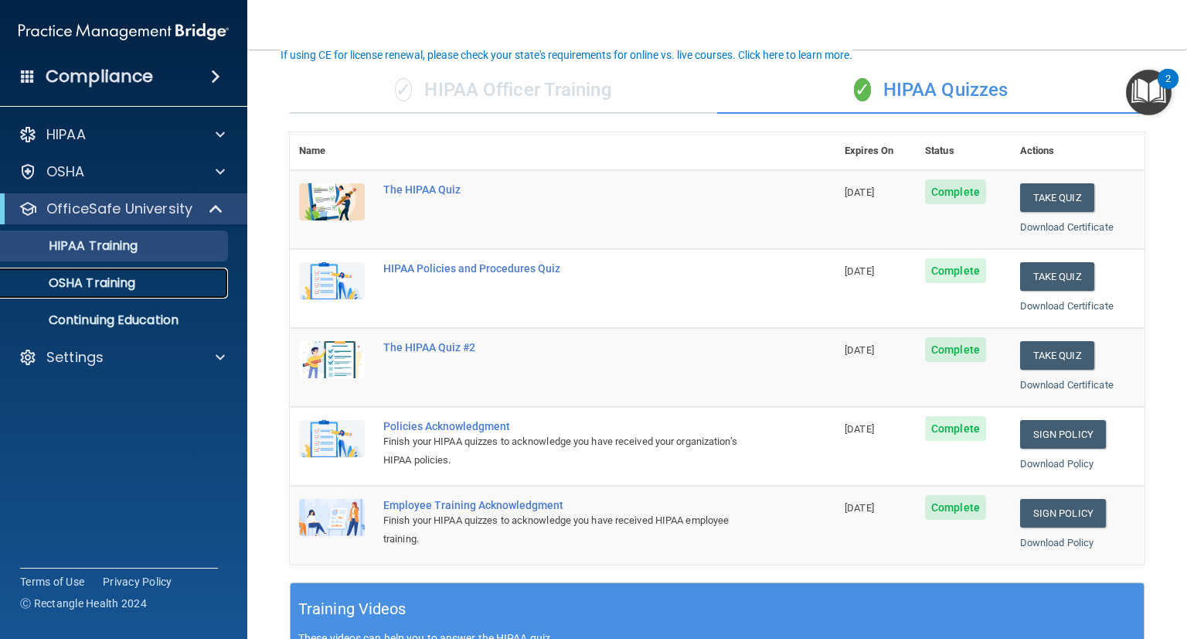
click at [129, 278] on p "OSHA Training" at bounding box center [72, 282] width 125 height 15
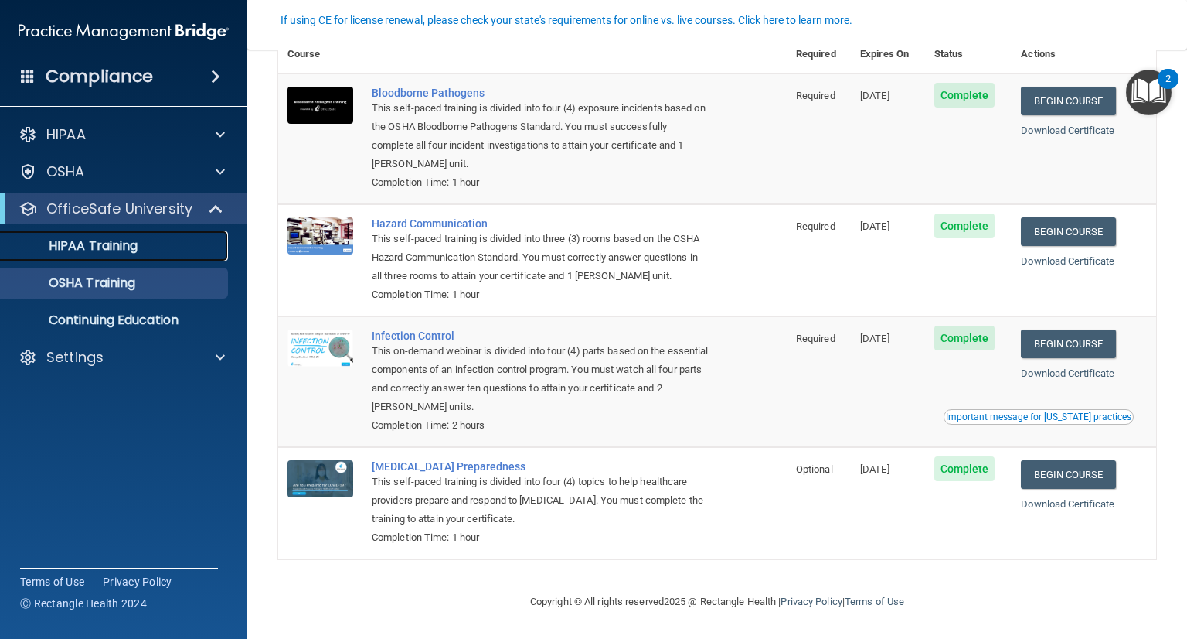
click at [107, 244] on p "HIPAA Training" at bounding box center [74, 245] width 128 height 15
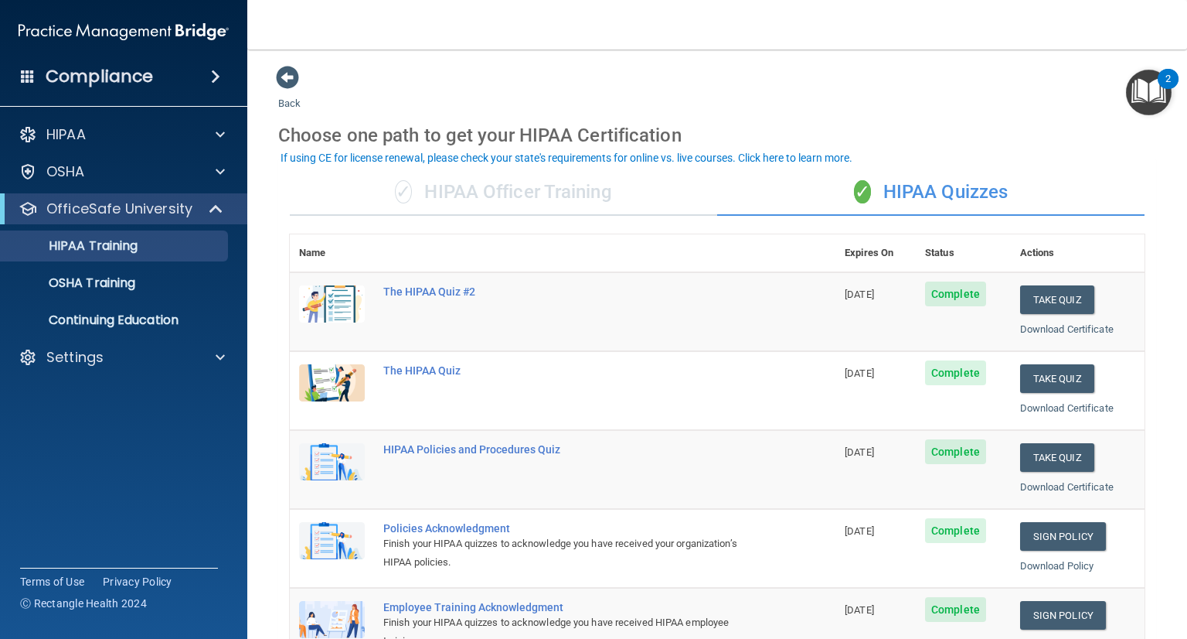
click at [508, 185] on div "✓ HIPAA Officer Training" at bounding box center [503, 192] width 427 height 46
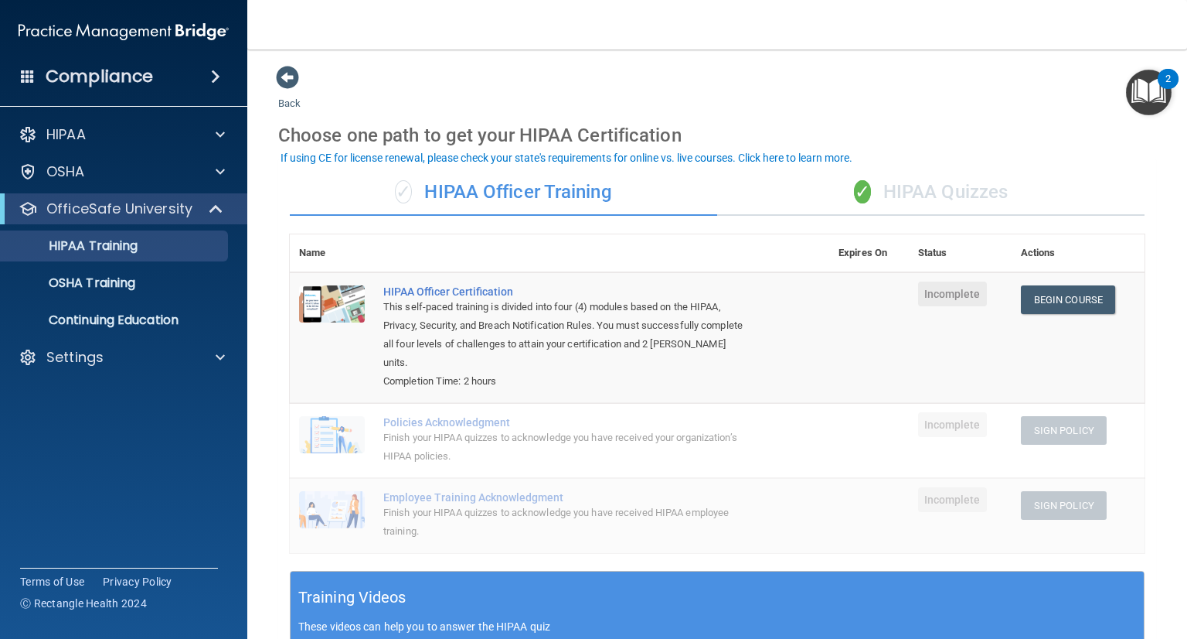
click at [874, 202] on div "✓ HIPAA Quizzes" at bounding box center [930, 192] width 427 height 46
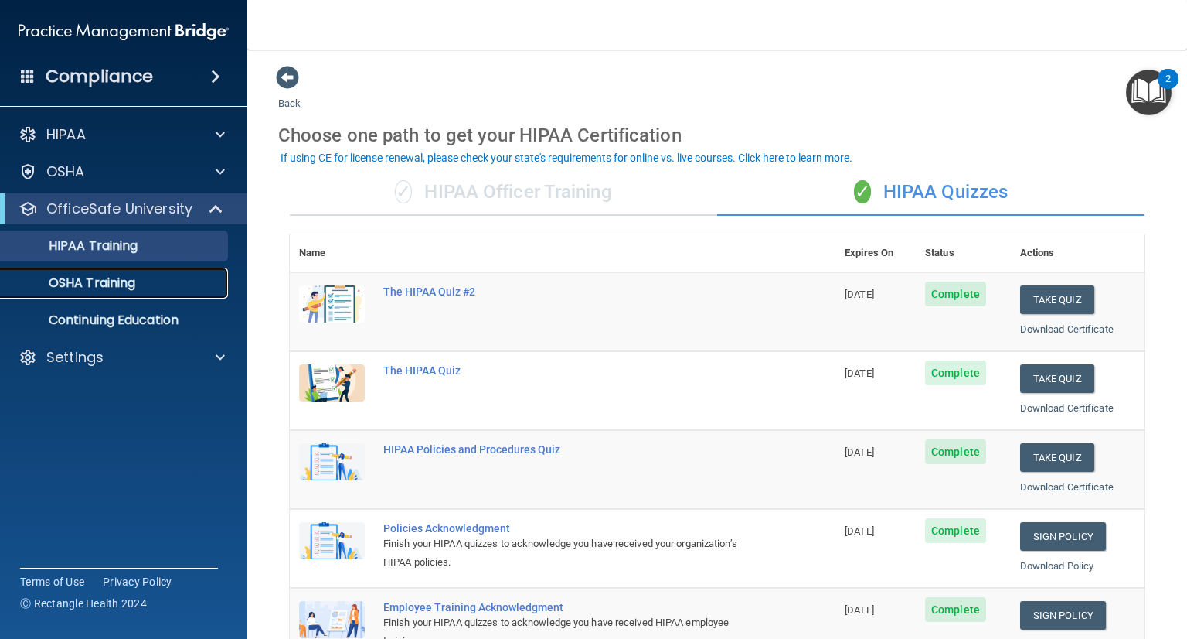
click at [125, 268] on link "OSHA Training" at bounding box center [107, 282] width 244 height 31
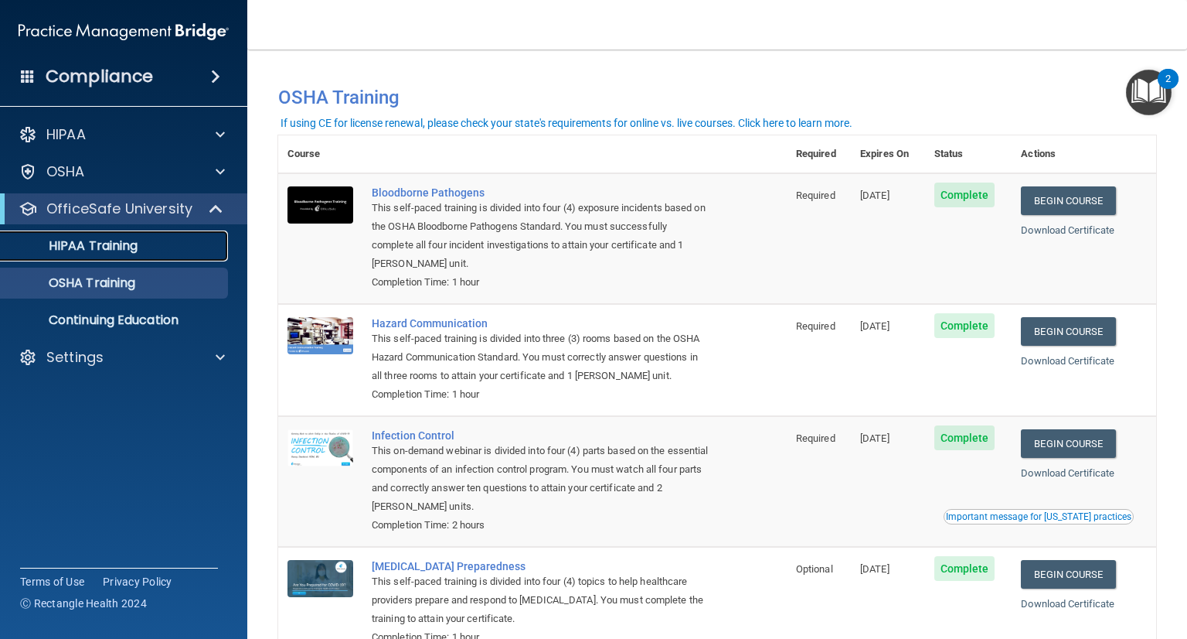
click at [111, 246] on p "HIPAA Training" at bounding box center [74, 245] width 128 height 15
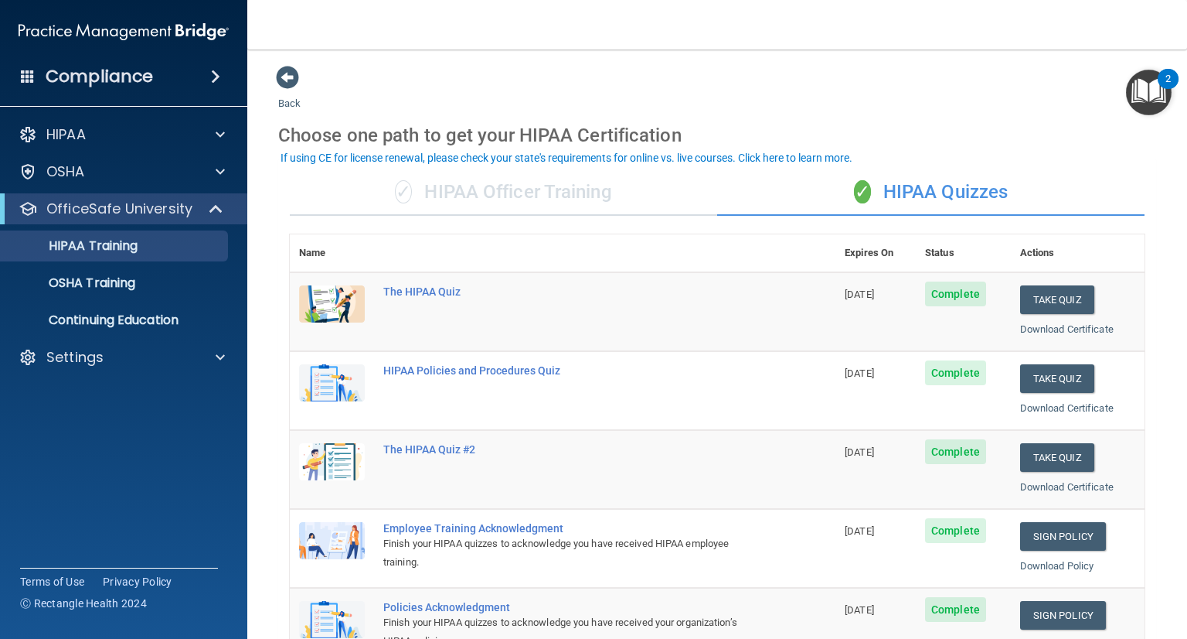
click at [595, 192] on div "✓ HIPAA Officer Training" at bounding box center [503, 192] width 427 height 46
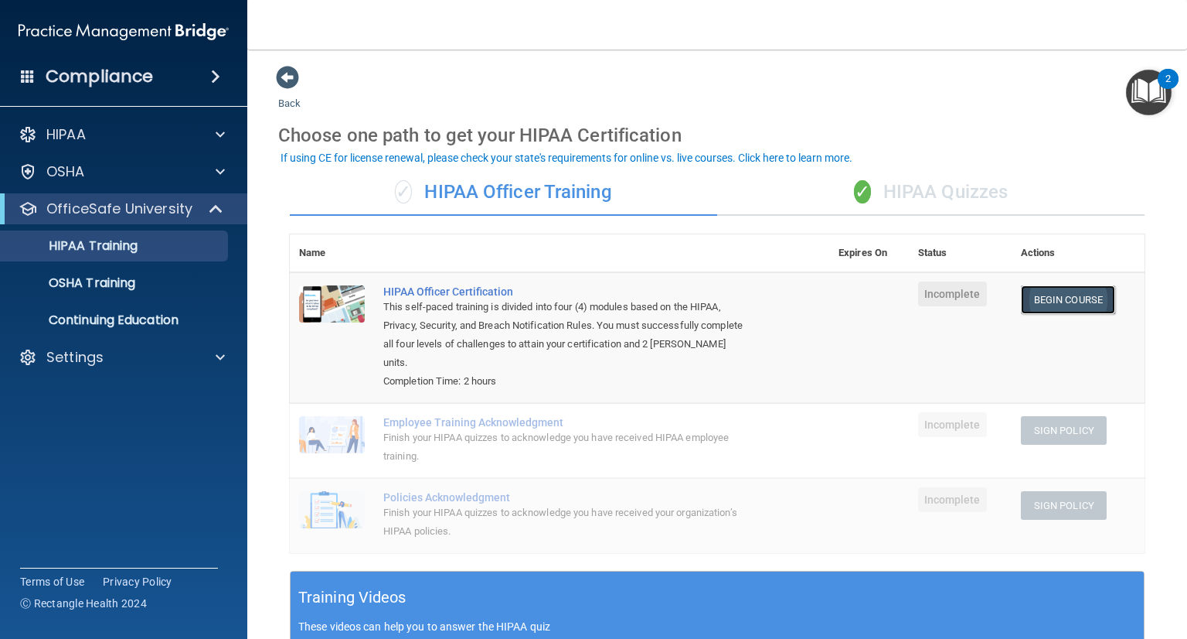
click at [1074, 304] on link "Begin Course" at bounding box center [1068, 299] width 94 height 29
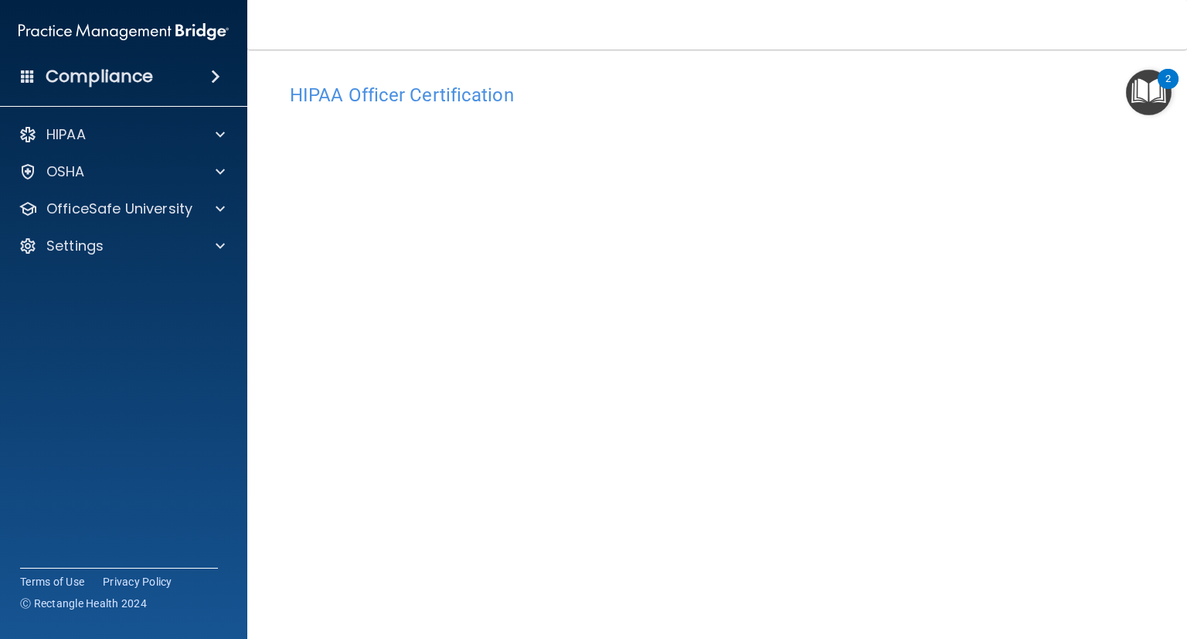
scroll to position [3, 0]
click at [1156, 87] on img "Open Resource Center, 2 new notifications" at bounding box center [1149, 93] width 46 height 46
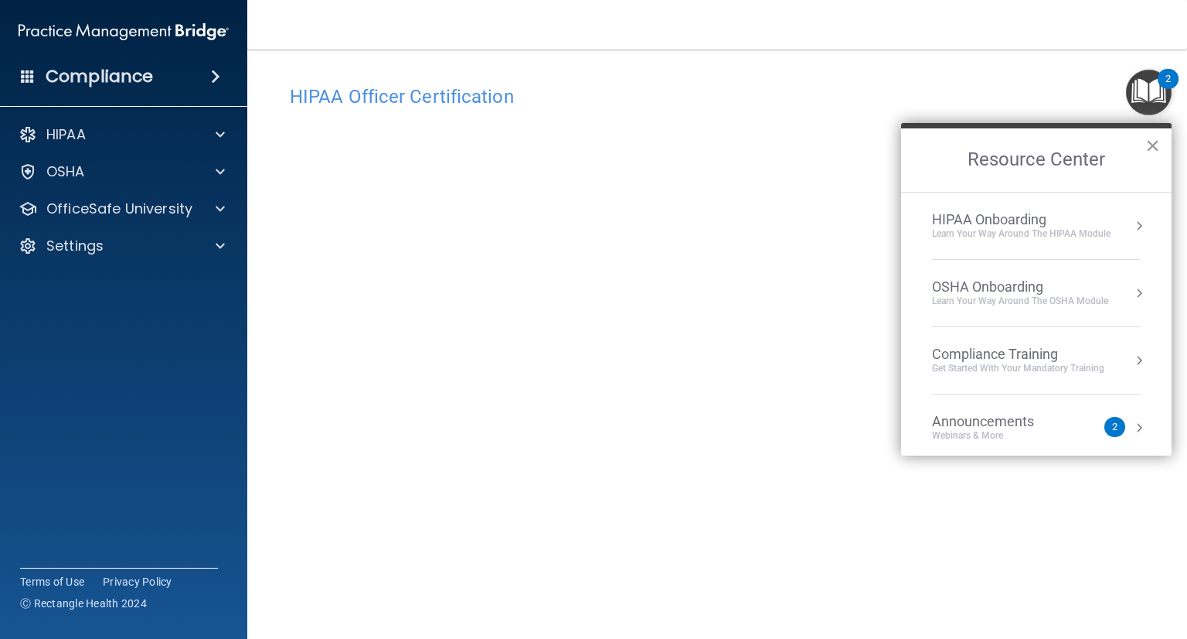
click at [1153, 137] on button "×" at bounding box center [1153, 145] width 15 height 25
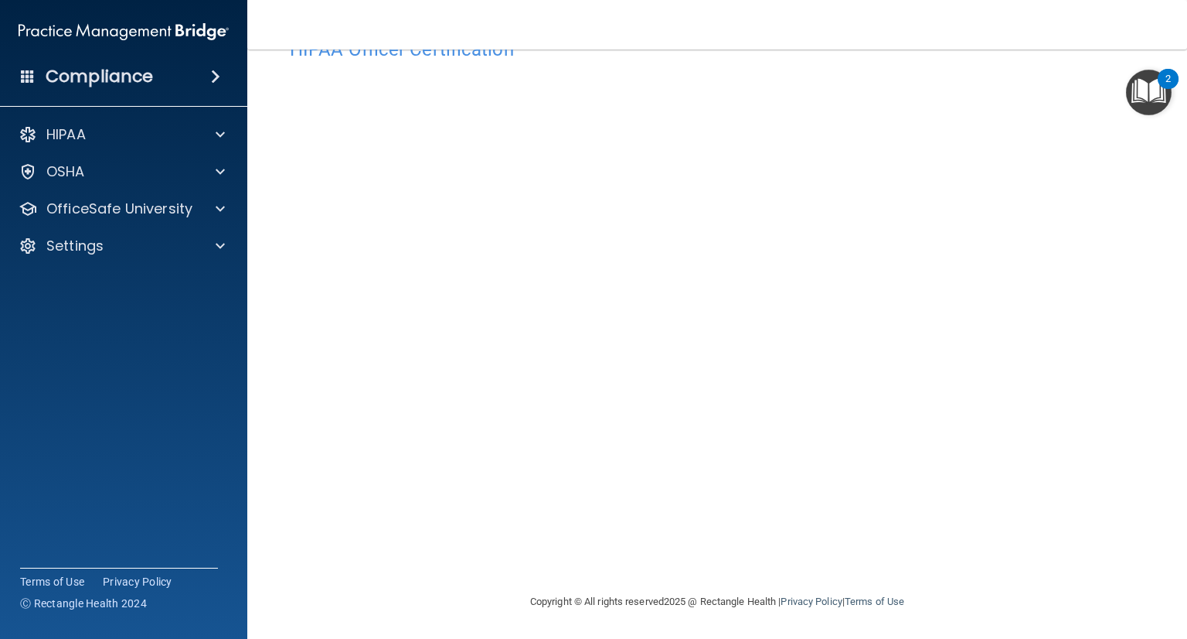
scroll to position [46, 0]
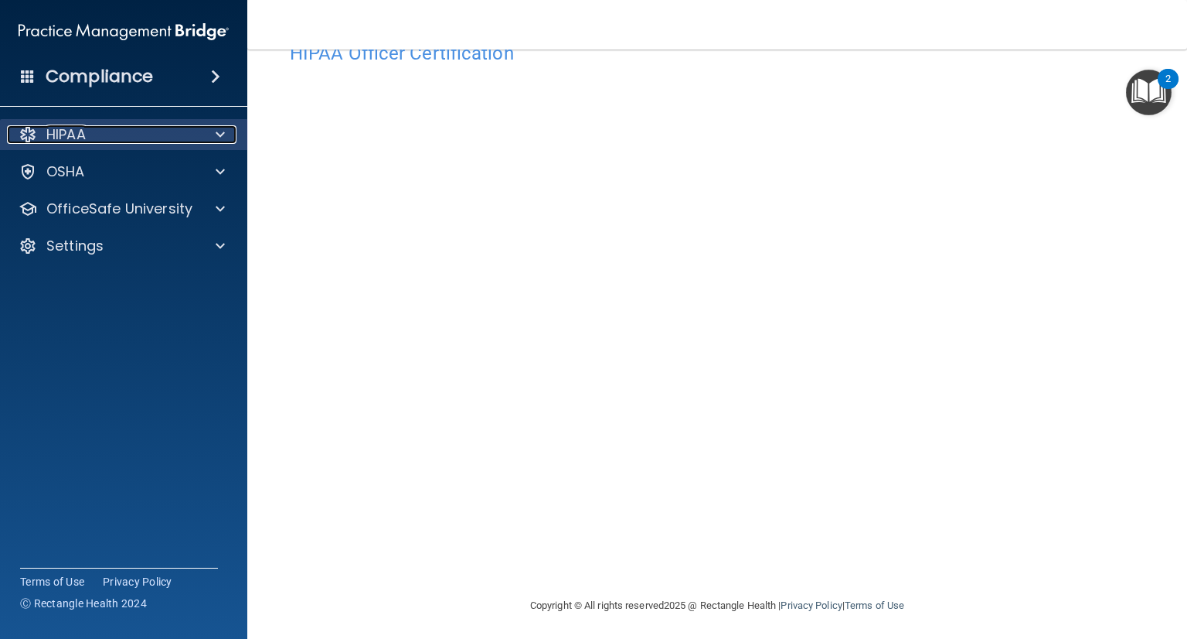
click at [114, 137] on div "HIPAA" at bounding box center [103, 134] width 192 height 19
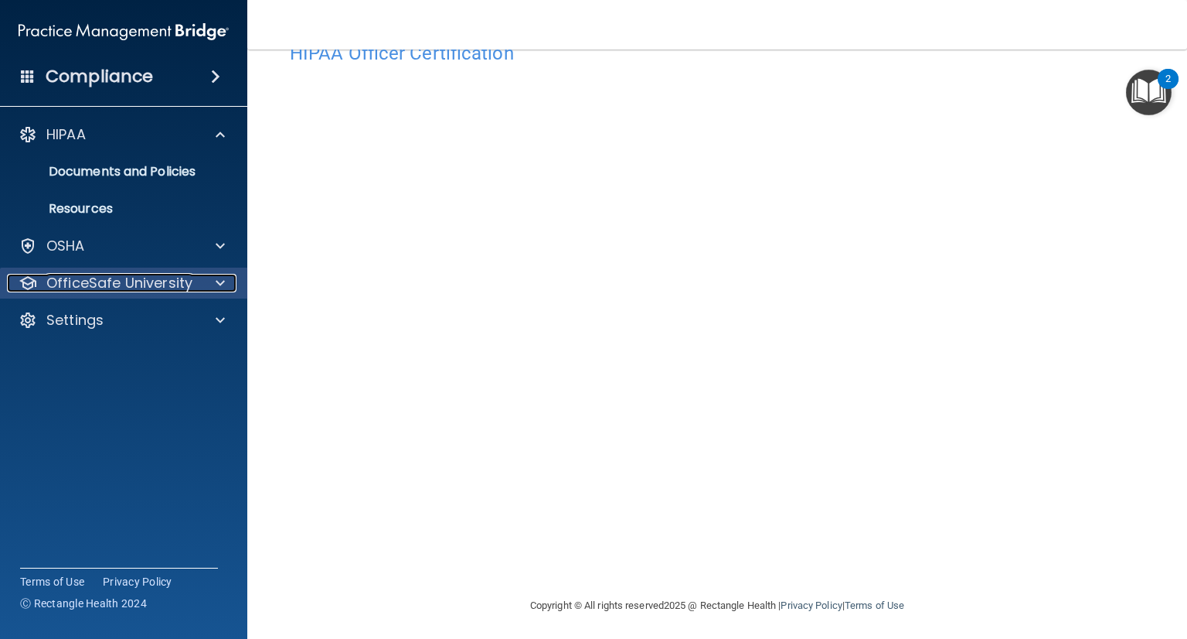
click at [180, 278] on p "OfficeSafe University" at bounding box center [119, 283] width 146 height 19
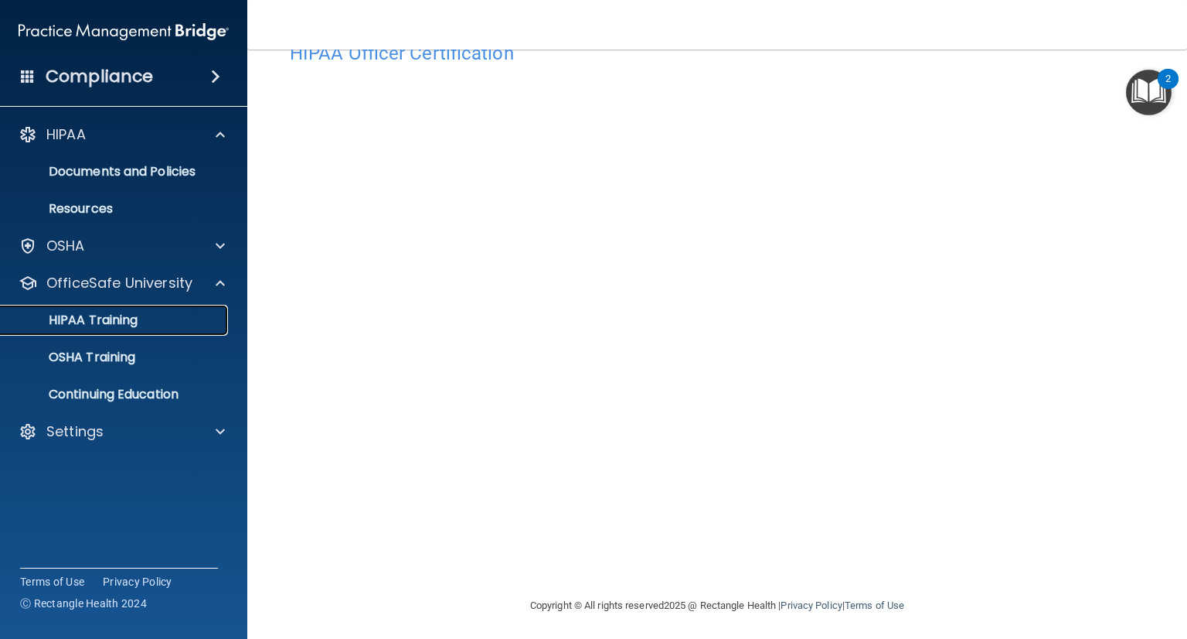
click at [180, 315] on div "HIPAA Training" at bounding box center [115, 319] width 211 height 15
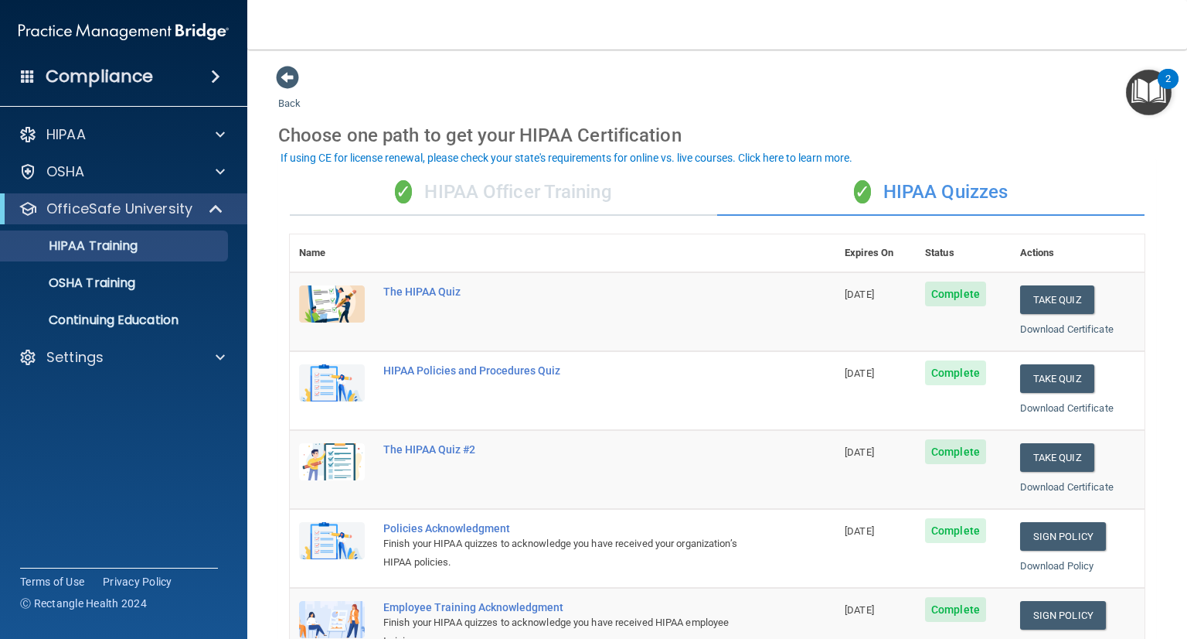
click at [572, 179] on div "✓ HIPAA Officer Training" at bounding box center [503, 192] width 427 height 46
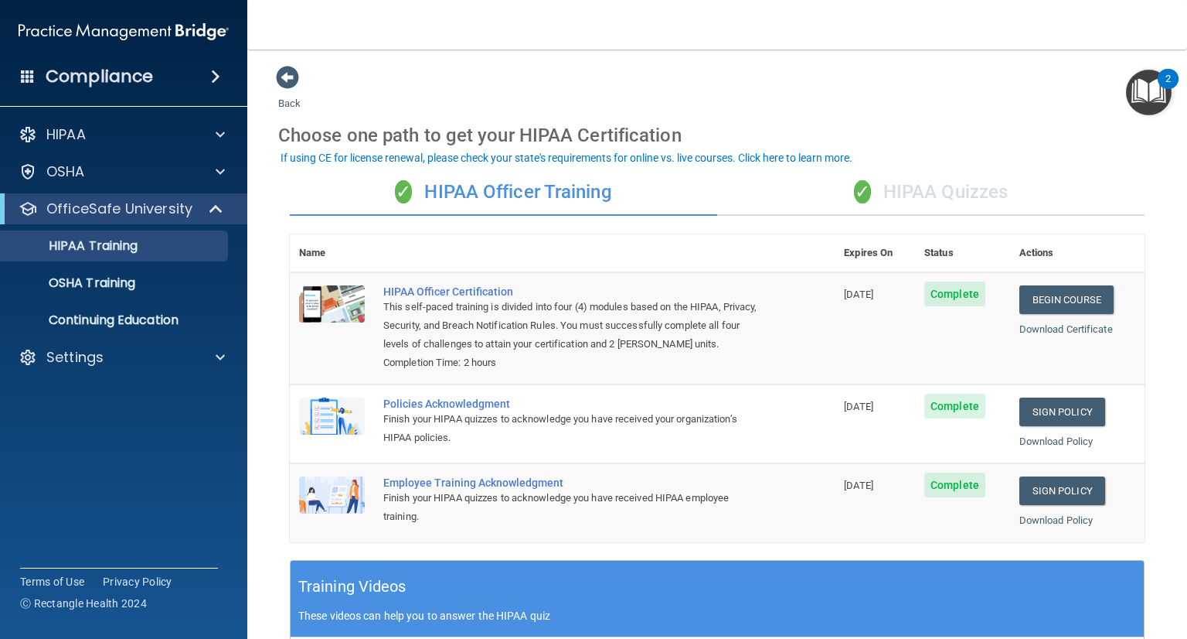
click at [1017, 185] on div "✓ HIPAA Quizzes" at bounding box center [930, 192] width 427 height 46
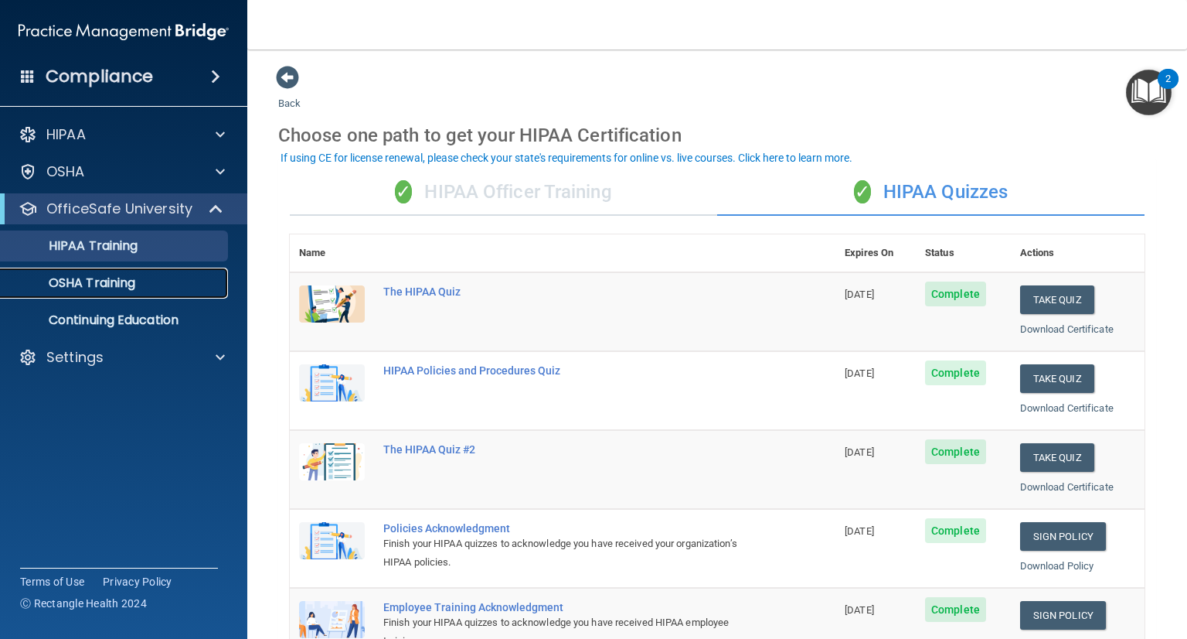
click at [85, 295] on link "OSHA Training" at bounding box center [107, 282] width 244 height 31
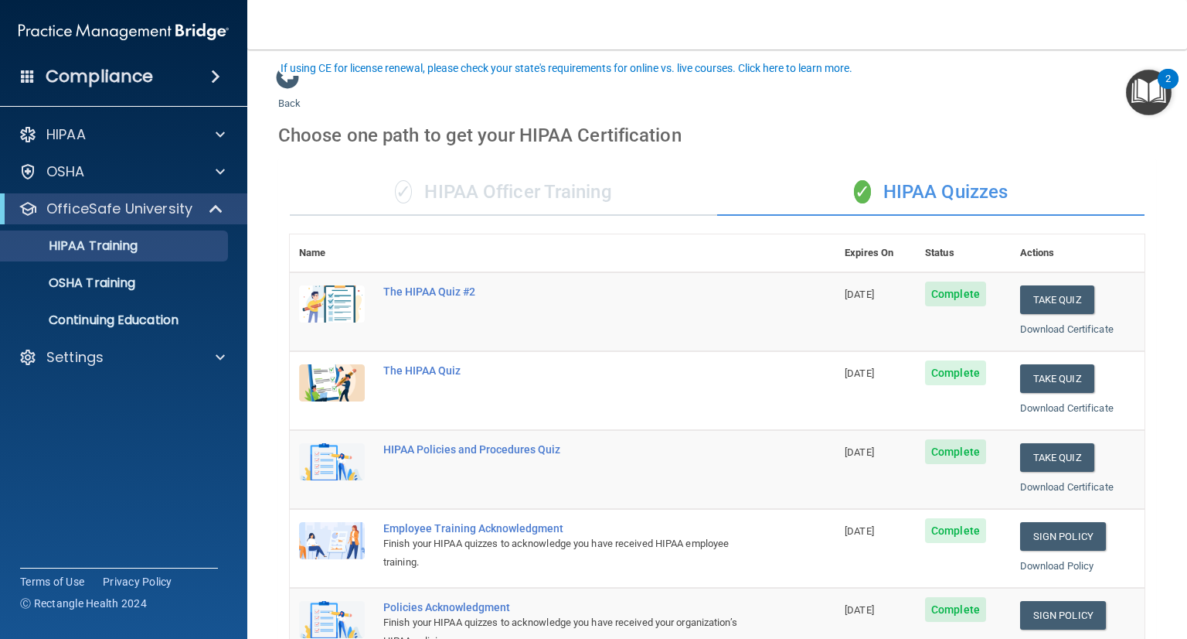
scroll to position [89, 0]
